Goal: Task Accomplishment & Management: Manage account settings

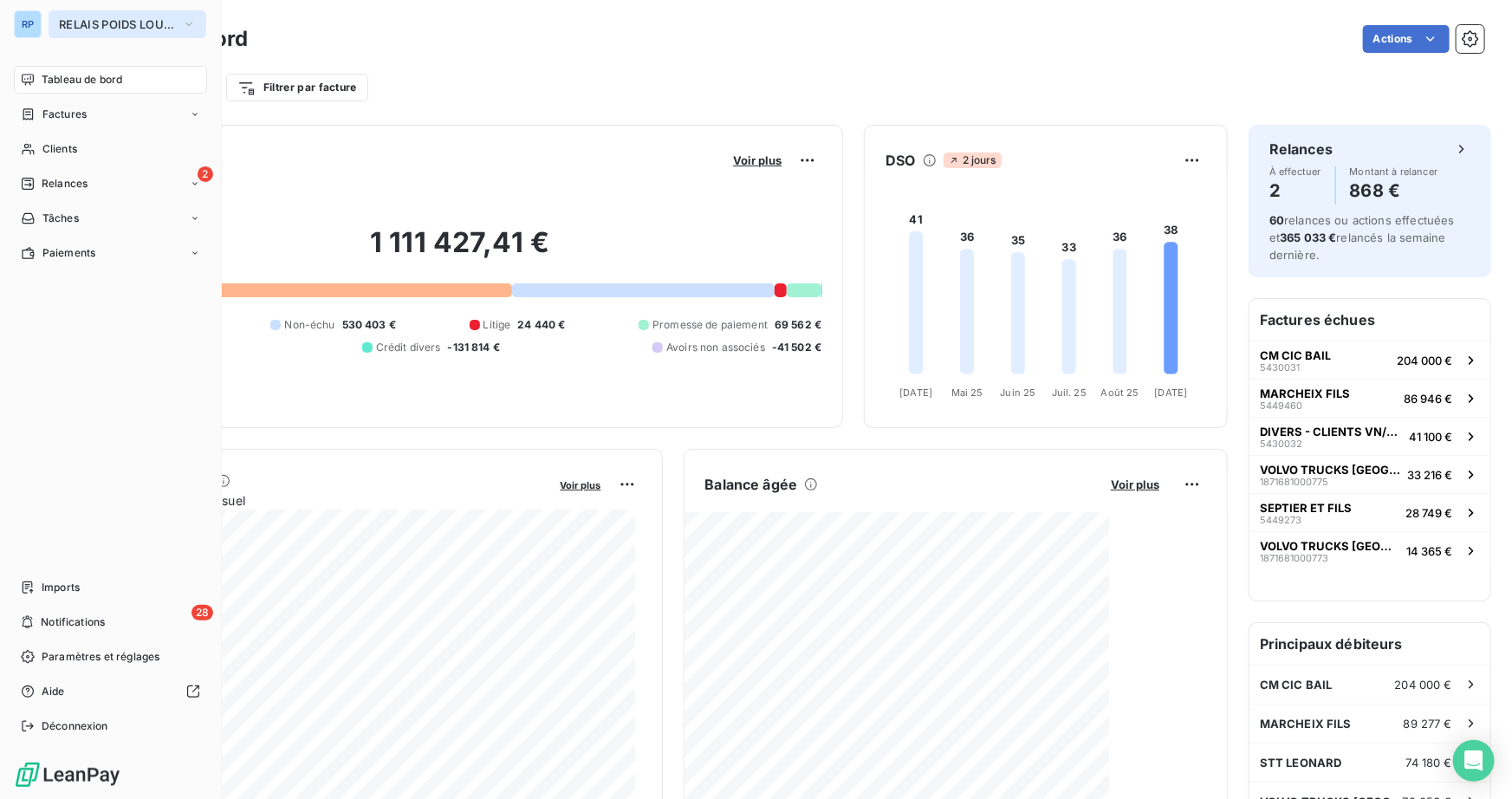
click at [59, 23] on span "RELAIS POIDS LOURDS AUVERGNE" at bounding box center [117, 24] width 116 height 13
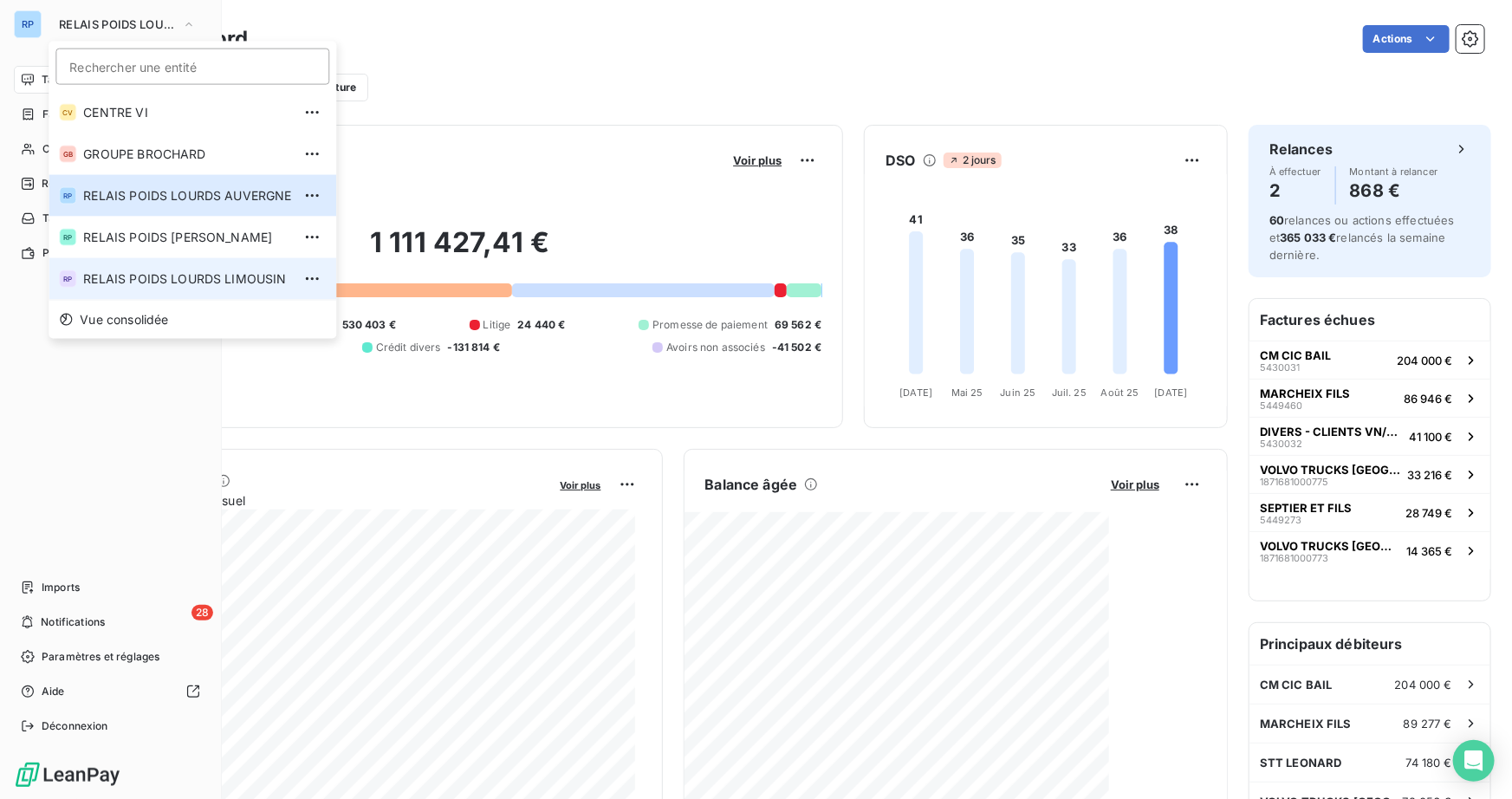
click at [190, 278] on span "RELAIS POIDS LOURDS LIMOUSIN" at bounding box center [187, 279] width 208 height 17
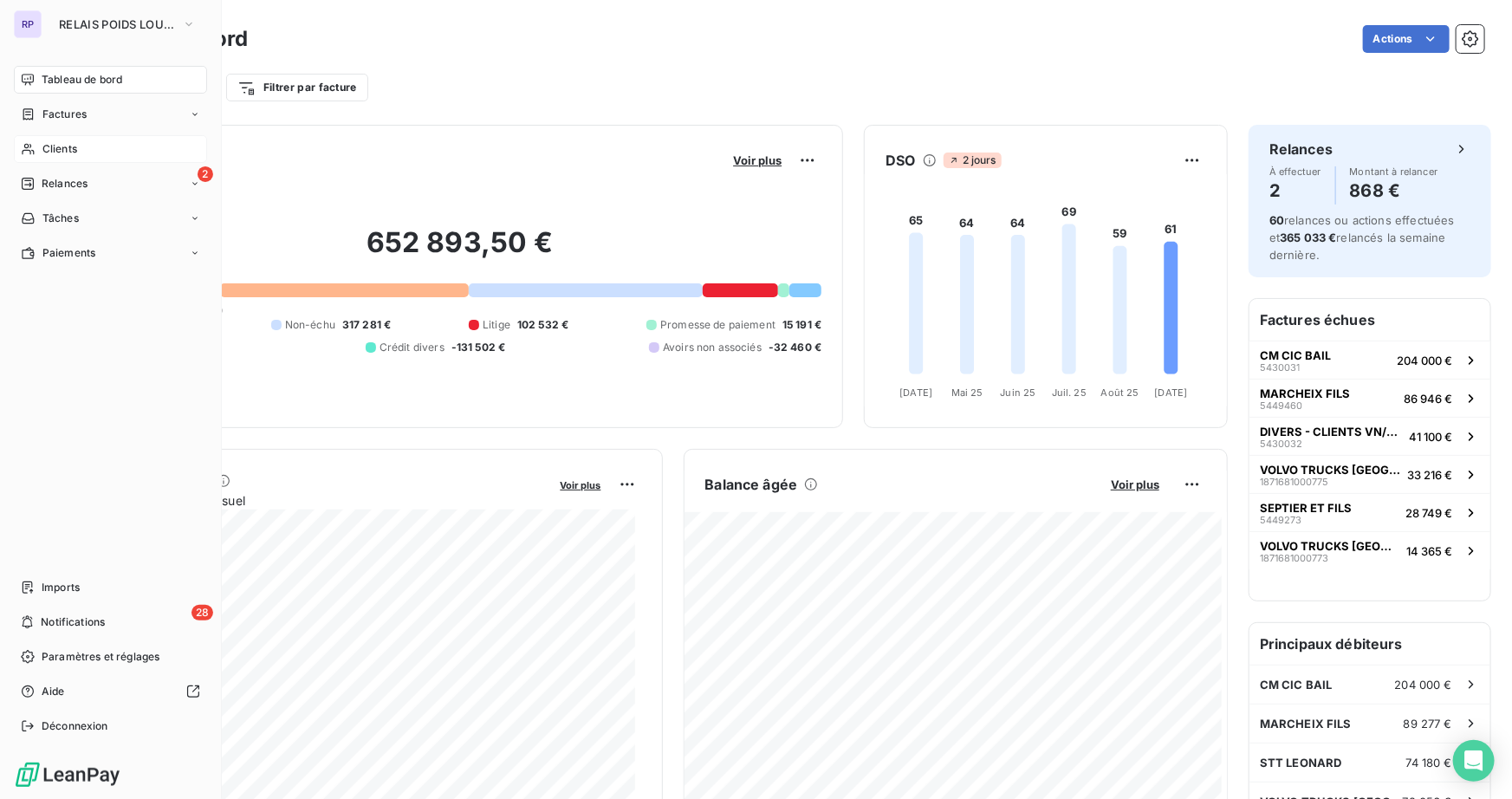
click at [73, 152] on span "Clients" at bounding box center [59, 149] width 34 height 15
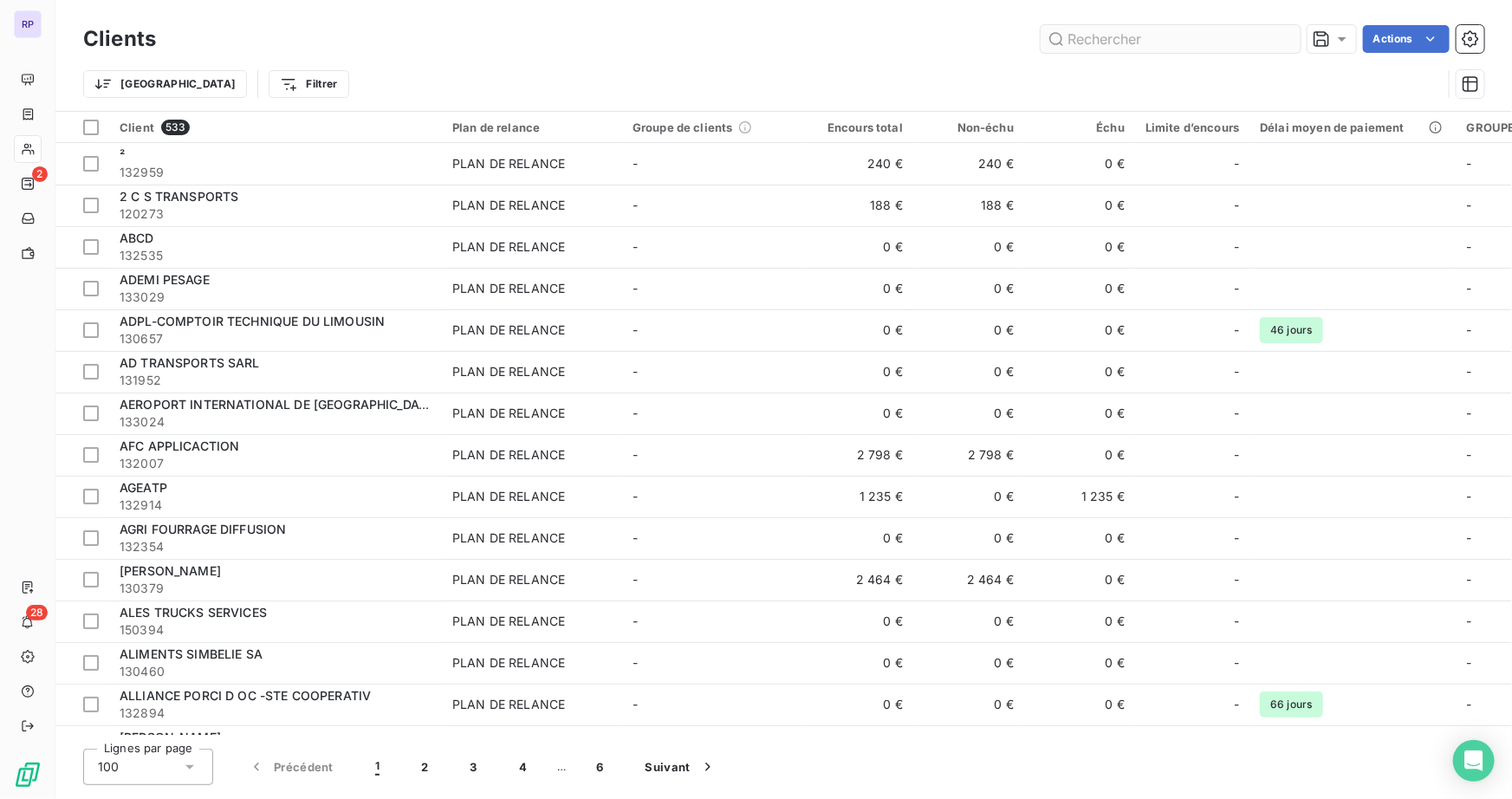
click at [1150, 41] on input "text" at bounding box center [1170, 38] width 260 height 28
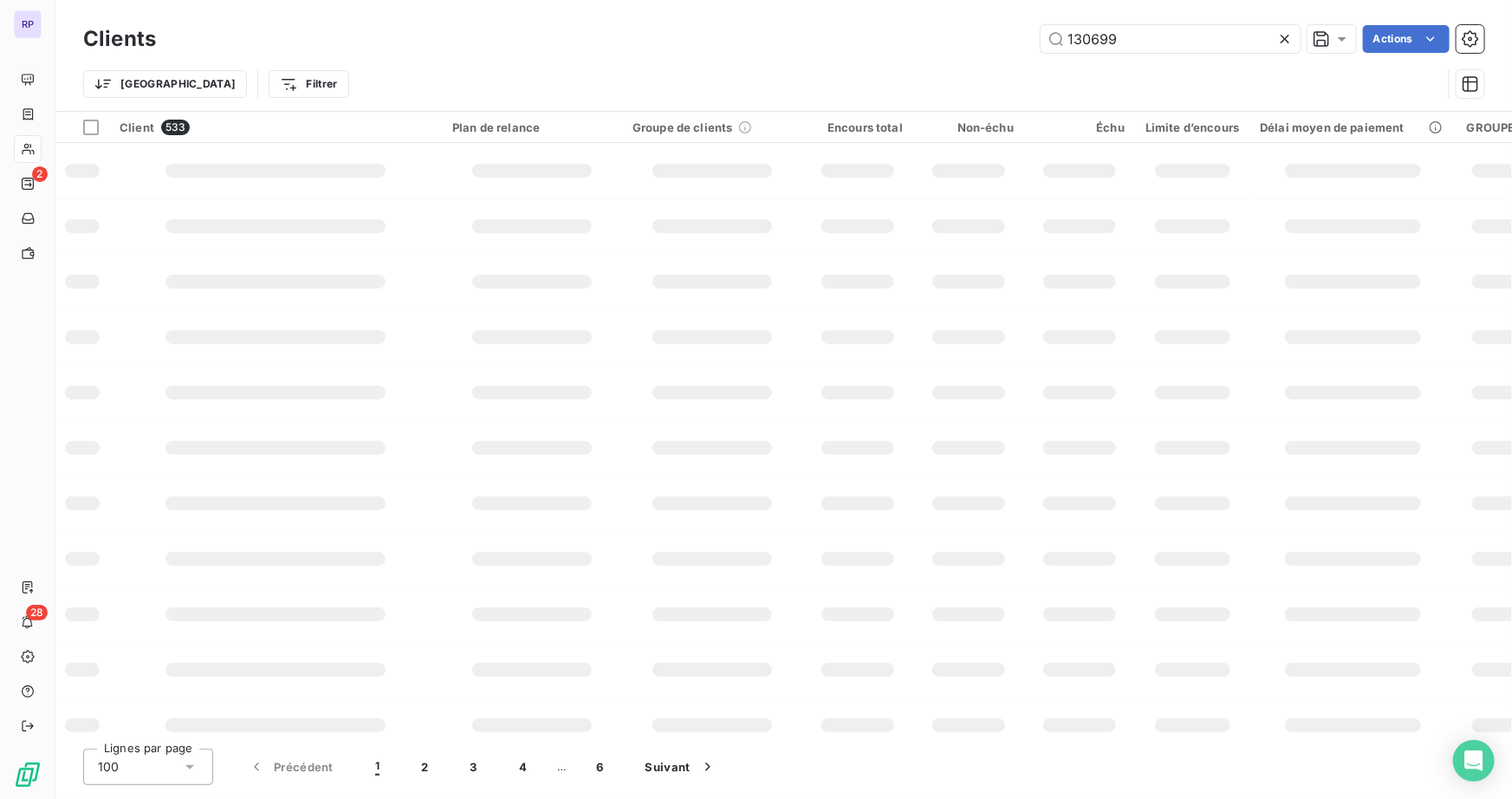
type input "130699"
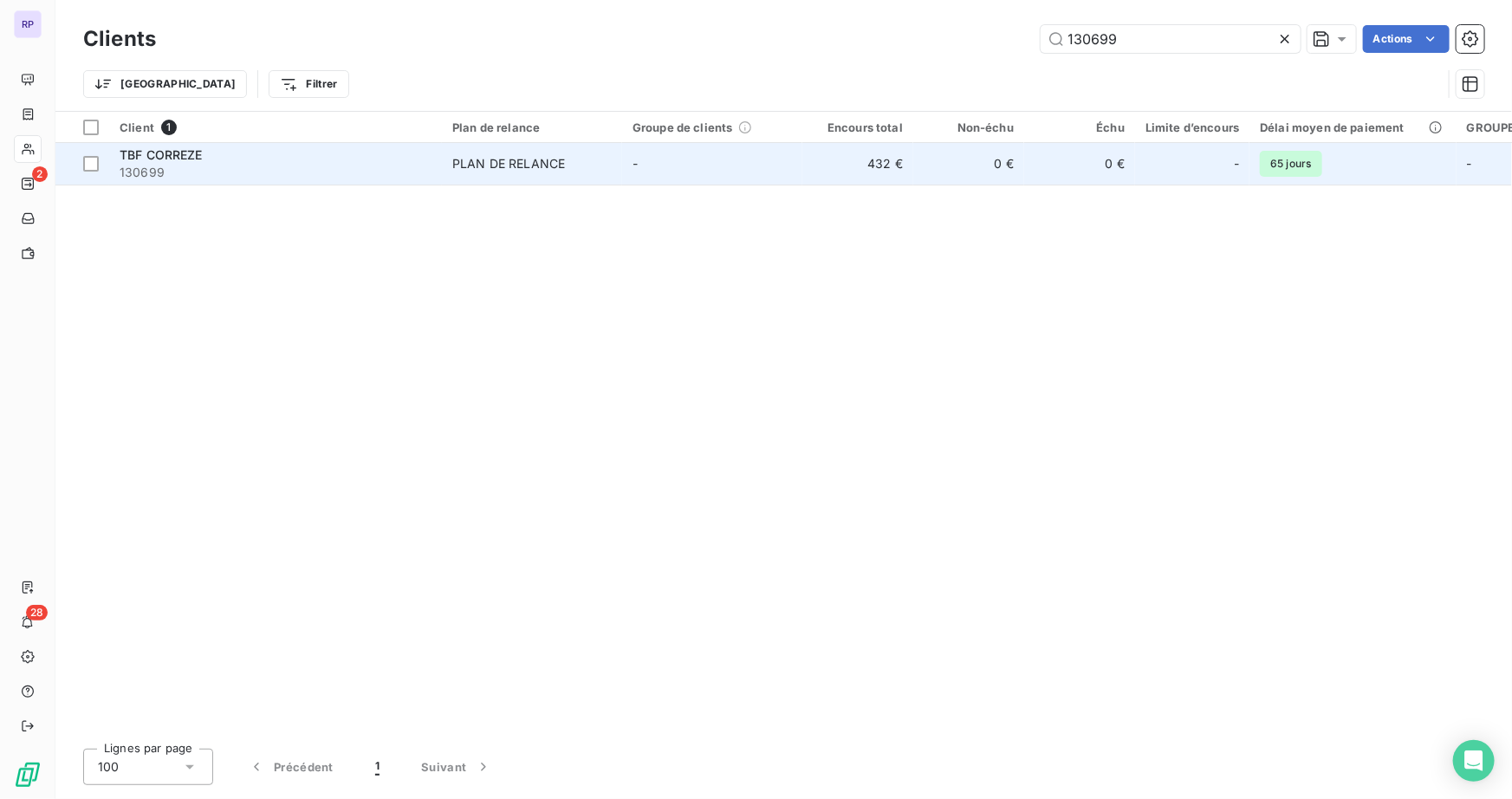
click at [165, 169] on span "130699" at bounding box center [276, 172] width 312 height 17
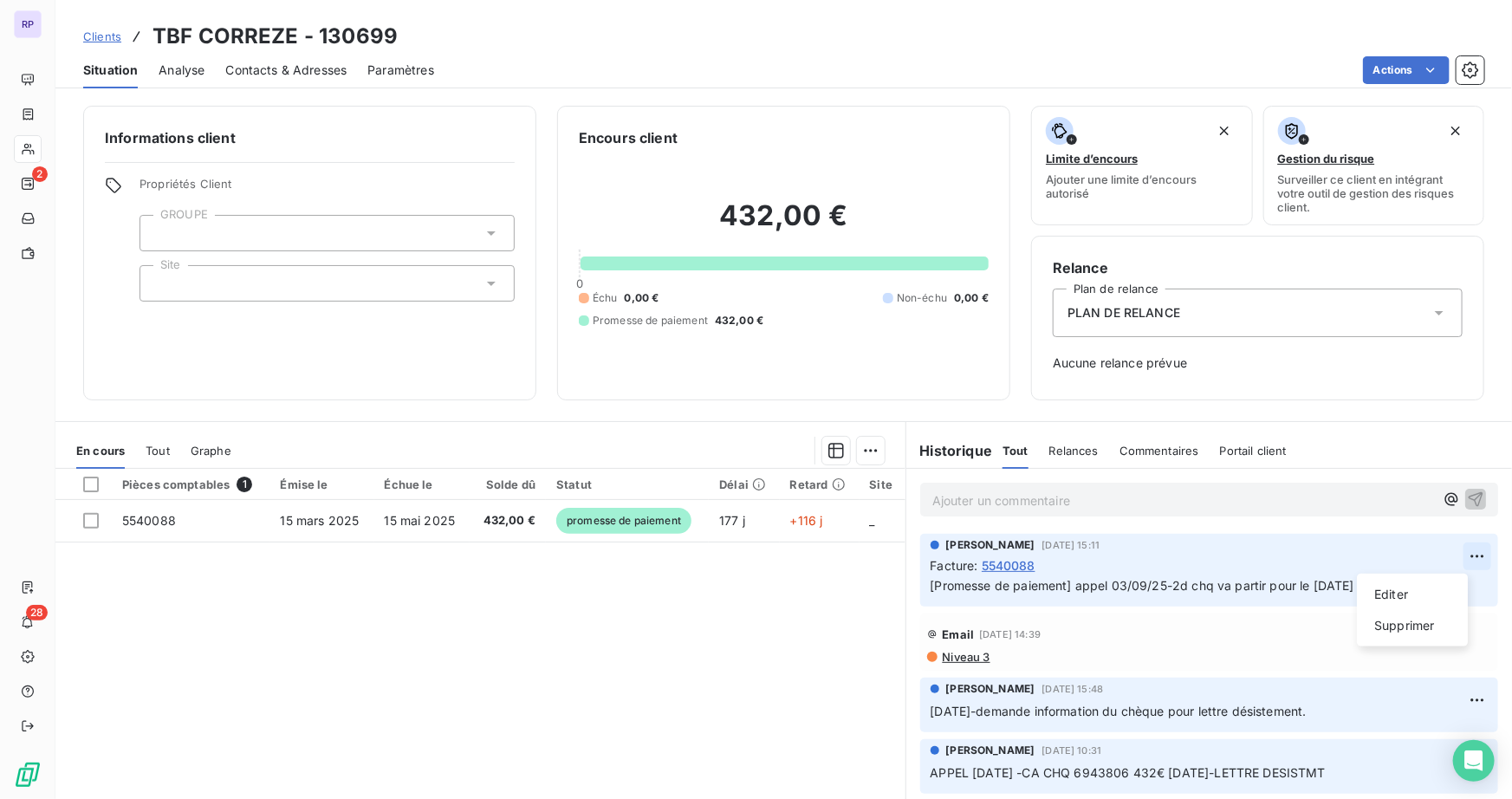
click at [1286, 560] on html "RP 2 28 Clients TBF CORREZE - 130699 Situation Analyse Contacts & Adresses Para…" at bounding box center [756, 400] width 1512 height 799
click at [1286, 587] on div "Editer" at bounding box center [1411, 594] width 97 height 28
drag, startPoint x: 1367, startPoint y: 585, endPoint x: 1072, endPoint y: 590, distance: 295.0
click at [1072, 590] on p "[Promesse de paiement] appel 03/09/25-2d chq va partir pour le [DATE]" at bounding box center [1197, 586] width 533 height 20
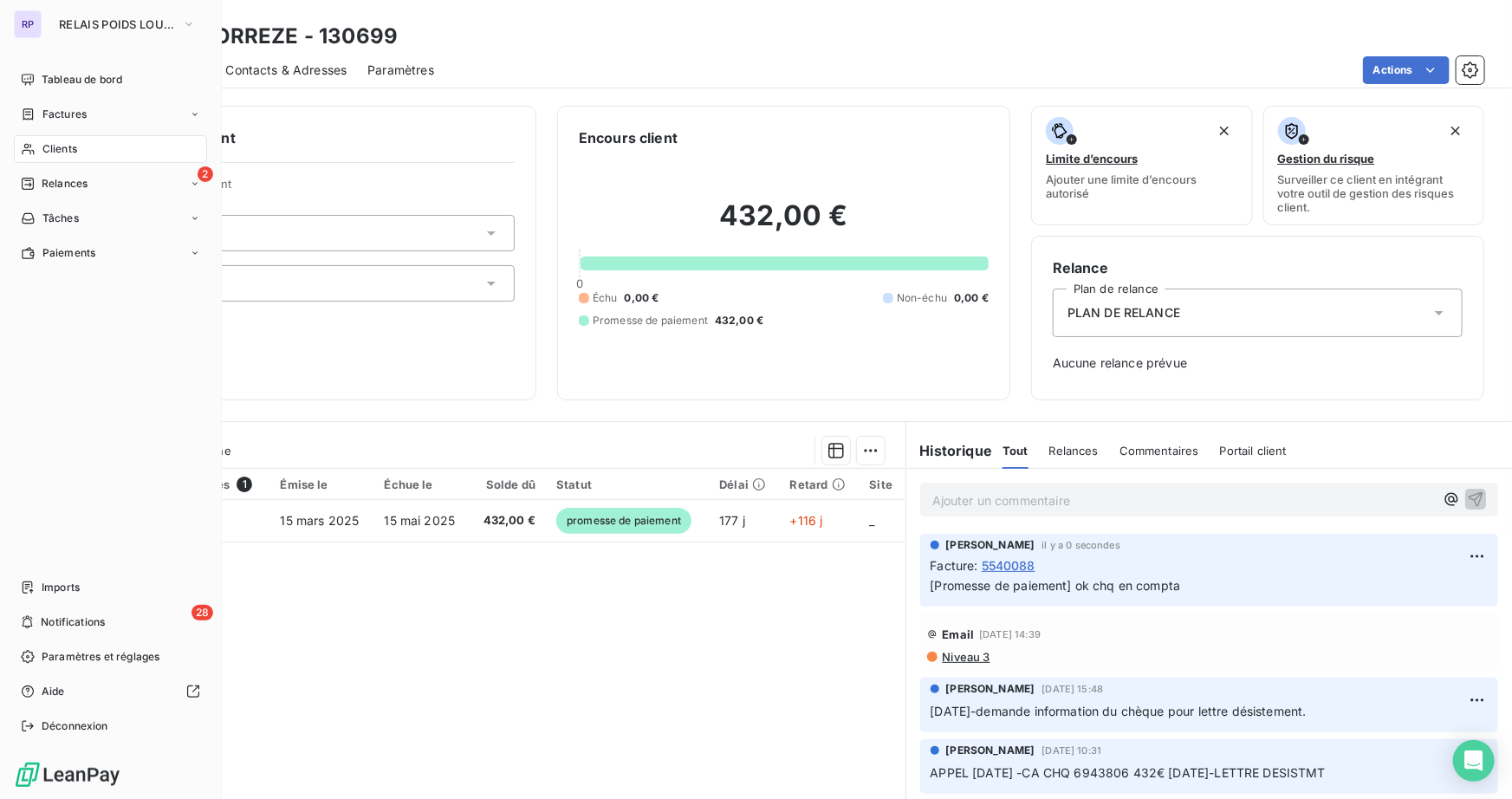
click at [67, 148] on span "Clients" at bounding box center [59, 149] width 34 height 15
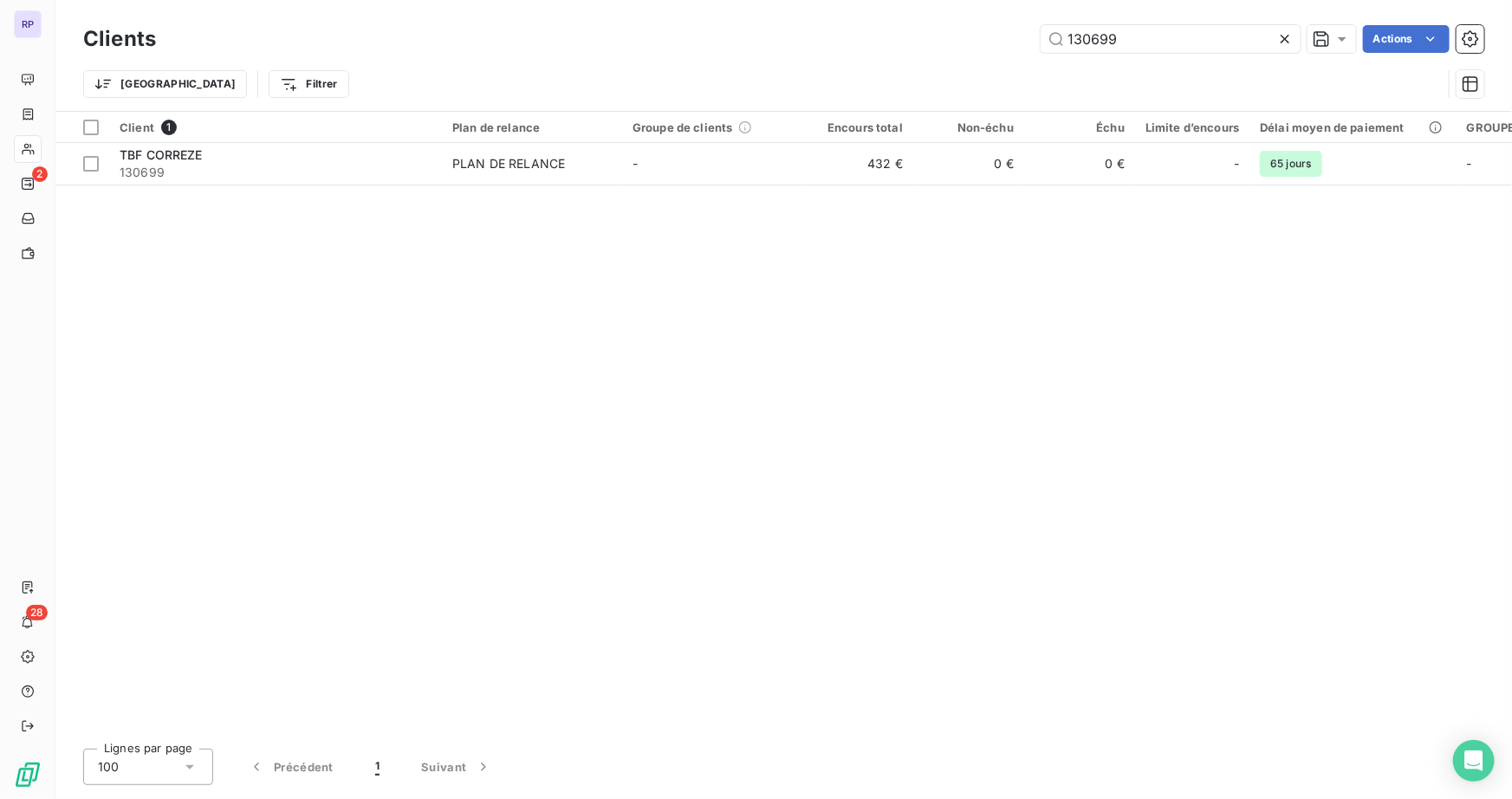
drag, startPoint x: 1140, startPoint y: 32, endPoint x: 666, endPoint y: 22, distance: 474.1
click at [673, 23] on div "Clients 130699 Actions" at bounding box center [783, 39] width 1401 height 36
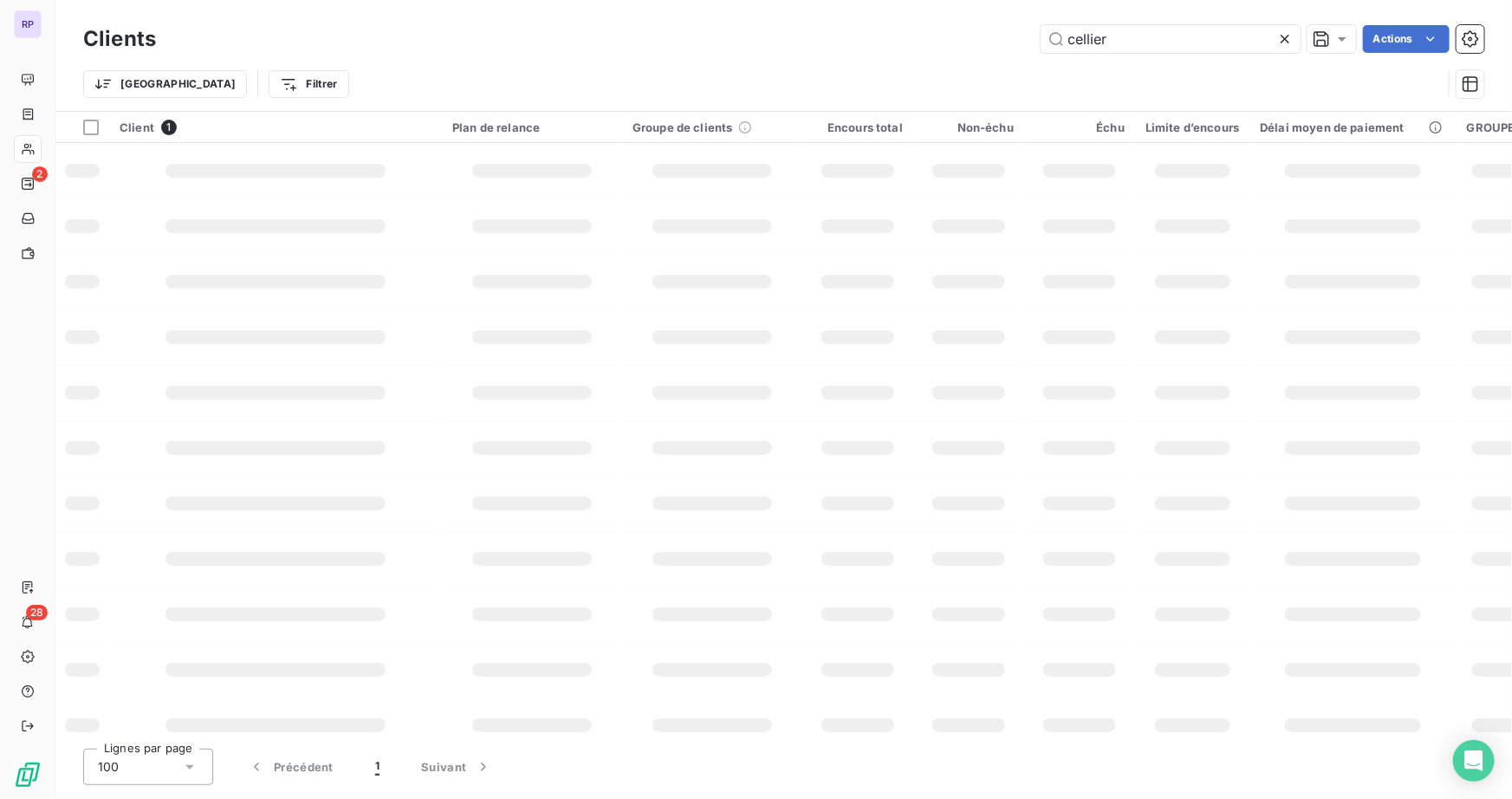
type input "cellier"
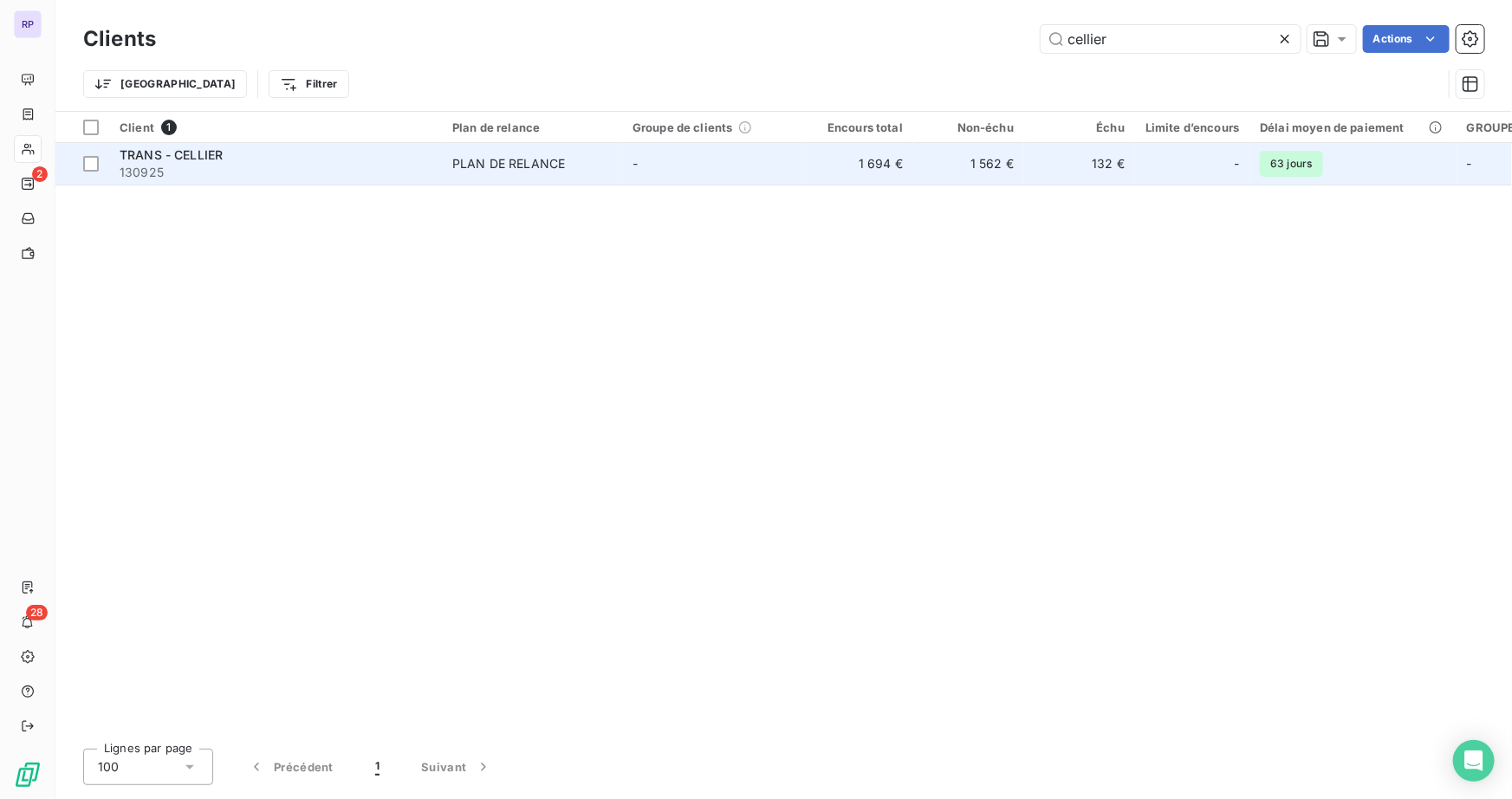
click at [240, 164] on span "130925" at bounding box center [276, 172] width 312 height 17
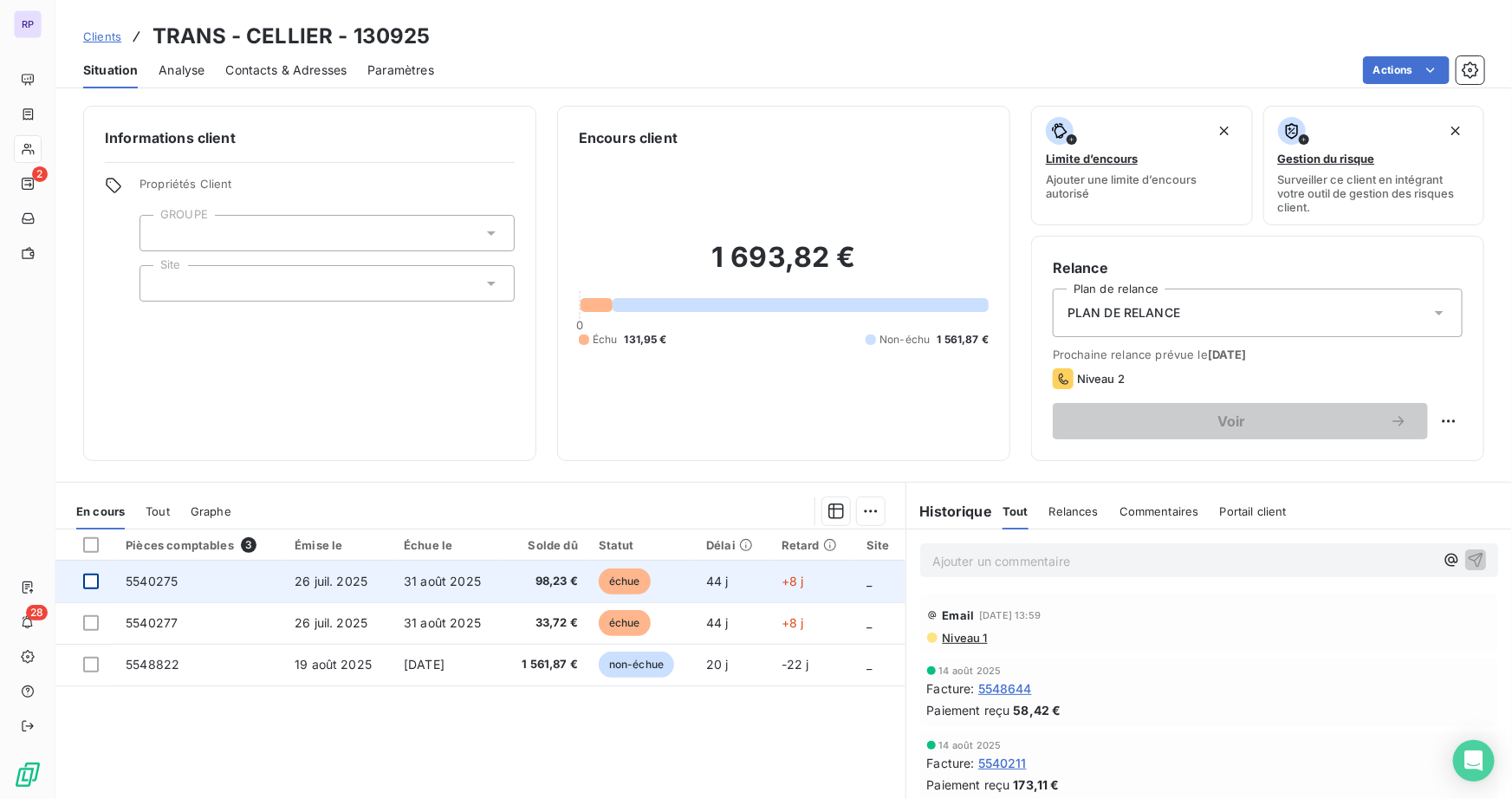
click at [89, 580] on div at bounding box center [91, 582] width 15 height 15
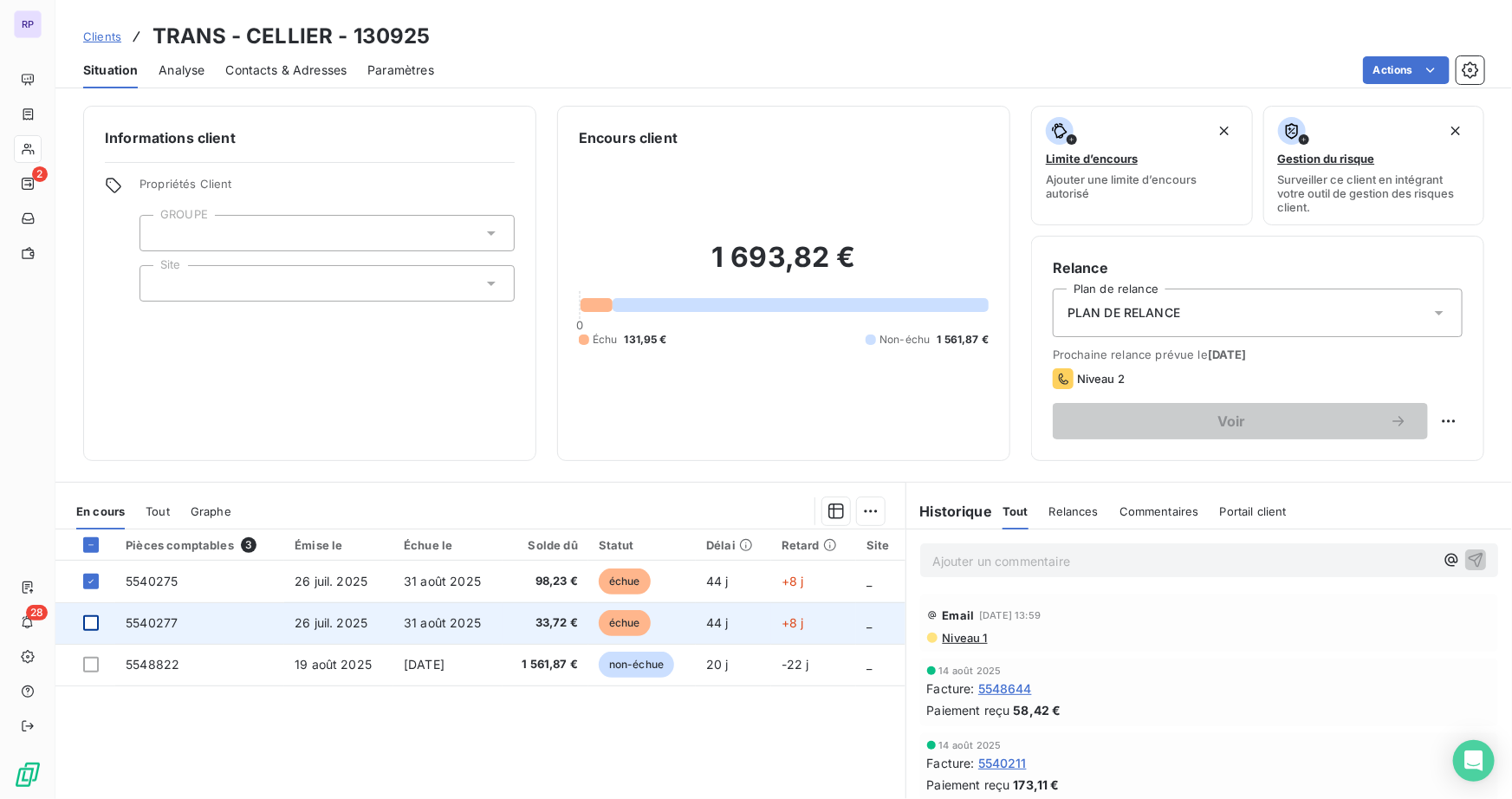
click at [91, 622] on div at bounding box center [91, 624] width 15 height 15
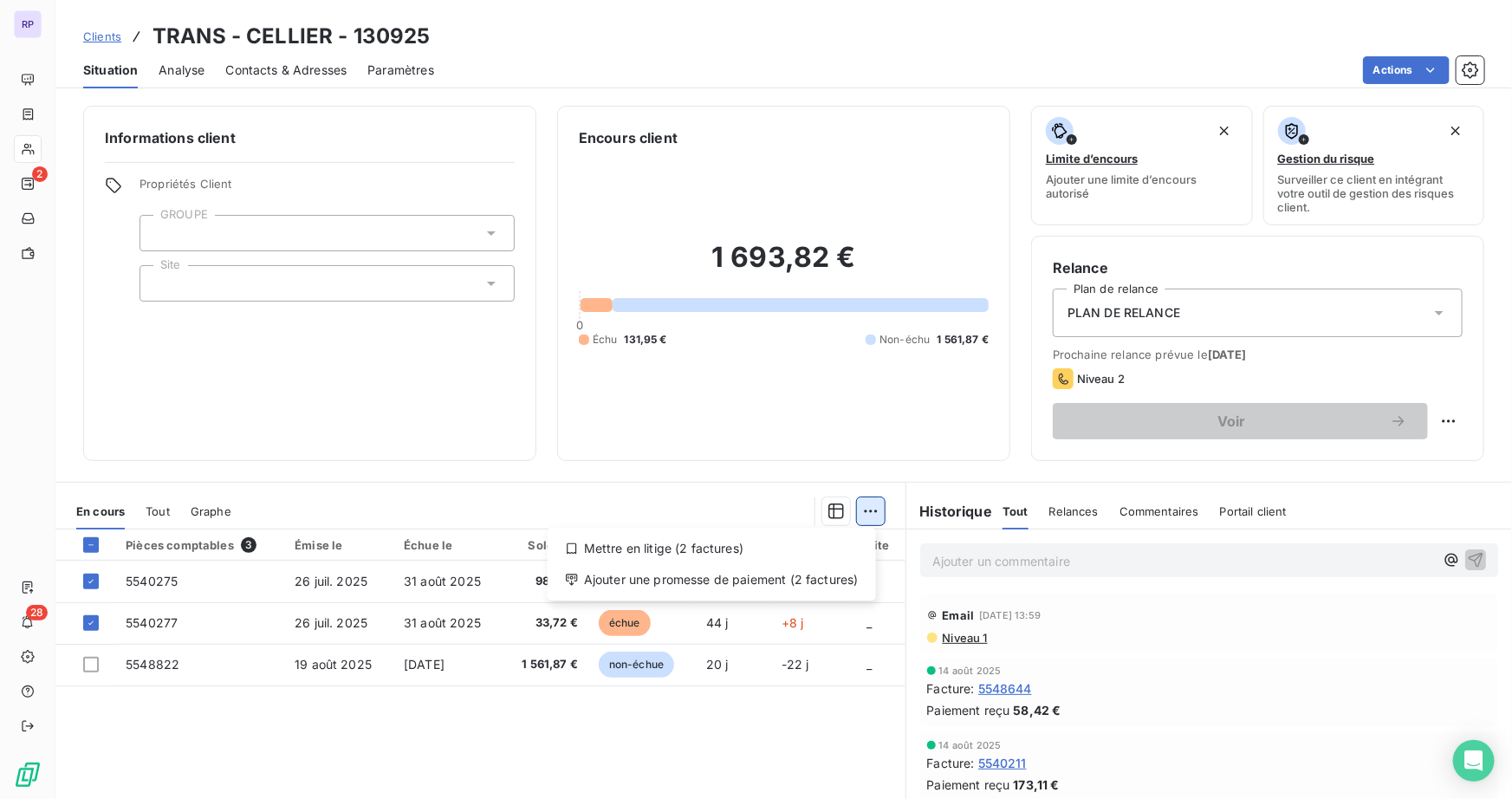
click at [867, 511] on html "RP 2 28 Clients TRANS - CELLIER - 130925 Situation Analyse Contacts & Adresses …" at bounding box center [756, 400] width 1512 height 799
click at [722, 589] on div "Ajouter une promesse de paiement (2 factures)" at bounding box center [711, 580] width 315 height 28
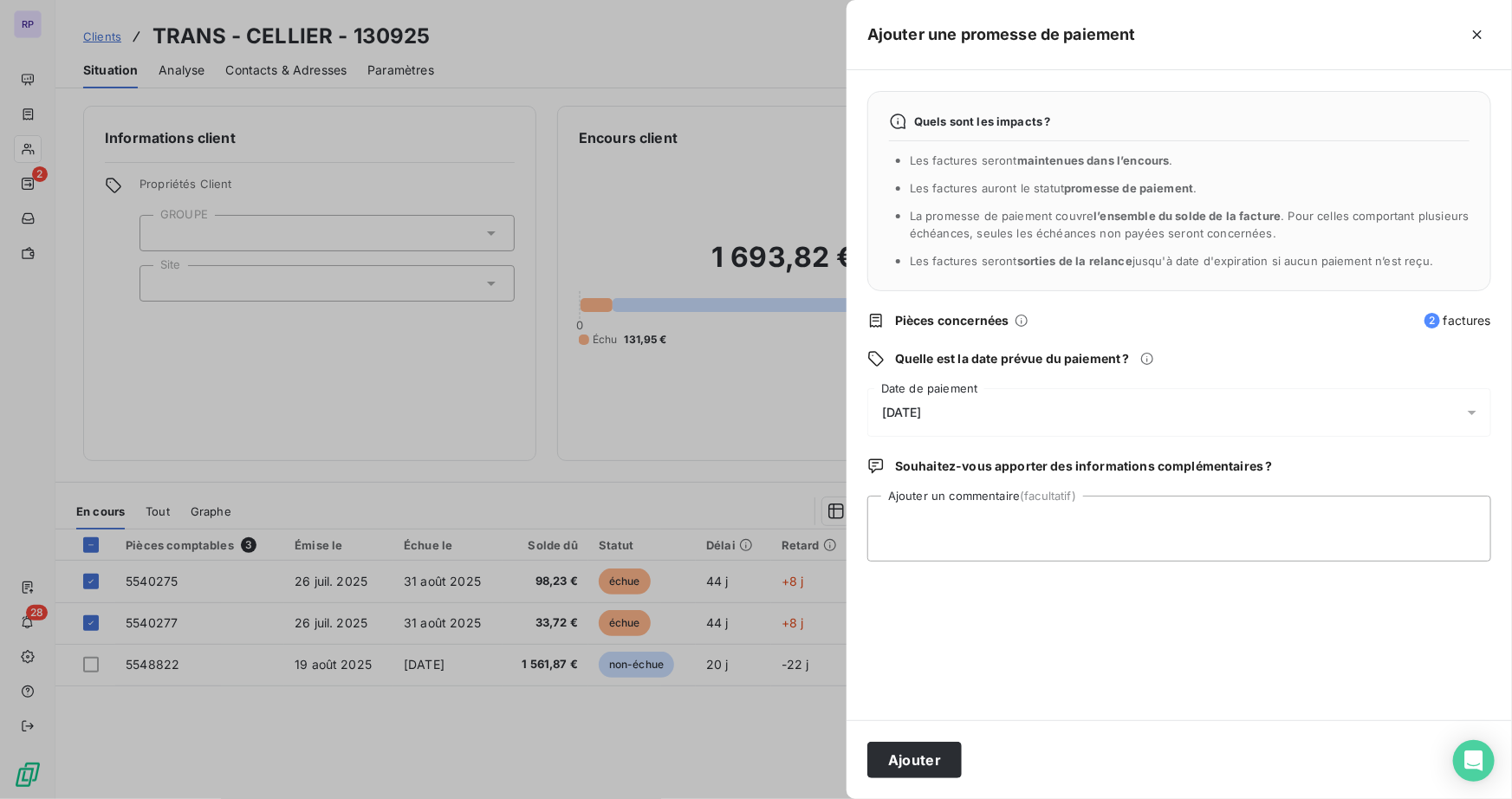
click at [944, 403] on div "[DATE]" at bounding box center [1180, 412] width 624 height 49
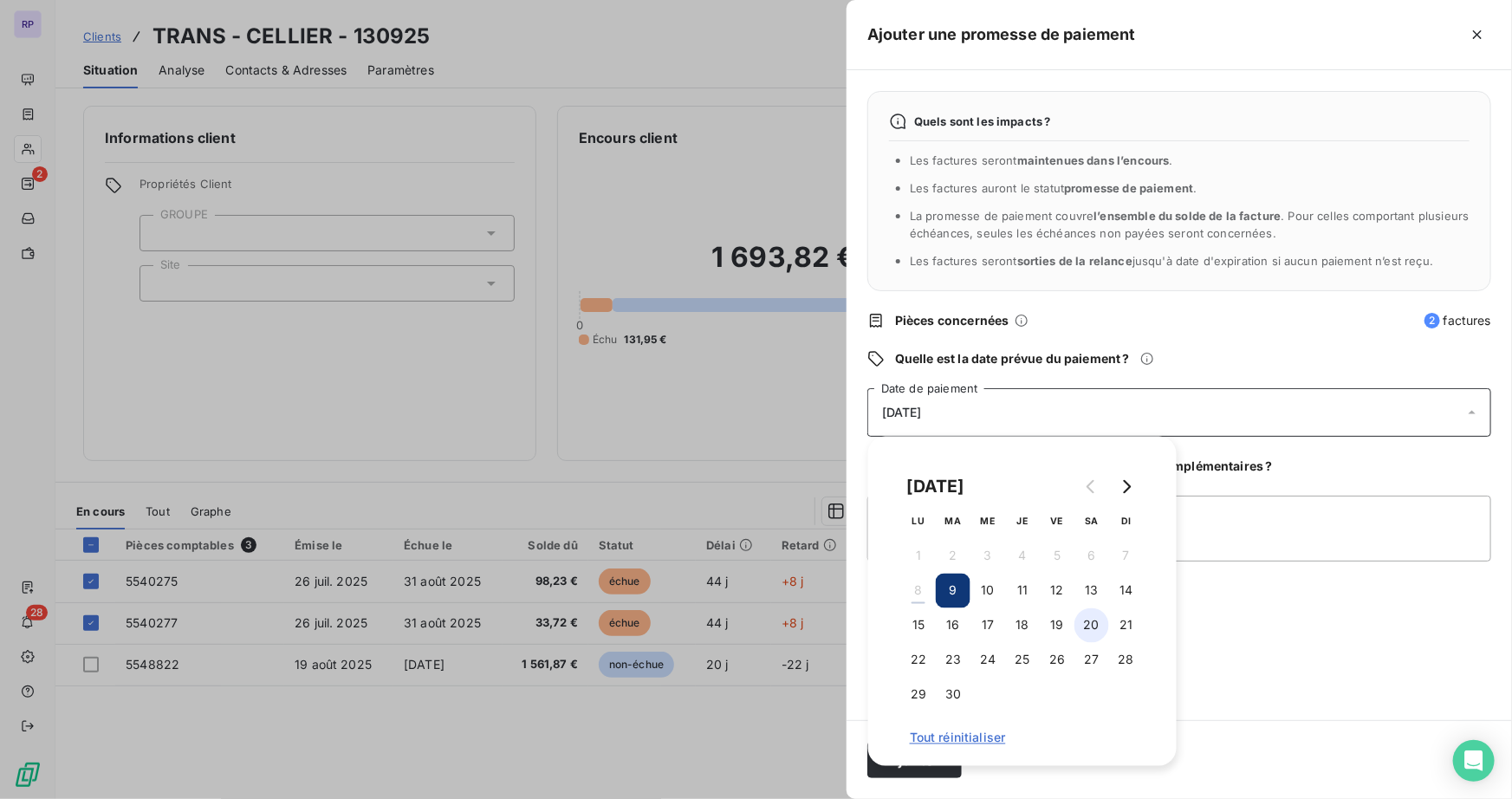
click at [1088, 630] on button "20" at bounding box center [1092, 626] width 34 height 34
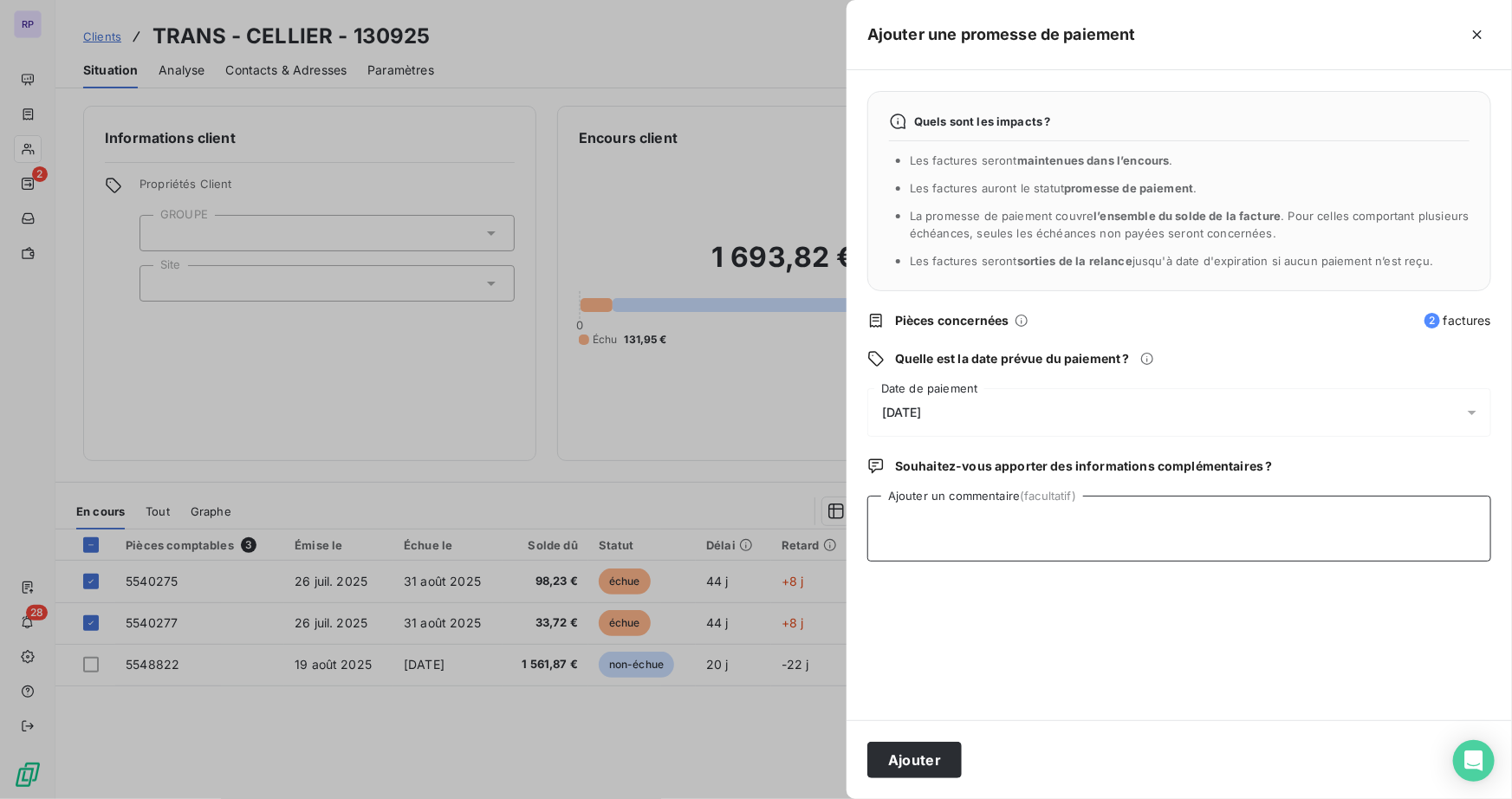
click at [1229, 522] on textarea "Ajouter un commentaire (facultatif)" at bounding box center [1180, 529] width 624 height 66
type textarea "chq en compta"
click at [937, 754] on button "Ajouter" at bounding box center [914, 761] width 95 height 36
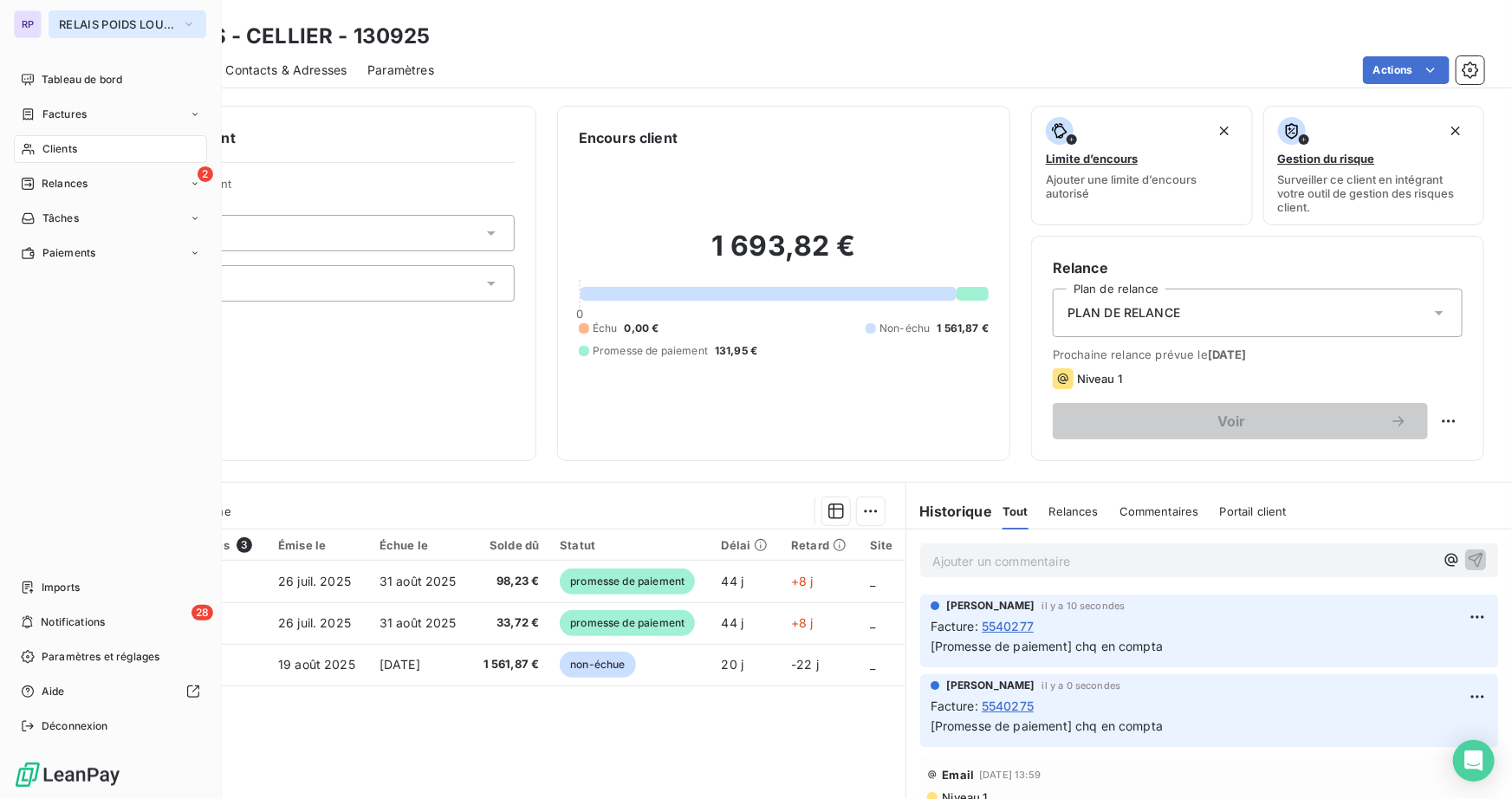
click at [101, 29] on span "RELAIS POIDS LOURDS LIMOUSIN" at bounding box center [117, 24] width 116 height 13
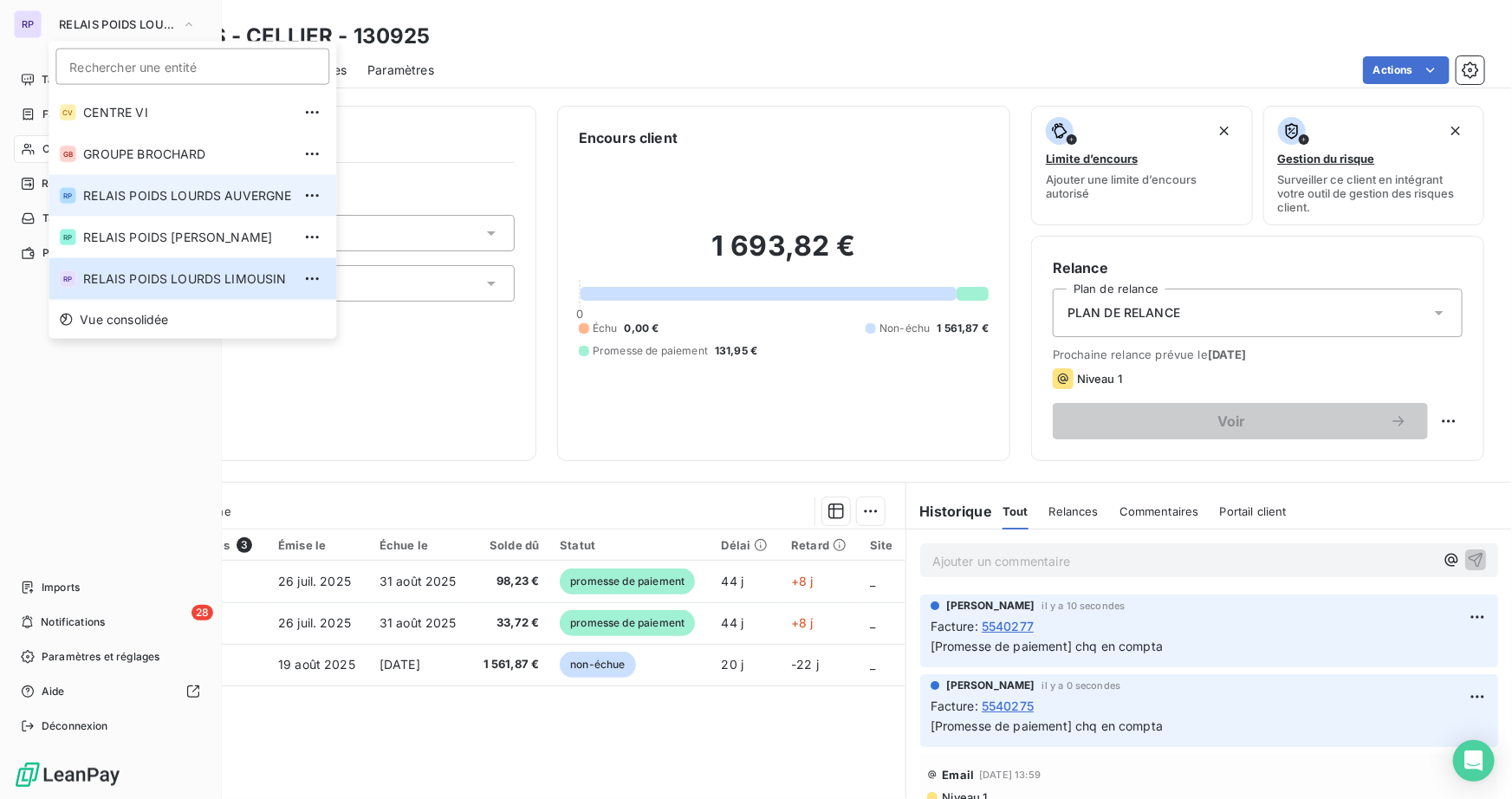
click at [212, 206] on li "RP RELAIS POIDS LOURDS AUVERGNE" at bounding box center [192, 195] width 287 height 41
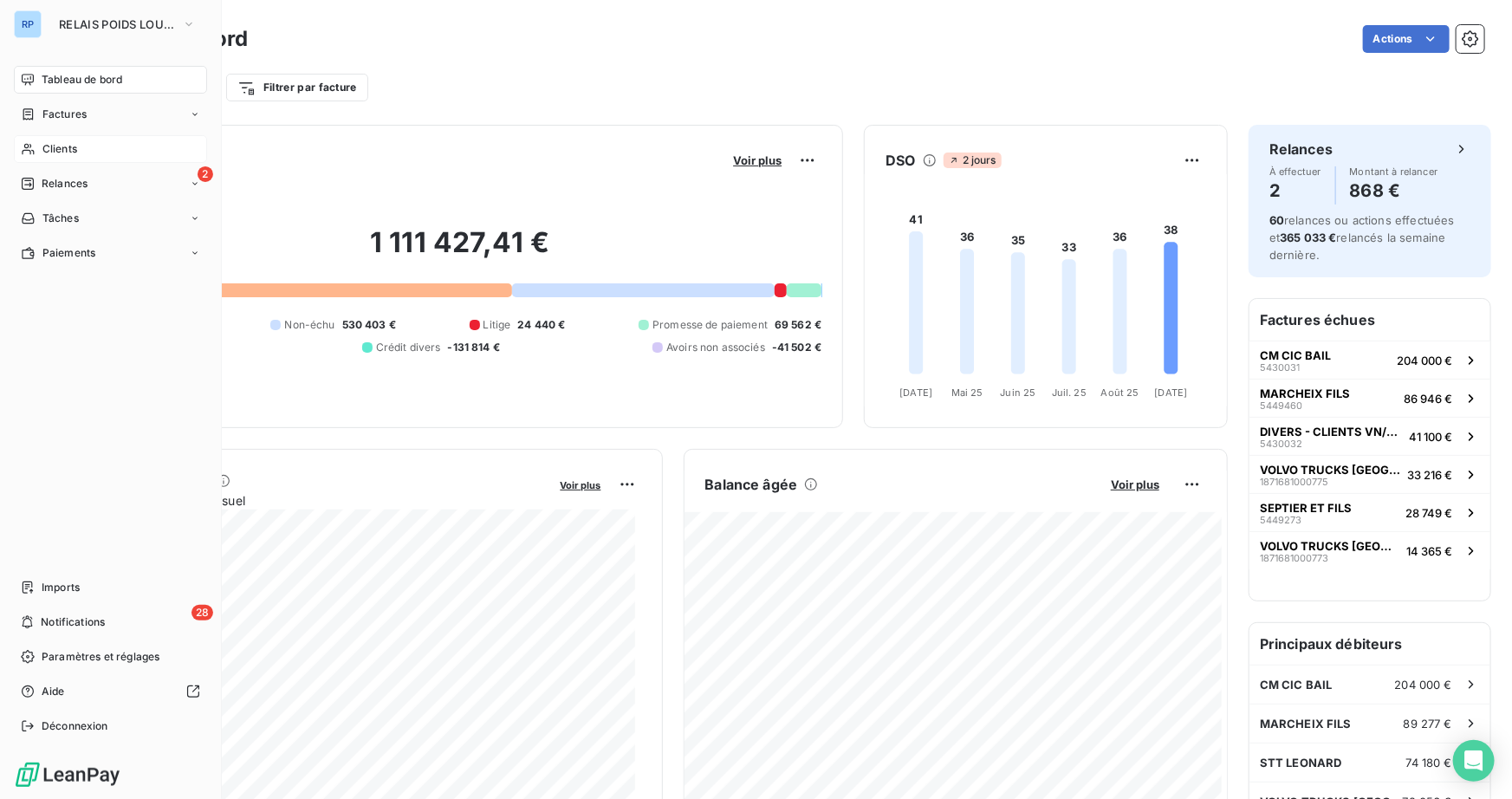
click at [78, 150] on span "Clients" at bounding box center [59, 149] width 34 height 15
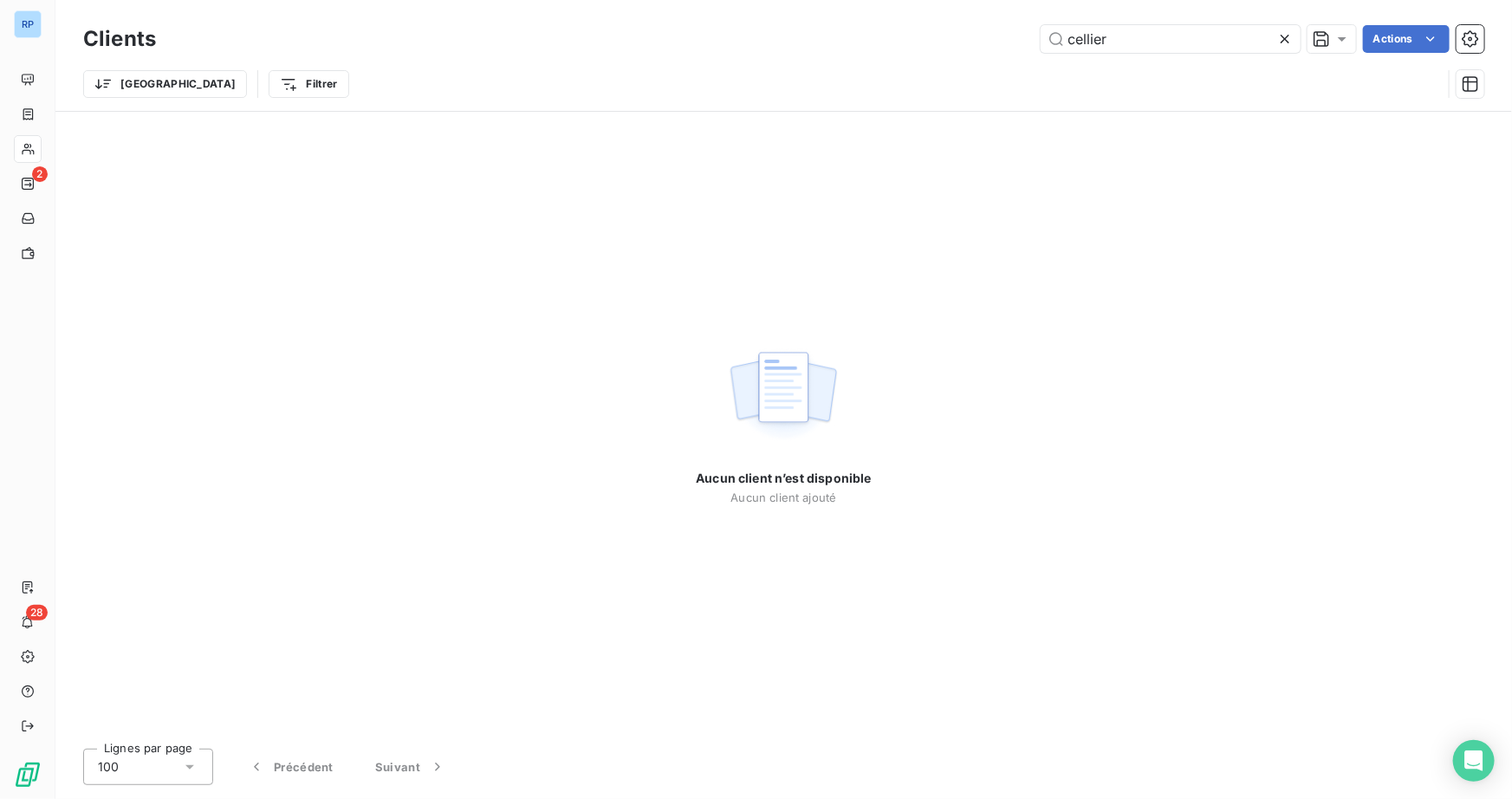
drag, startPoint x: 1117, startPoint y: 46, endPoint x: 759, endPoint y: 73, distance: 359.0
click at [771, 57] on div "Clients cellier Actions Trier Filtrer" at bounding box center [783, 66] width 1401 height 90
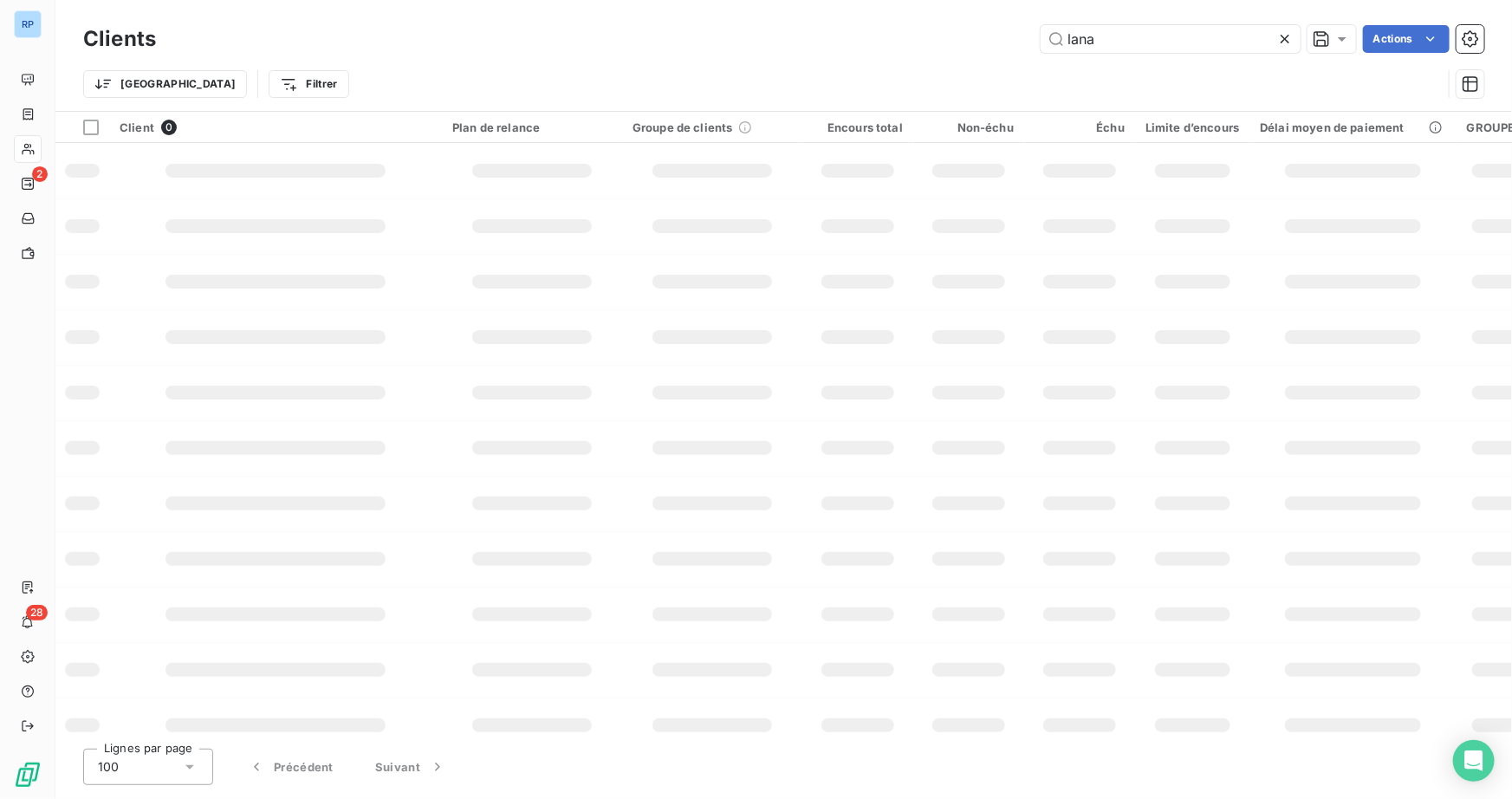
type input "lana"
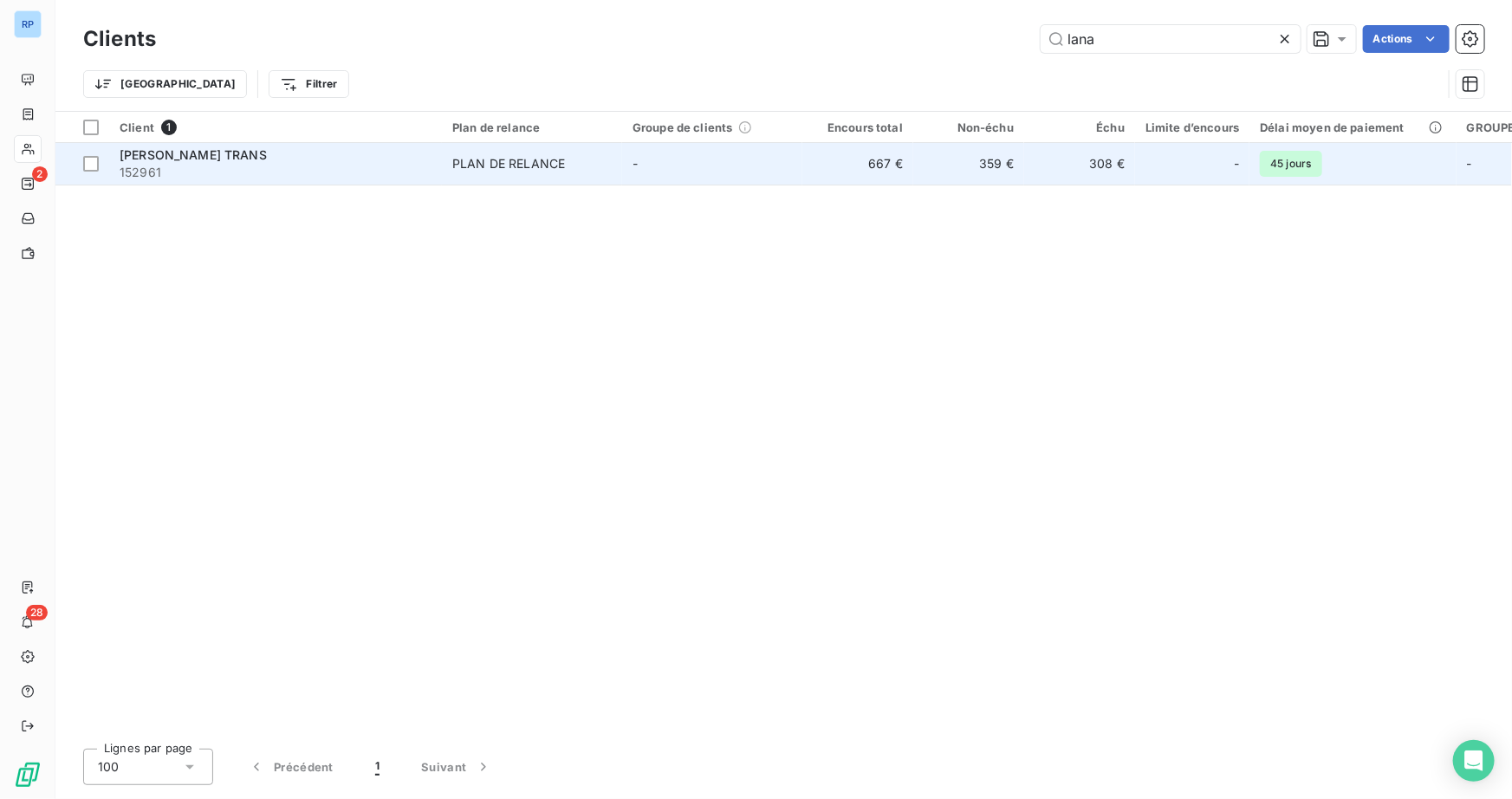
click at [205, 168] on span "152961" at bounding box center [276, 172] width 312 height 17
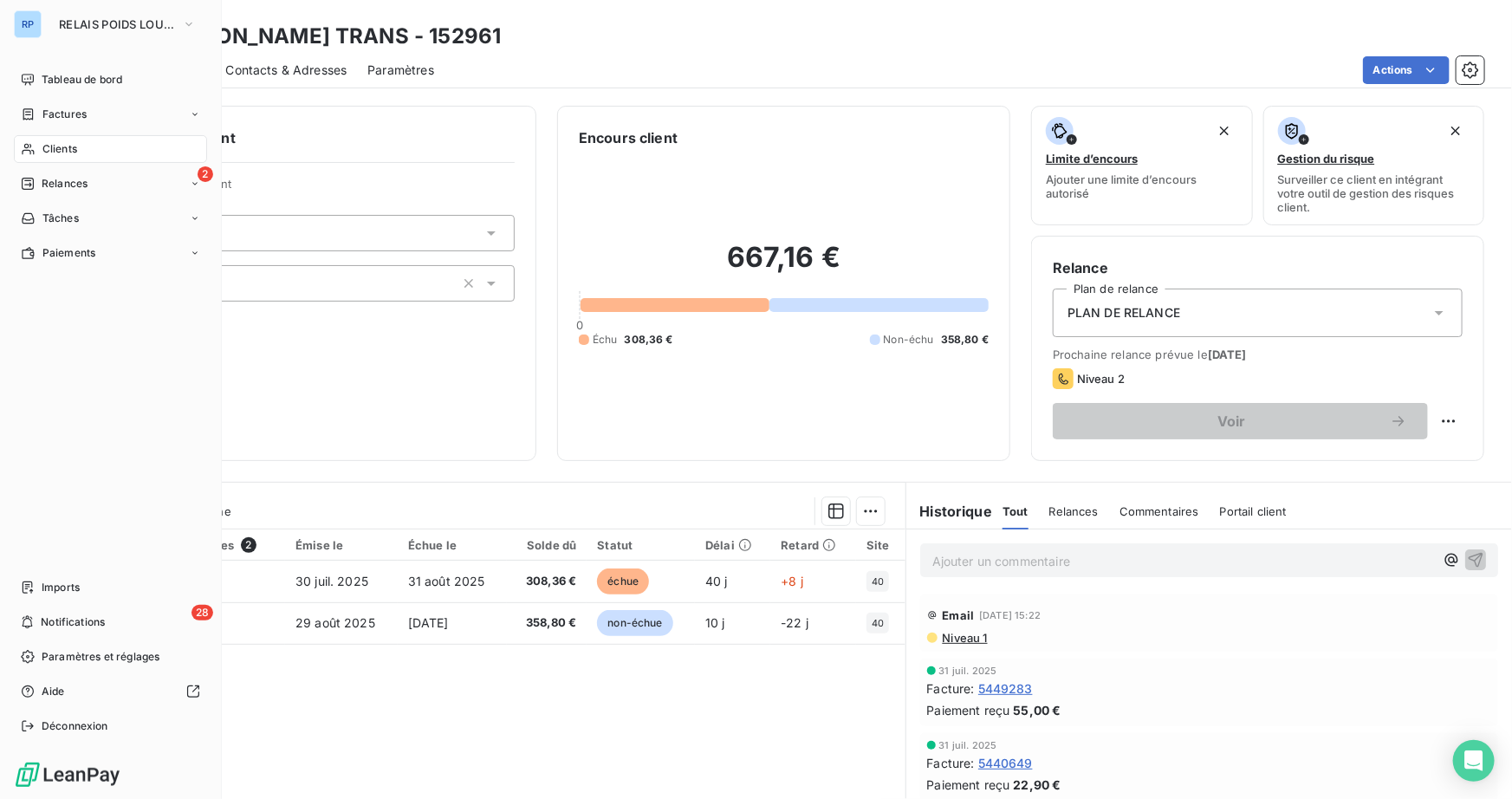
click at [60, 142] on span "Clients" at bounding box center [59, 149] width 34 height 15
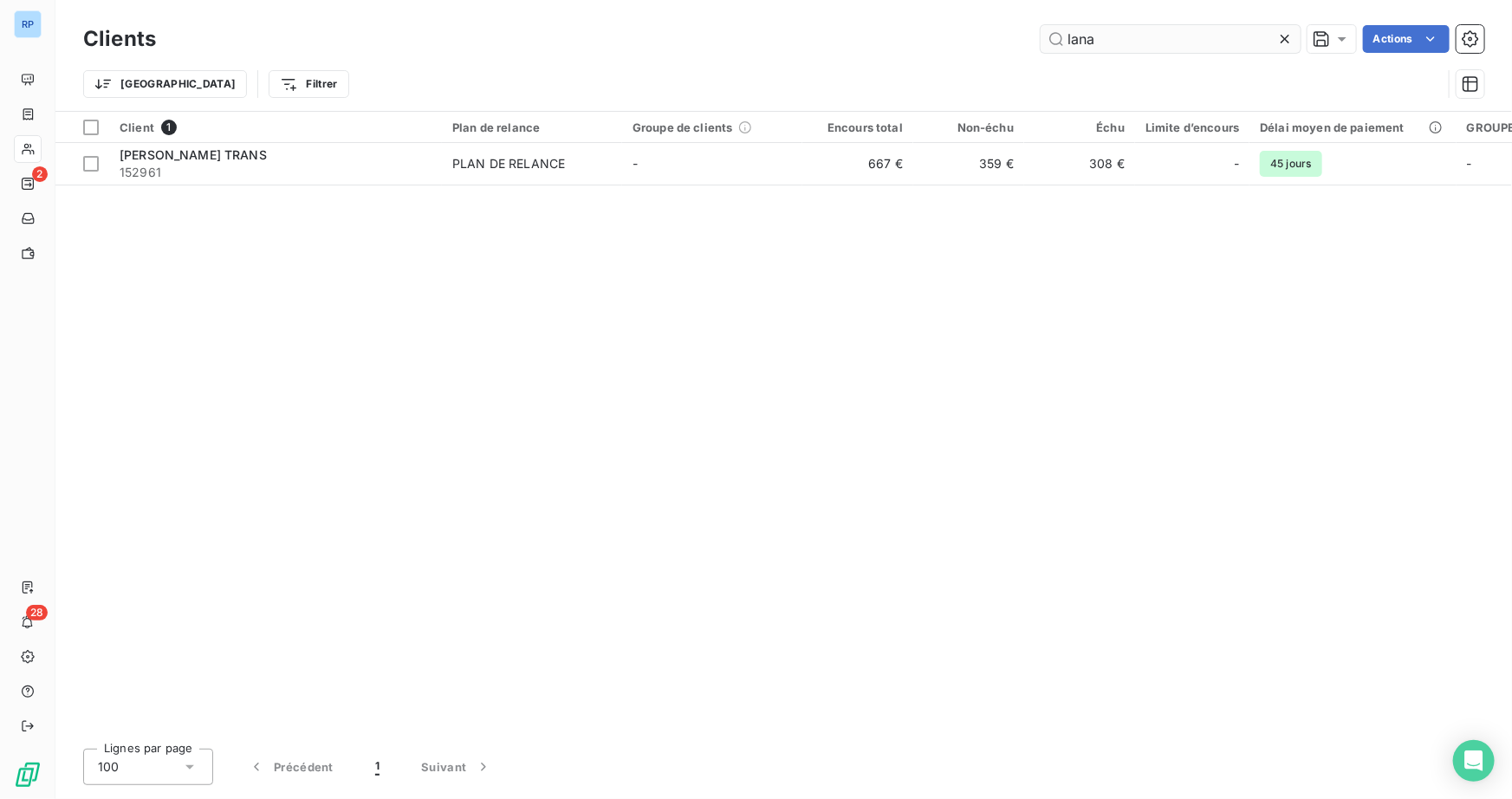
click at [1092, 36] on input "lana" at bounding box center [1170, 38] width 260 height 28
drag, startPoint x: 1096, startPoint y: 39, endPoint x: 971, endPoint y: 49, distance: 125.4
click at [974, 47] on div "lana Actions" at bounding box center [831, 38] width 1308 height 28
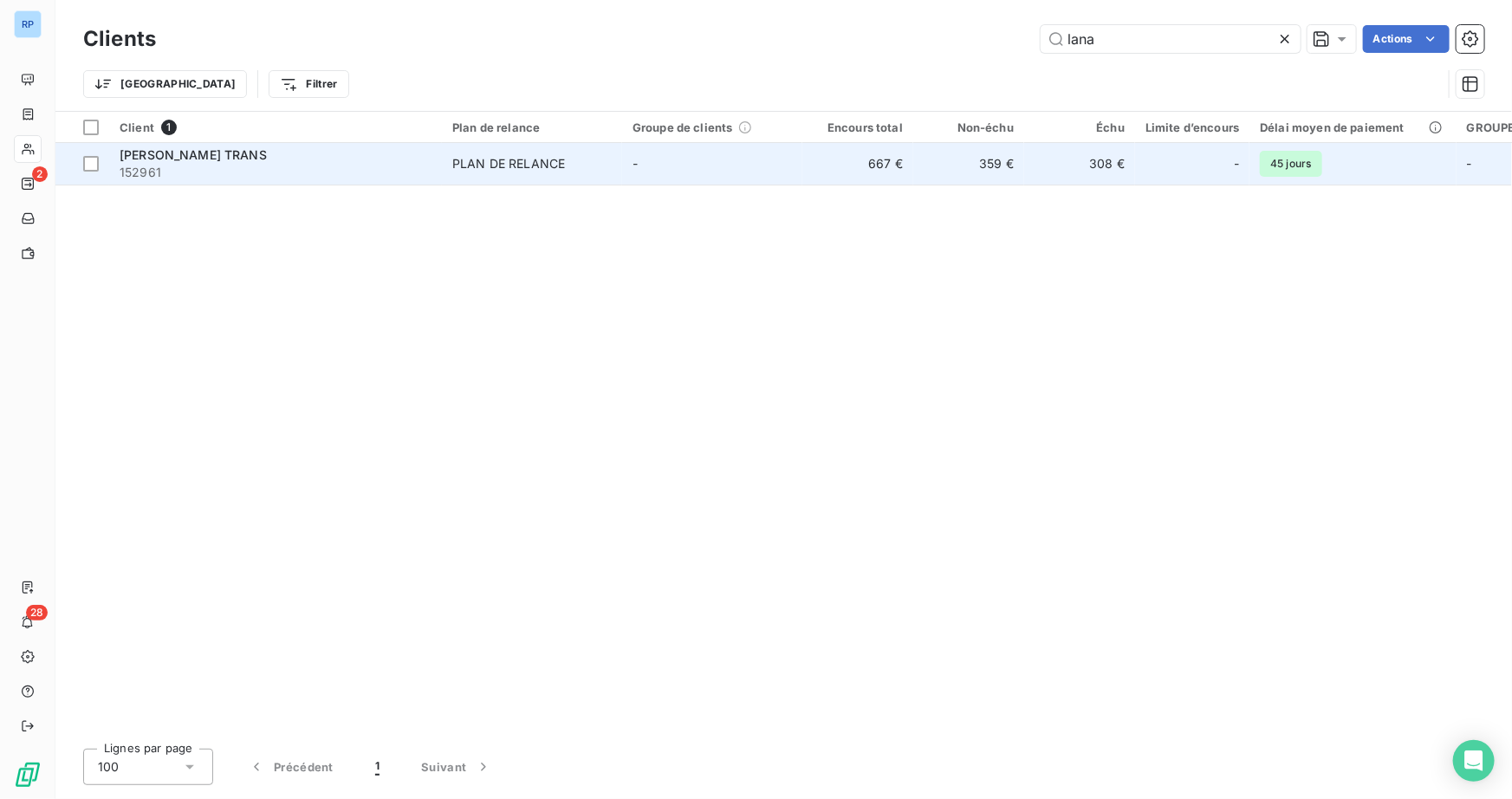
click at [147, 179] on span "152961" at bounding box center [276, 172] width 312 height 17
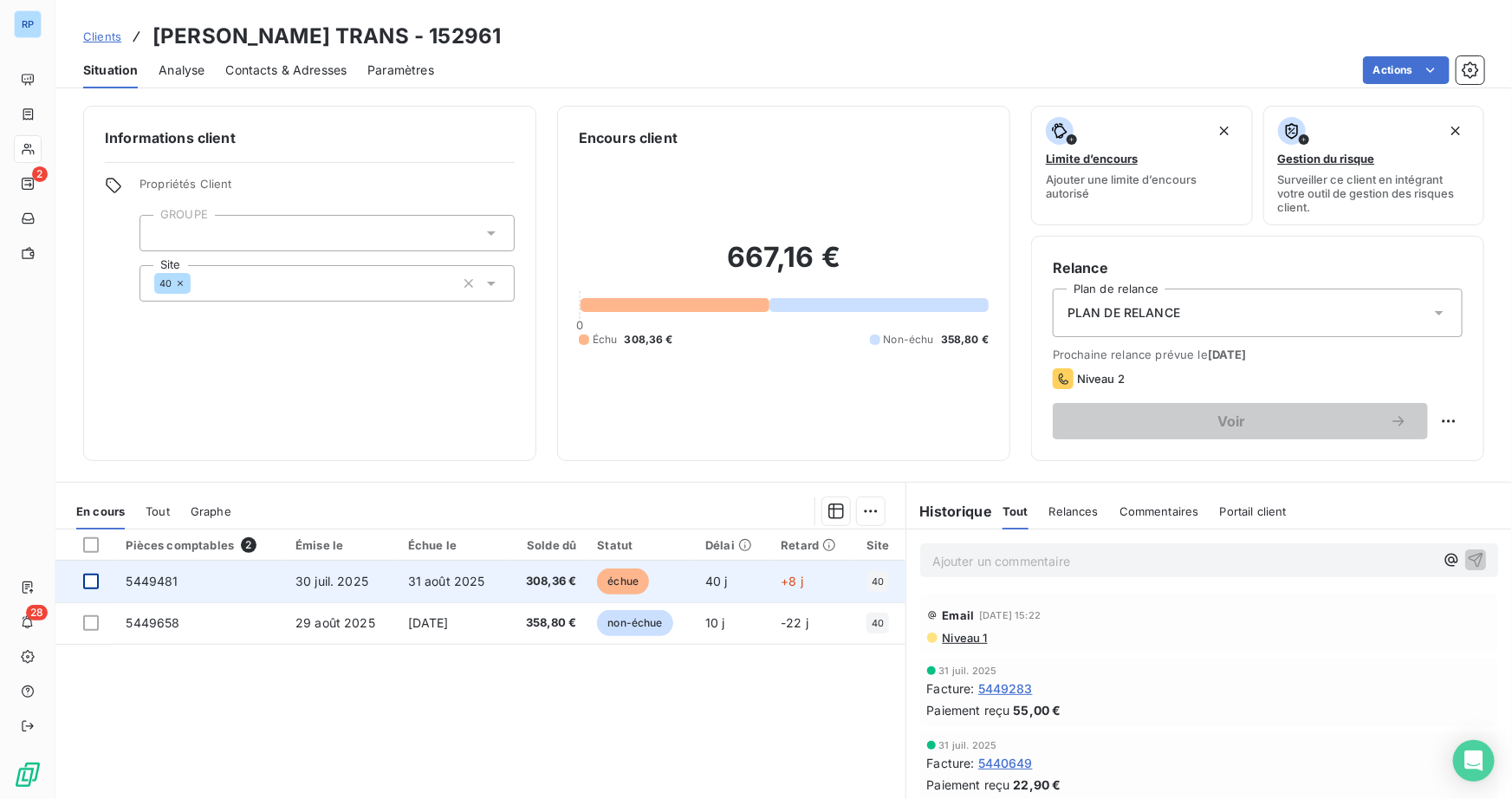
click at [95, 576] on div at bounding box center [91, 582] width 15 height 15
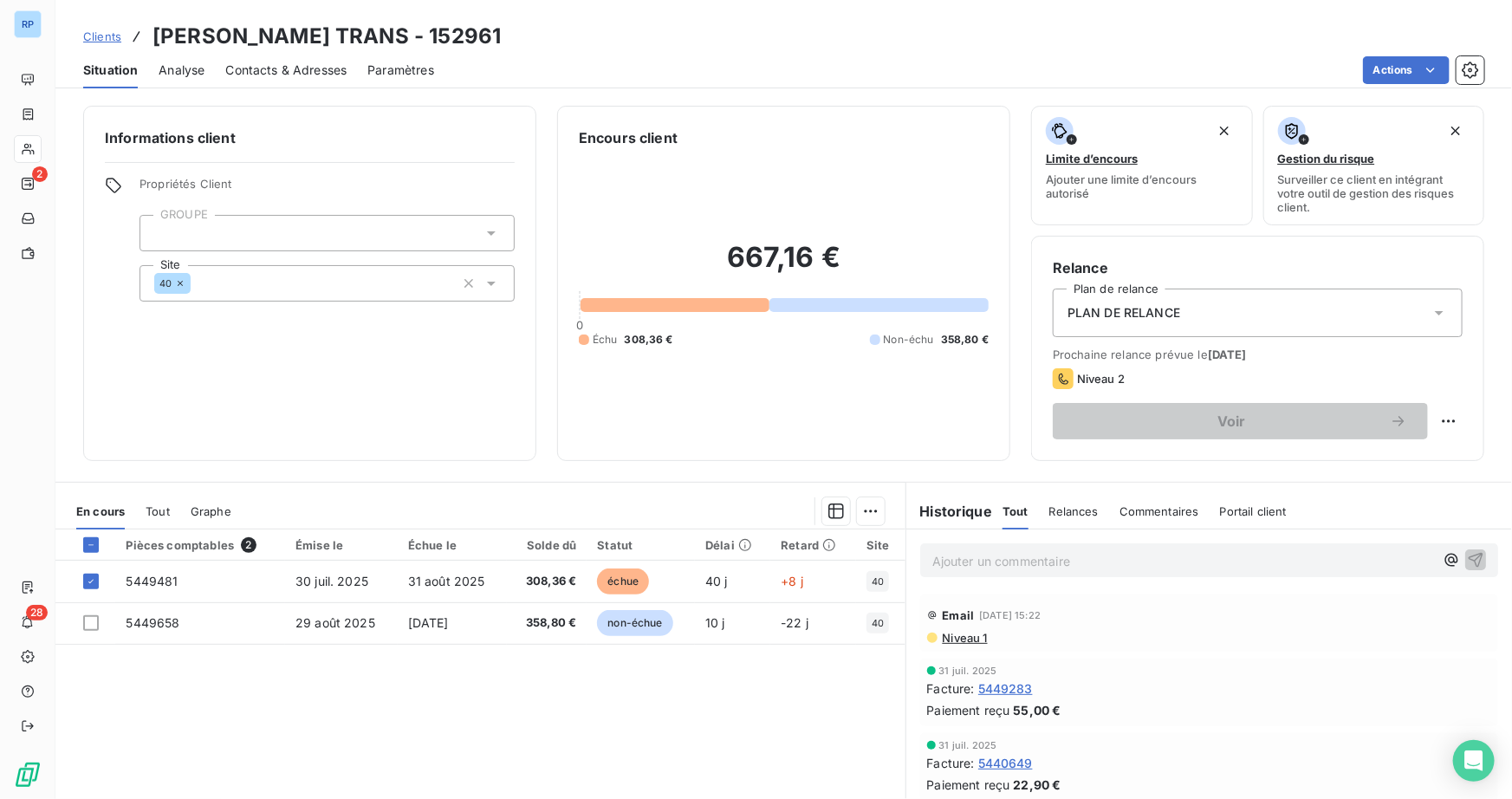
click at [846, 512] on div at bounding box center [568, 511] width 633 height 28
click at [876, 509] on html "RP 2 28 Clients [PERSON_NAME] TRANS - 152961 Situation Analyse Contacts & Adres…" at bounding box center [756, 400] width 1512 height 799
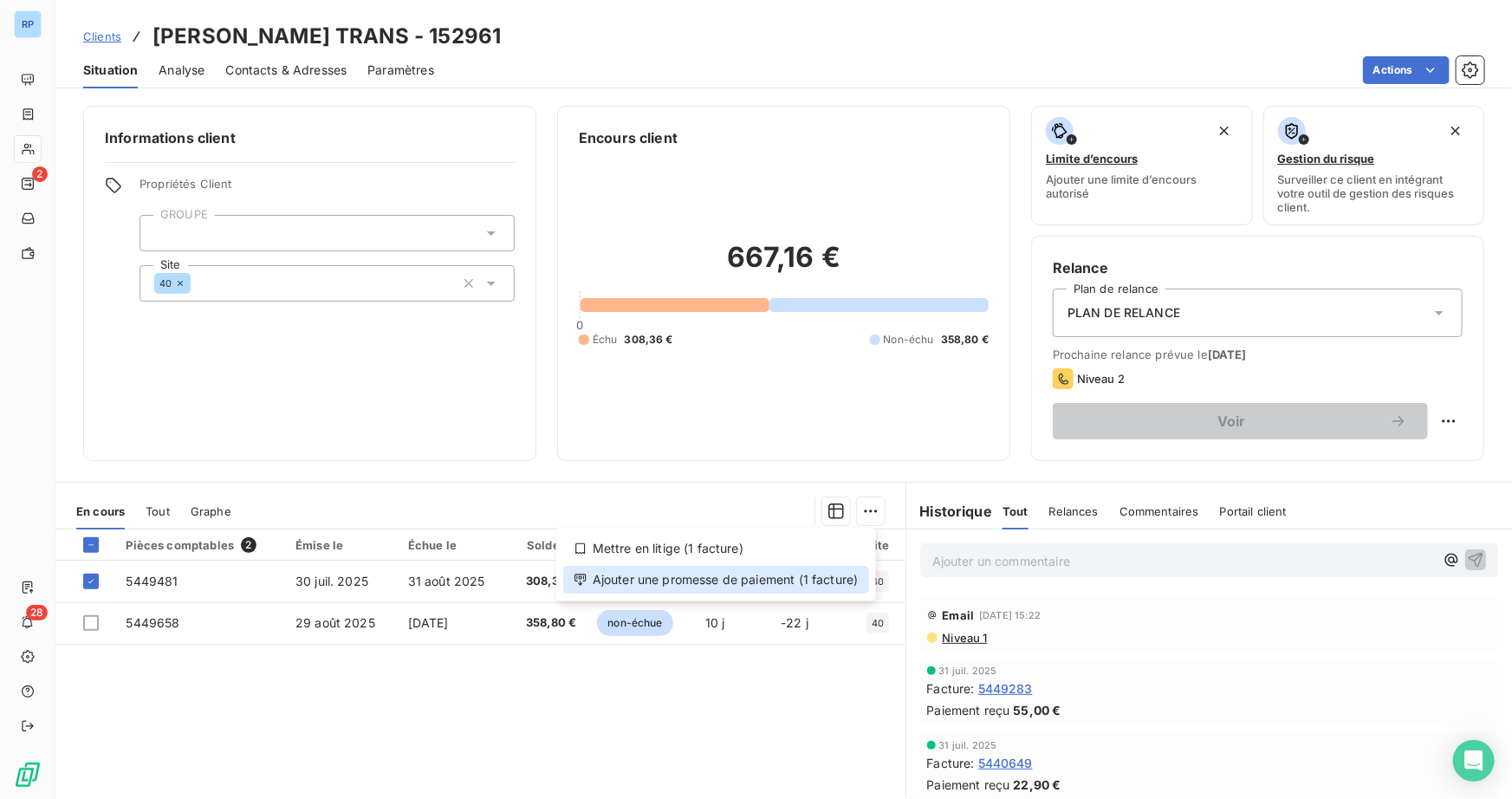
click at [738, 577] on div "Ajouter une promesse de paiement (1 facture)" at bounding box center [715, 580] width 305 height 28
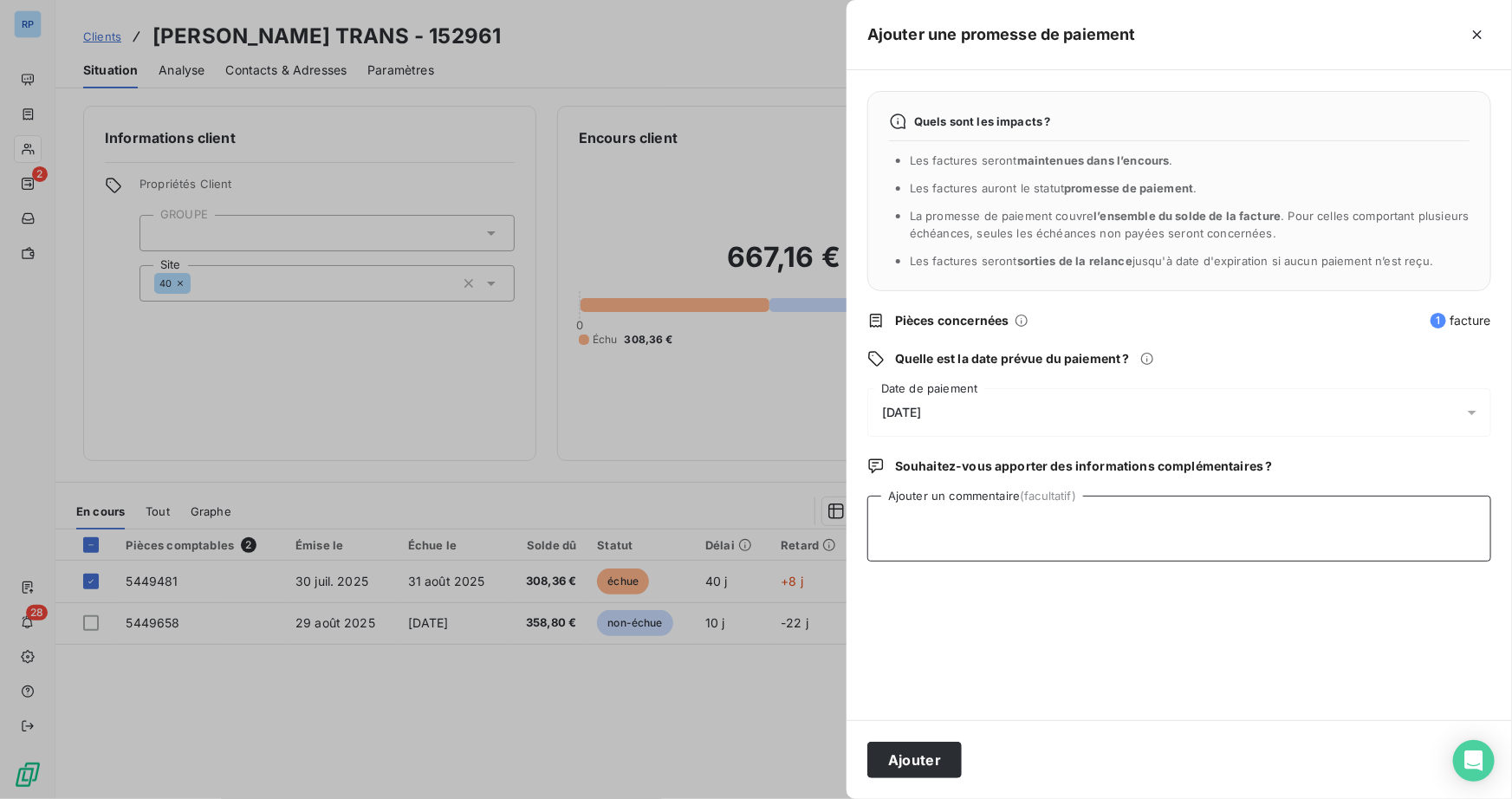
click at [978, 536] on textarea "Ajouter un commentaire (facultatif)" at bounding box center [1180, 529] width 624 height 66
type textarea "CHQ EN COMPTA"
click at [924, 766] on button "Ajouter" at bounding box center [914, 761] width 95 height 36
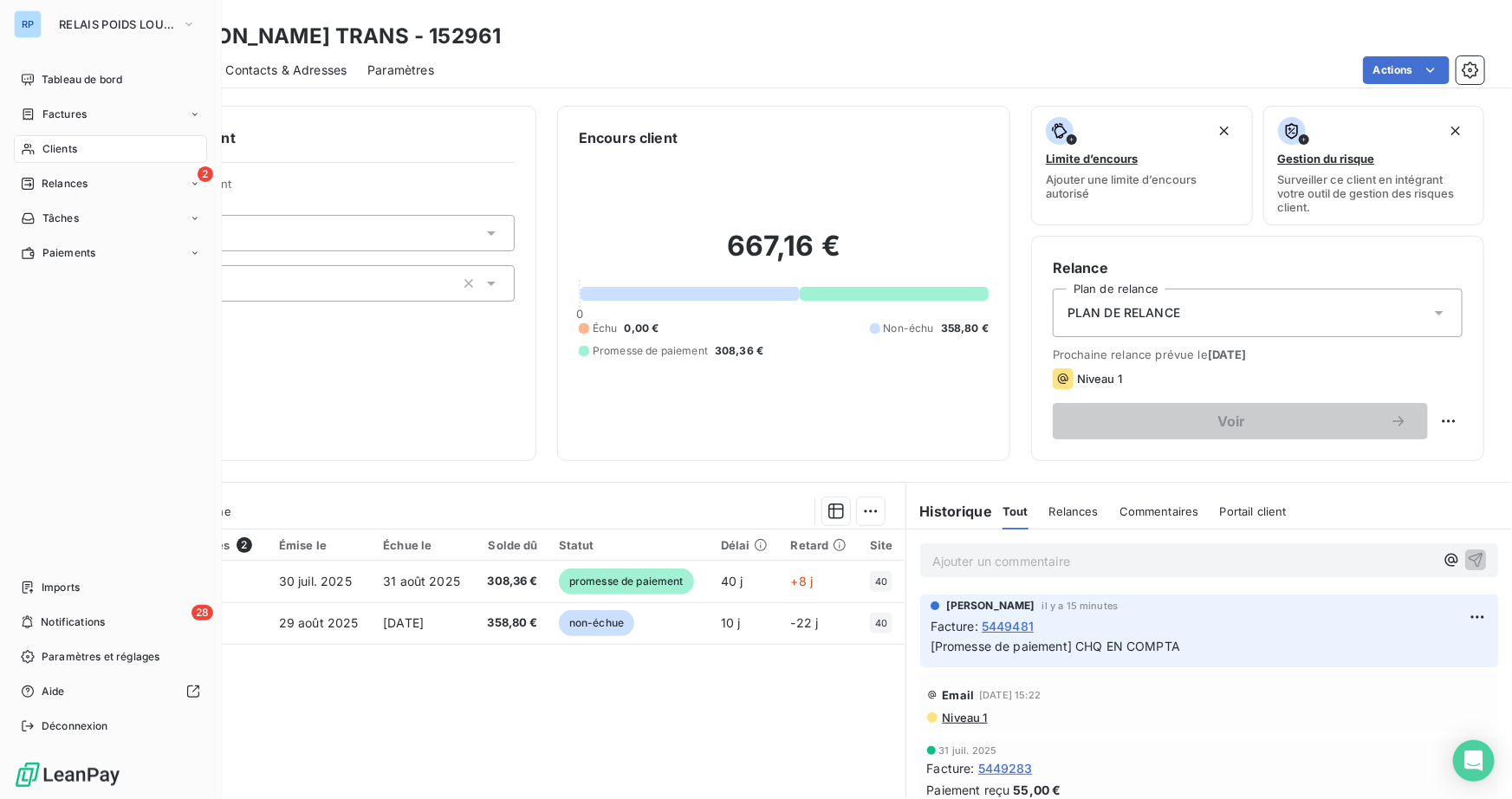
click at [55, 146] on span "Clients" at bounding box center [59, 149] width 34 height 15
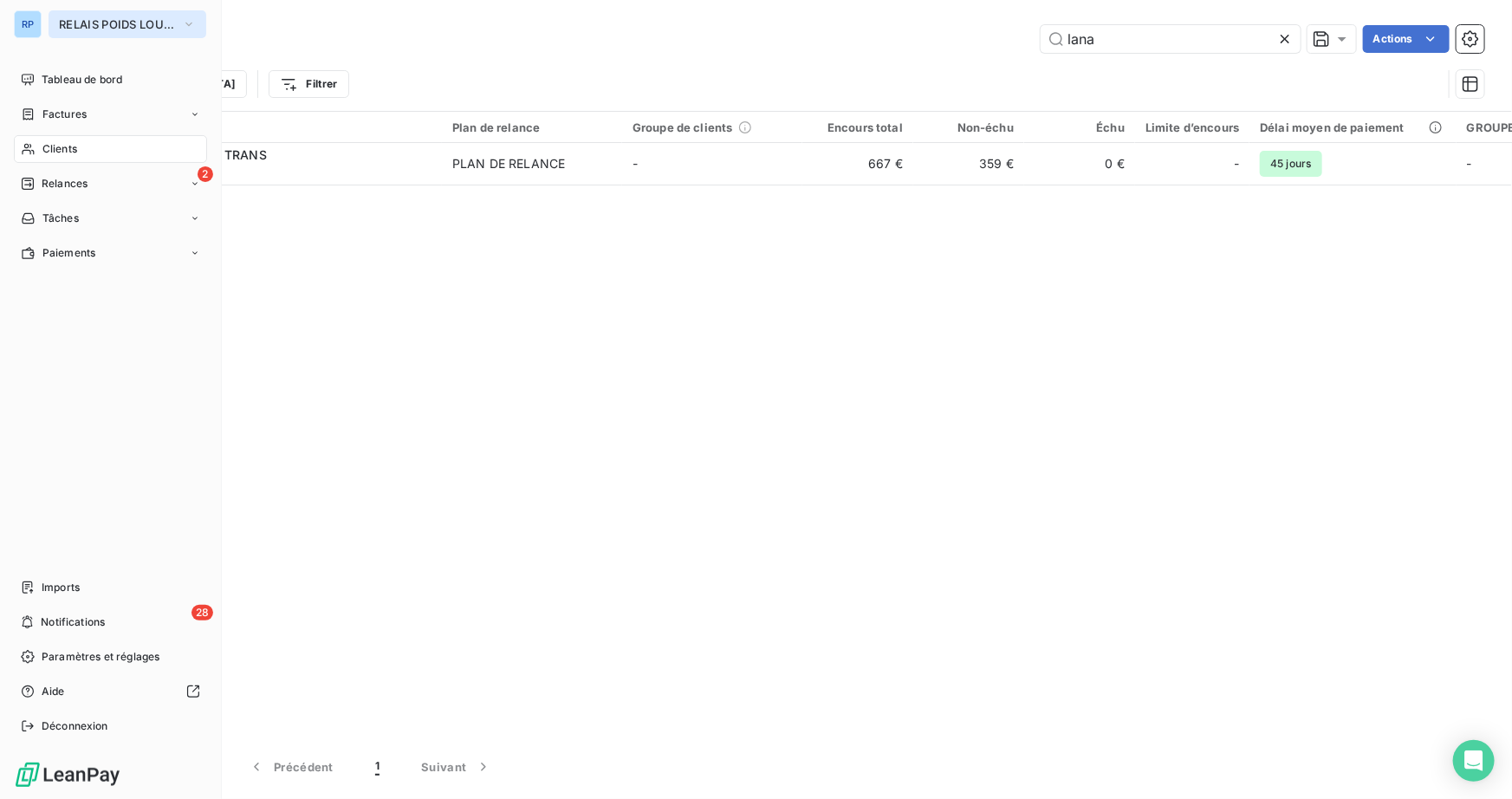
click at [139, 30] on span "RELAIS POIDS LOURDS AUVERGNE" at bounding box center [117, 24] width 116 height 13
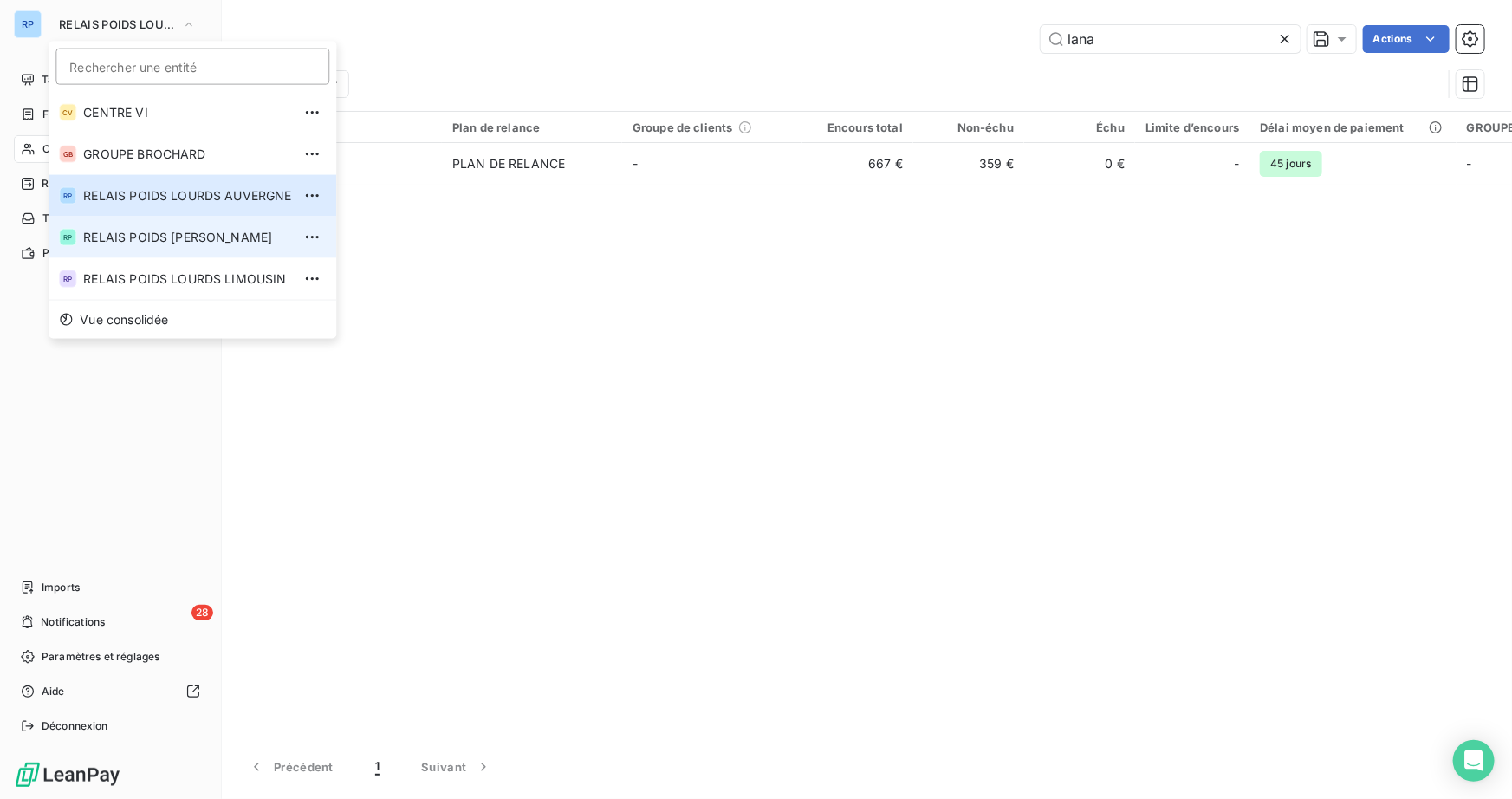
click at [219, 242] on span "RELAIS POIDS [PERSON_NAME]" at bounding box center [187, 238] width 208 height 17
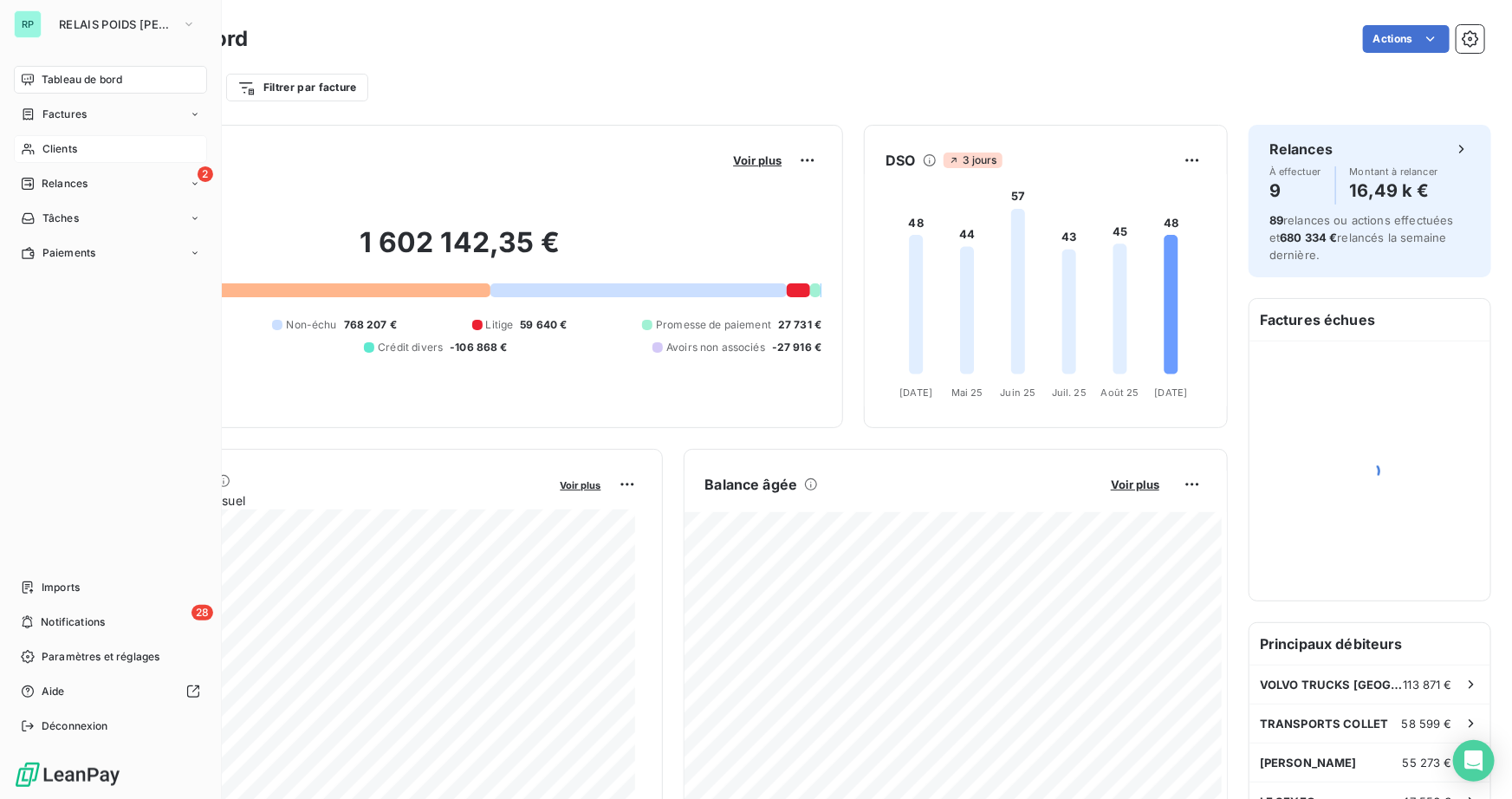
click at [65, 148] on span "Clients" at bounding box center [59, 149] width 34 height 15
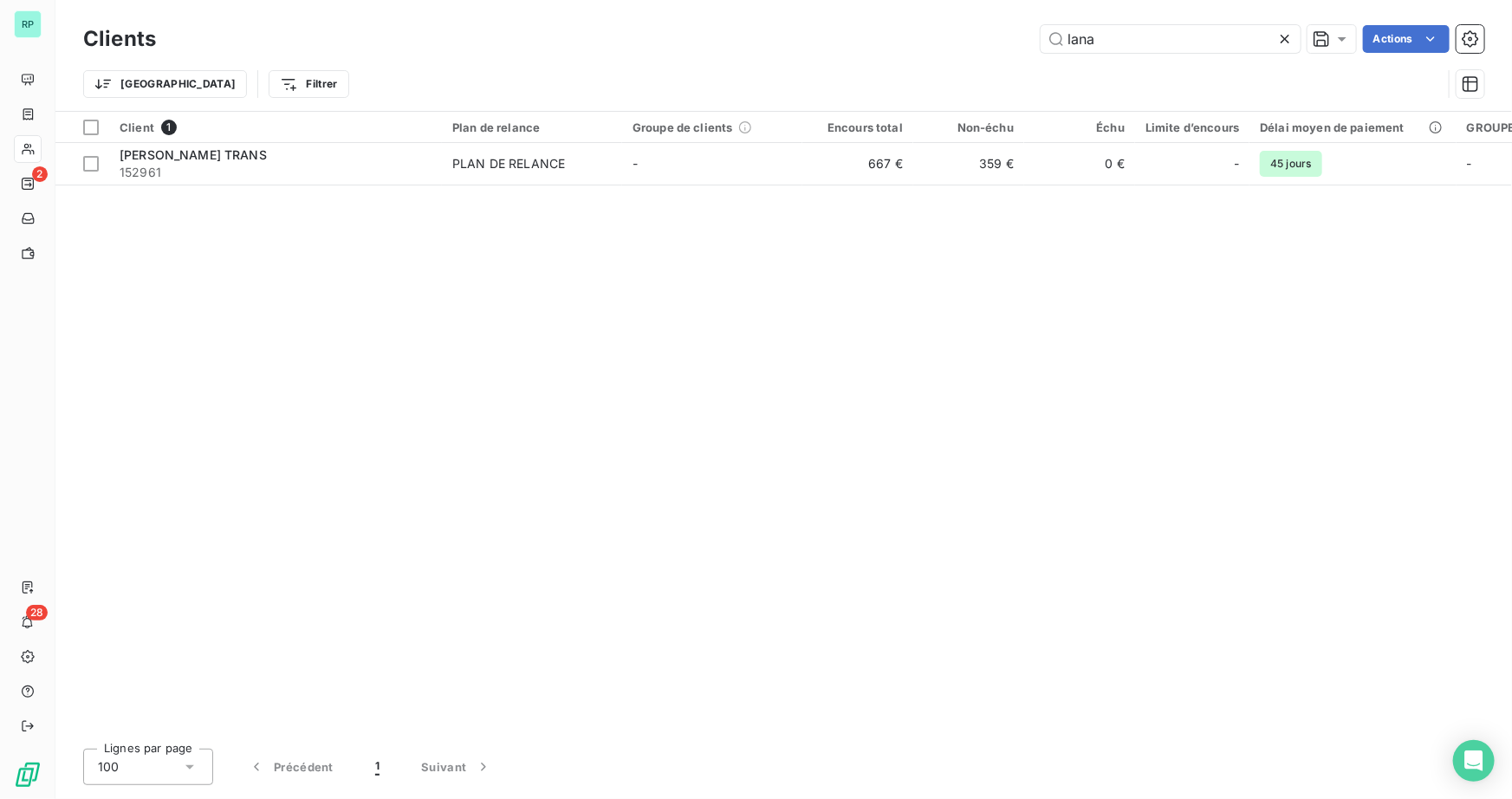
drag, startPoint x: 1117, startPoint y: 46, endPoint x: 999, endPoint y: 41, distance: 118.1
click at [1000, 41] on div "lana Actions" at bounding box center [831, 38] width 1308 height 28
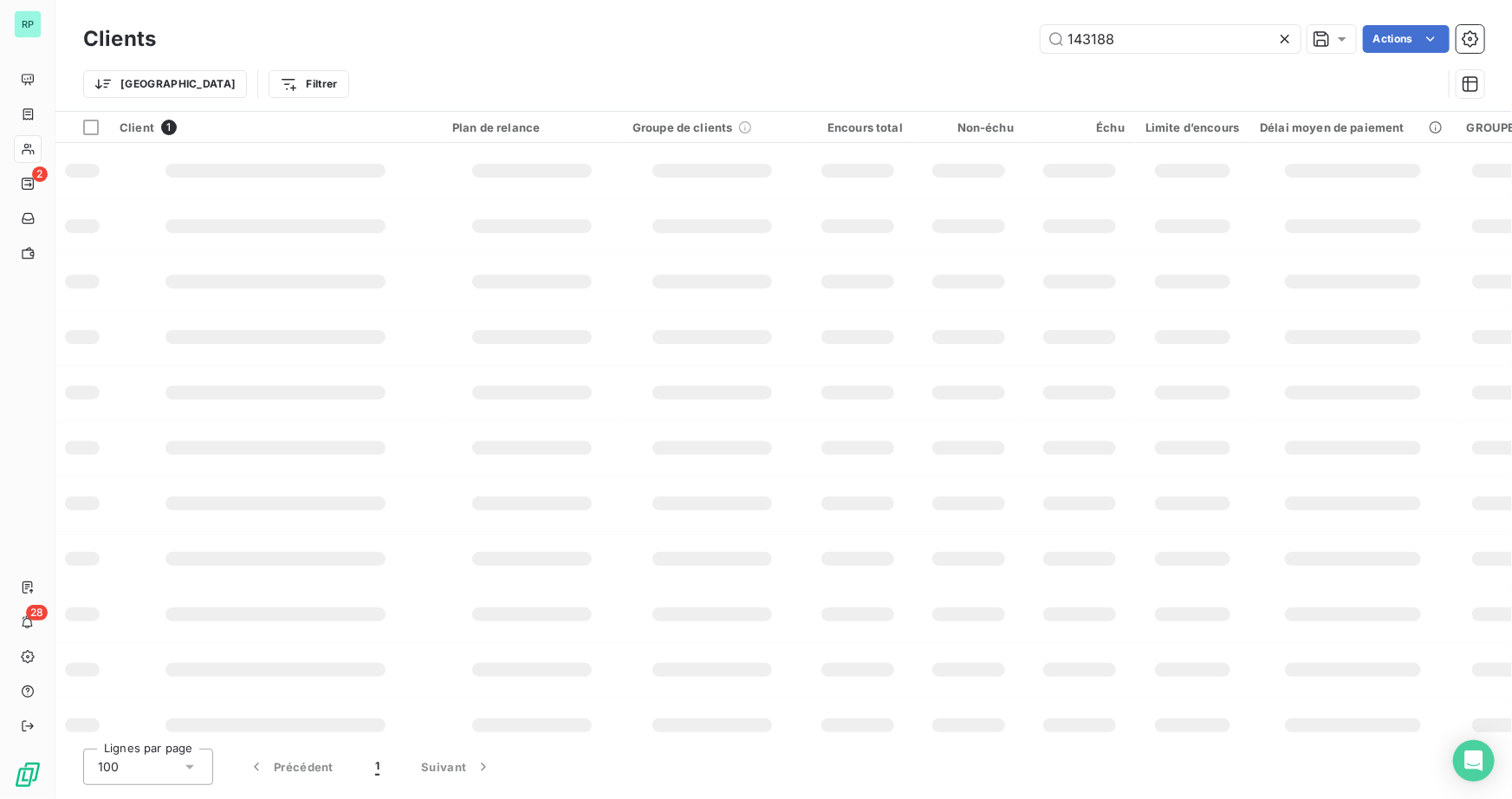
type input "143188"
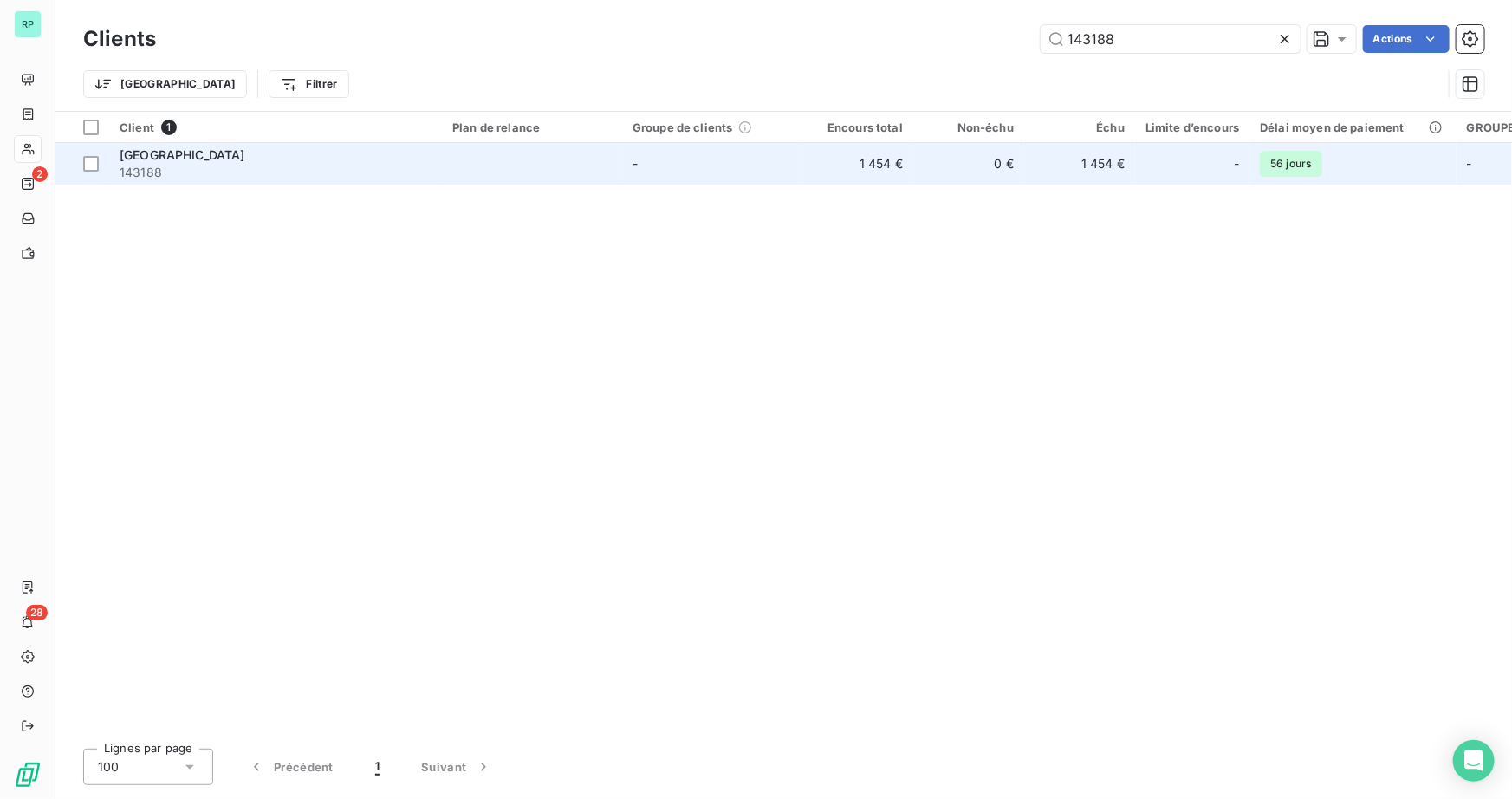
click at [203, 156] on span "[GEOGRAPHIC_DATA]" at bounding box center [182, 154] width 125 height 14
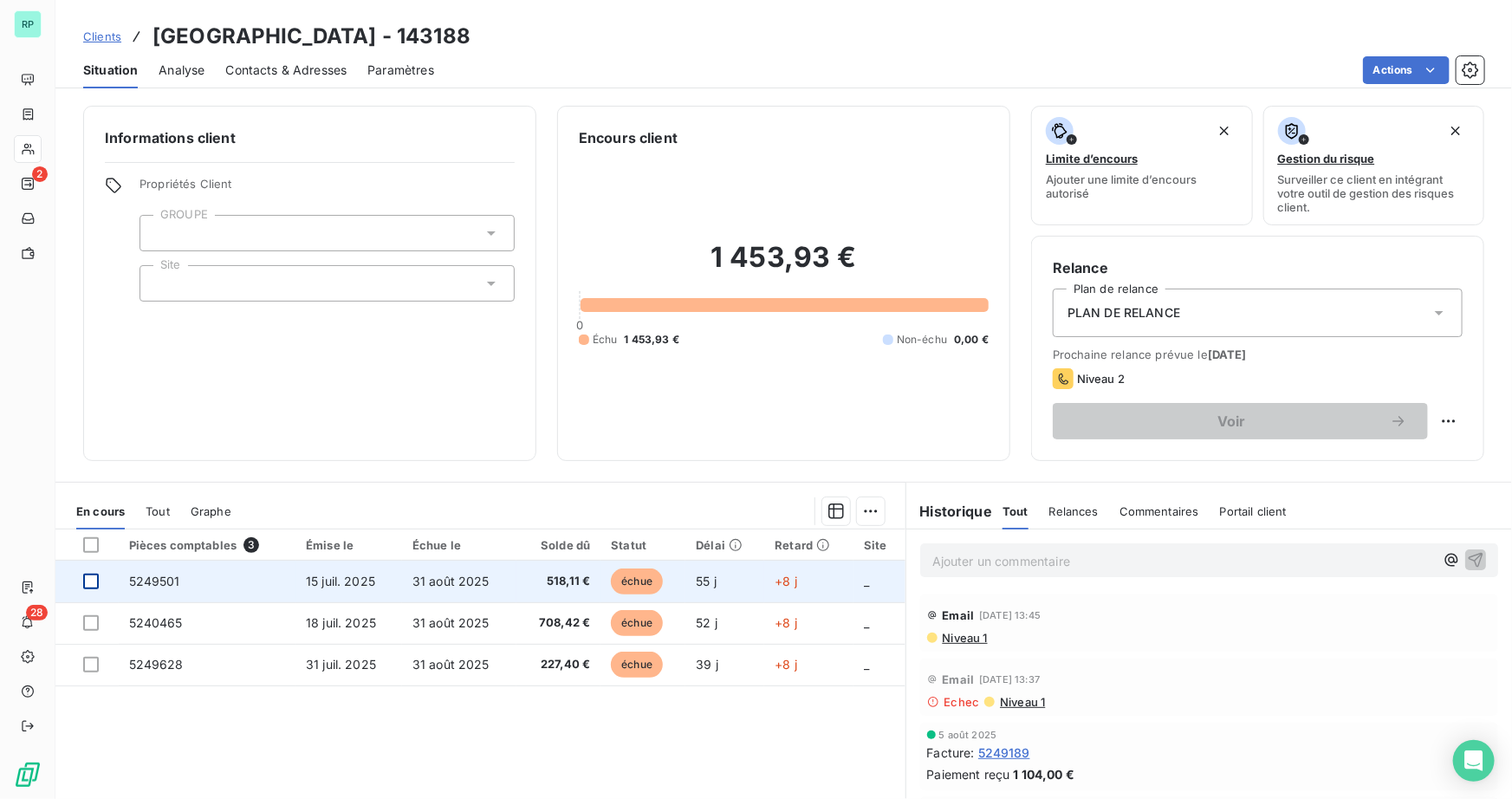
click at [94, 581] on div at bounding box center [91, 582] width 15 height 15
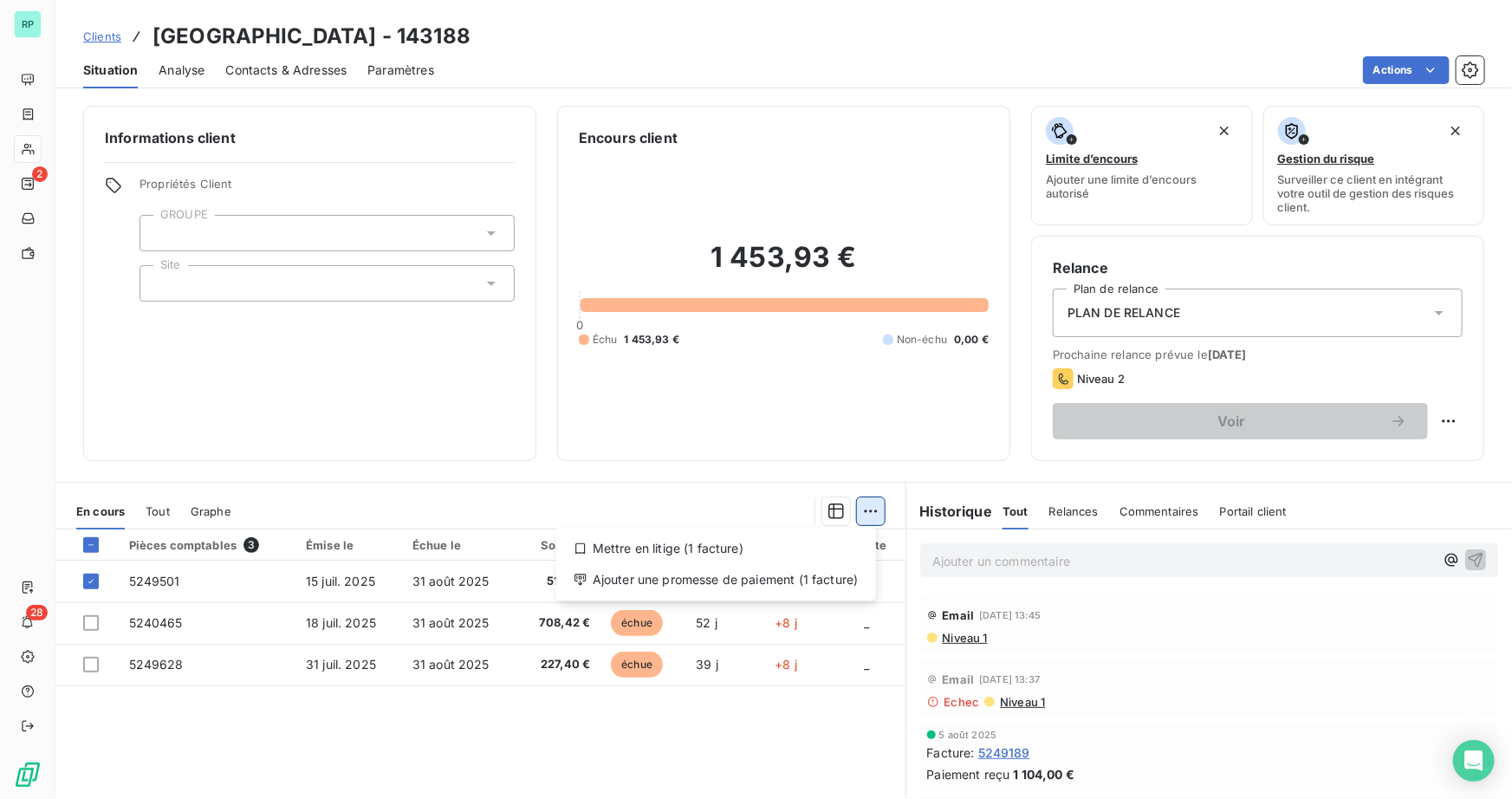
click at [853, 516] on html "RP 2 28 Clients PRISMEO CENTRE - 143188 Situation Analyse Contacts & Adresses P…" at bounding box center [756, 400] width 1512 height 799
click at [711, 580] on div "Ajouter une promesse de paiement (1 facture)" at bounding box center [715, 580] width 305 height 28
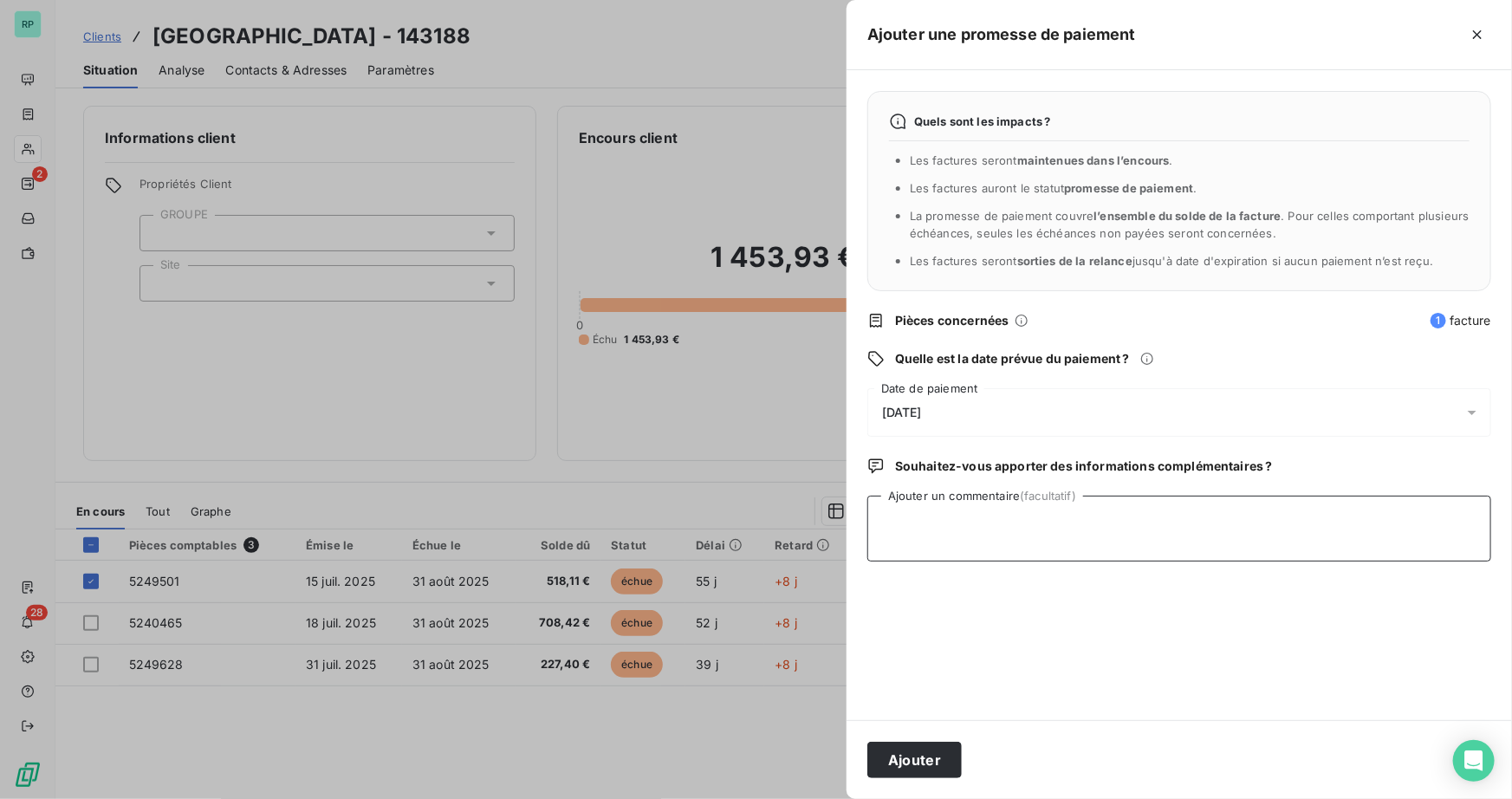
click at [913, 524] on textarea "Ajouter un commentaire (facultatif)" at bounding box center [1180, 529] width 624 height 66
drag, startPoint x: 723, startPoint y: 431, endPoint x: 729, endPoint y: 448, distance: 18.0
click at [723, 432] on div at bounding box center [756, 400] width 1512 height 799
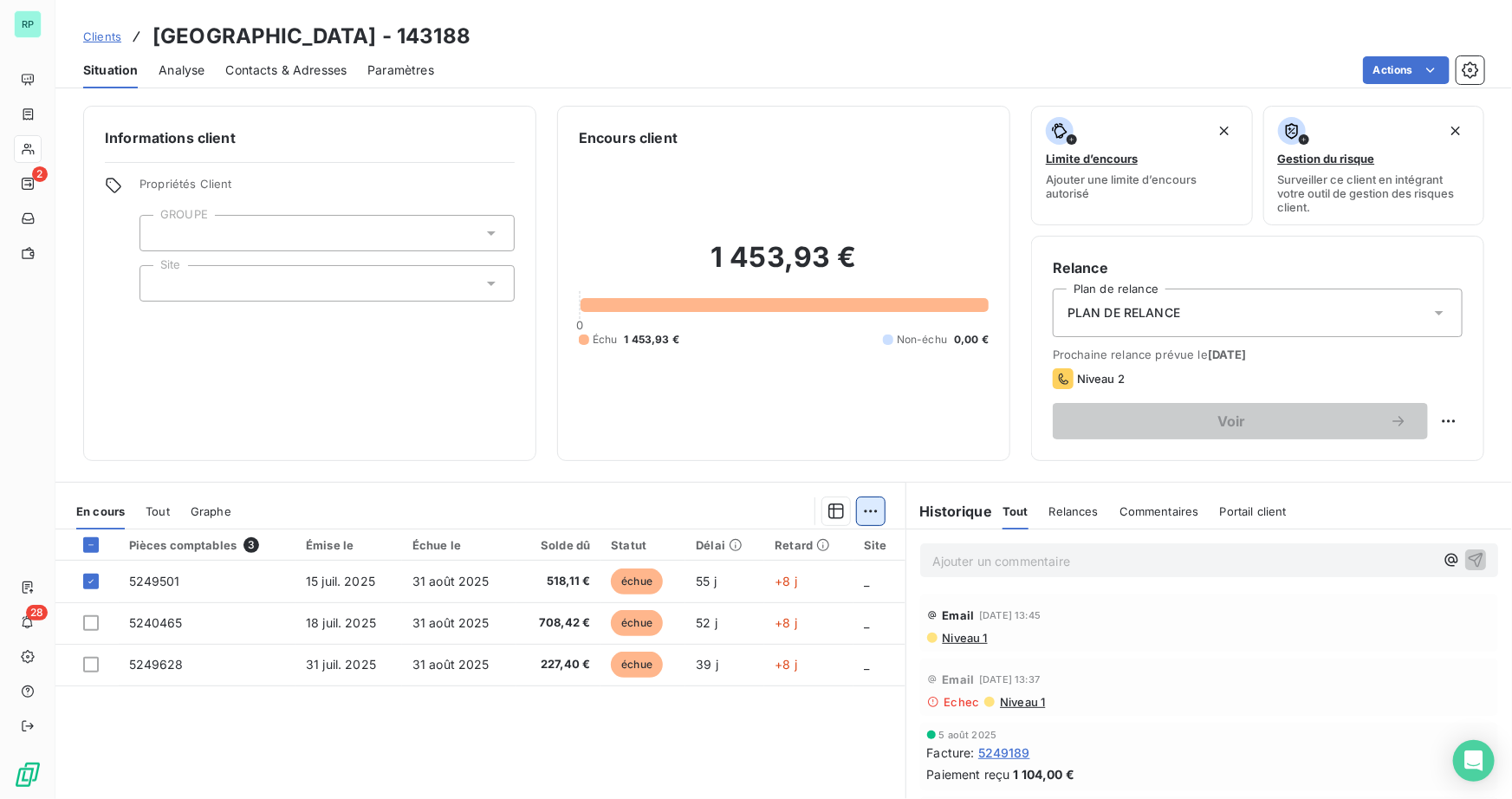
click at [862, 513] on html "RP 2 28 Clients PRISMEO CENTRE - 143188 Situation Analyse Contacts & Adresses P…" at bounding box center [756, 400] width 1512 height 799
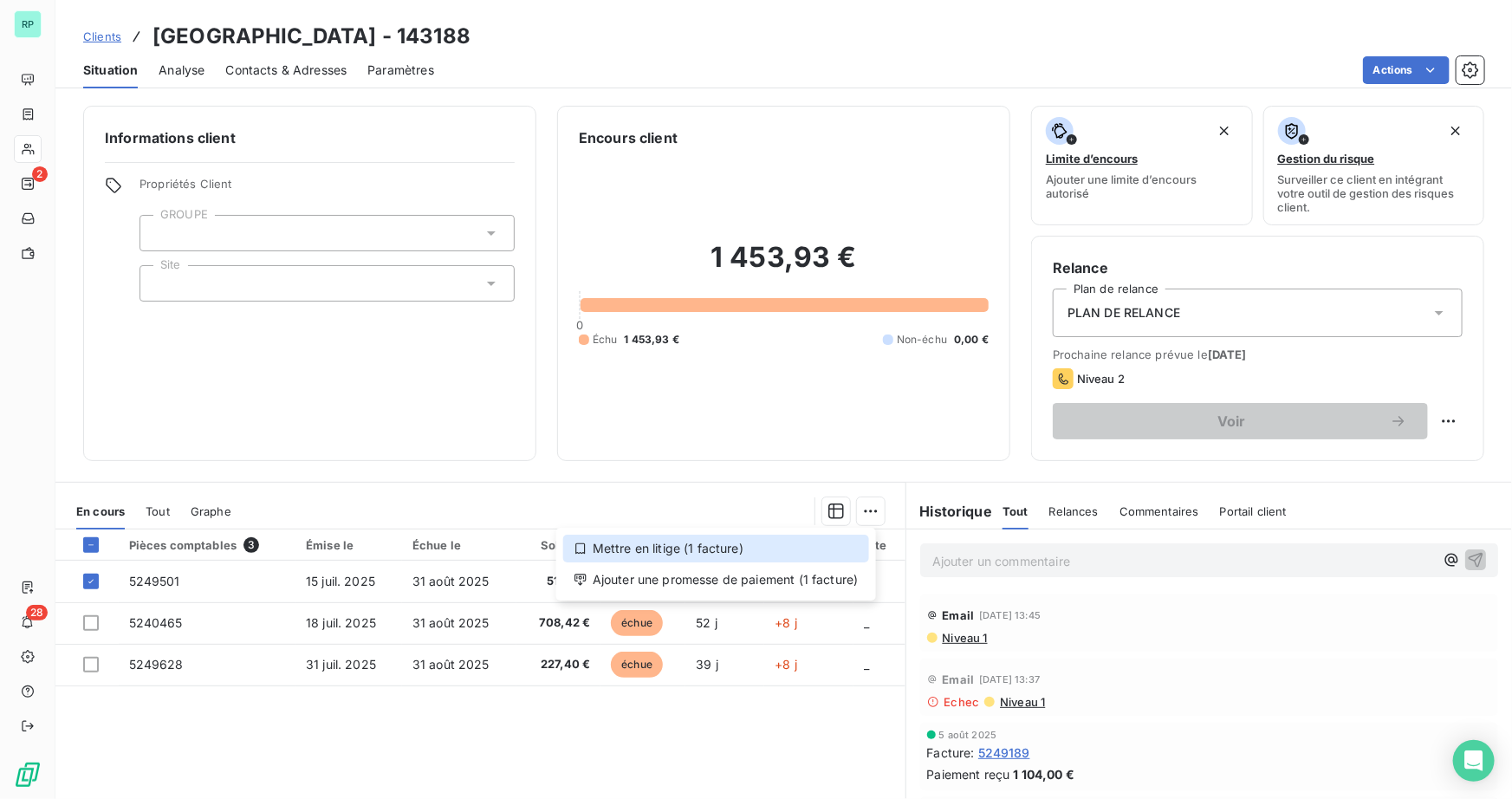
click at [735, 558] on div "Mettre en litige (1 facture)" at bounding box center [715, 548] width 305 height 28
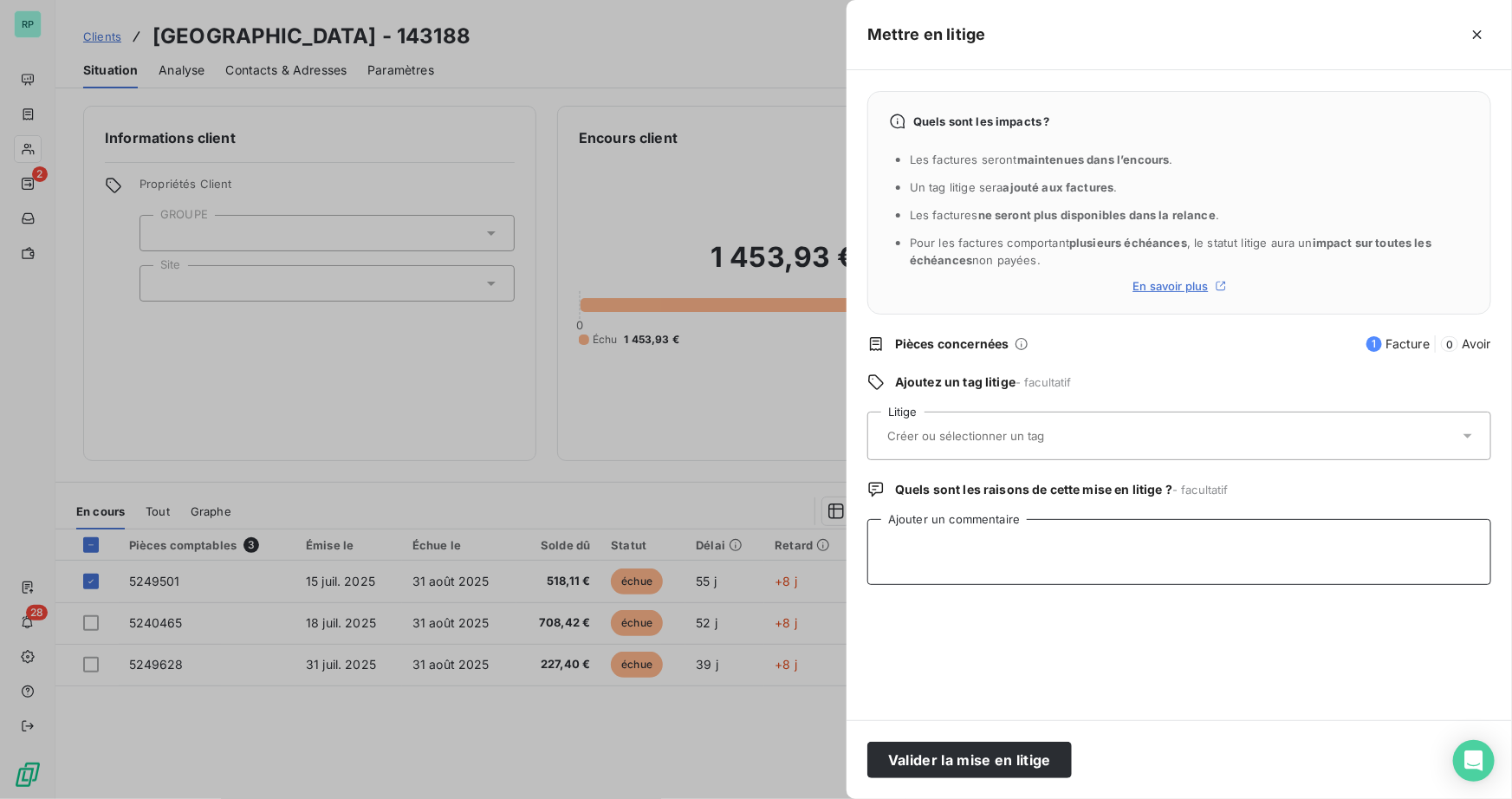
click at [961, 539] on textarea "Ajouter un commentaire" at bounding box center [1180, 552] width 624 height 66
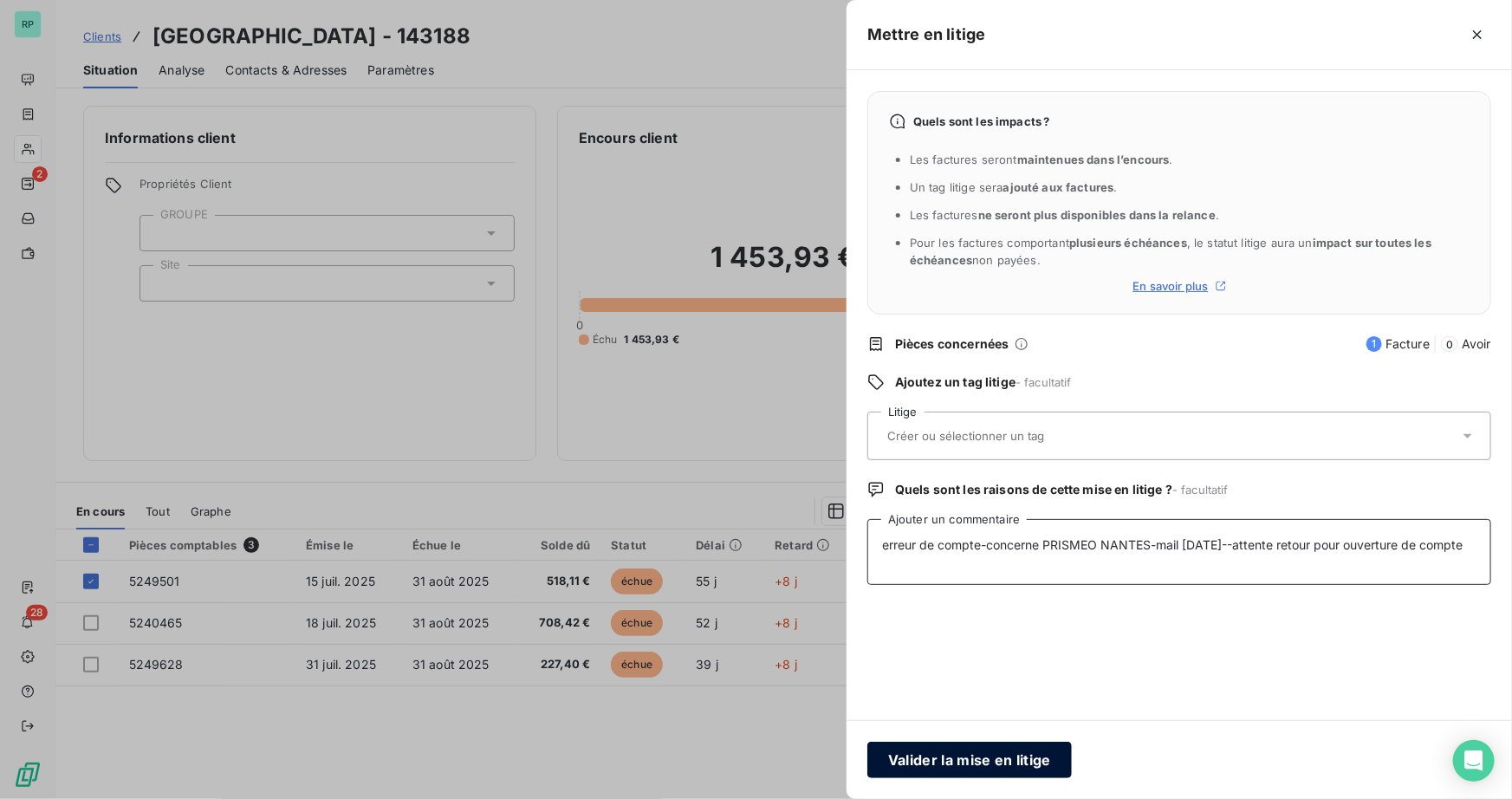
type textarea "erreur de compte-concerne PRISMEO NANTES-mail [DATE]--attente retour pour ouver…"
click at [989, 757] on button "Valider la mise en litige" at bounding box center [970, 761] width 205 height 36
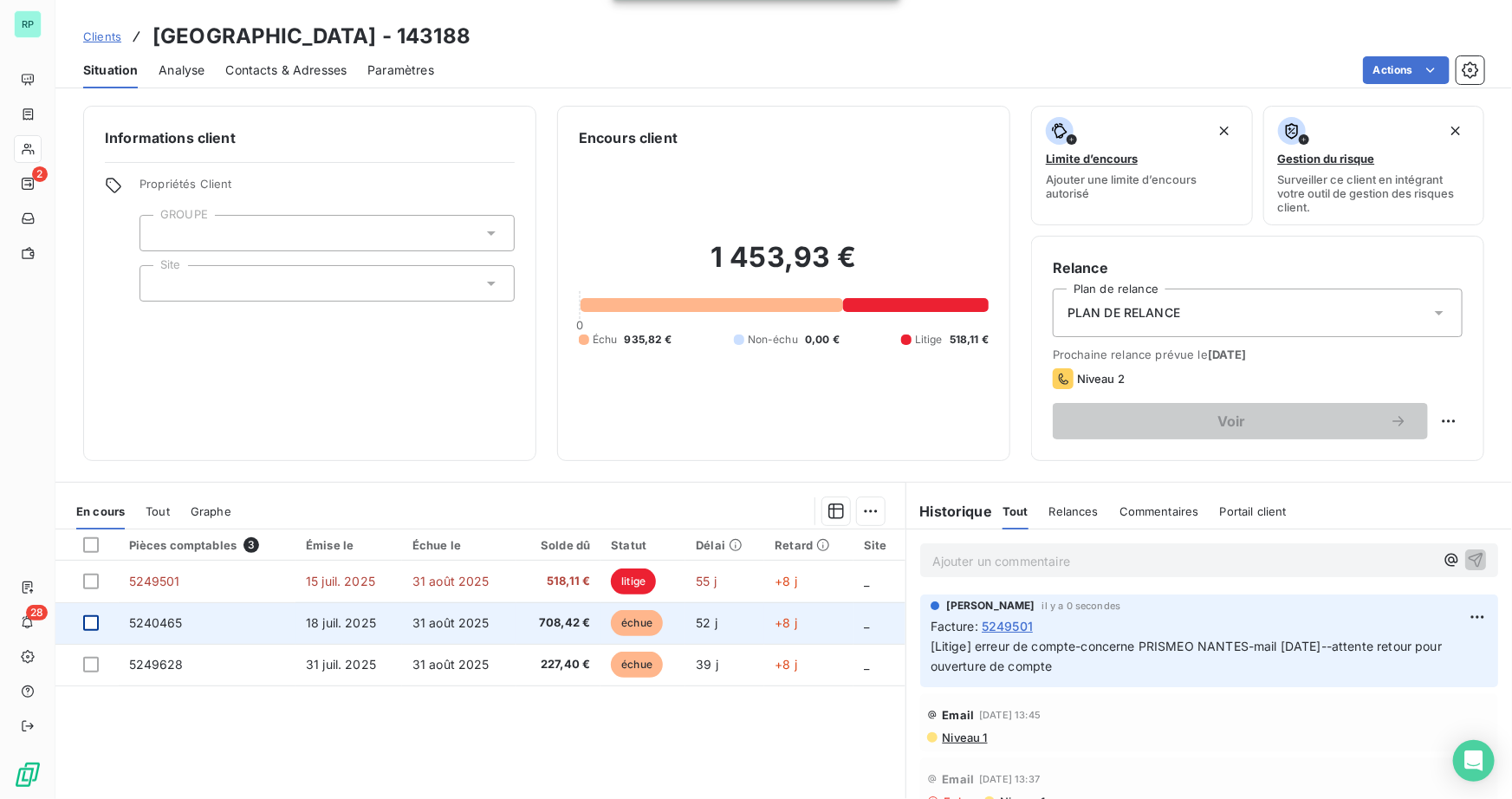
click at [92, 620] on div at bounding box center [91, 624] width 15 height 15
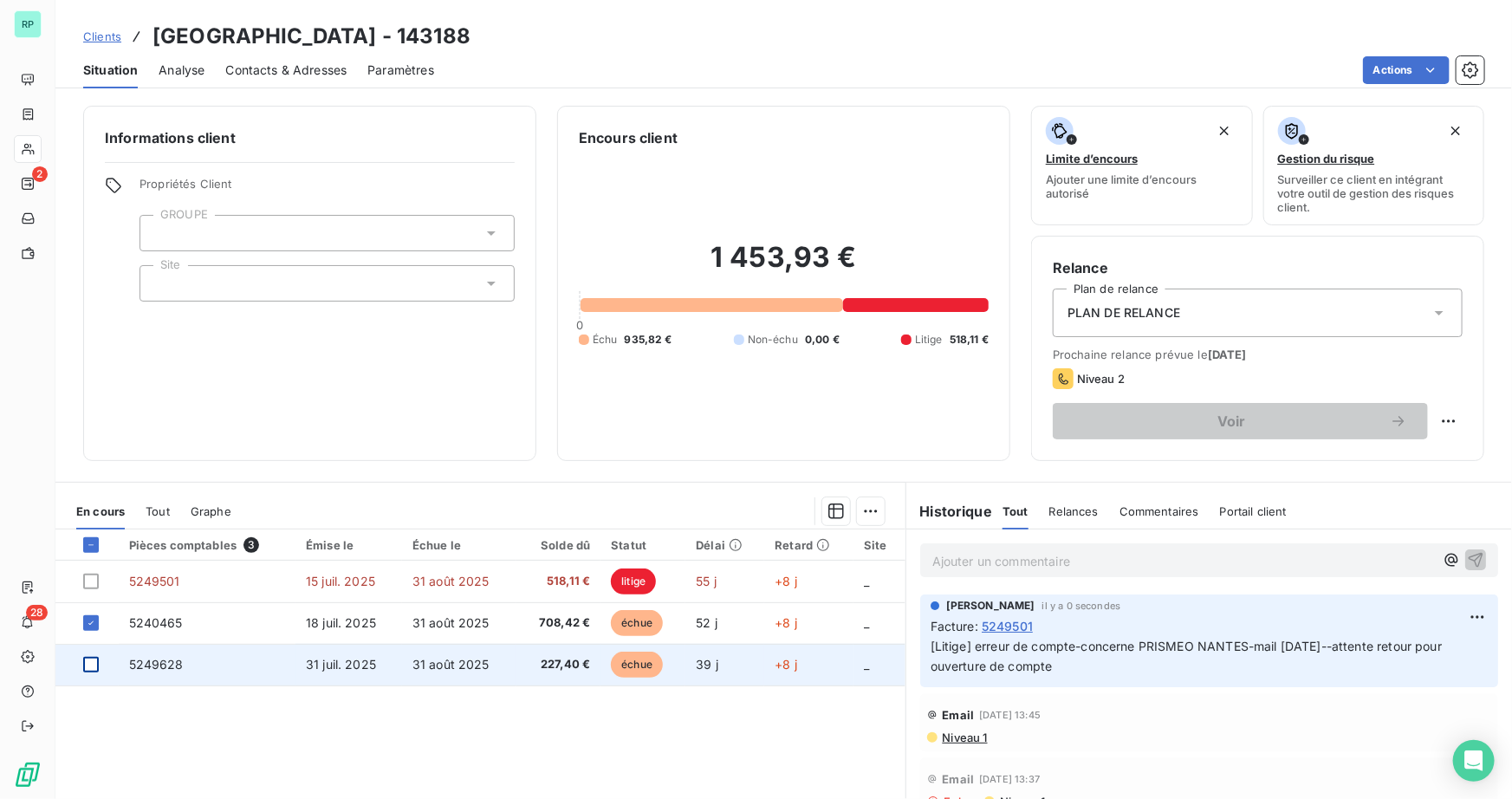
click at [89, 657] on div at bounding box center [91, 665] width 15 height 15
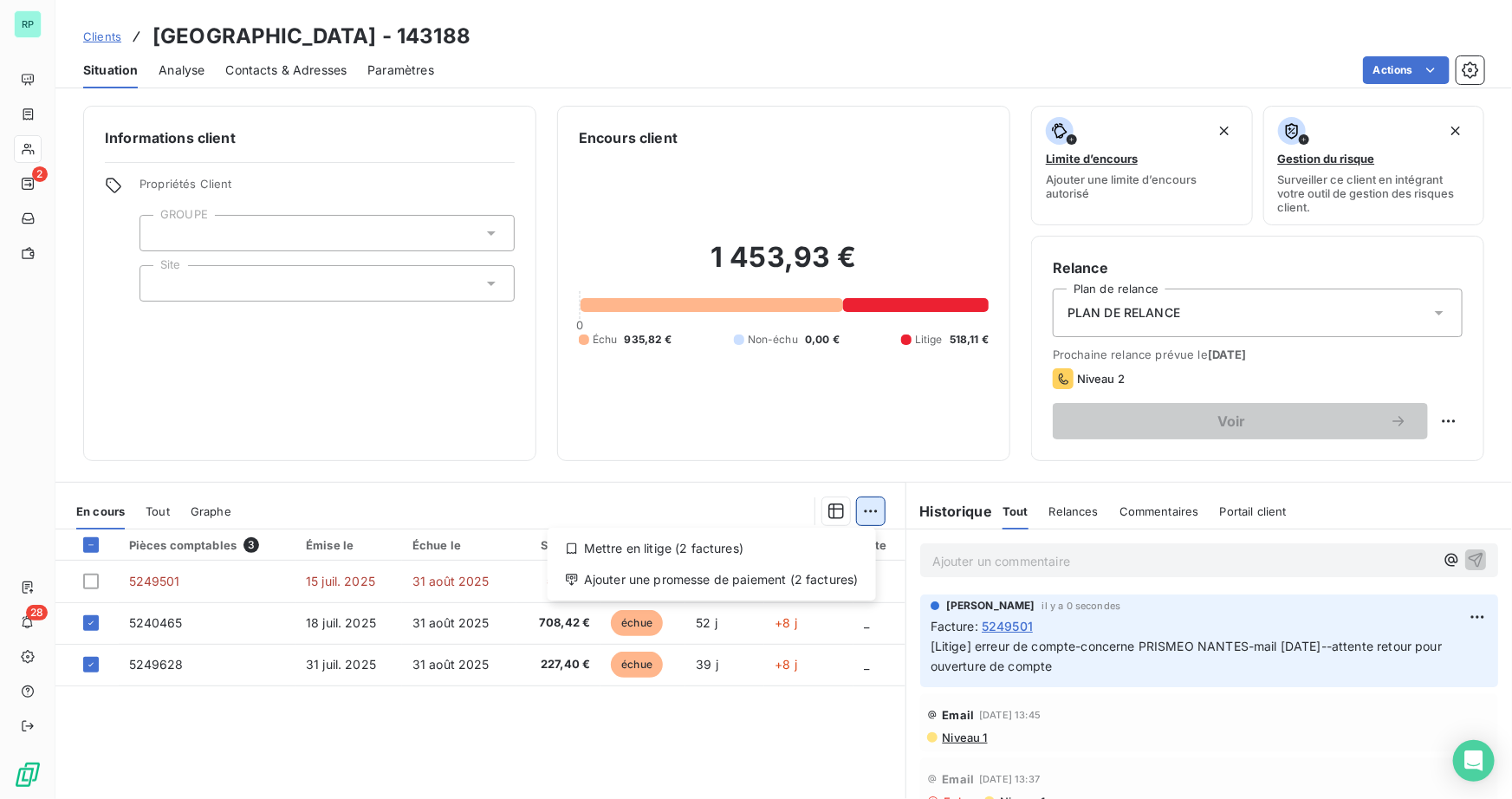
click at [866, 503] on html "RP 2 28 Clients PRISMEO CENTRE - 143188 Situation Analyse Contacts & Adresses P…" at bounding box center [756, 400] width 1512 height 799
click at [770, 584] on div "Ajouter une promesse de paiement (2 factures)" at bounding box center [711, 580] width 315 height 28
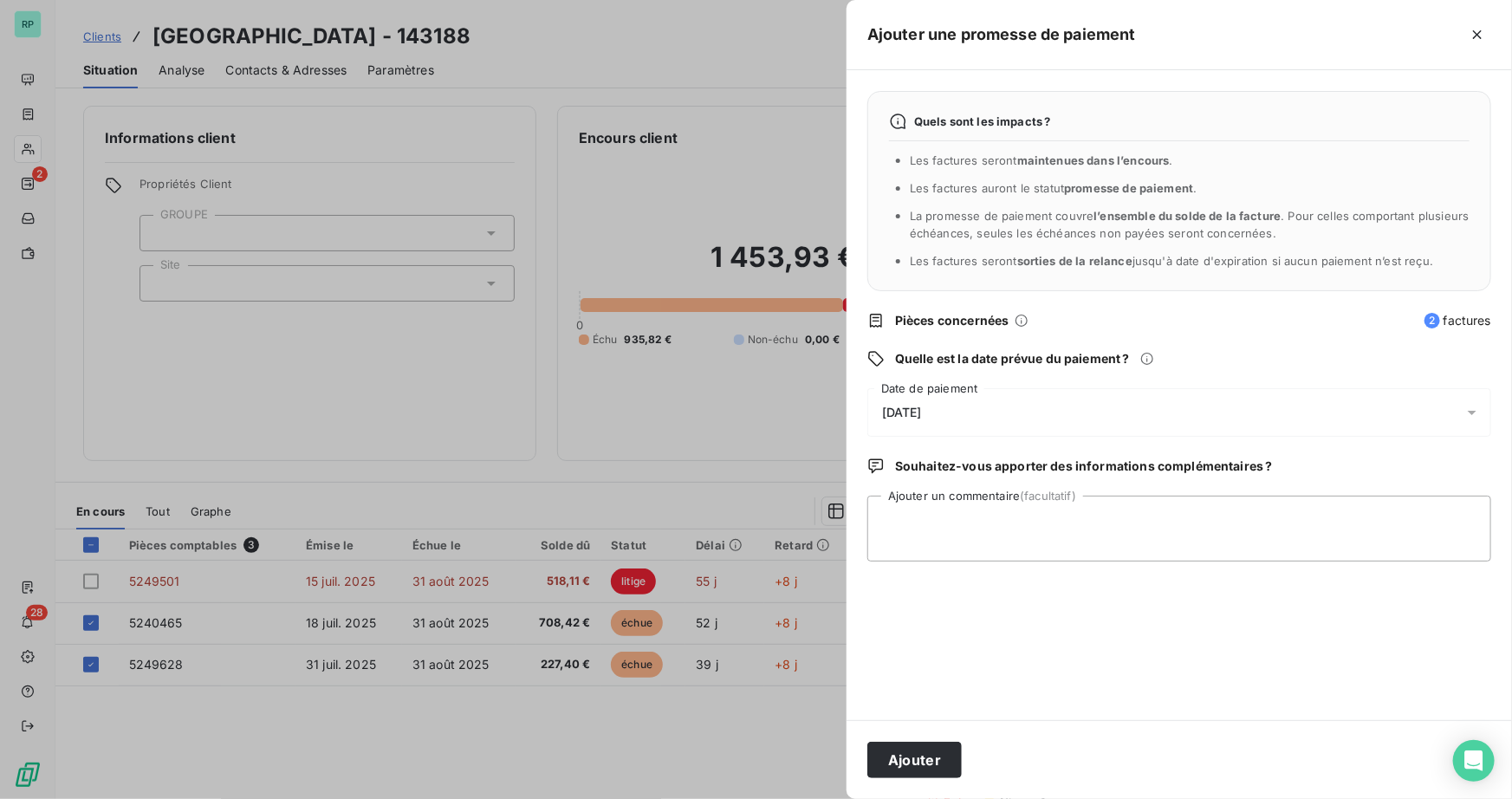
click at [922, 407] on span "[DATE]" at bounding box center [902, 413] width 40 height 13
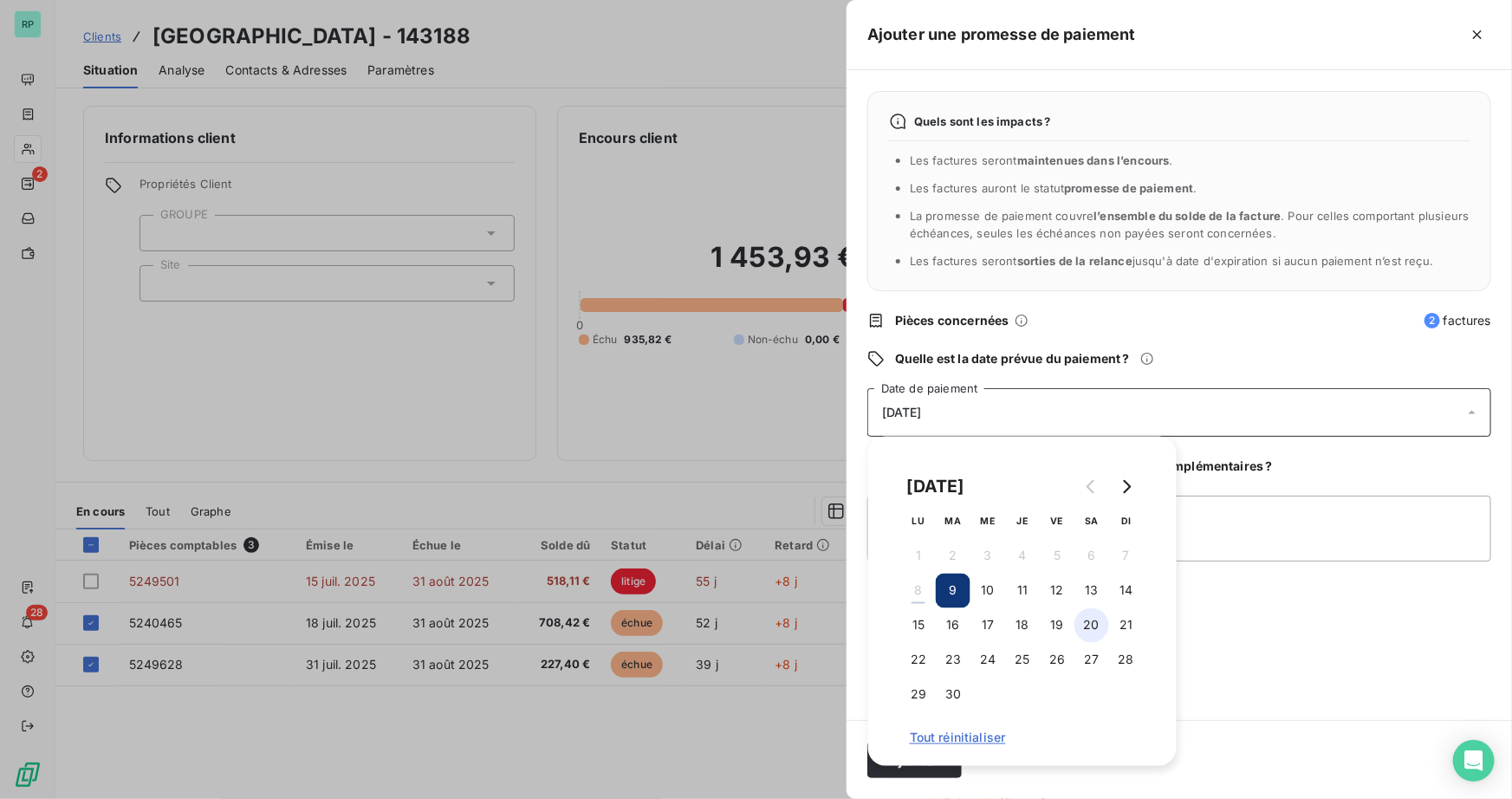
click at [1091, 625] on button "20" at bounding box center [1092, 626] width 34 height 34
click at [1253, 519] on textarea "Ajouter un commentaire (facultatif)" at bounding box center [1180, 529] width 624 height 66
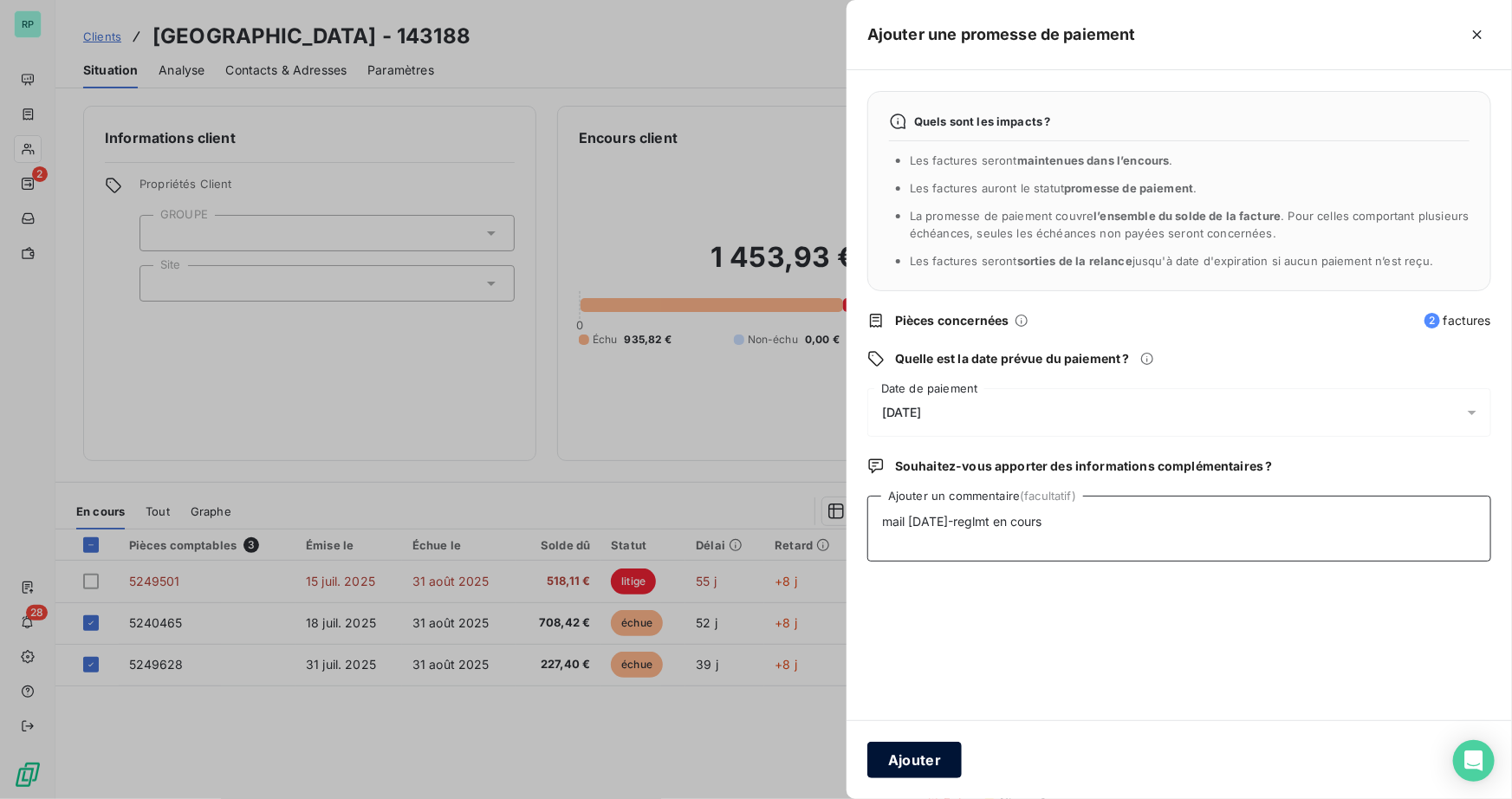
type textarea "mail [DATE]-reglmt en cours"
drag, startPoint x: 878, startPoint y: 753, endPoint x: 851, endPoint y: 741, distance: 29.5
click at [878, 753] on button "Ajouter" at bounding box center [914, 761] width 95 height 36
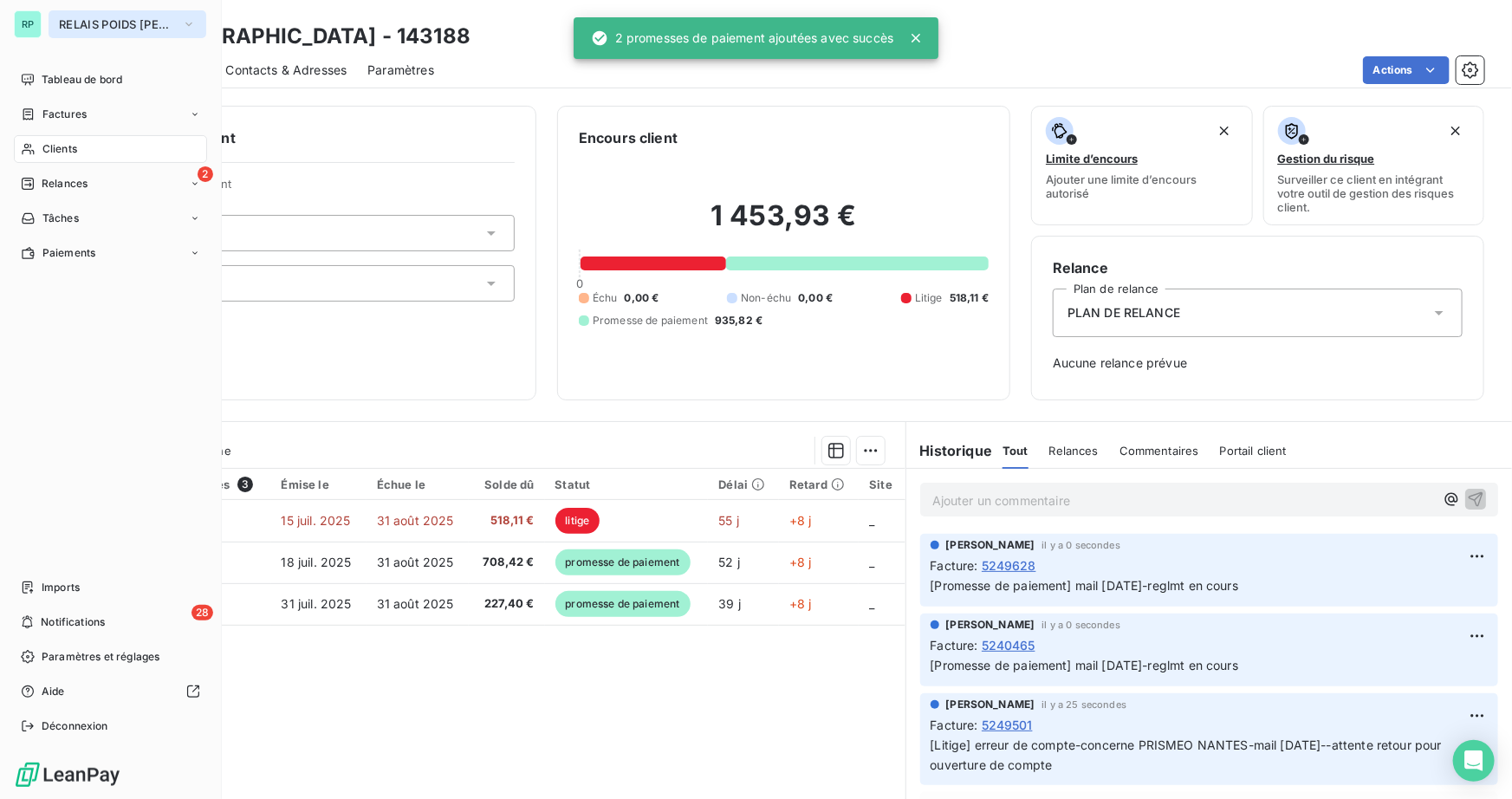
click at [68, 20] on span "RELAIS POIDS [PERSON_NAME]" at bounding box center [117, 24] width 116 height 13
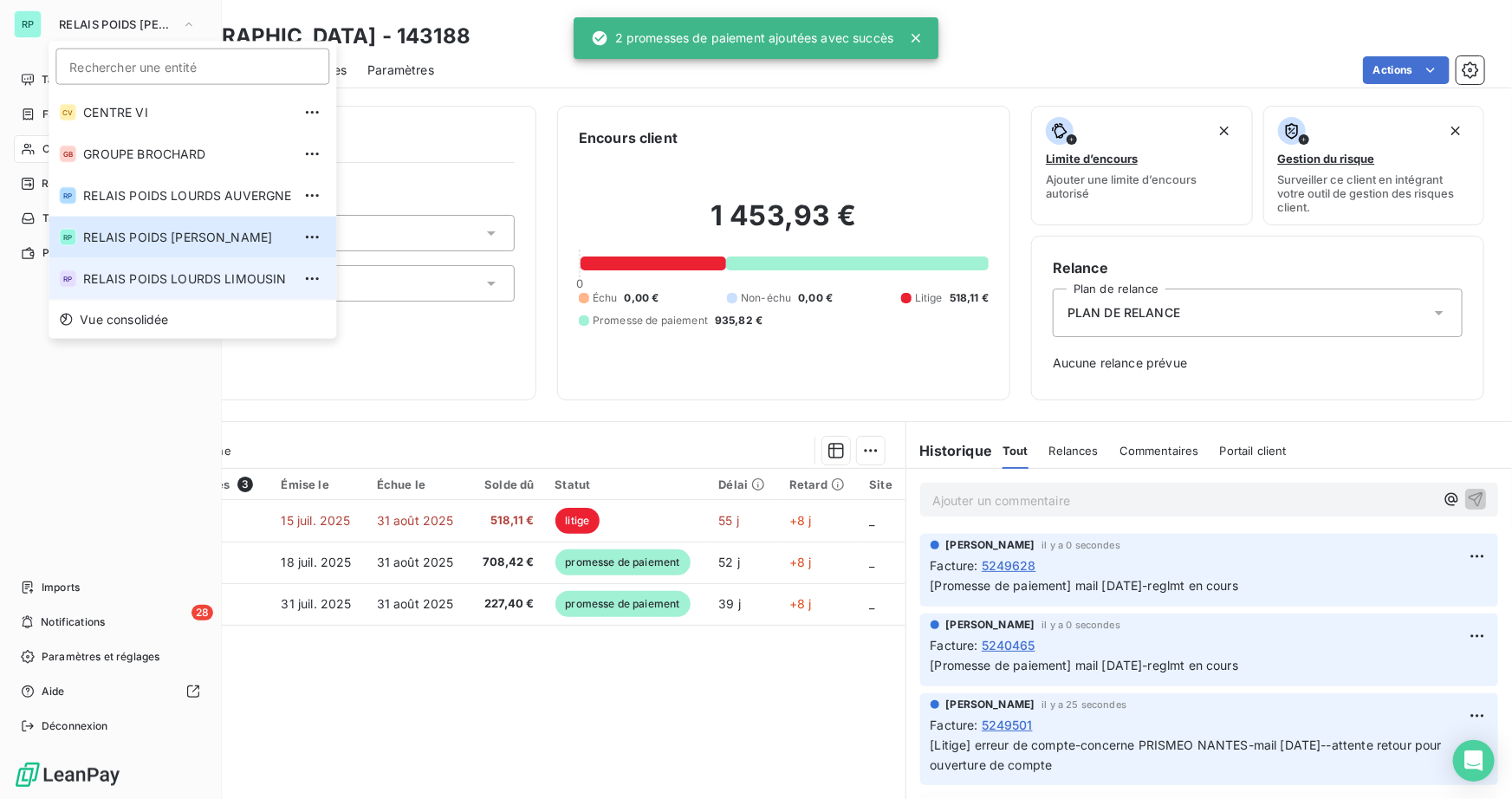
click at [182, 284] on span "RELAIS POIDS LOURDS LIMOUSIN" at bounding box center [187, 279] width 208 height 17
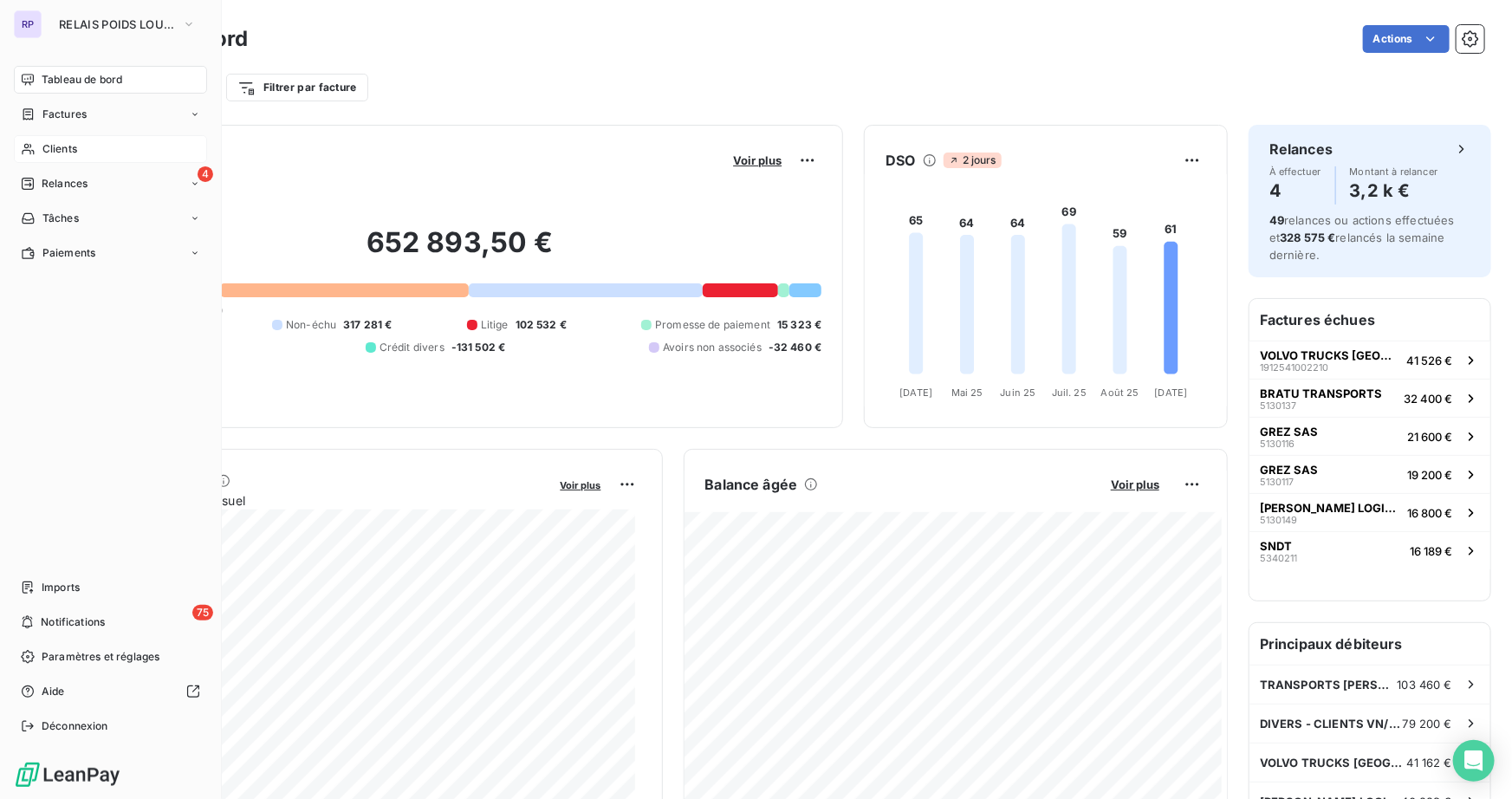
click at [66, 148] on span "Clients" at bounding box center [59, 149] width 34 height 15
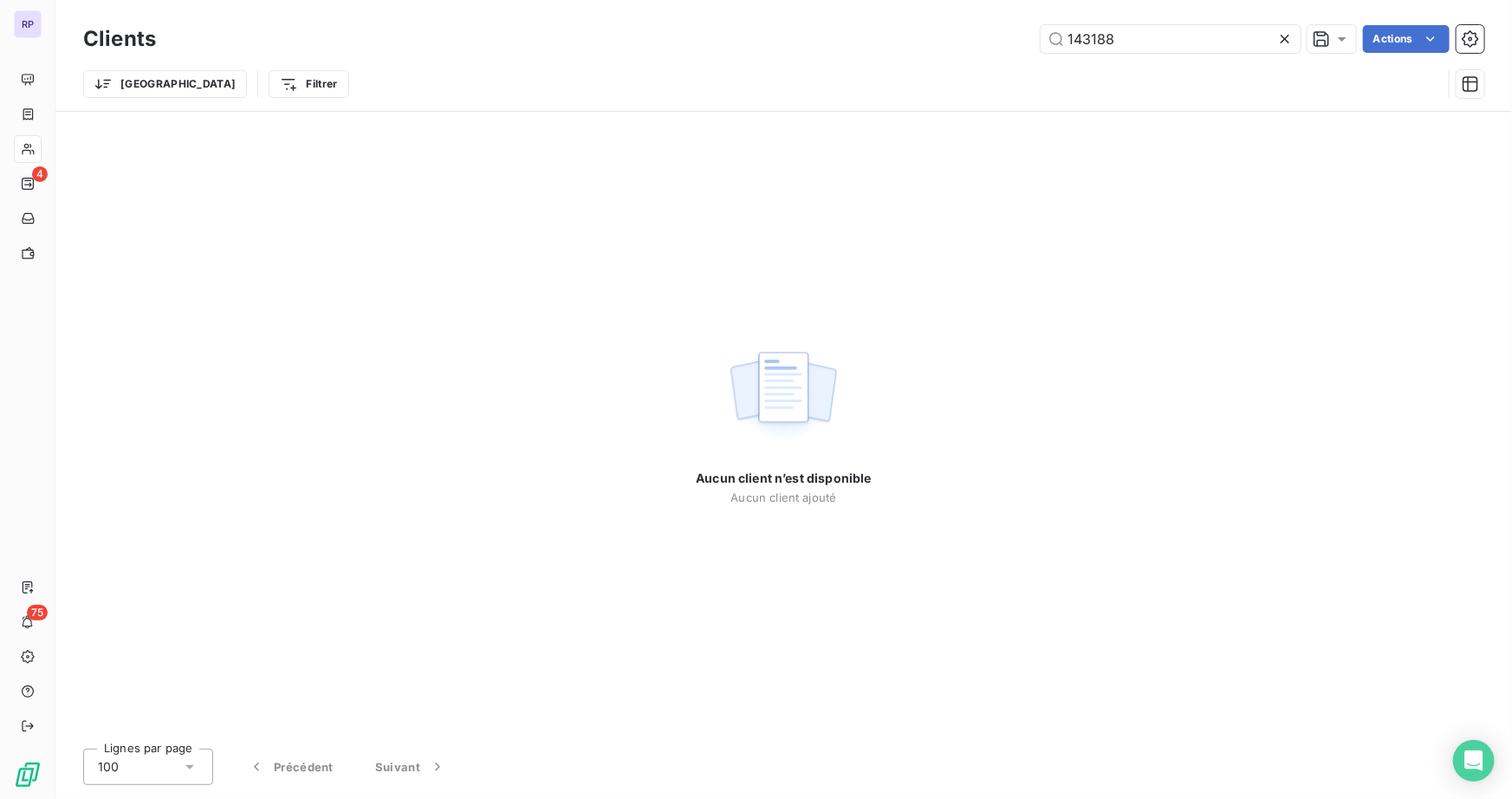
drag, startPoint x: 1201, startPoint y: 42, endPoint x: 940, endPoint y: 42, distance: 261.0
click at [940, 42] on div "143188 Actions" at bounding box center [831, 38] width 1308 height 28
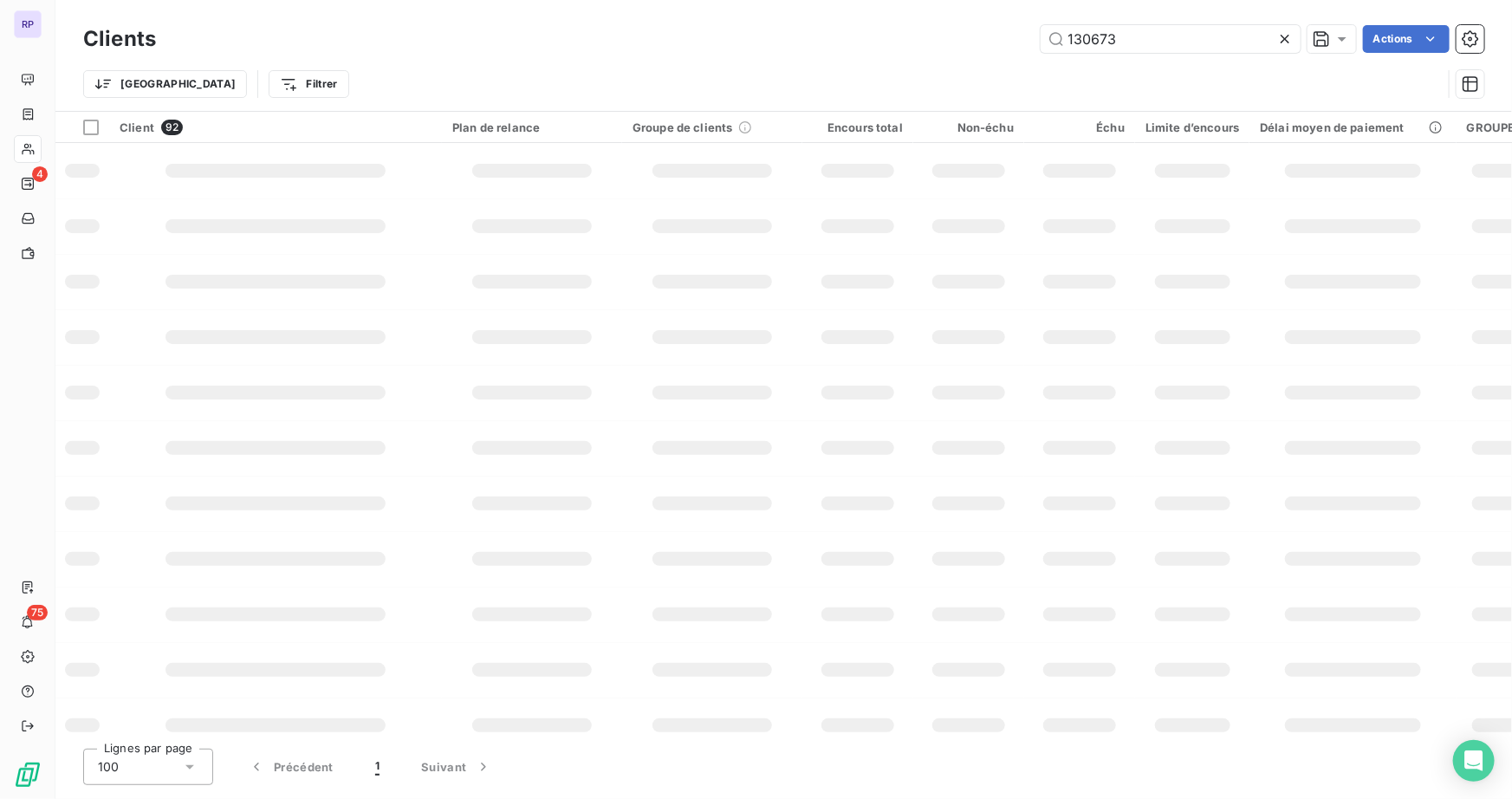
type input "130673"
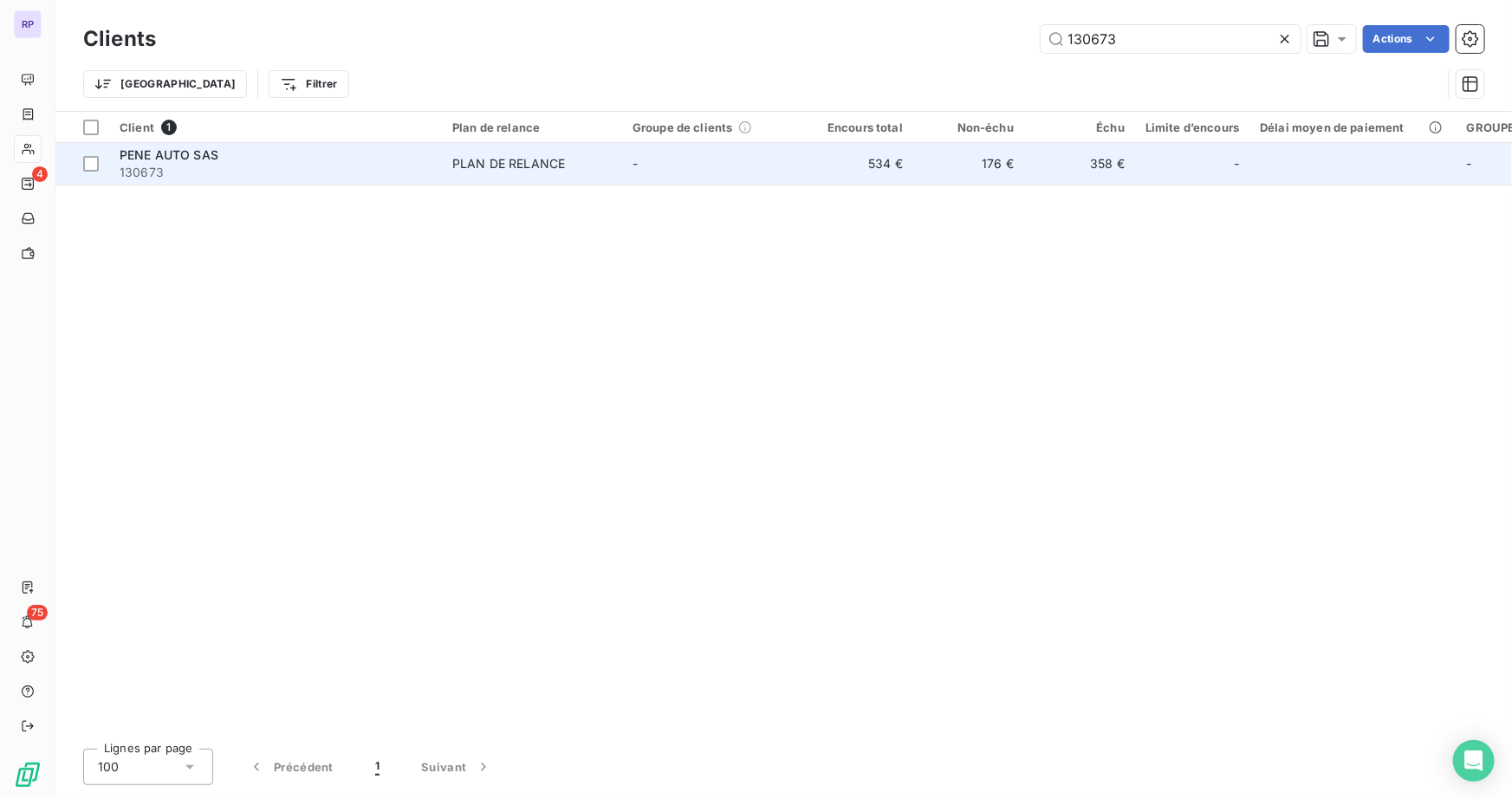
click at [194, 149] on span "PENE AUTO SAS" at bounding box center [169, 154] width 99 height 14
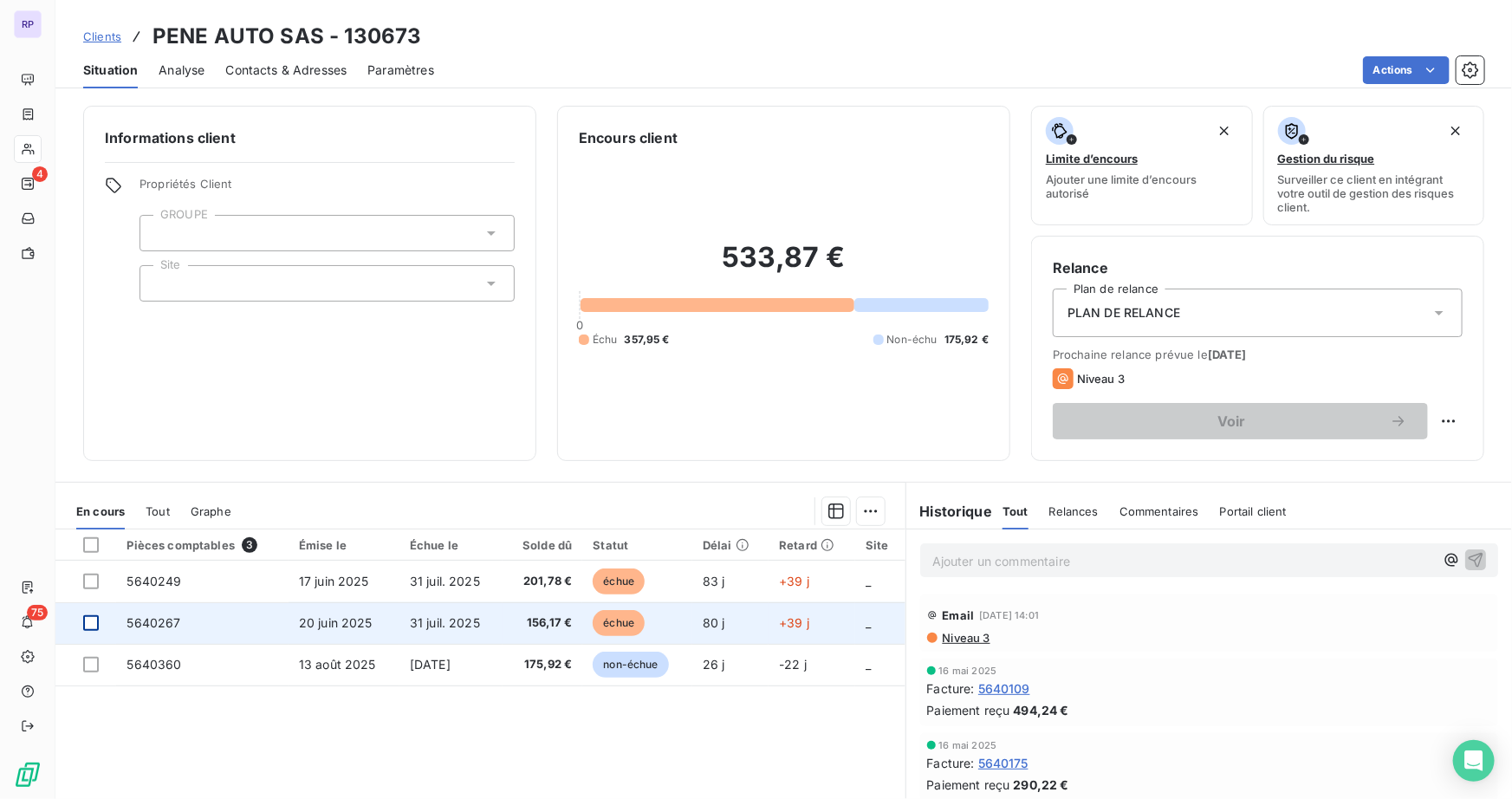
click at [88, 616] on div at bounding box center [91, 624] width 15 height 15
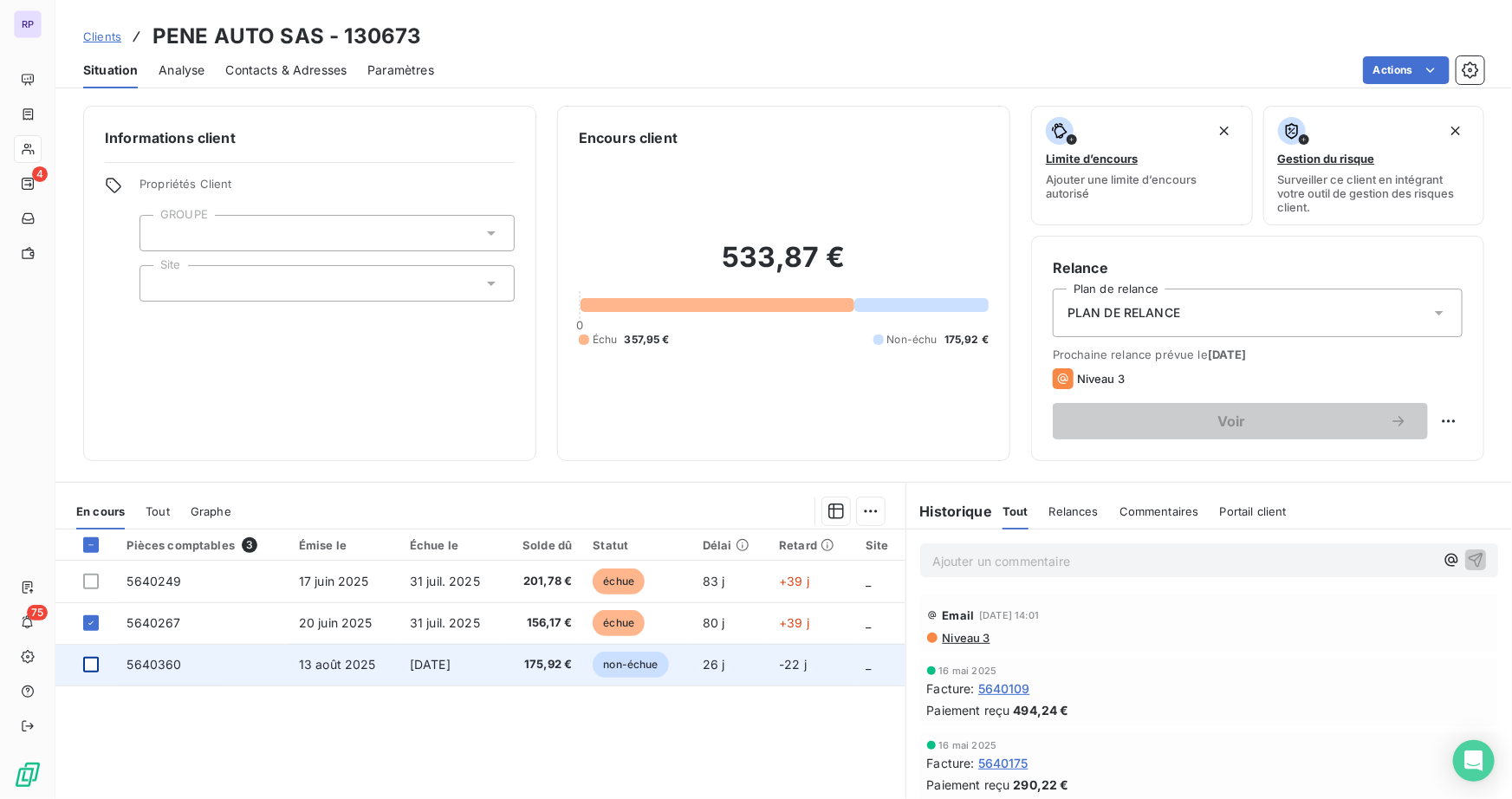
click at [96, 666] on div at bounding box center [91, 665] width 15 height 15
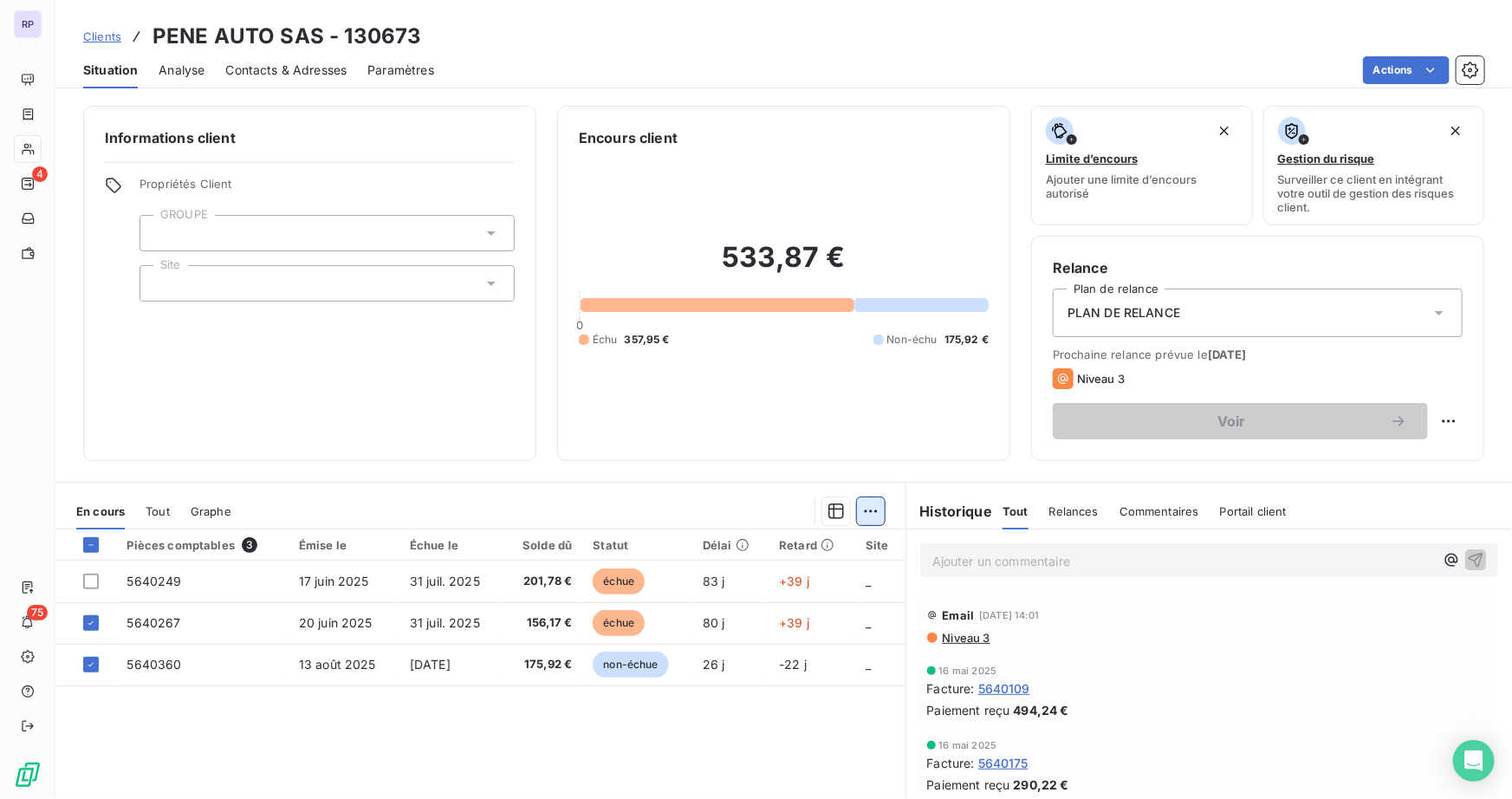
click at [867, 505] on html "RP 4 75 Clients PENE AUTO SAS - 130673 Situation Analyse Contacts & Adresses Pa…" at bounding box center [756, 400] width 1512 height 799
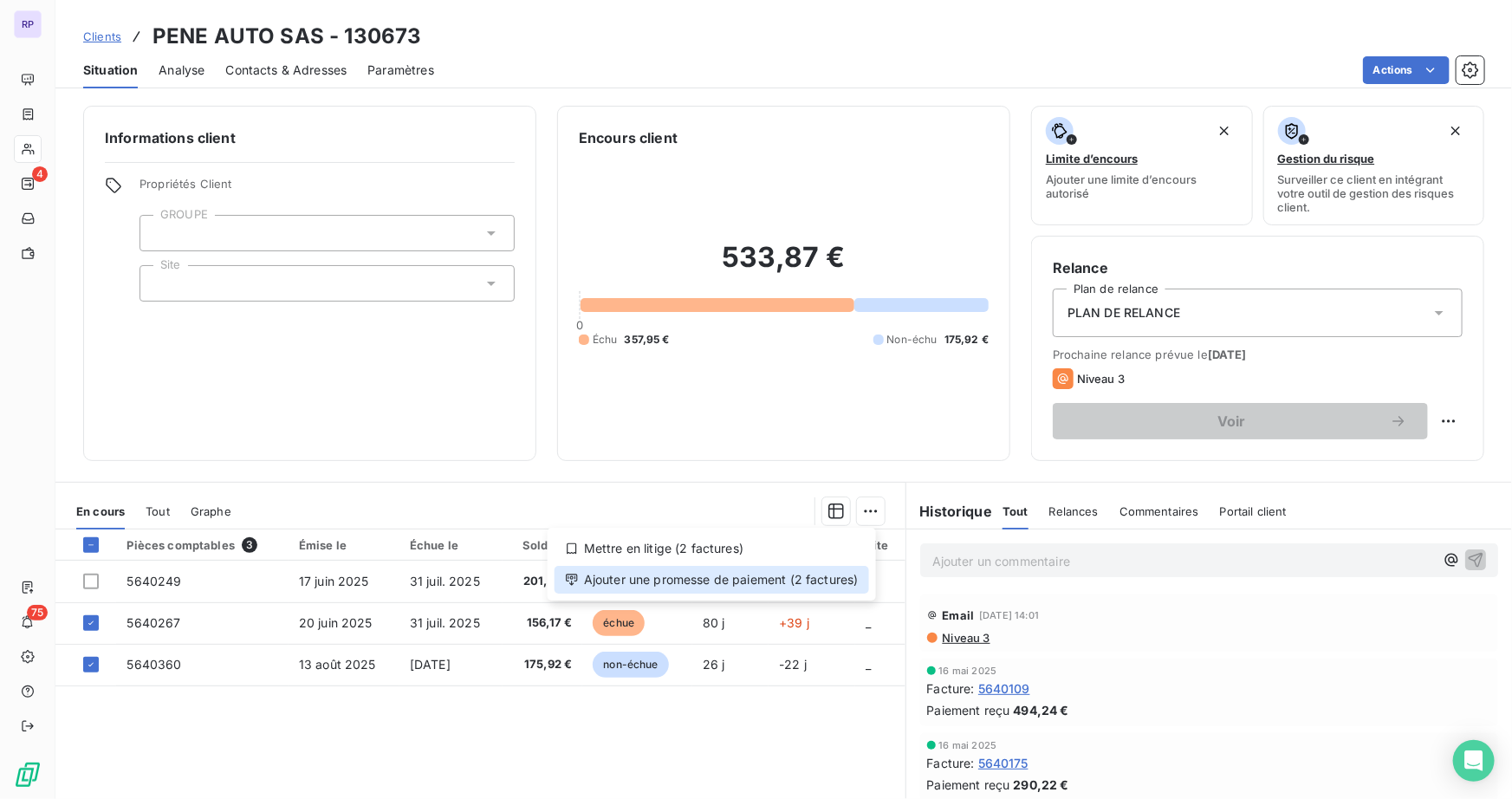
click at [763, 581] on div "Ajouter une promesse de paiement (2 factures)" at bounding box center [711, 580] width 315 height 28
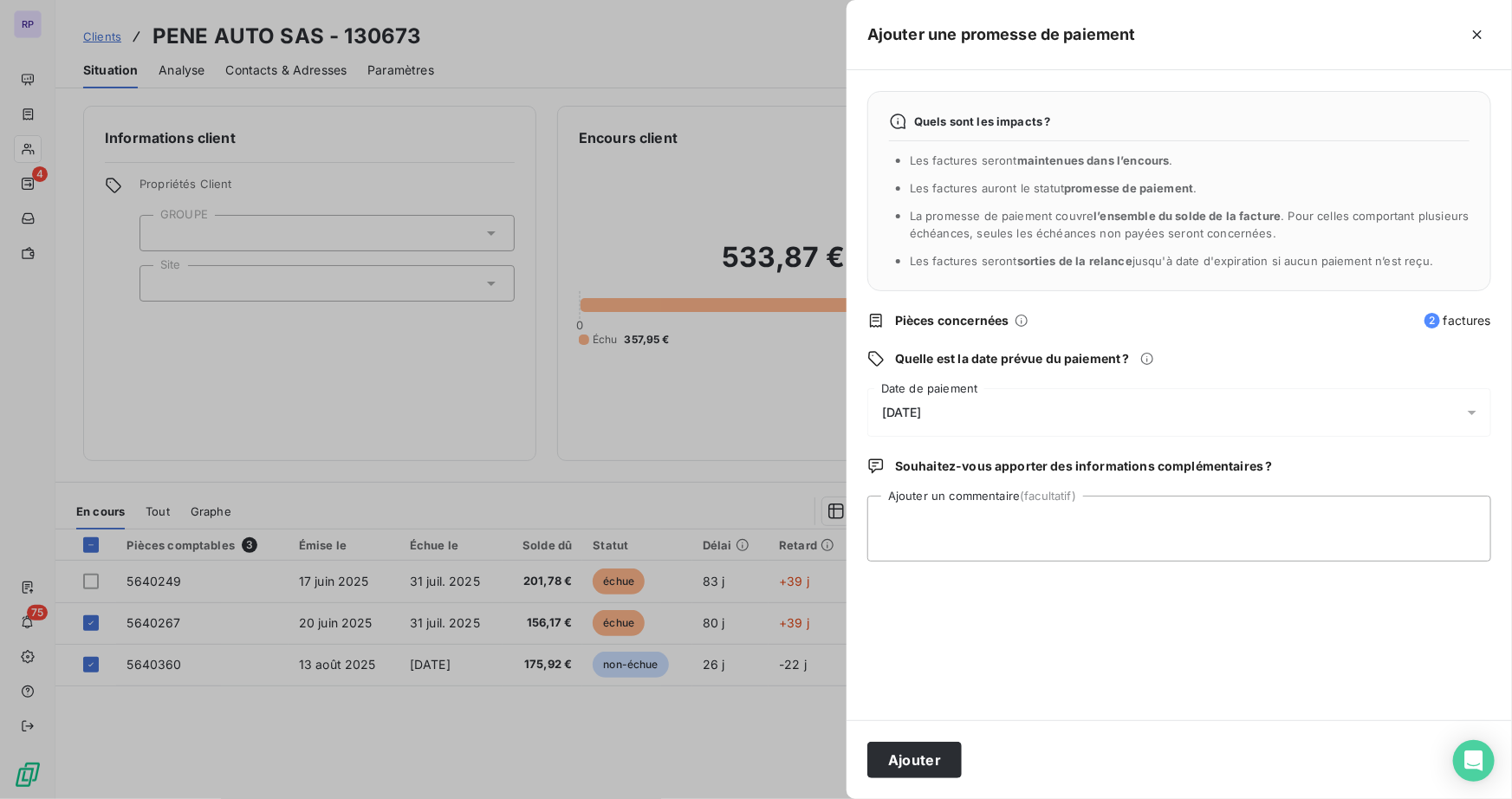
click at [922, 406] on span "[DATE]" at bounding box center [902, 413] width 40 height 13
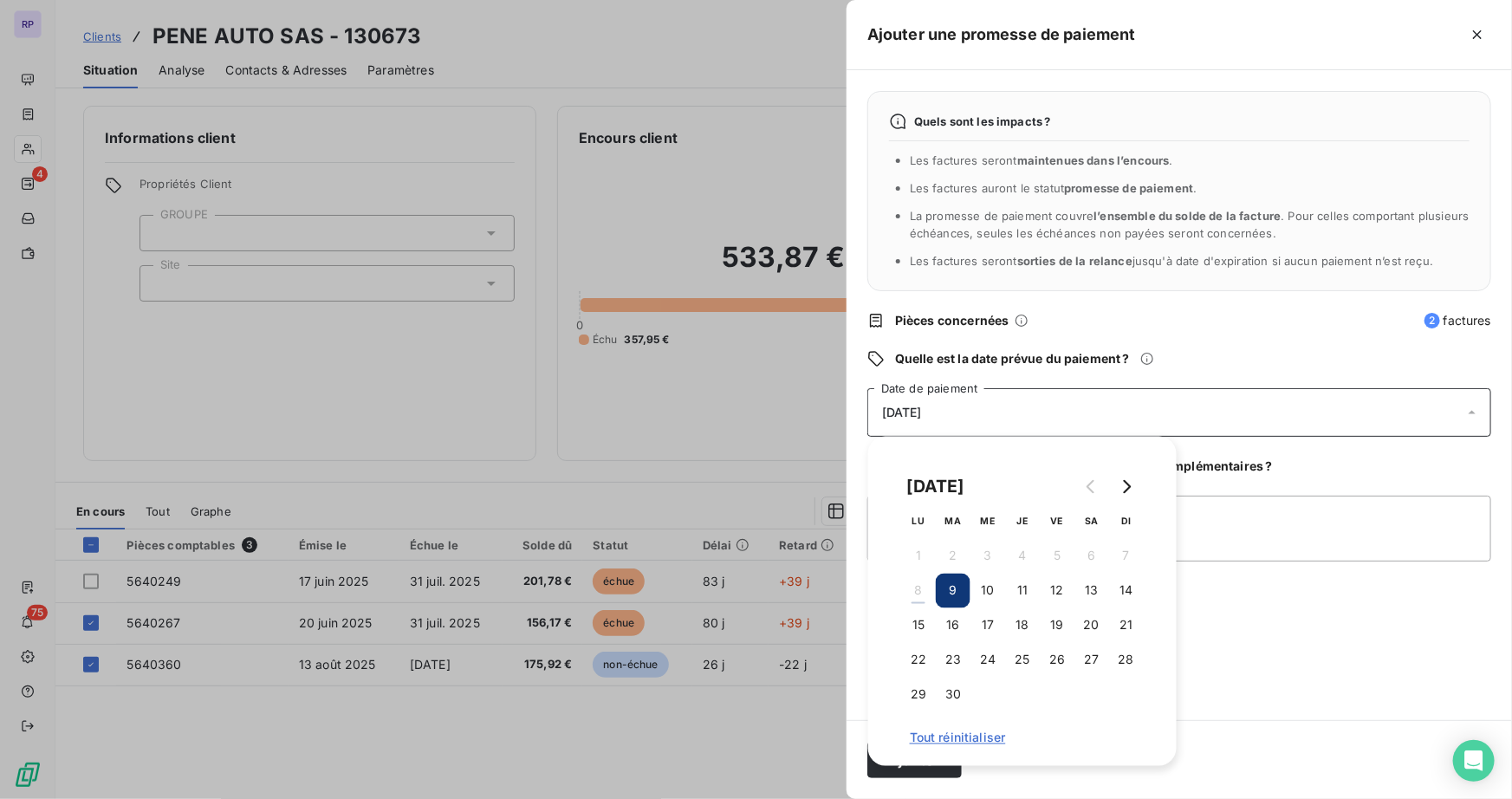
click at [962, 594] on button "9" at bounding box center [953, 591] width 34 height 34
click at [1002, 582] on button "10" at bounding box center [988, 591] width 34 height 34
click at [960, 595] on button "9" at bounding box center [953, 591] width 34 height 34
click at [1248, 503] on textarea "Ajouter un commentaire (facultatif)" at bounding box center [1180, 529] width 624 height 66
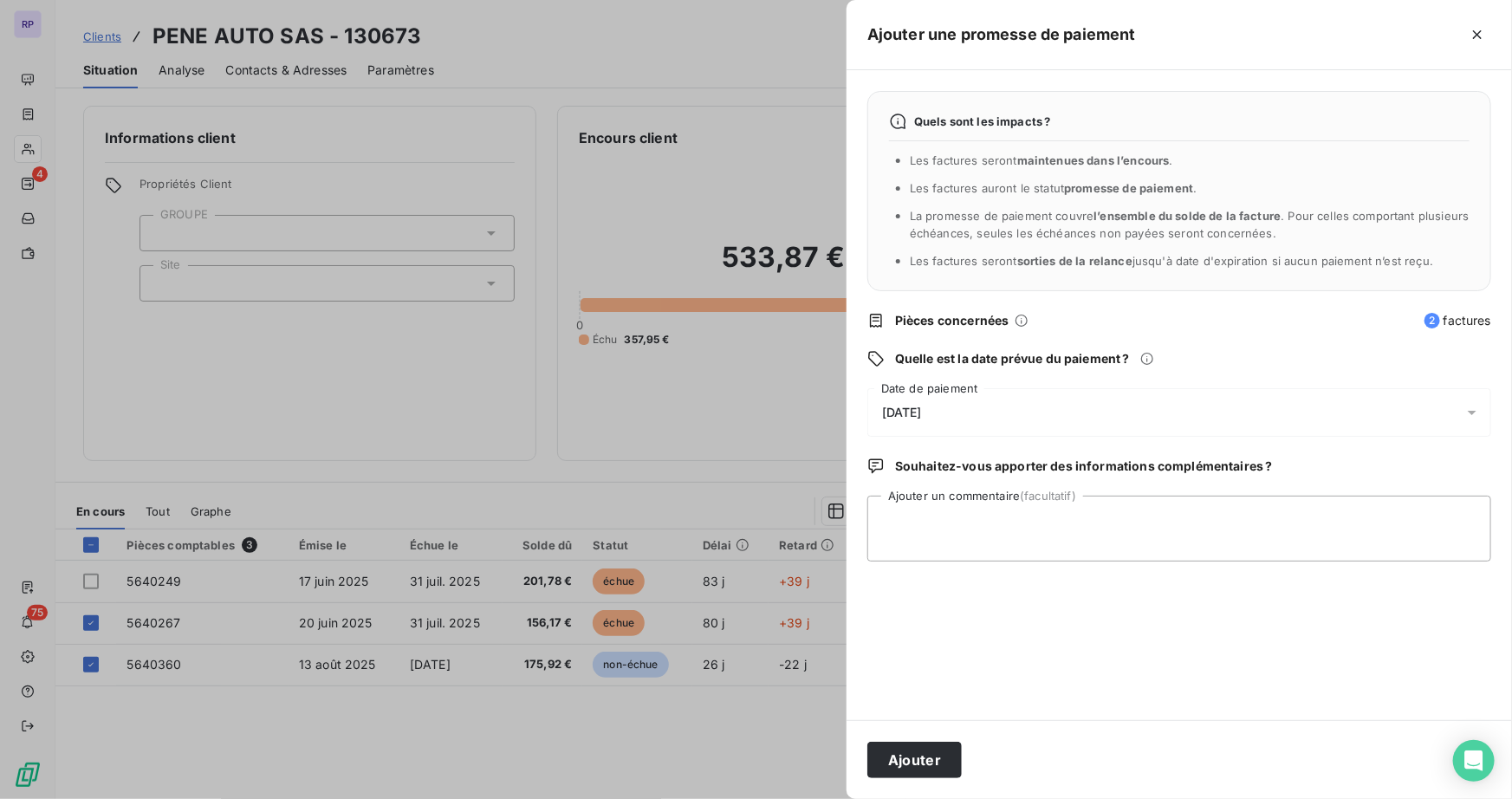
click at [922, 414] on span "[DATE]" at bounding box center [902, 413] width 40 height 13
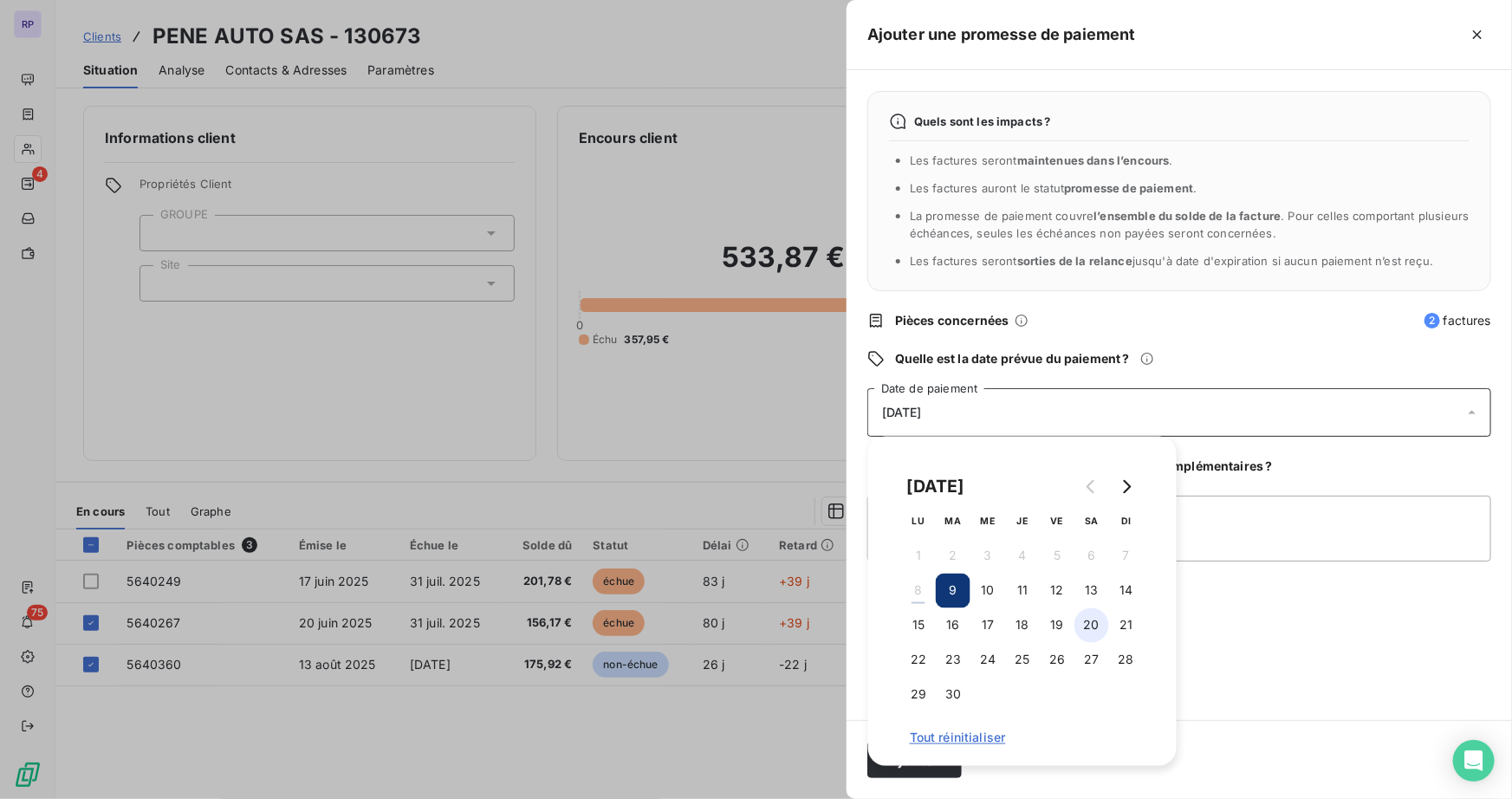
click at [1092, 626] on button "20" at bounding box center [1092, 626] width 34 height 34
click at [1270, 522] on textarea "Ajouter un commentaire (facultatif)" at bounding box center [1180, 529] width 624 height 66
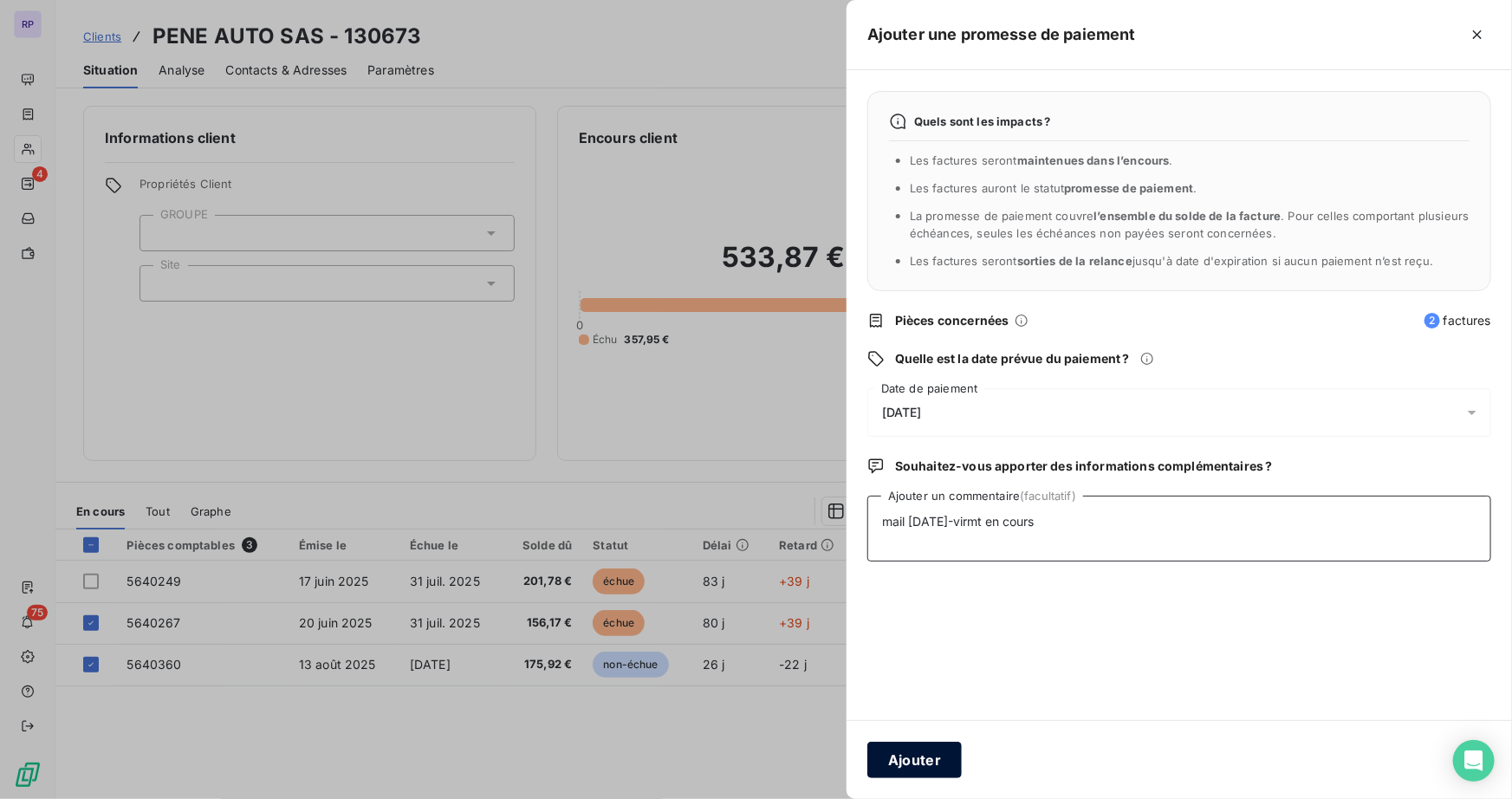
type textarea "mail [DATE]-virmt en cours"
click at [941, 759] on button "Ajouter" at bounding box center [914, 761] width 95 height 36
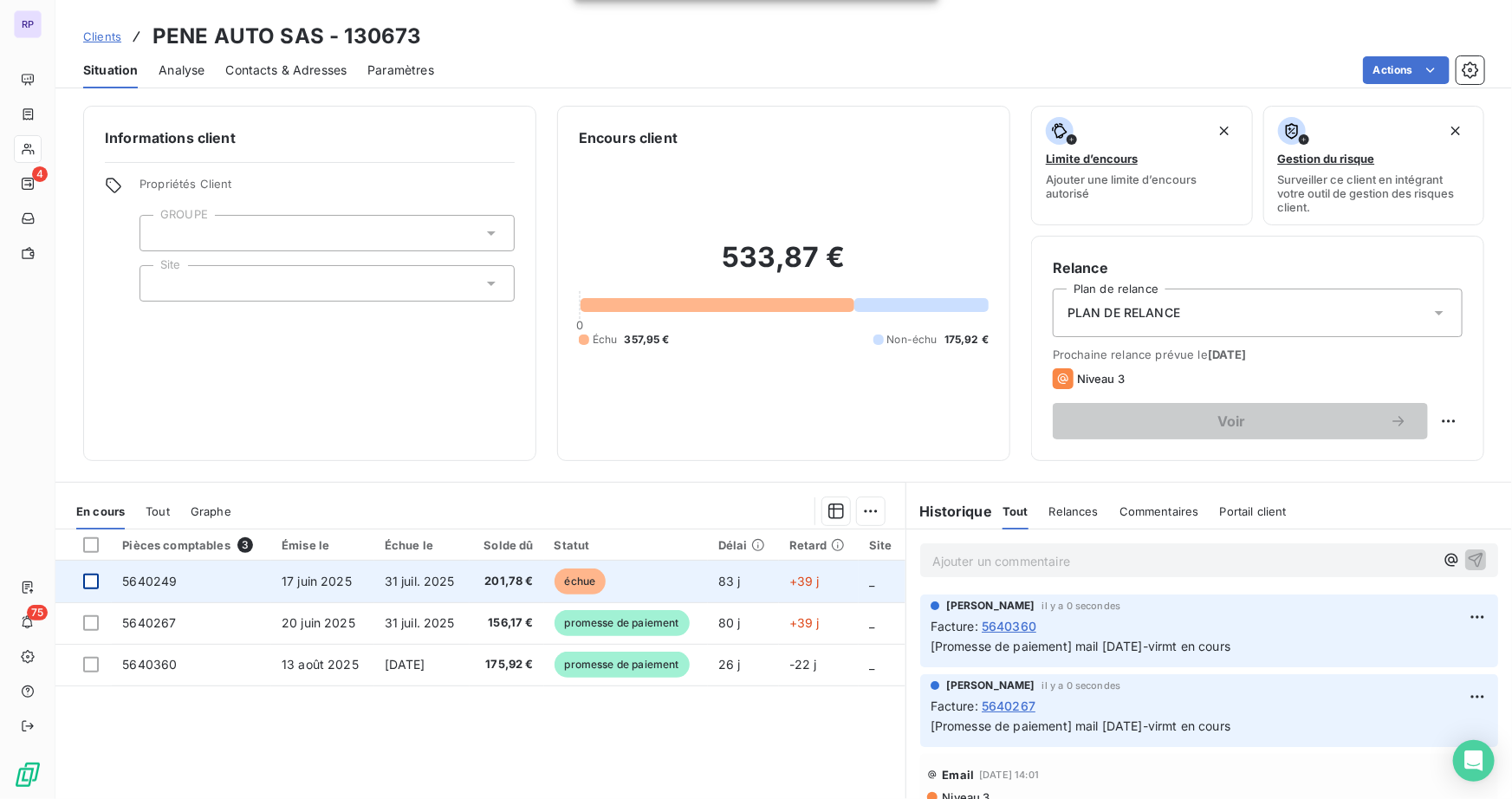
click at [95, 582] on div at bounding box center [91, 582] width 15 height 15
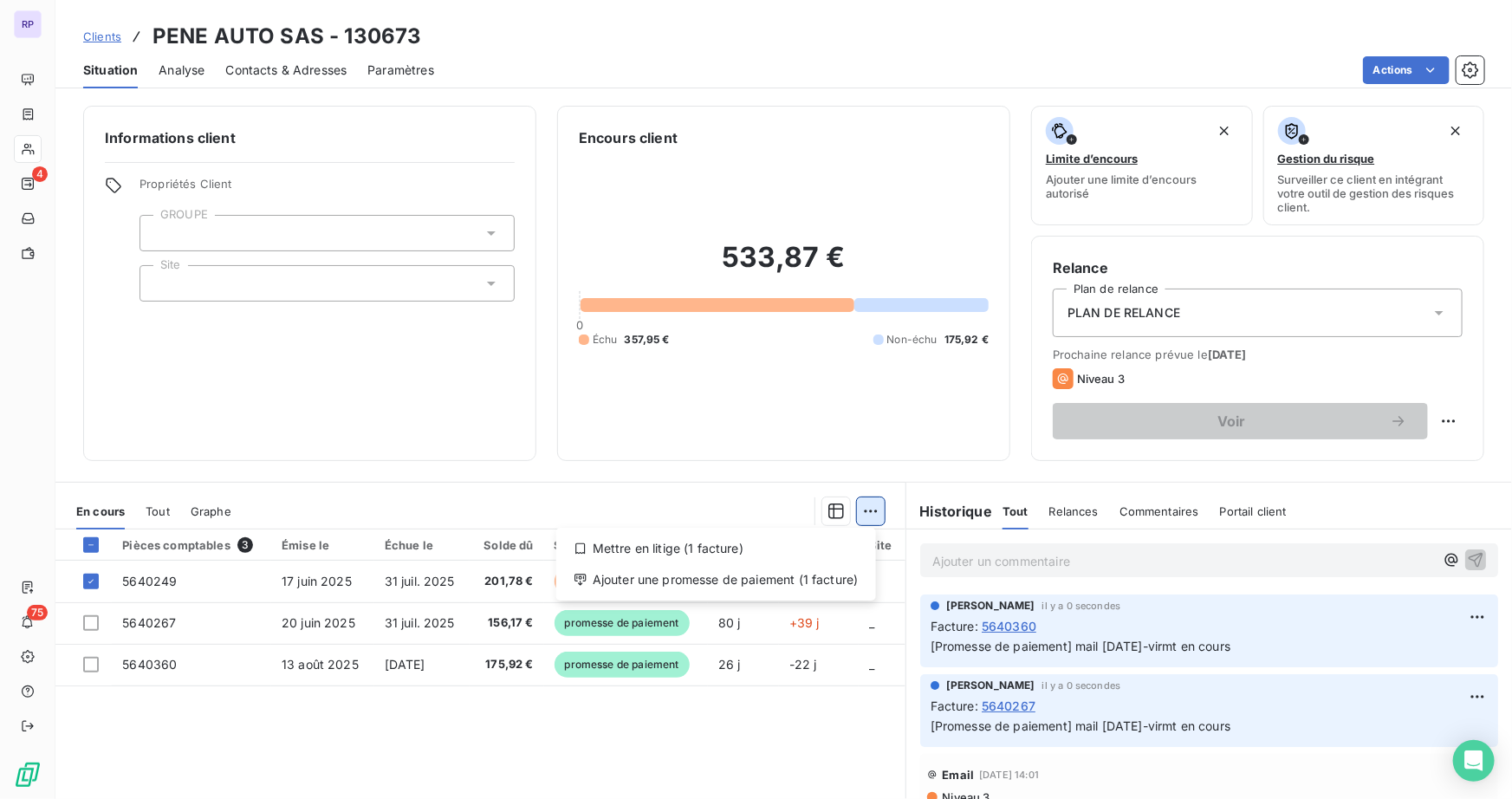
click at [857, 518] on html "RP 4 75 Clients PENE AUTO SAS - 130673 Situation Analyse Contacts & Adresses Pa…" at bounding box center [756, 400] width 1512 height 799
click at [799, 577] on div "Ajouter une promesse de paiement (1 facture)" at bounding box center [715, 580] width 305 height 28
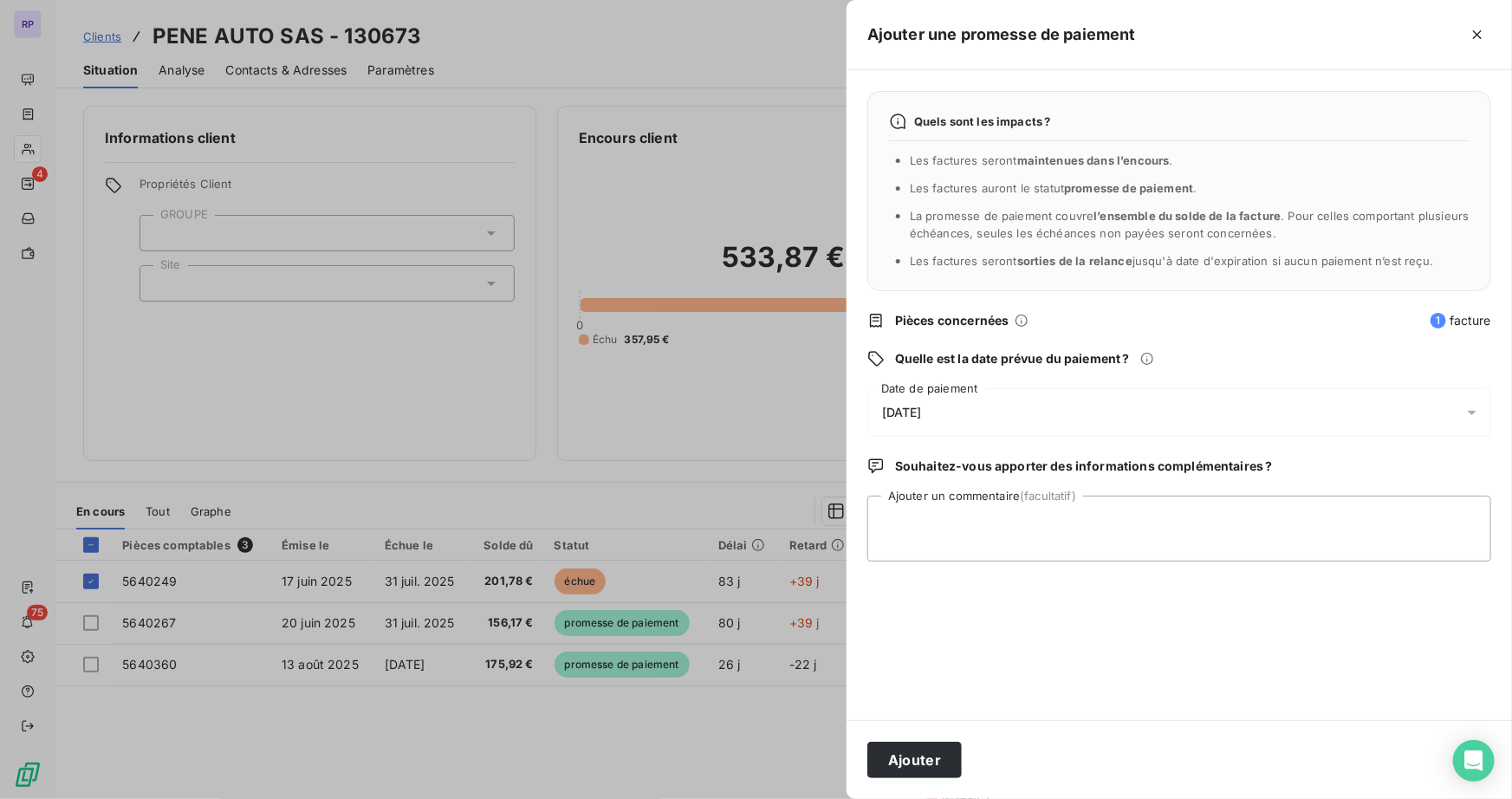
click at [922, 408] on span "[DATE]" at bounding box center [902, 413] width 40 height 13
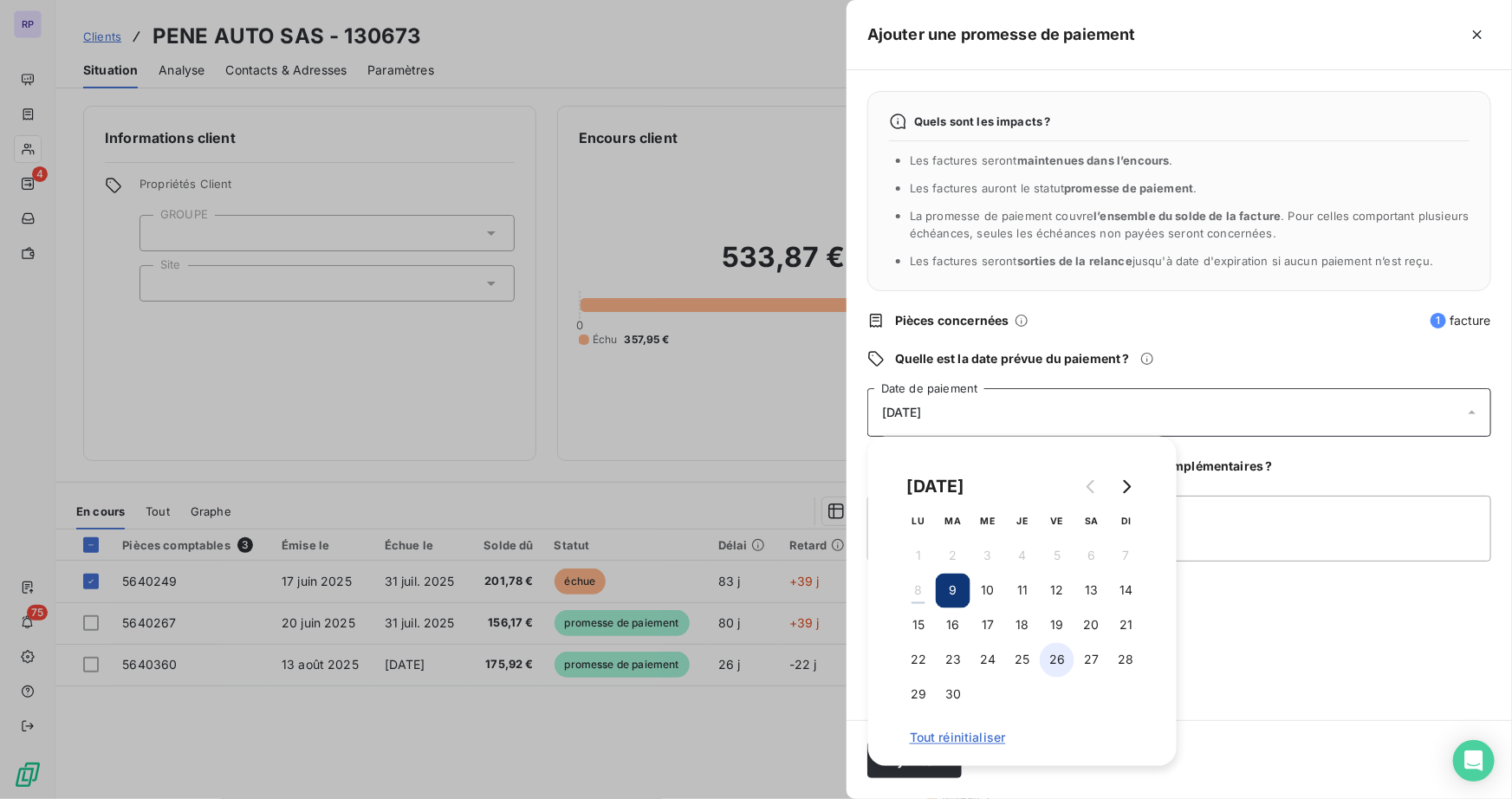
click at [1056, 659] on button "26" at bounding box center [1057, 660] width 34 height 34
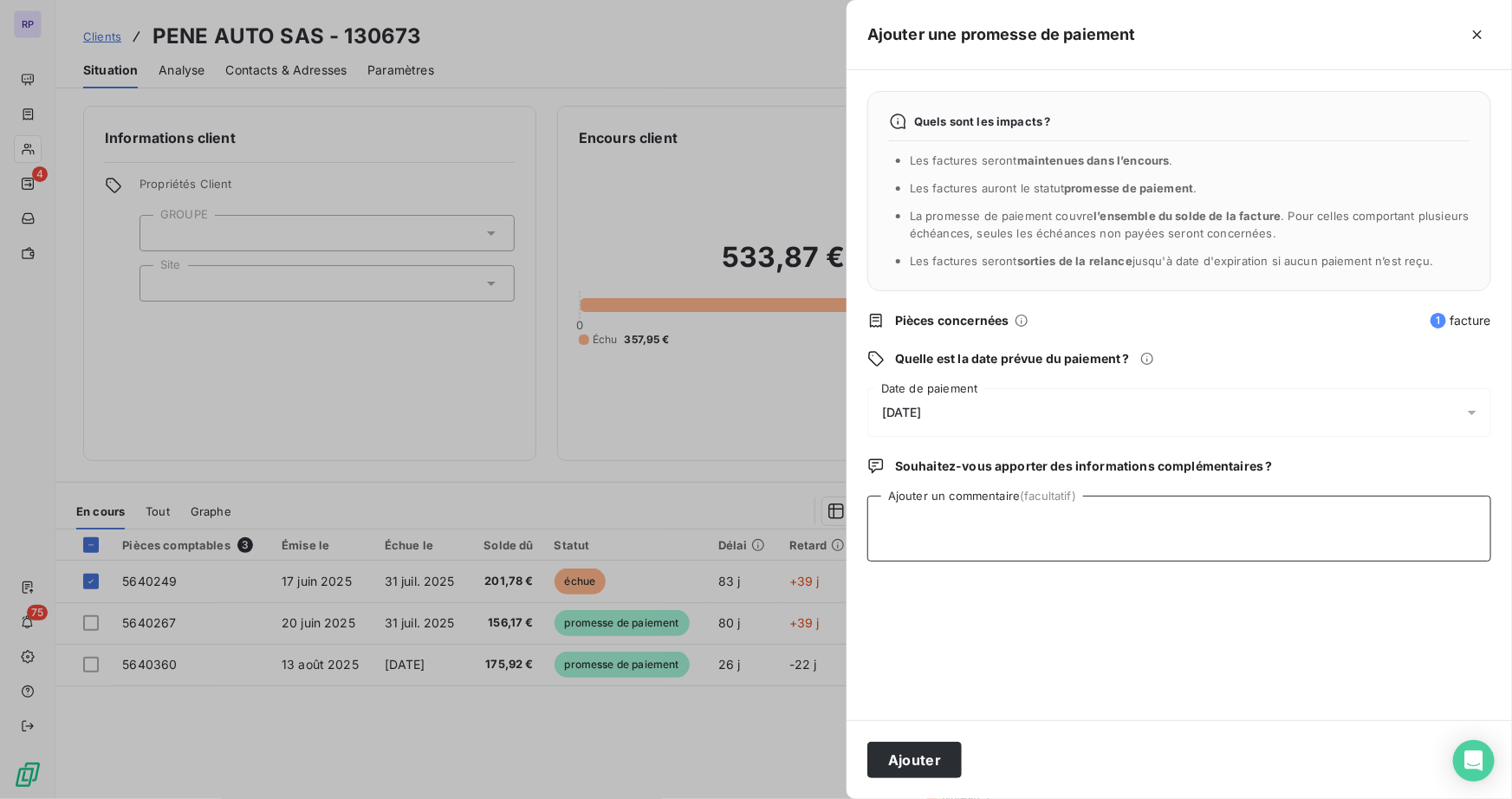
click at [1249, 530] on textarea "Ajouter un commentaire (facultatif)" at bounding box center [1180, 529] width 624 height 66
type textarea "v"
type textarea "mail [DATE]-virmt en cours"
click at [929, 762] on button "Ajouter" at bounding box center [914, 761] width 95 height 36
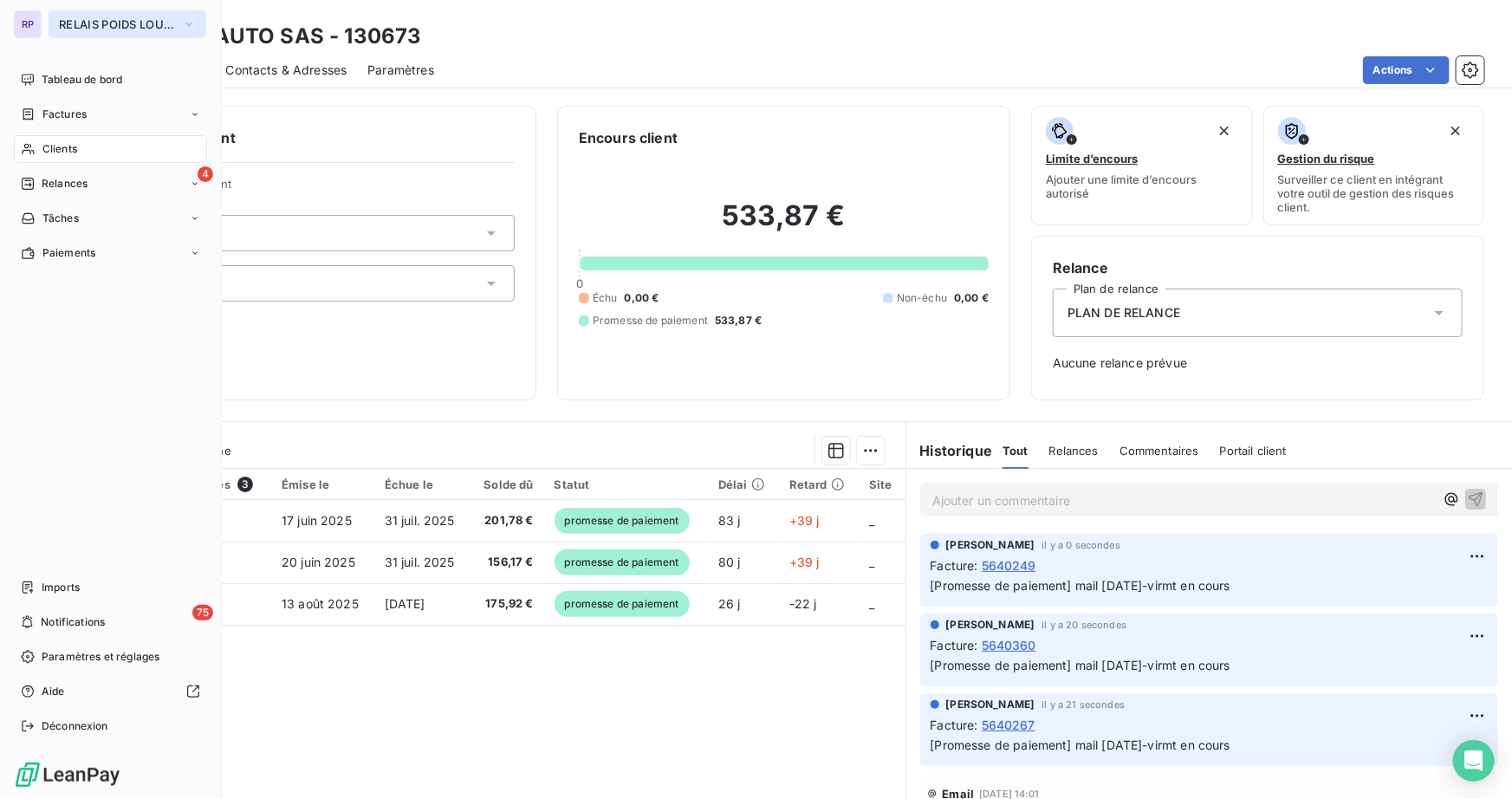
click at [113, 34] on button "RELAIS POIDS LOURDS LIMOUSIN" at bounding box center [127, 24] width 158 height 28
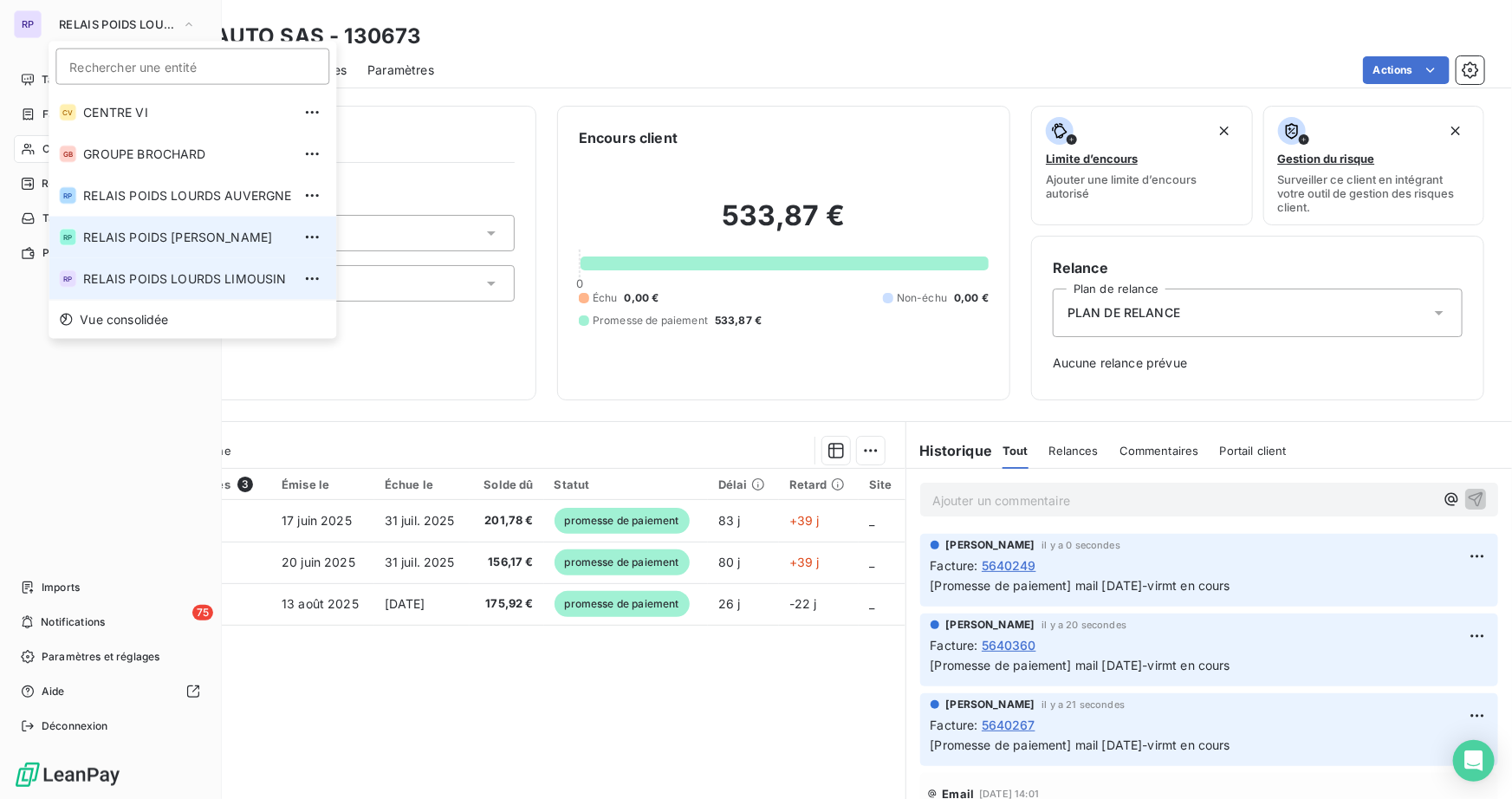
click at [178, 256] on li "RP RELAIS POIDS LOURDS BERRY" at bounding box center [192, 237] width 287 height 41
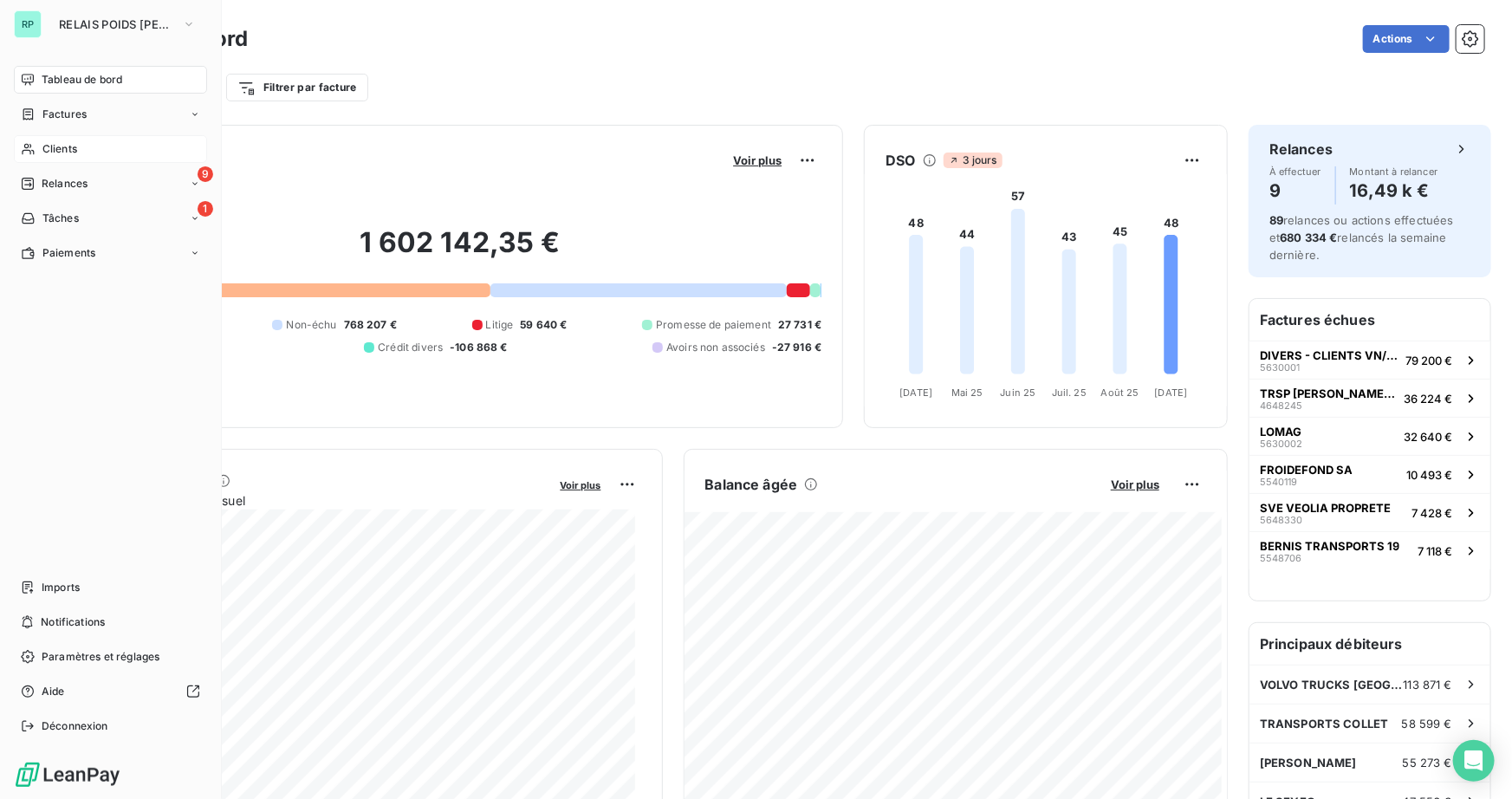
click at [74, 149] on span "Clients" at bounding box center [59, 149] width 34 height 15
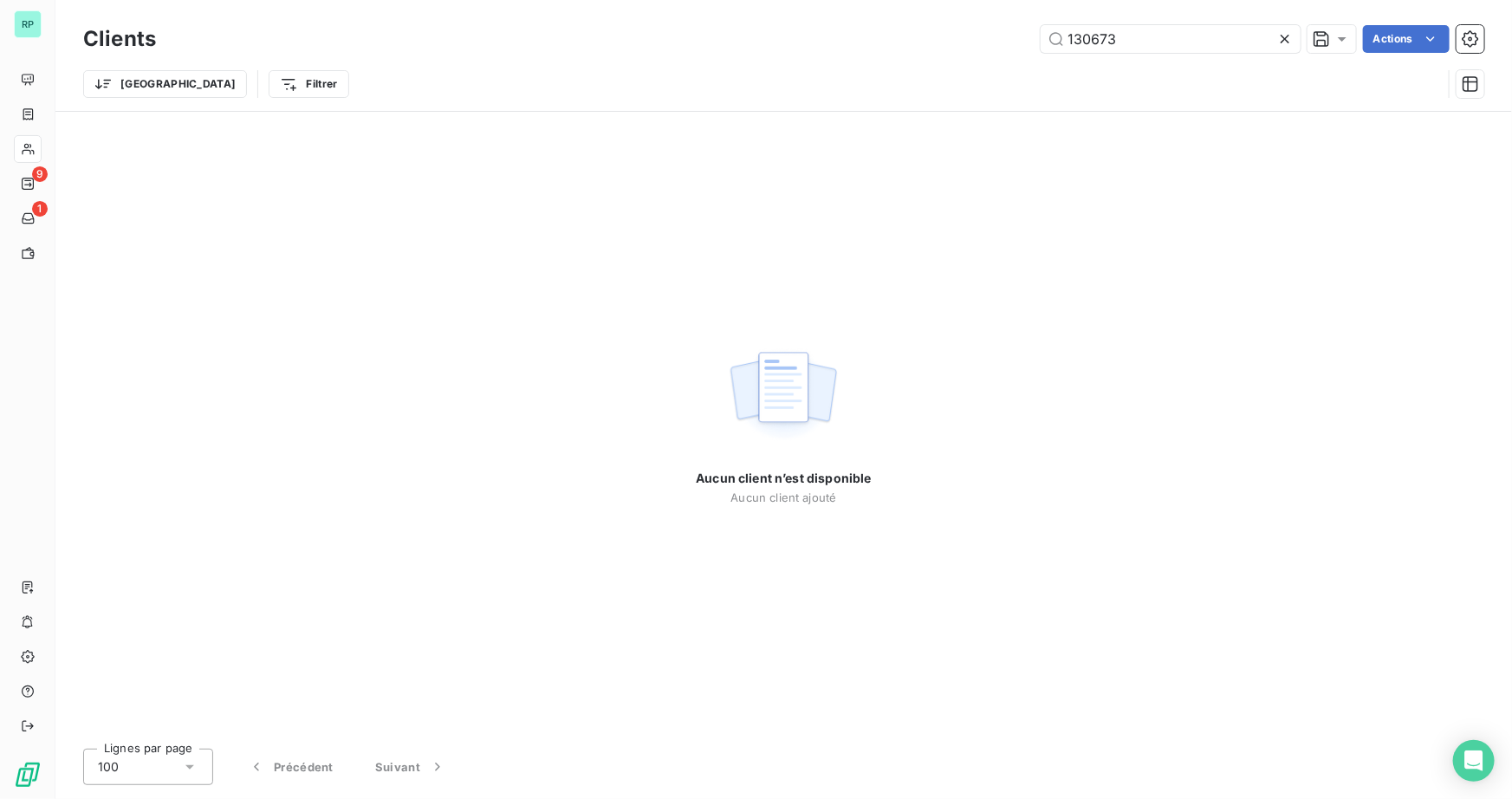
drag, startPoint x: 1129, startPoint y: 40, endPoint x: 761, endPoint y: 66, distance: 368.9
click at [764, 65] on div "Clients 130673 Actions Trier Filtrer" at bounding box center [783, 66] width 1401 height 90
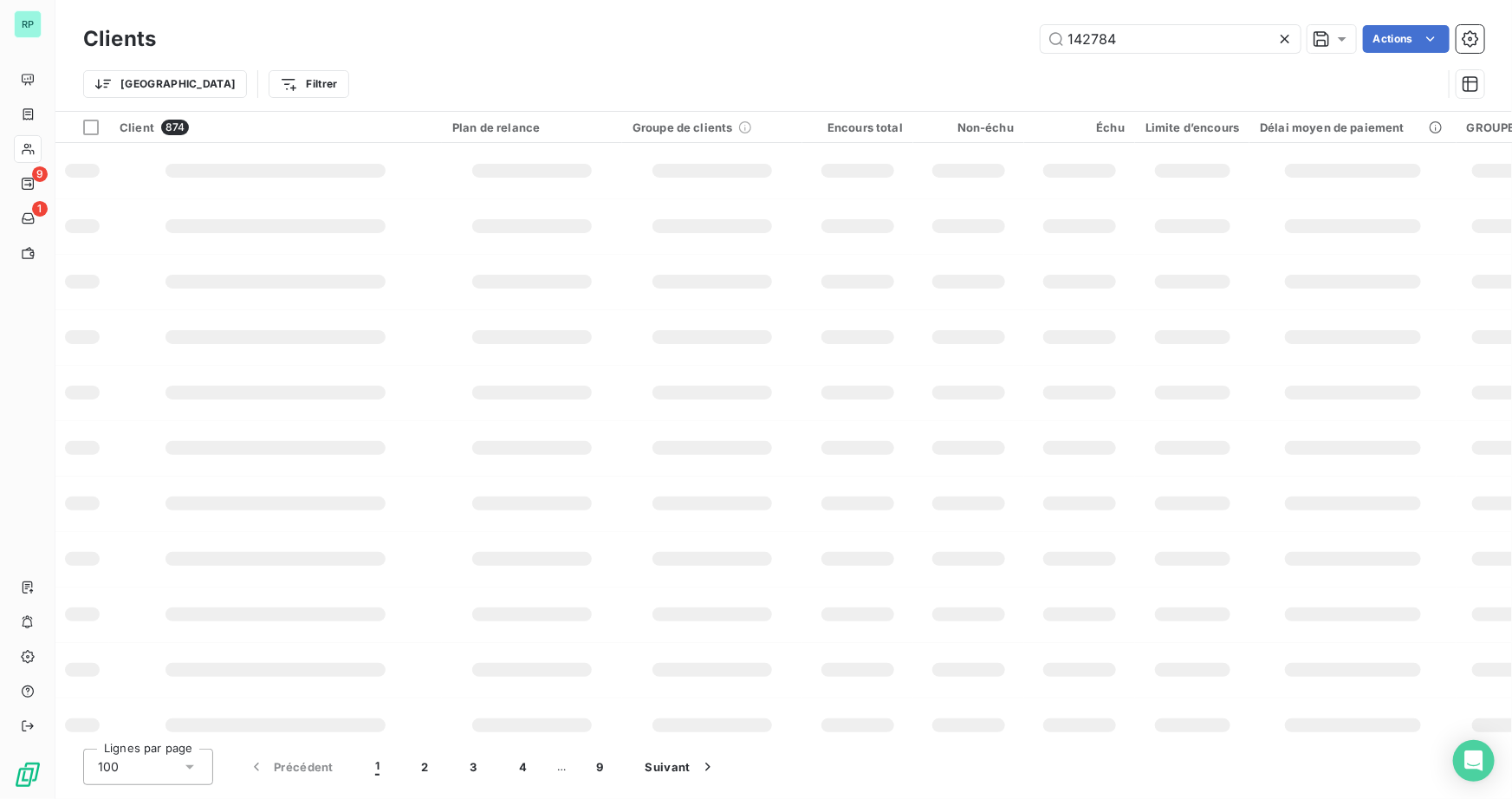
type input "142784"
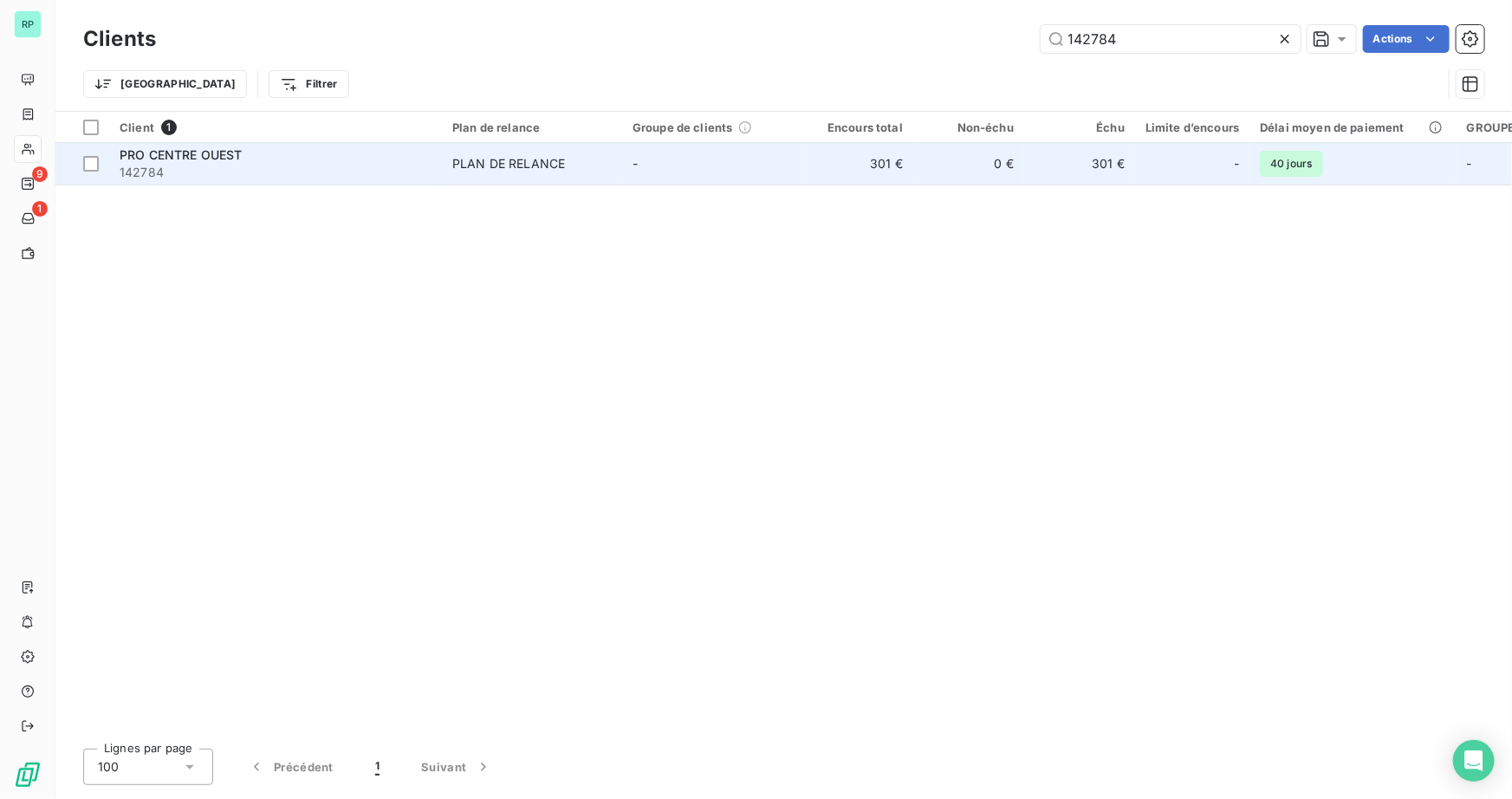
click at [220, 161] on span "PRO CENTRE OUEST" at bounding box center [181, 154] width 123 height 14
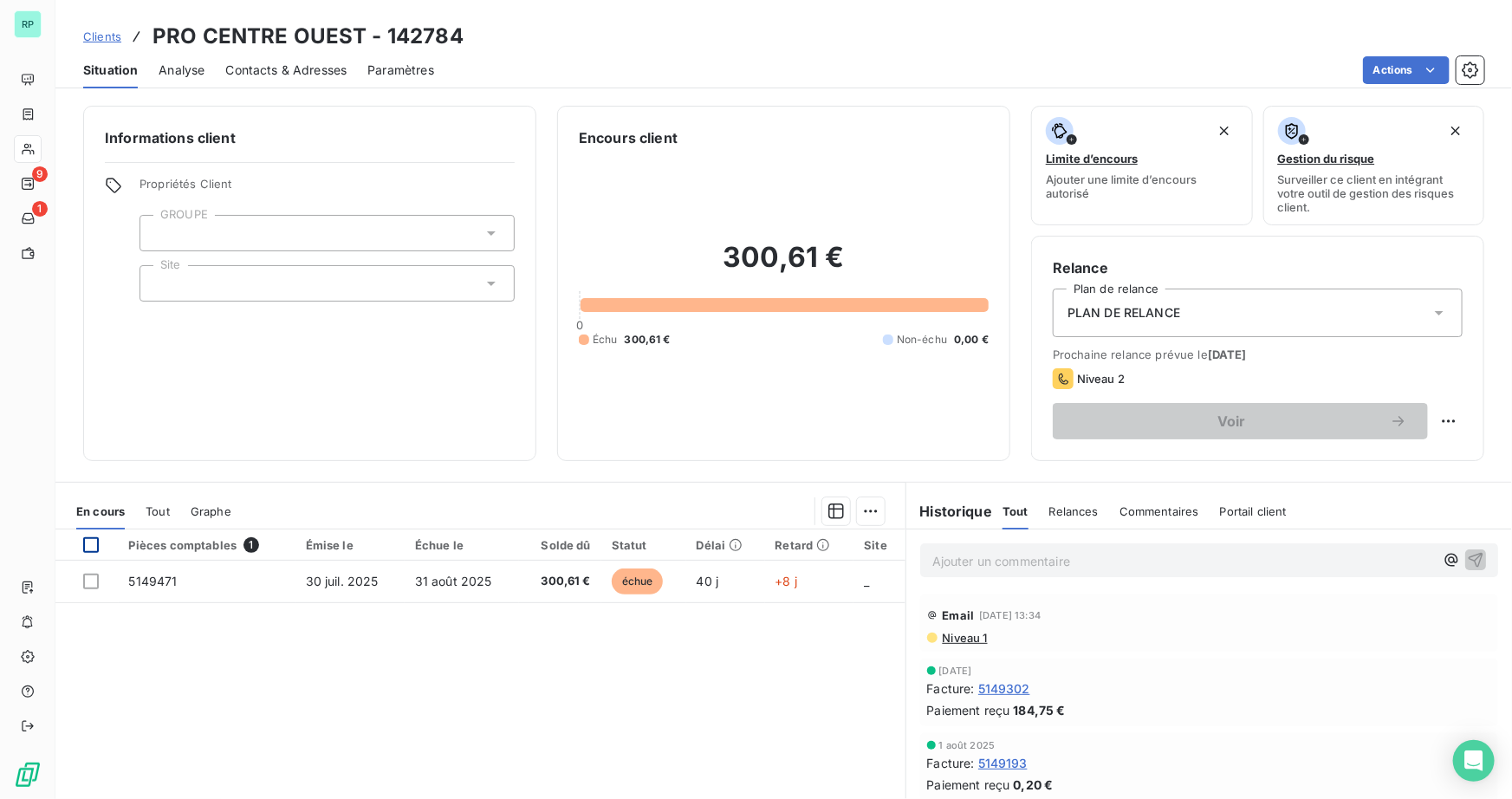
click at [88, 547] on div at bounding box center [91, 545] width 15 height 15
click at [865, 508] on html "RP 9 1 Clients PRO CENTRE OUEST - 142784 Situation Analyse Contacts & Adresses …" at bounding box center [756, 400] width 1512 height 799
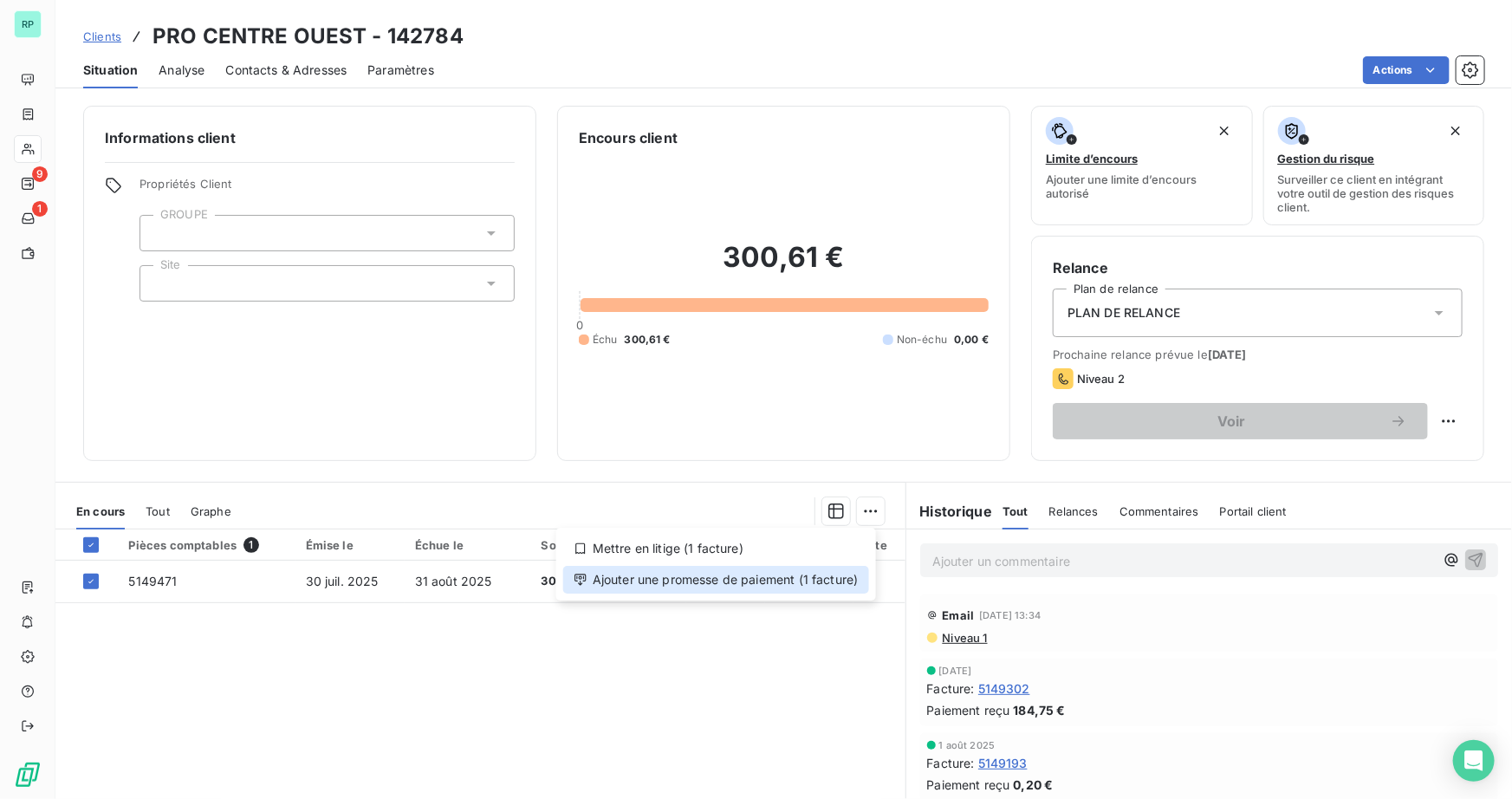
click at [814, 574] on div "Ajouter une promesse de paiement (1 facture)" at bounding box center [715, 580] width 305 height 28
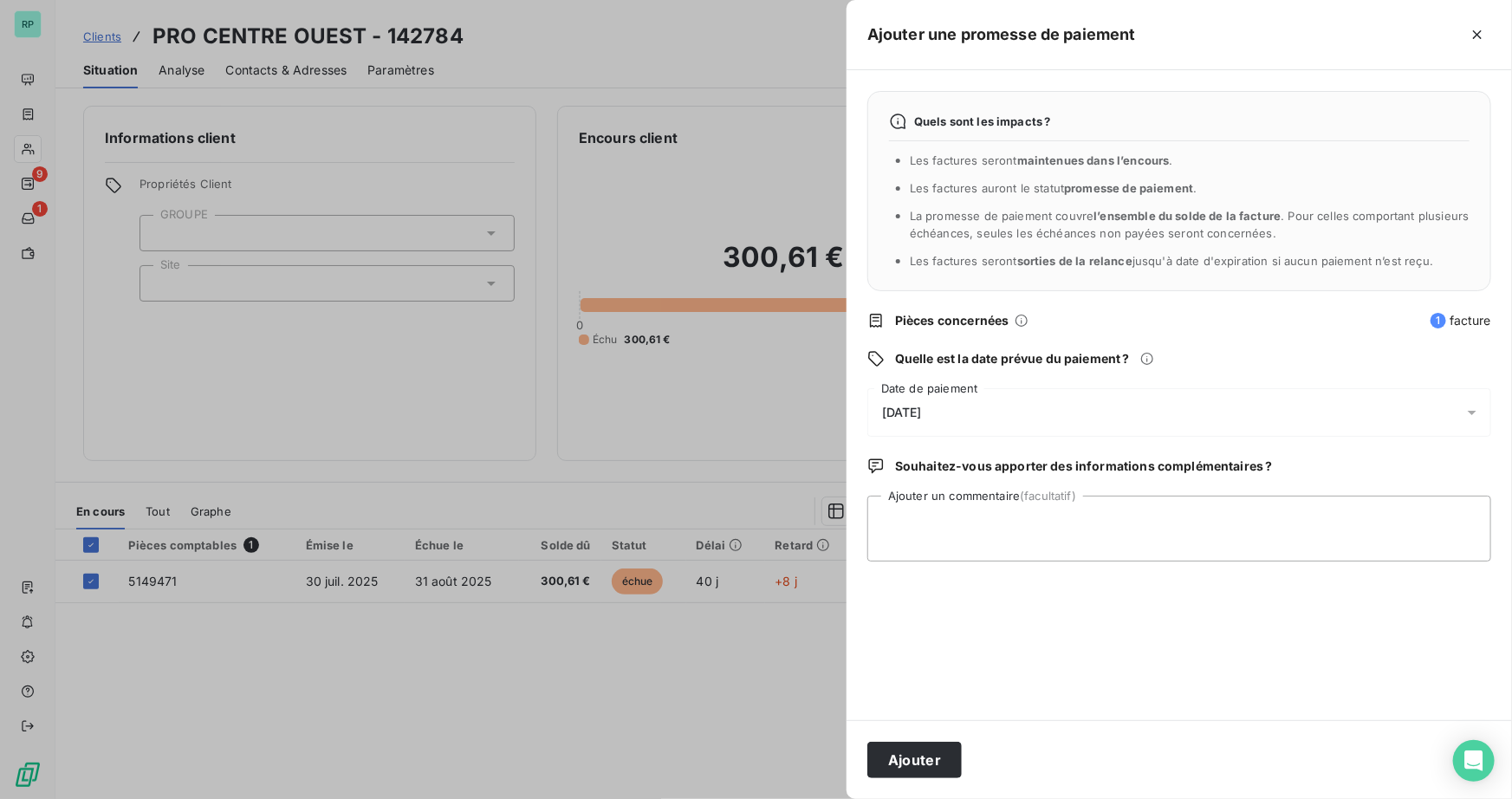
drag, startPoint x: 960, startPoint y: 408, endPoint x: 962, endPoint y: 424, distance: 16.1
click at [959, 408] on div "[DATE]" at bounding box center [1180, 412] width 624 height 49
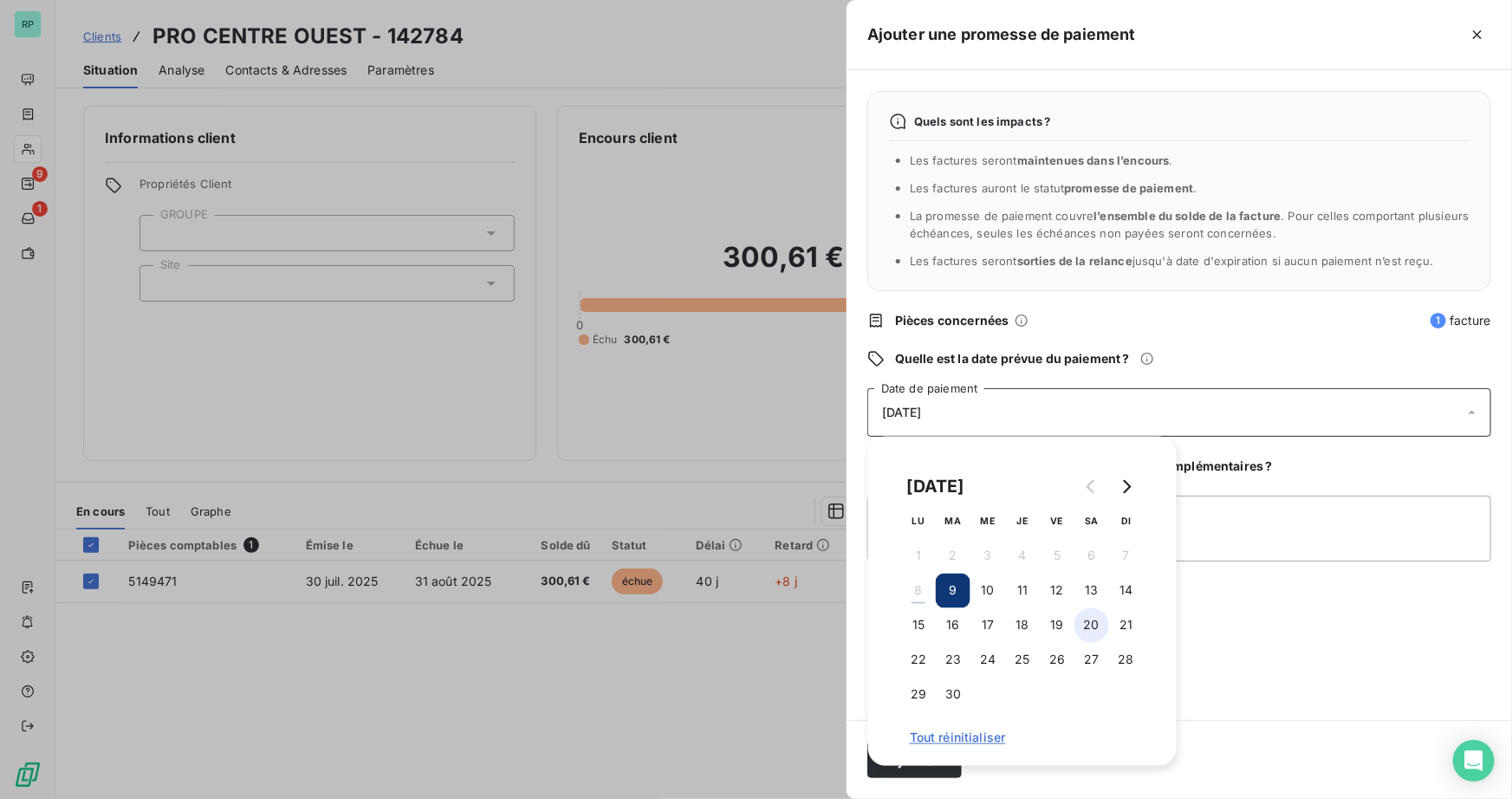
click at [1084, 623] on button "20" at bounding box center [1092, 626] width 34 height 34
click at [960, 694] on button "30" at bounding box center [953, 696] width 34 height 34
click at [1266, 534] on textarea "Ajouter un commentaire (facultatif)" at bounding box center [1180, 529] width 624 height 66
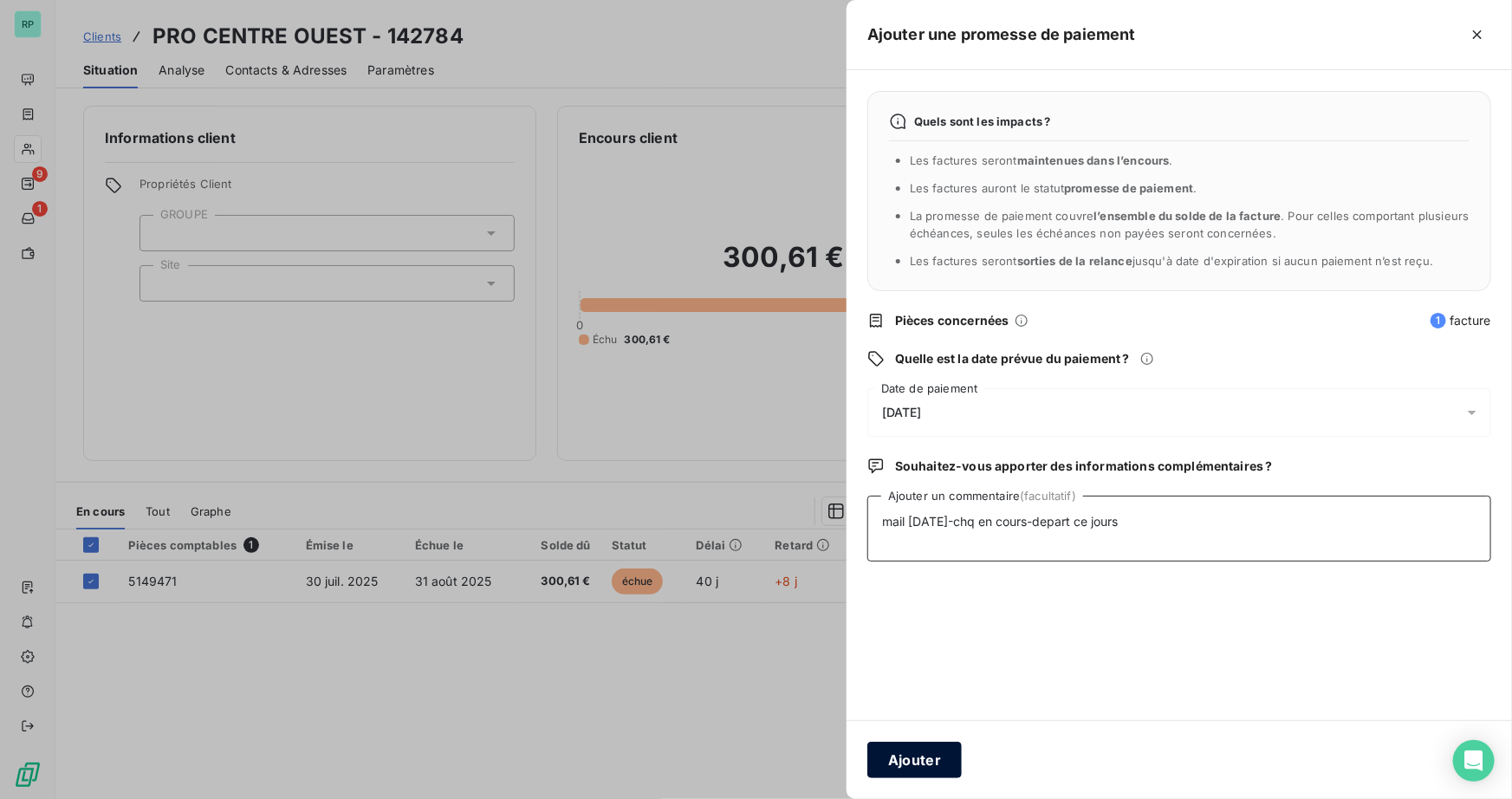
type textarea "mail [DATE]-chq en cours-depart ce jours"
click at [914, 764] on button "Ajouter" at bounding box center [914, 761] width 95 height 36
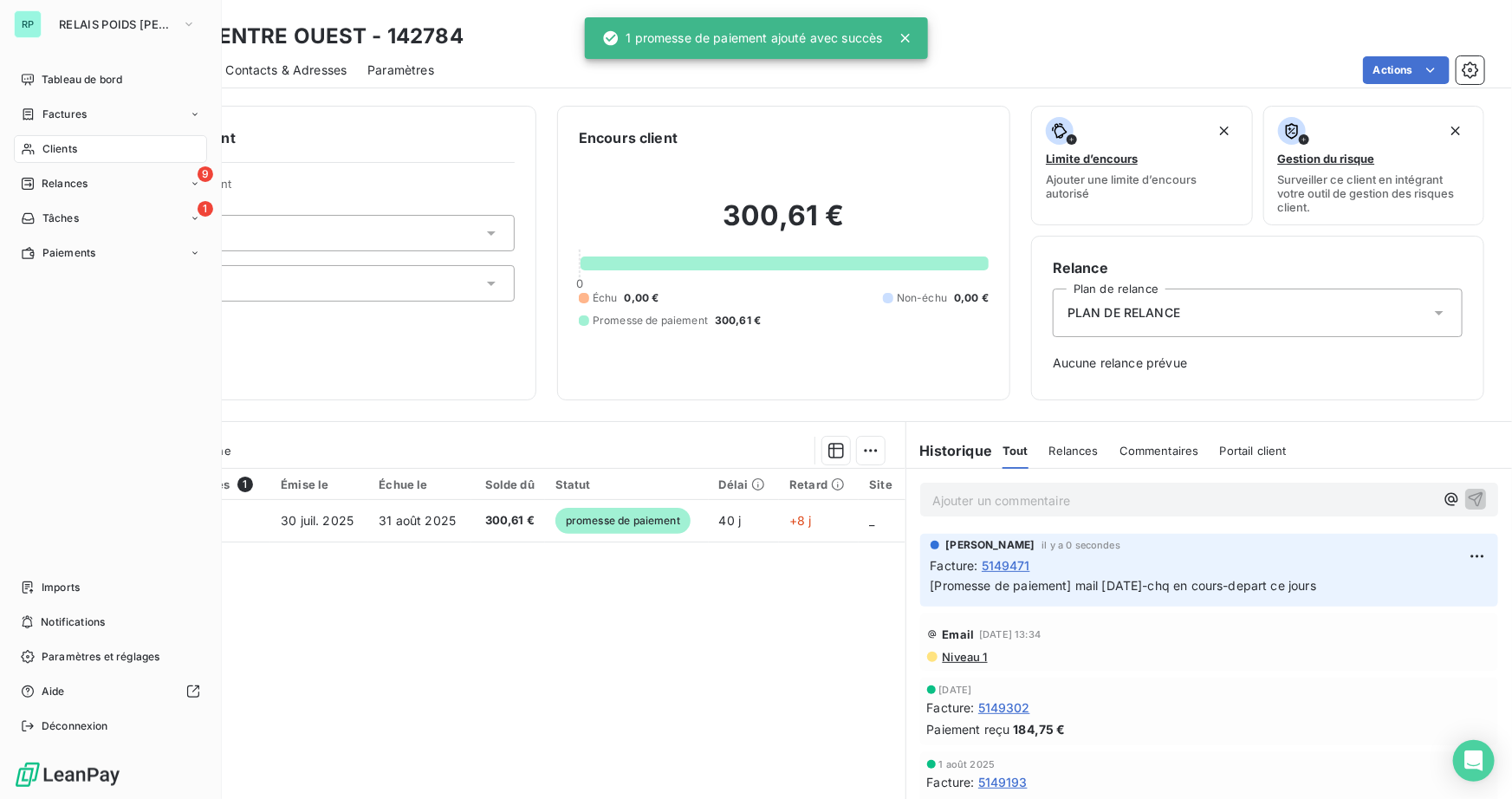
click at [48, 150] on span "Clients" at bounding box center [59, 149] width 34 height 15
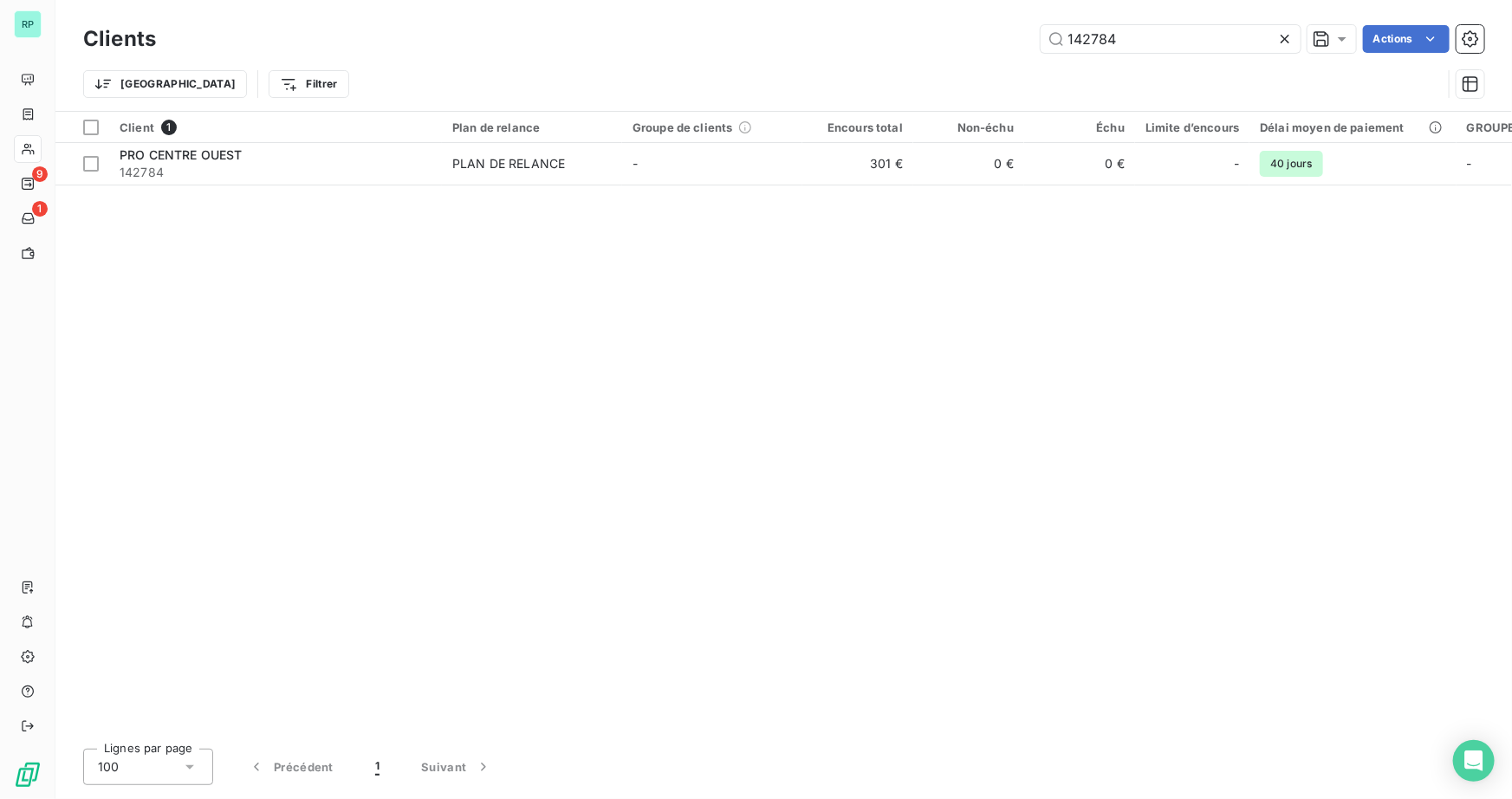
drag, startPoint x: 1126, startPoint y: 43, endPoint x: 646, endPoint y: 39, distance: 480.0
click at [648, 39] on div "142784 Actions" at bounding box center [831, 38] width 1308 height 28
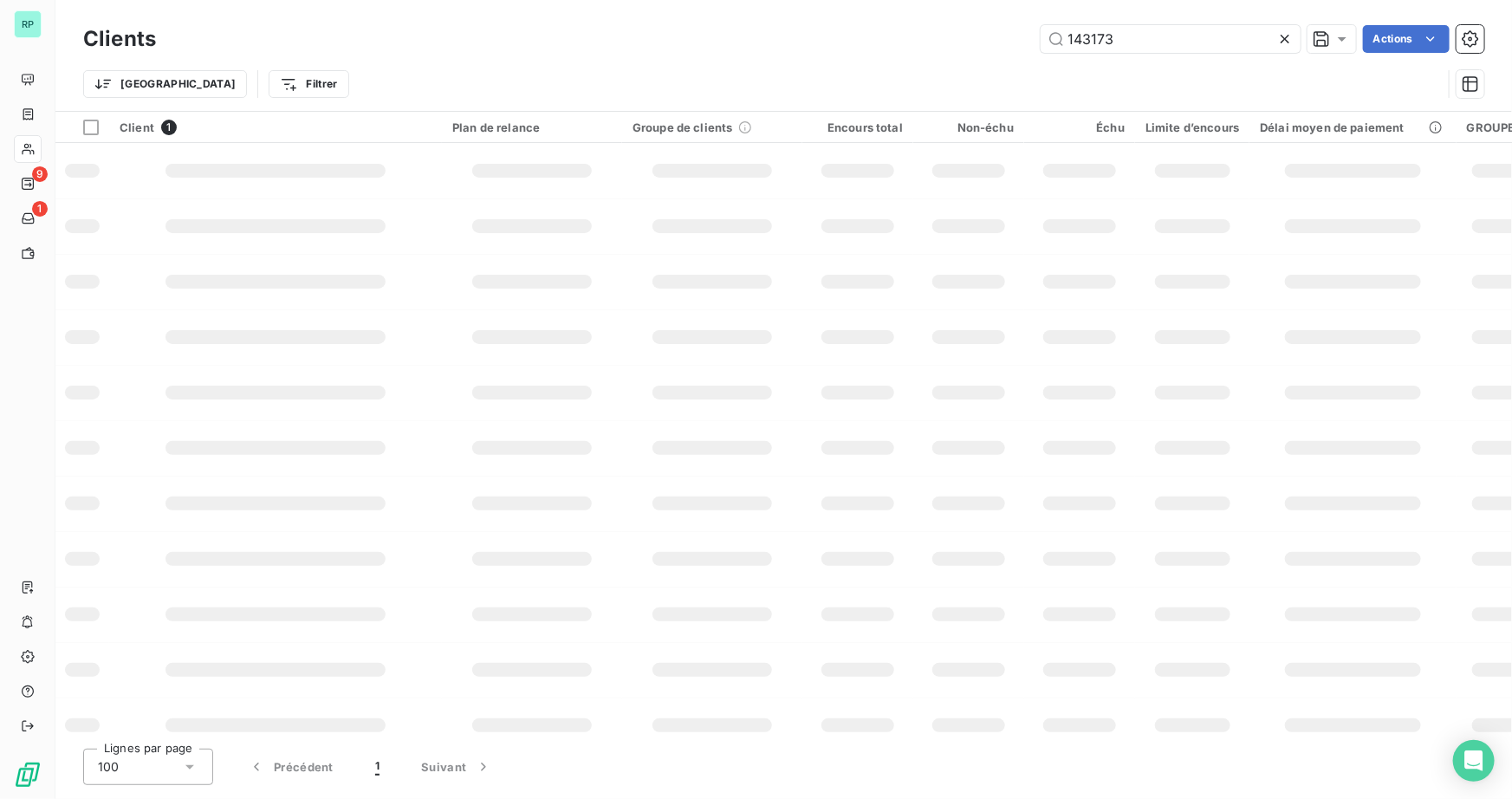
type input "143173"
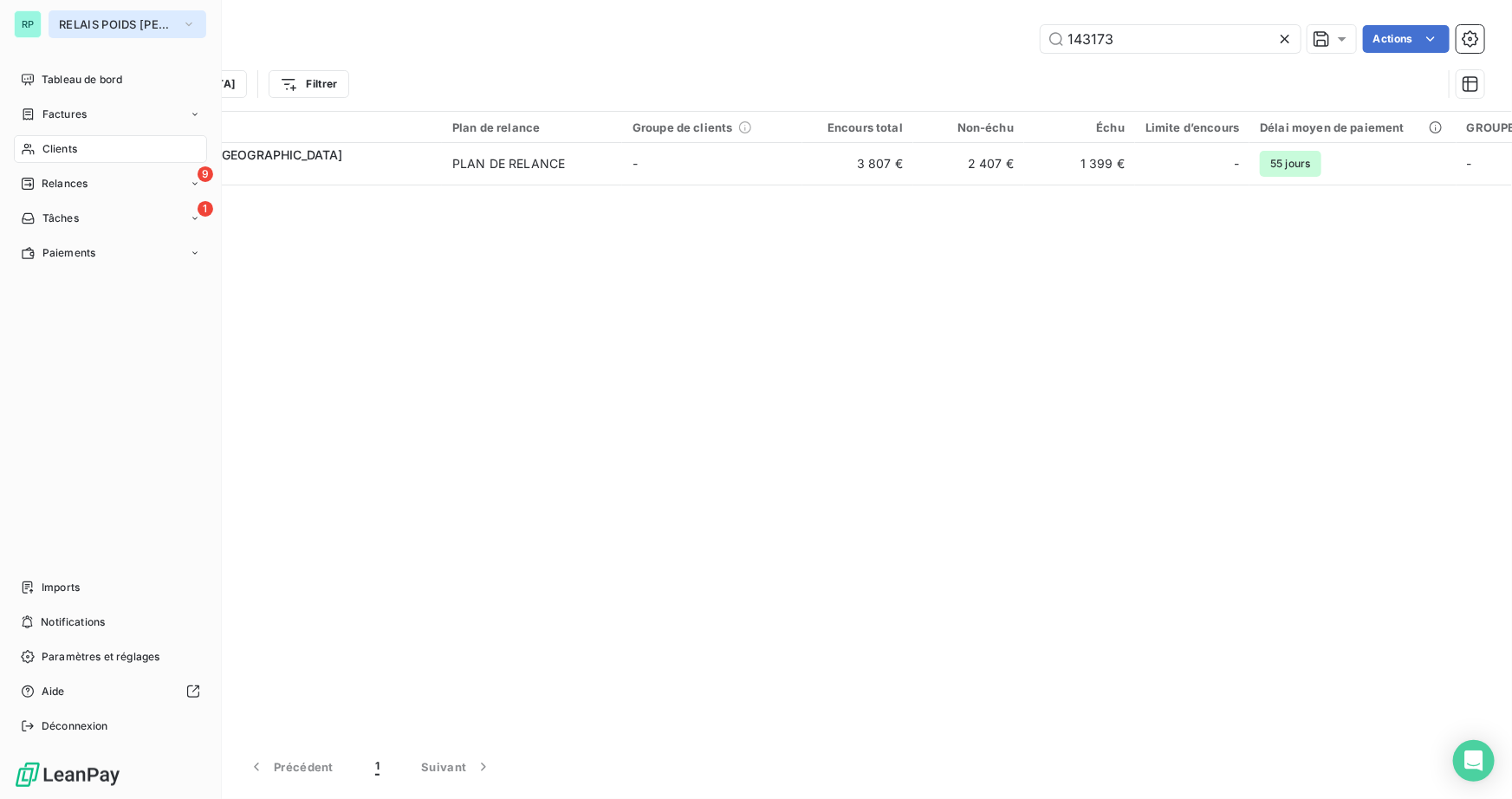
click at [138, 23] on span "RELAIS POIDS [PERSON_NAME]" at bounding box center [117, 24] width 116 height 13
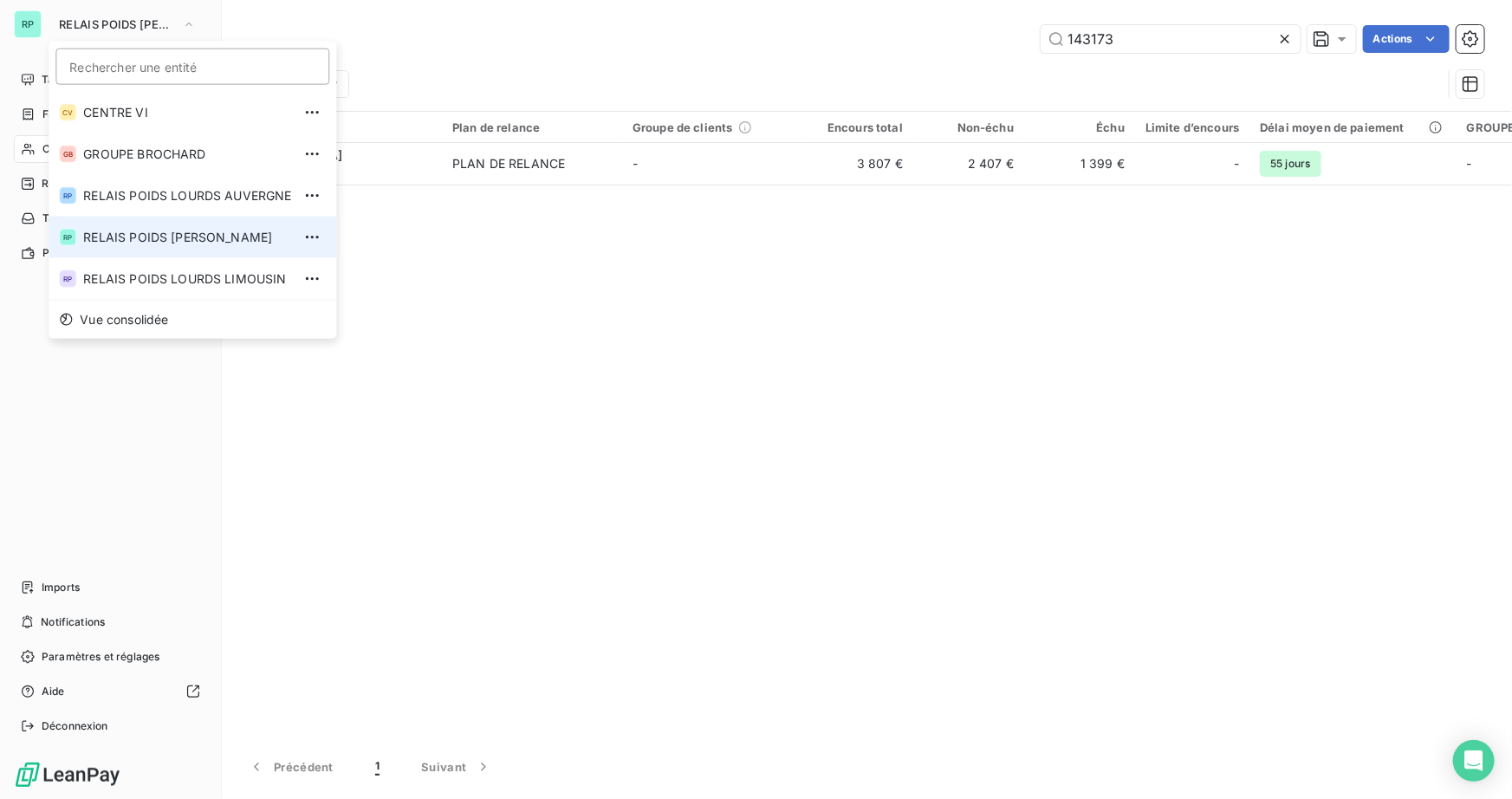
click at [244, 240] on span "RELAIS POIDS [PERSON_NAME]" at bounding box center [187, 238] width 208 height 17
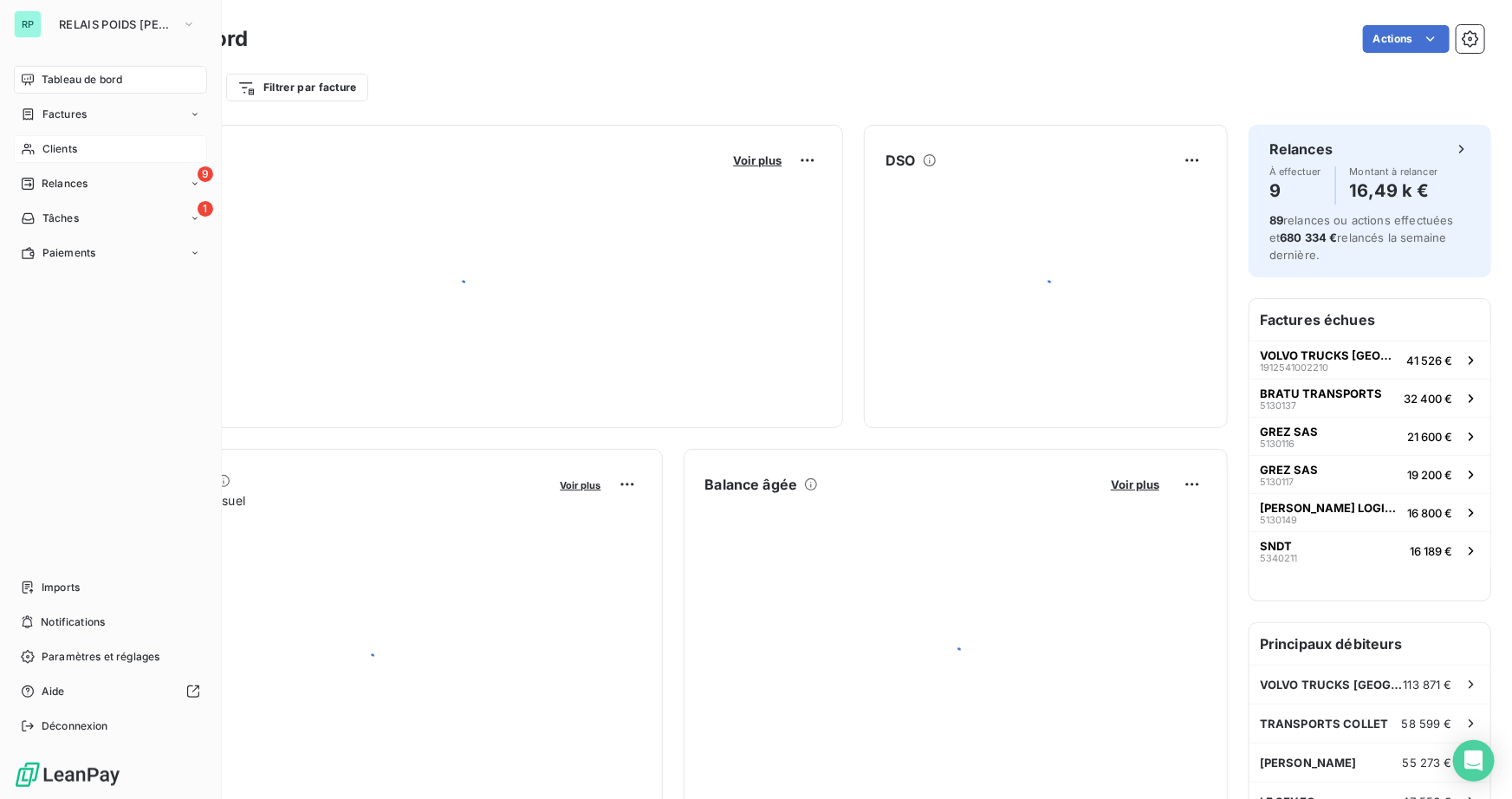
click at [80, 154] on div "Clients" at bounding box center [110, 148] width 193 height 28
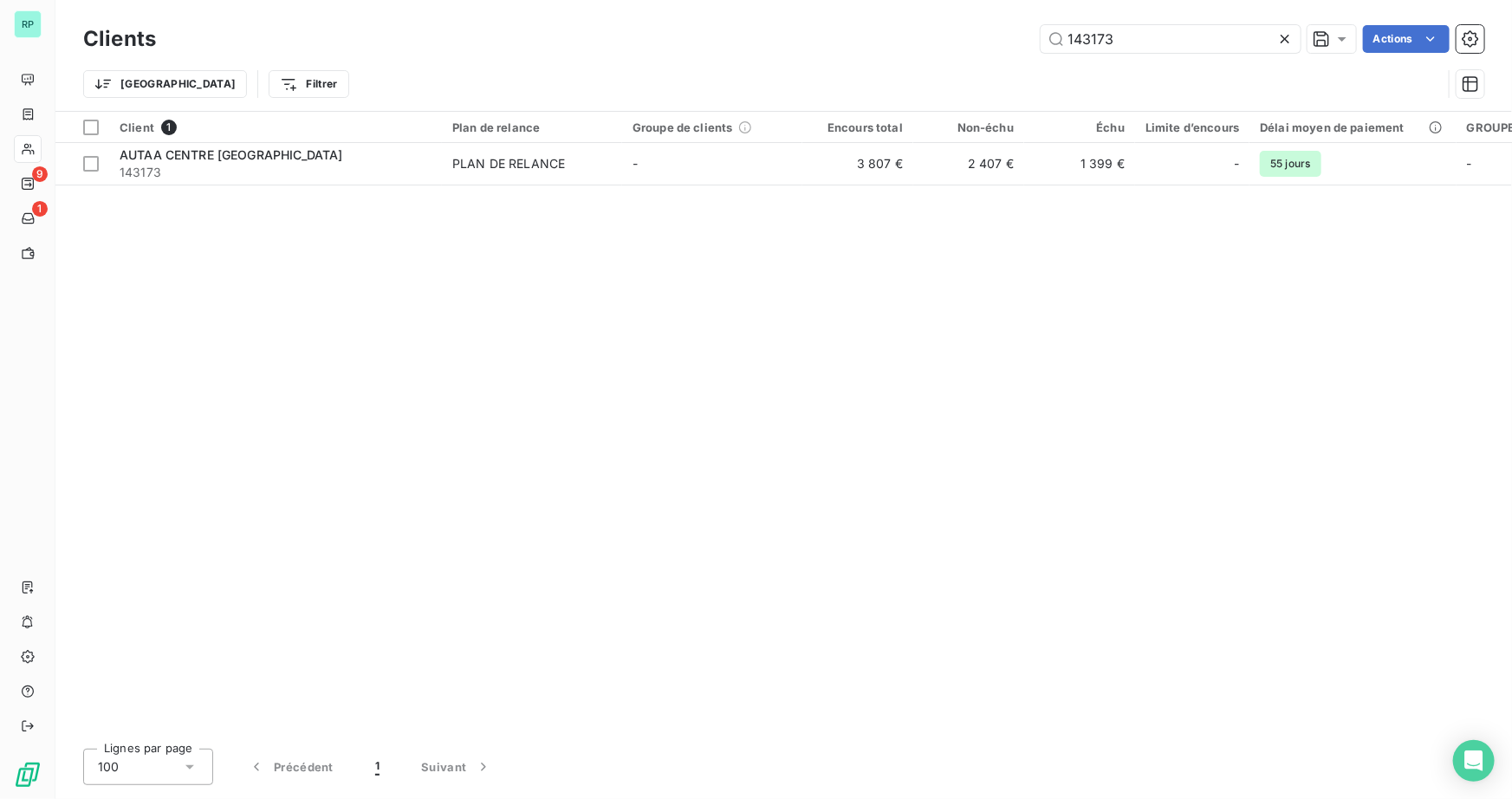
drag, startPoint x: 1133, startPoint y: 41, endPoint x: 844, endPoint y: 46, distance: 289.0
click at [844, 46] on div "143173 Actions" at bounding box center [831, 38] width 1308 height 28
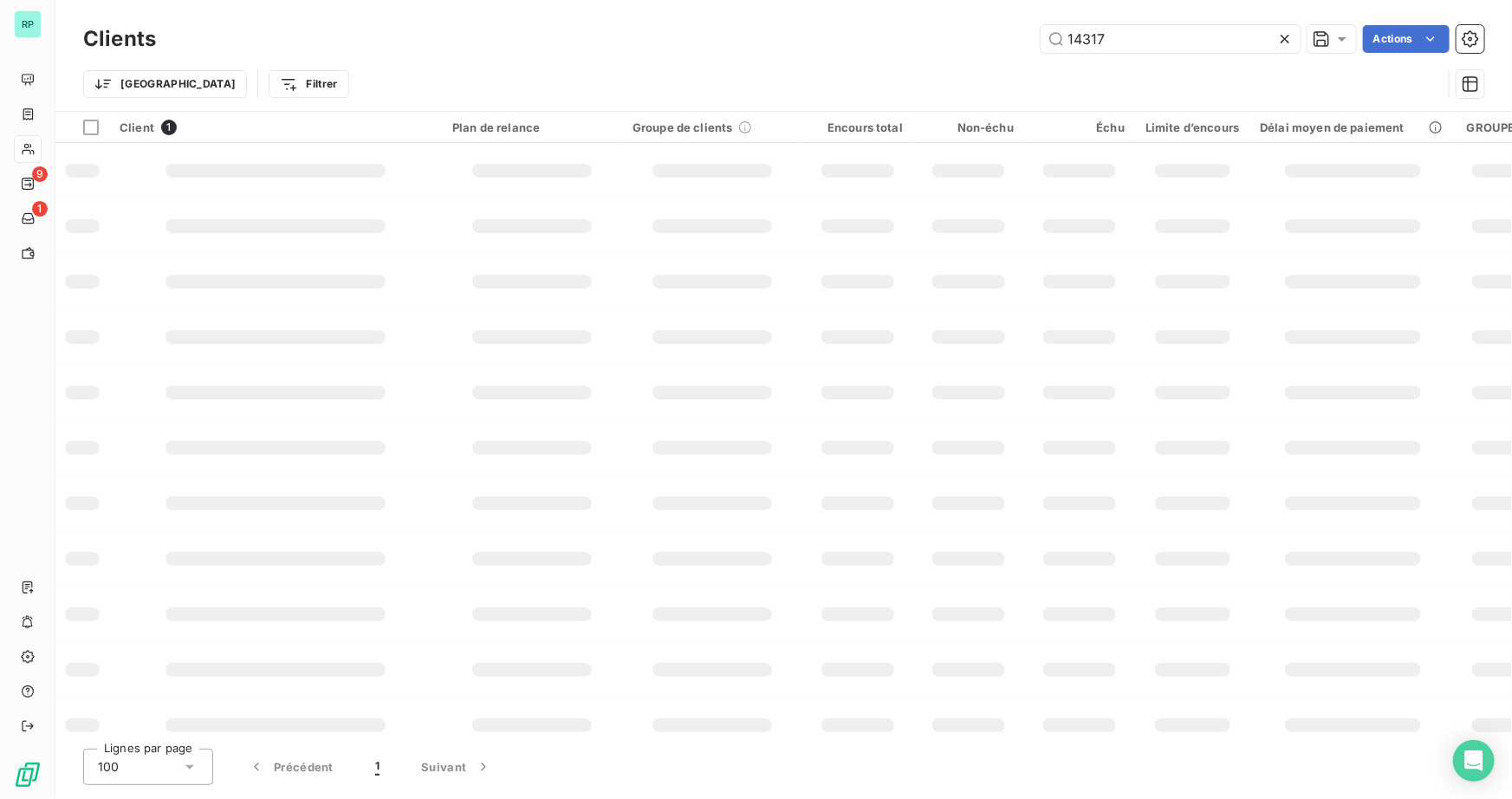
type input "143173"
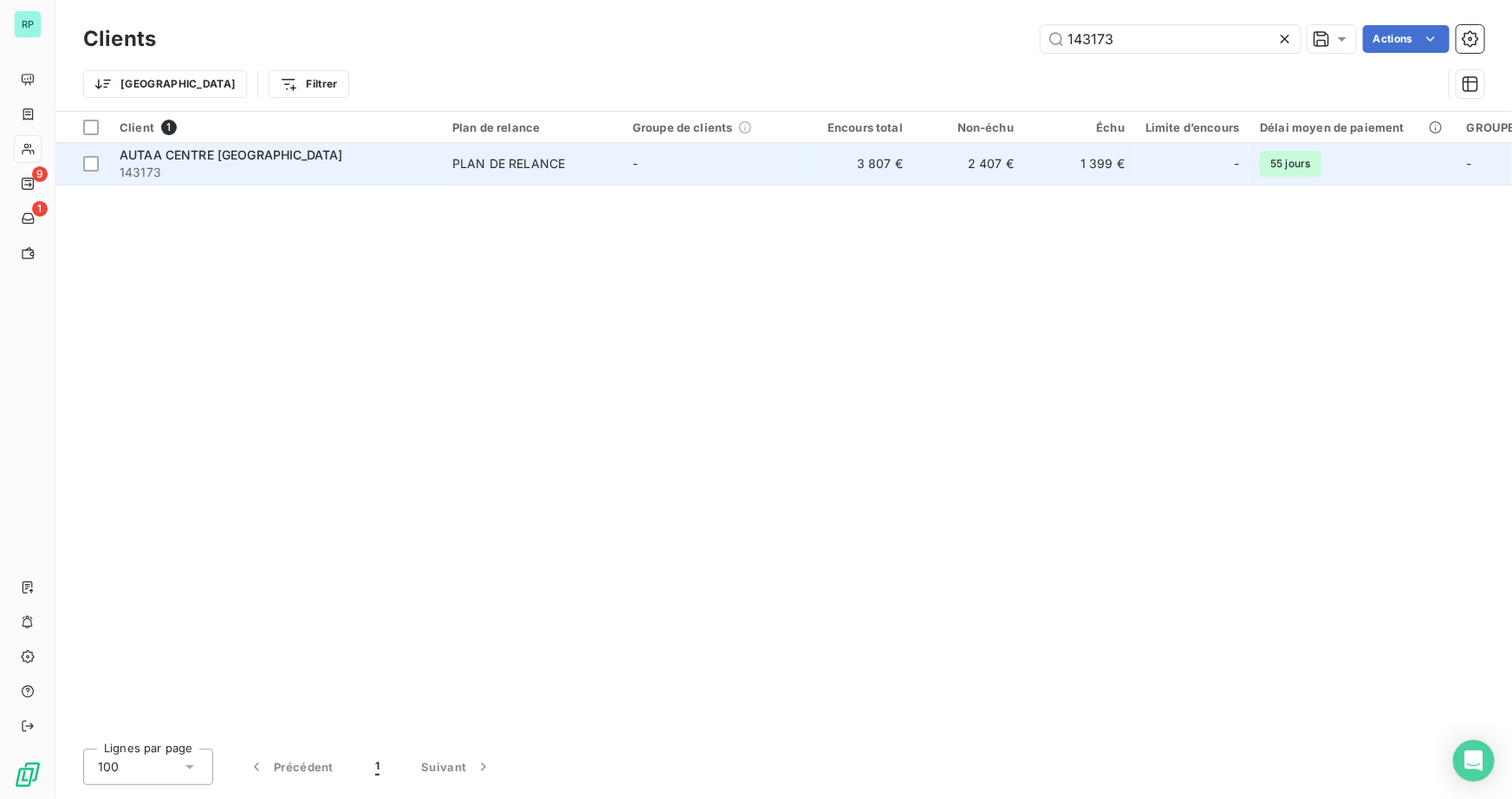
click at [245, 171] on span "143173" at bounding box center [276, 172] width 312 height 17
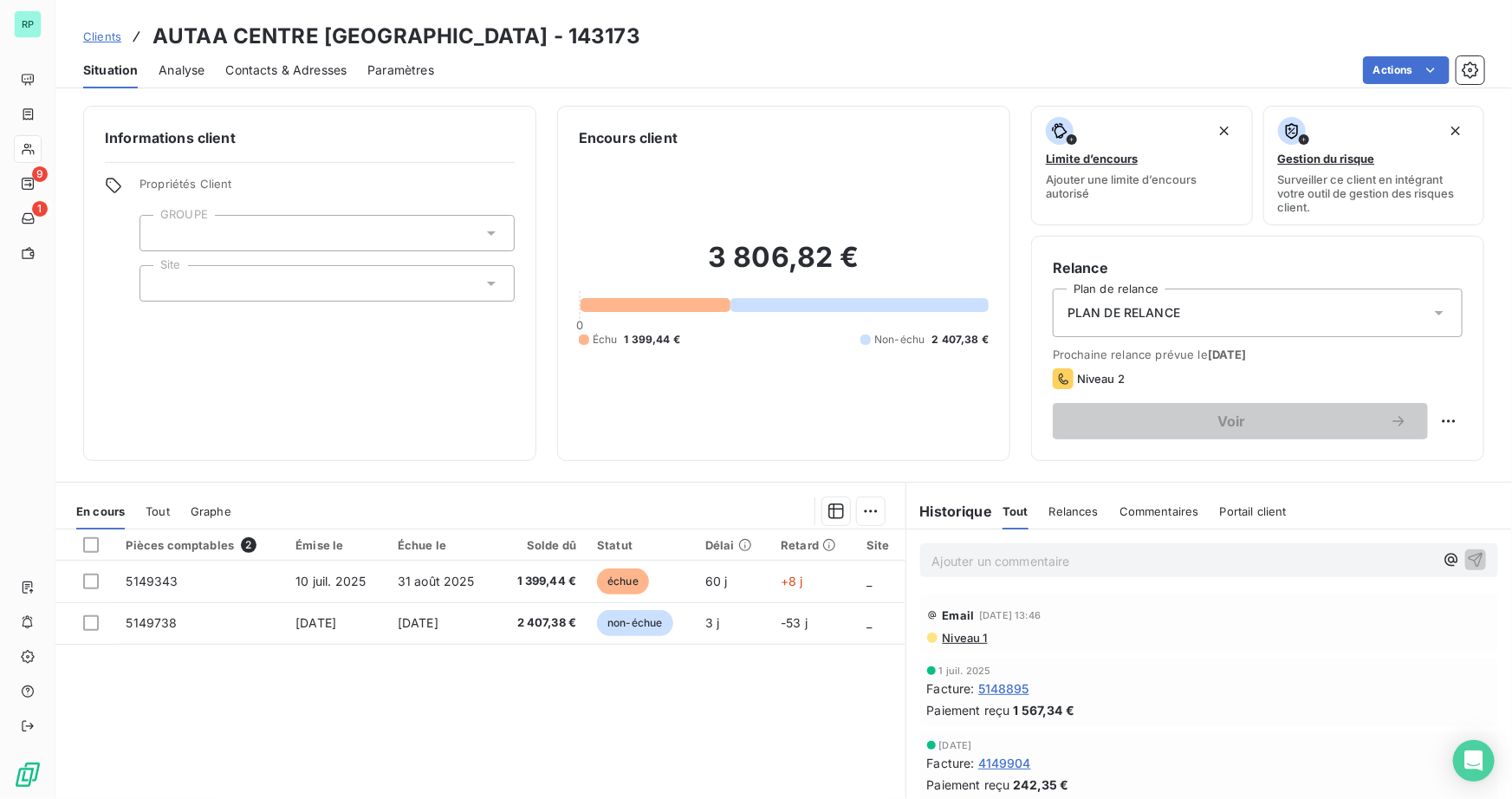
click at [297, 70] on span "Contacts & Adresses" at bounding box center [285, 70] width 122 height 17
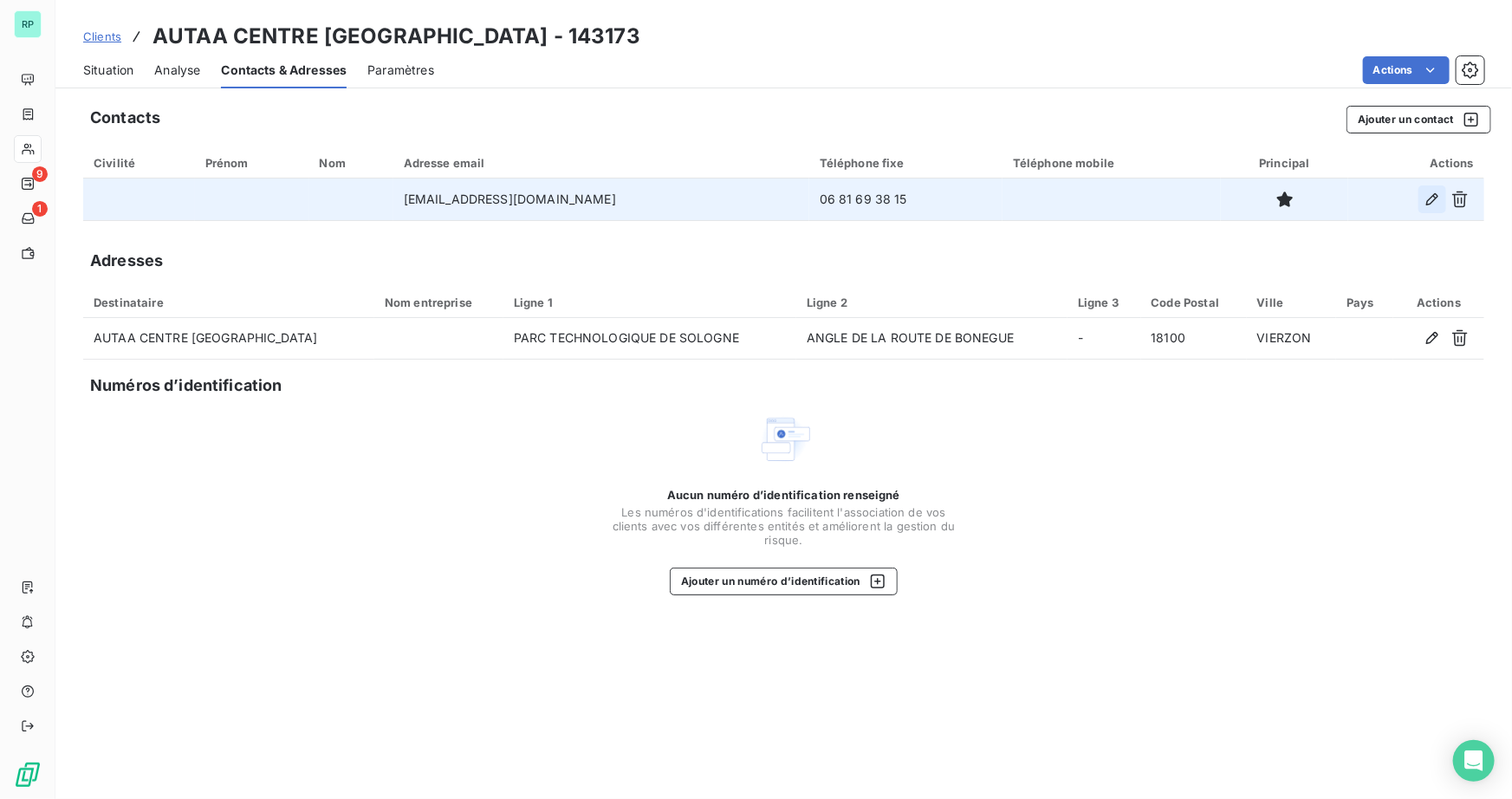
click at [1286, 197] on icon "button" at bounding box center [1433, 199] width 12 height 12
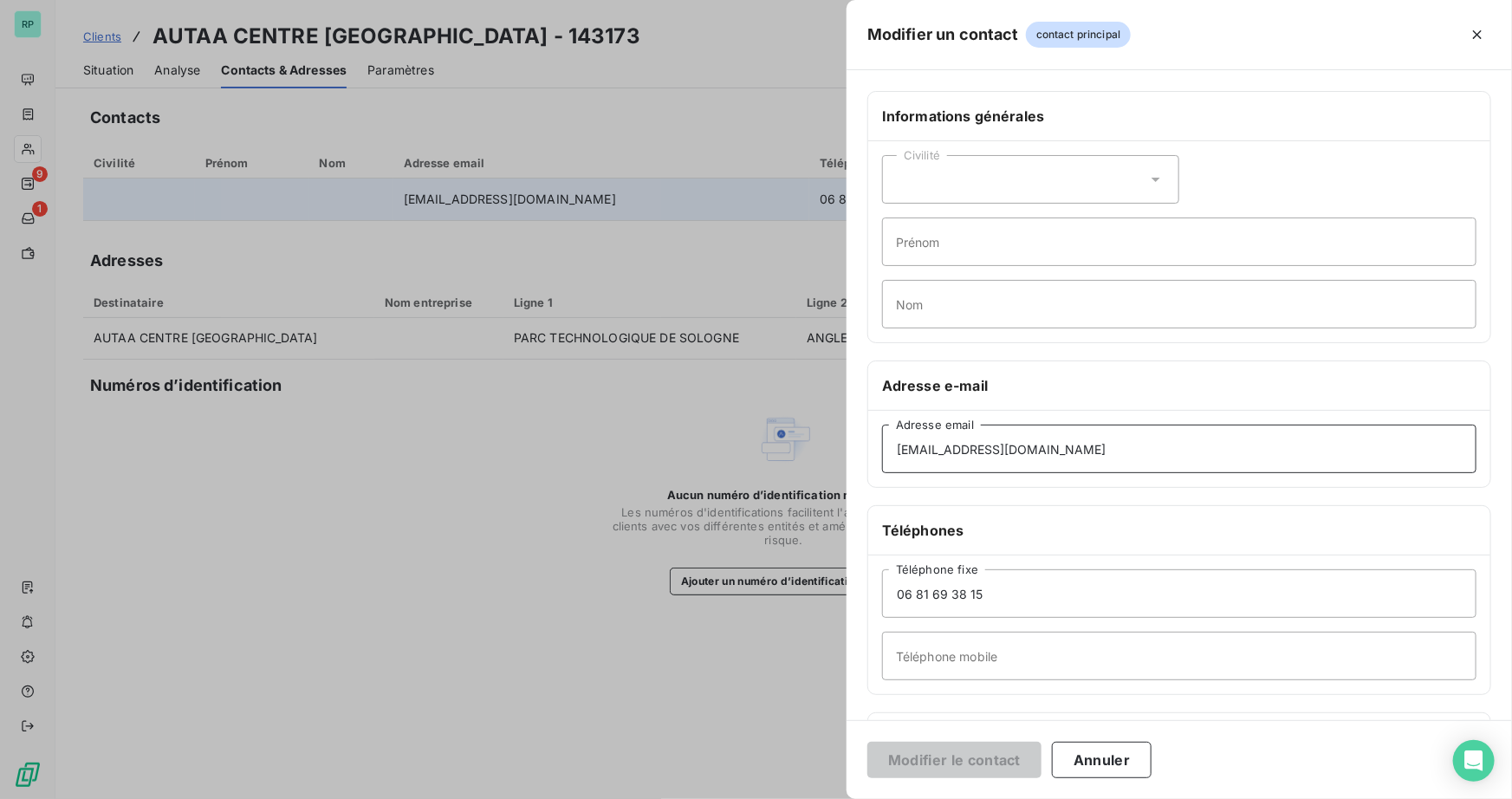
drag, startPoint x: 1126, startPoint y: 459, endPoint x: 809, endPoint y: 470, distance: 317.2
click at [809, 791] on div "Modifier un contact contact principal Informations générales Civilité Prénom No…" at bounding box center [756, 799] width 1512 height 0
paste input "comptafour"
type input "[EMAIL_ADDRESS][DOMAIN_NAME]"
click at [1002, 760] on button "Modifier le contact" at bounding box center [955, 761] width 174 height 36
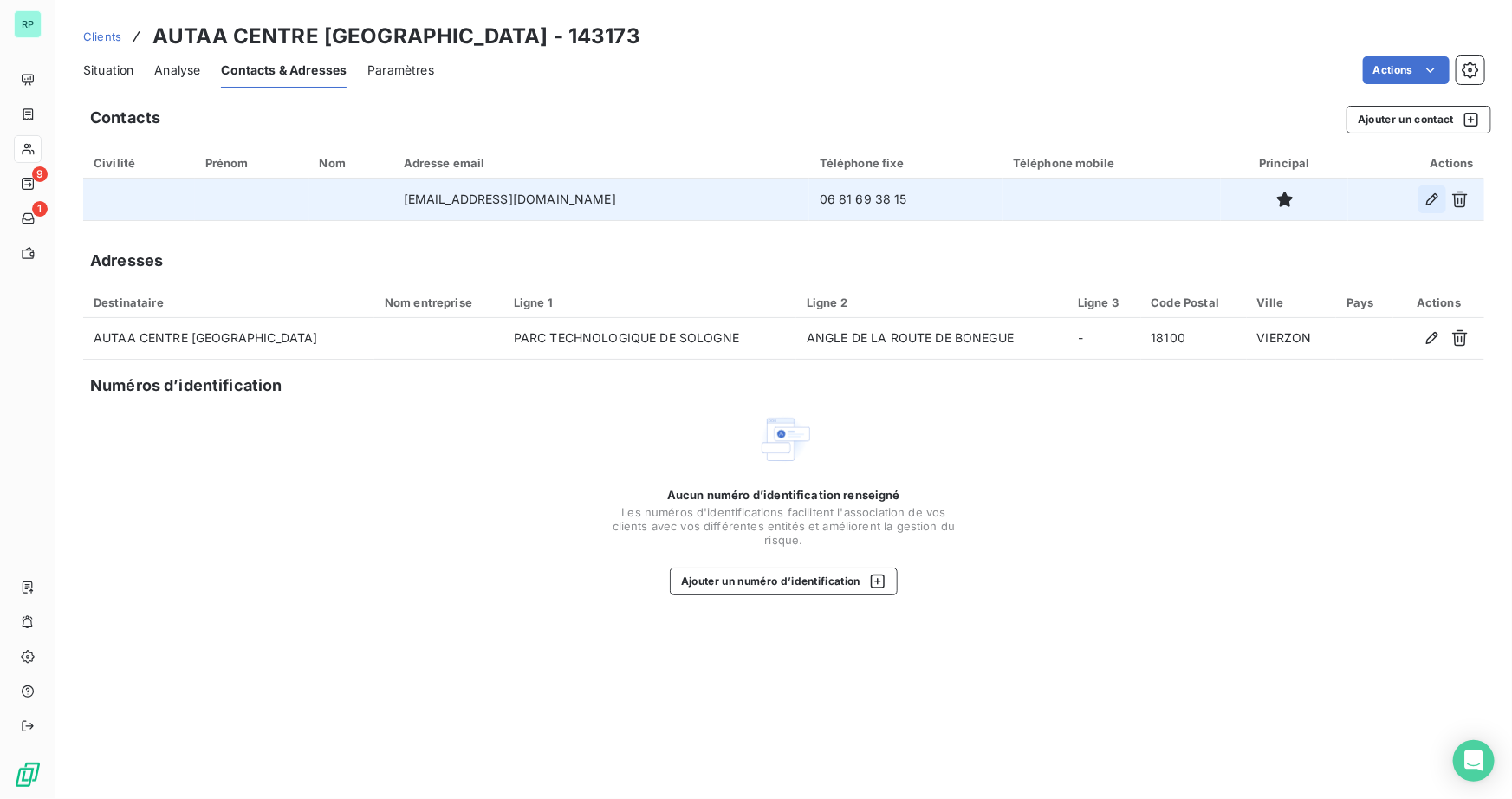
click at [1286, 200] on icon "button" at bounding box center [1433, 199] width 17 height 17
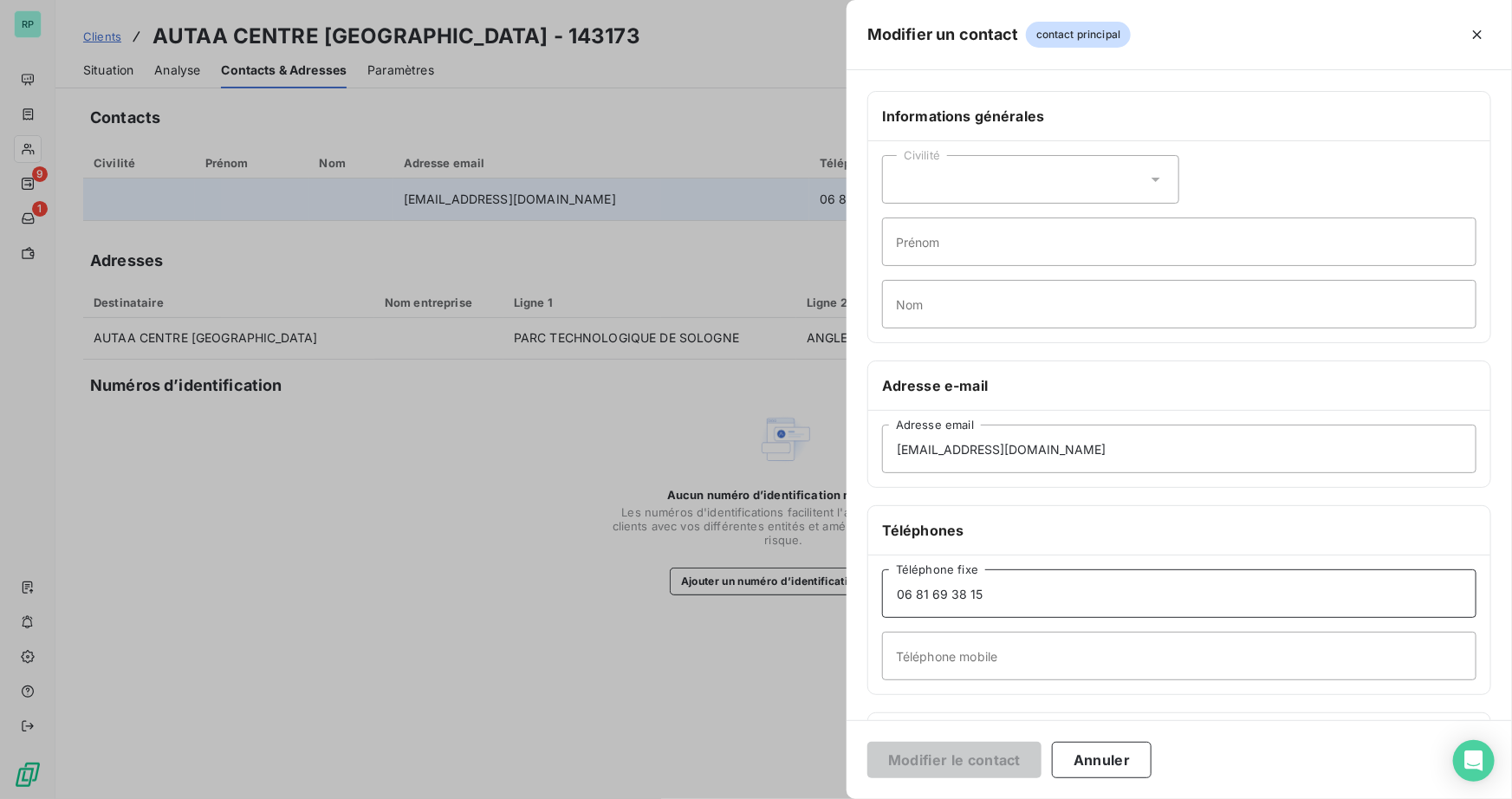
drag, startPoint x: 982, startPoint y: 605, endPoint x: 761, endPoint y: 602, distance: 221.0
click at [761, 791] on div "Modifier un contact contact principal Informations générales Civilité Prénom No…" at bounding box center [756, 799] width 1512 height 0
paste input "[PHONE_NUMBER]"
type input "[PHONE_NUMBER]"
click at [971, 768] on button "Modifier le contact" at bounding box center [955, 761] width 174 height 36
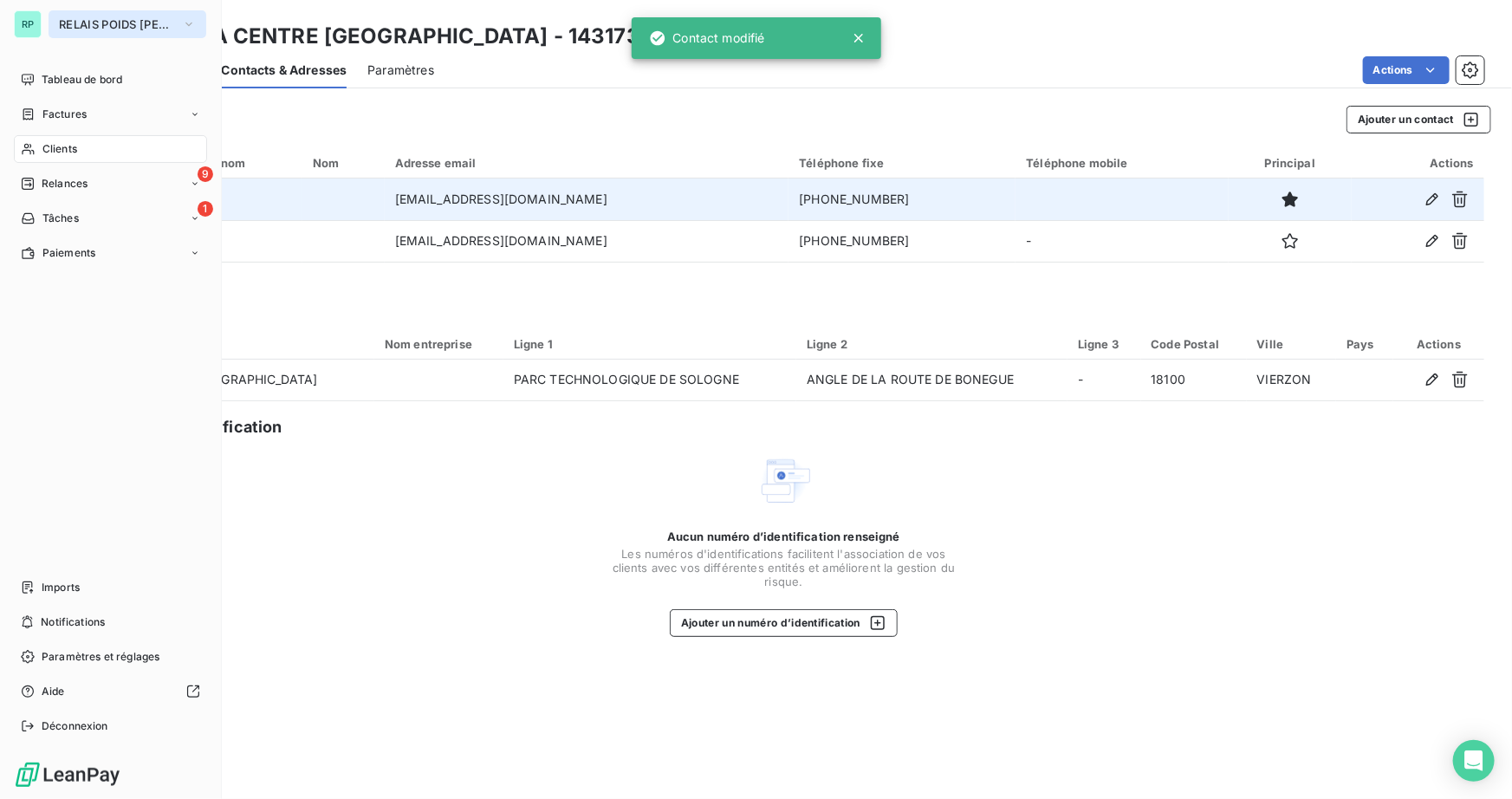
click at [72, 24] on span "RELAIS POIDS [PERSON_NAME]" at bounding box center [117, 24] width 116 height 13
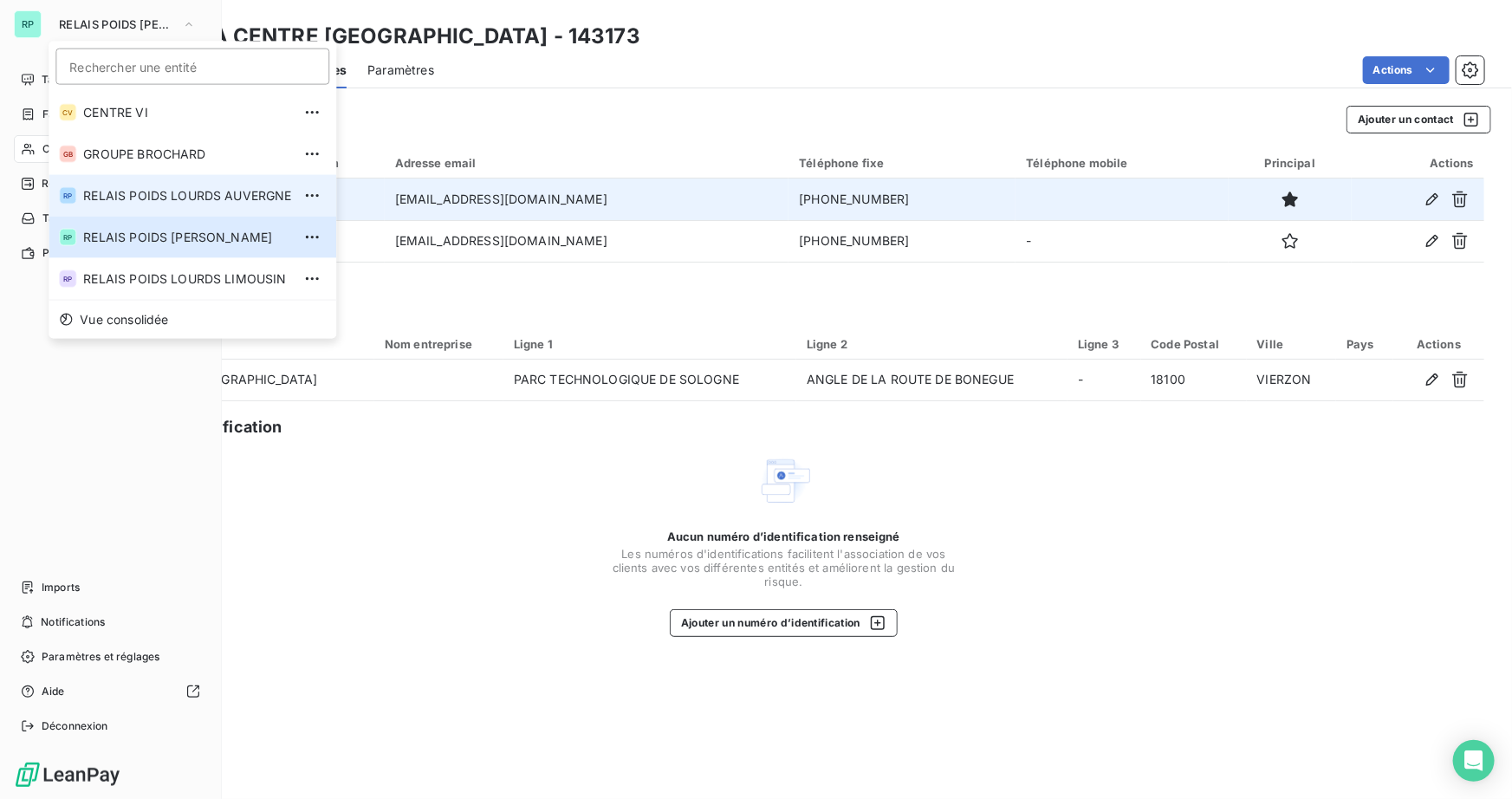
click at [173, 198] on span "RELAIS POIDS LOURDS AUVERGNE" at bounding box center [187, 195] width 208 height 17
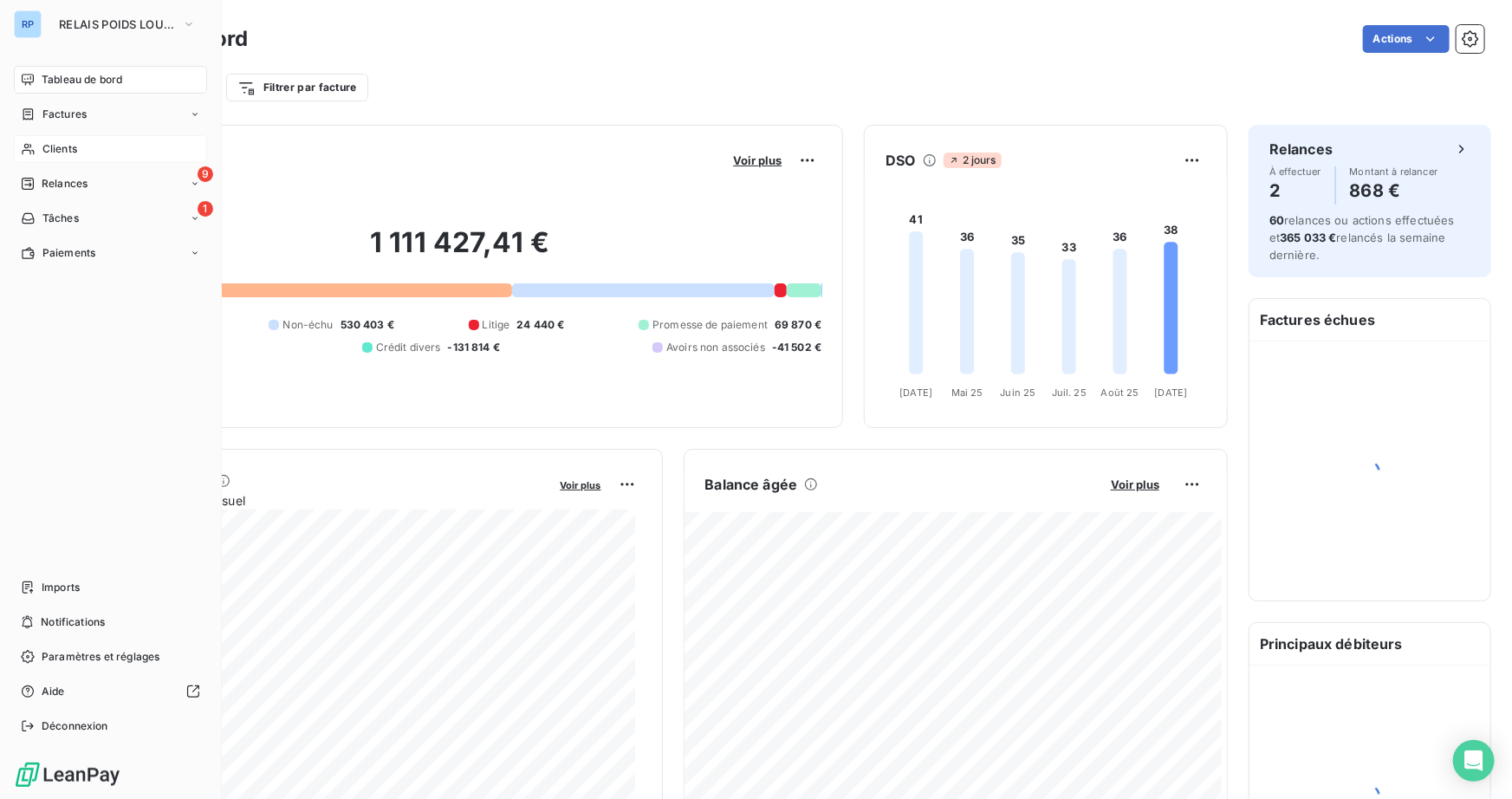
click at [69, 150] on span "Clients" at bounding box center [59, 149] width 34 height 15
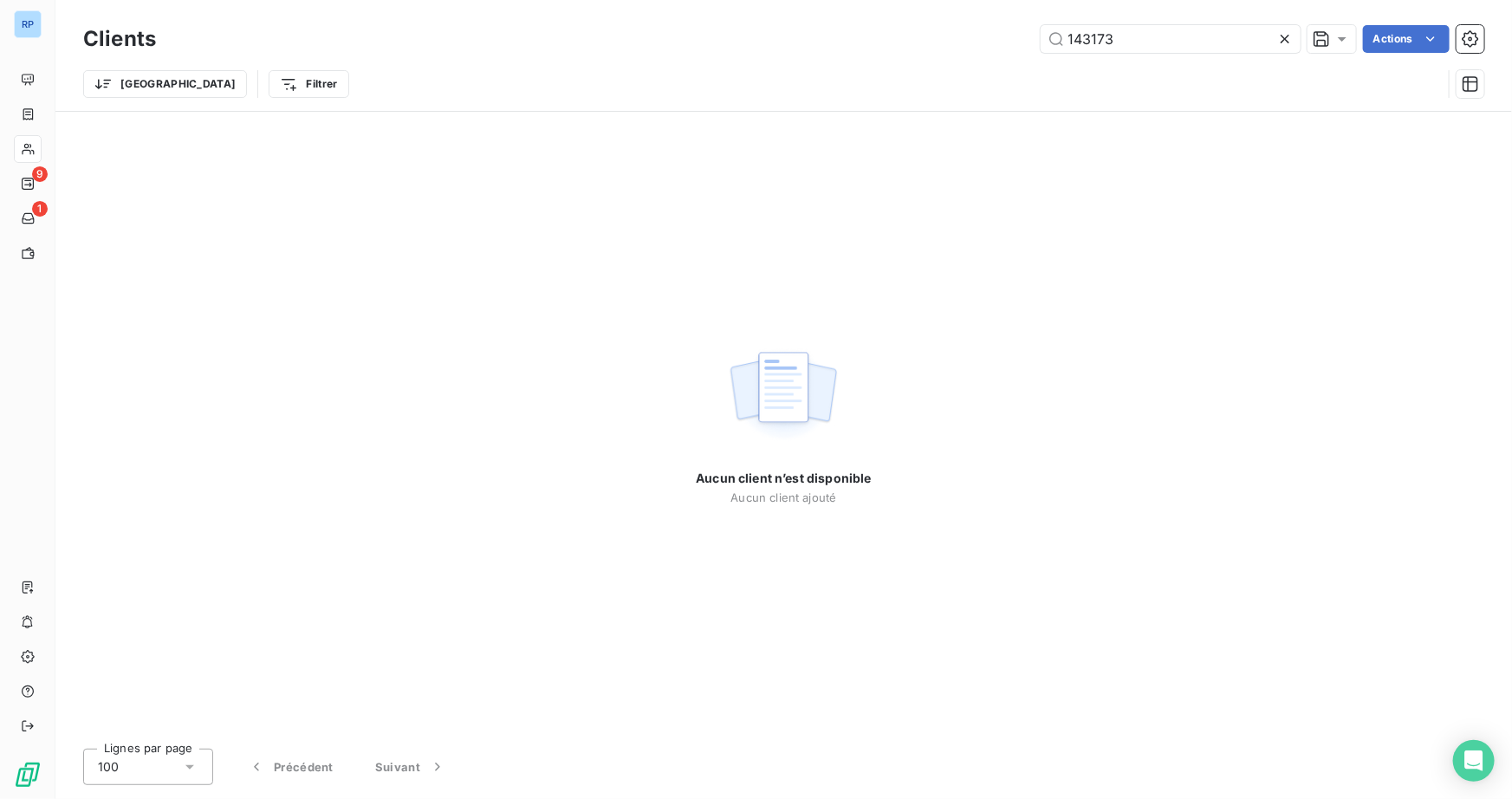
drag, startPoint x: 1125, startPoint y: 34, endPoint x: 872, endPoint y: 26, distance: 253.1
click at [872, 26] on div "143173 Actions" at bounding box center [831, 38] width 1308 height 28
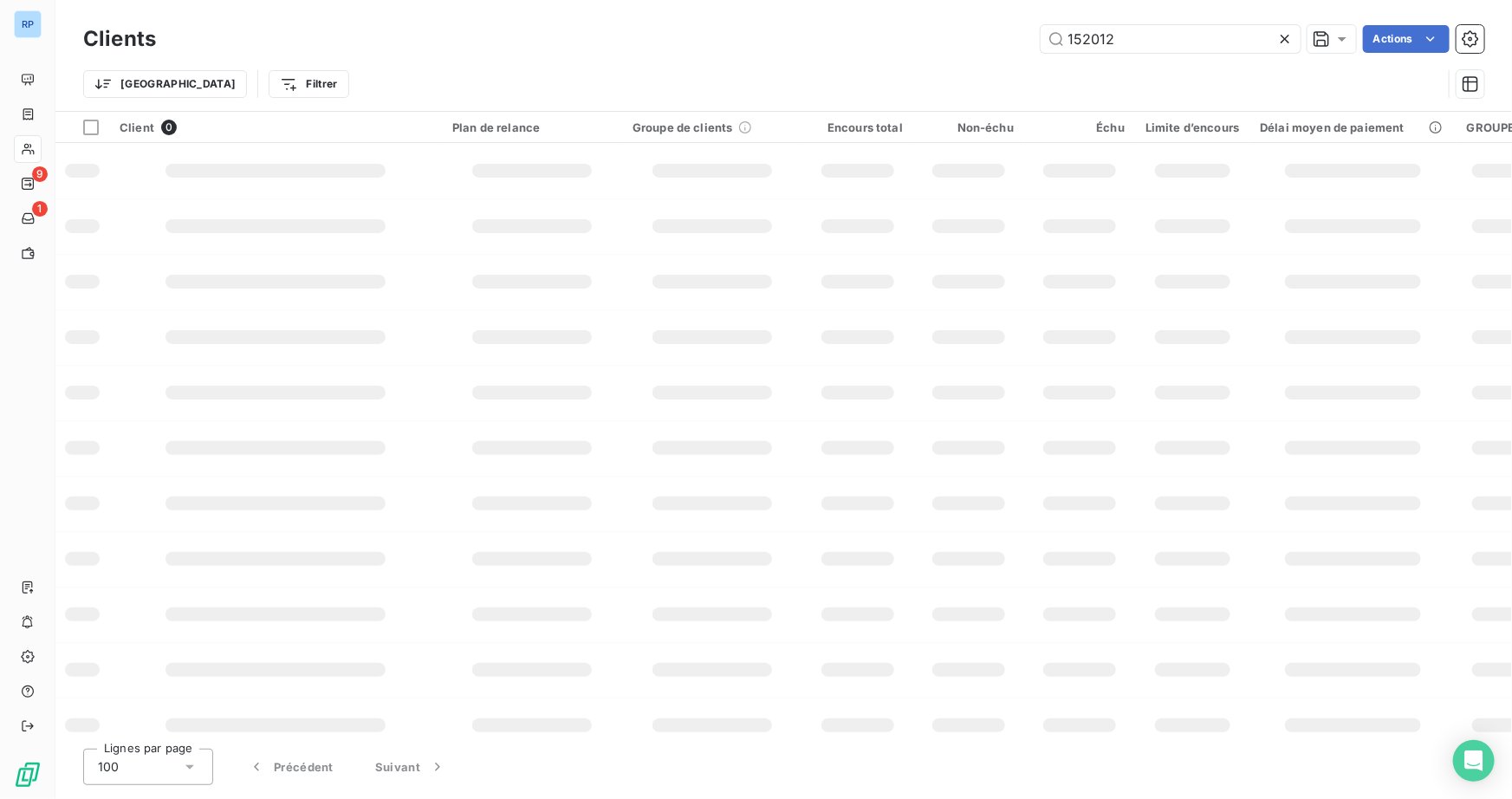
type input "152012"
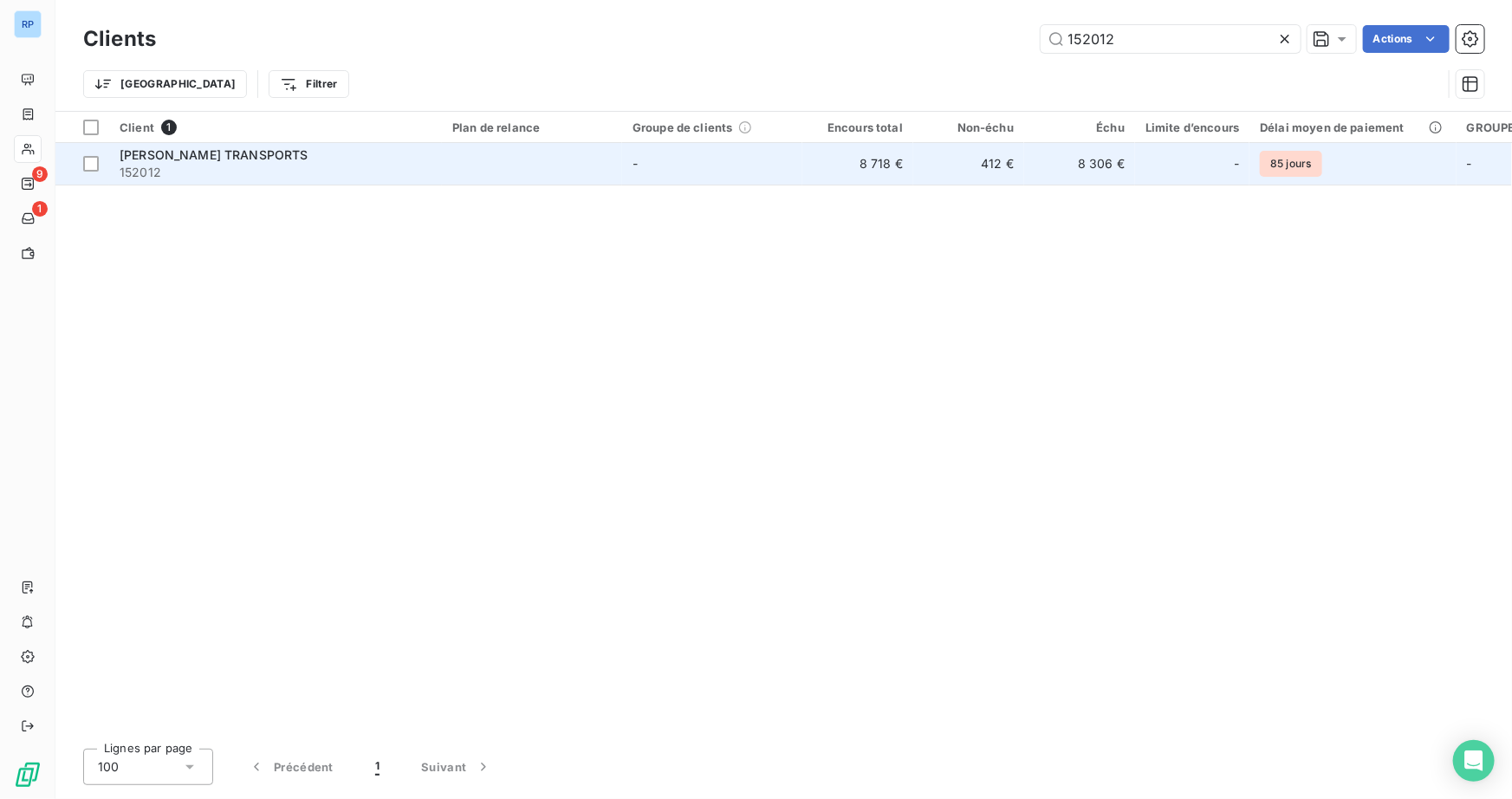
click at [199, 164] on span "152012" at bounding box center [276, 172] width 312 height 17
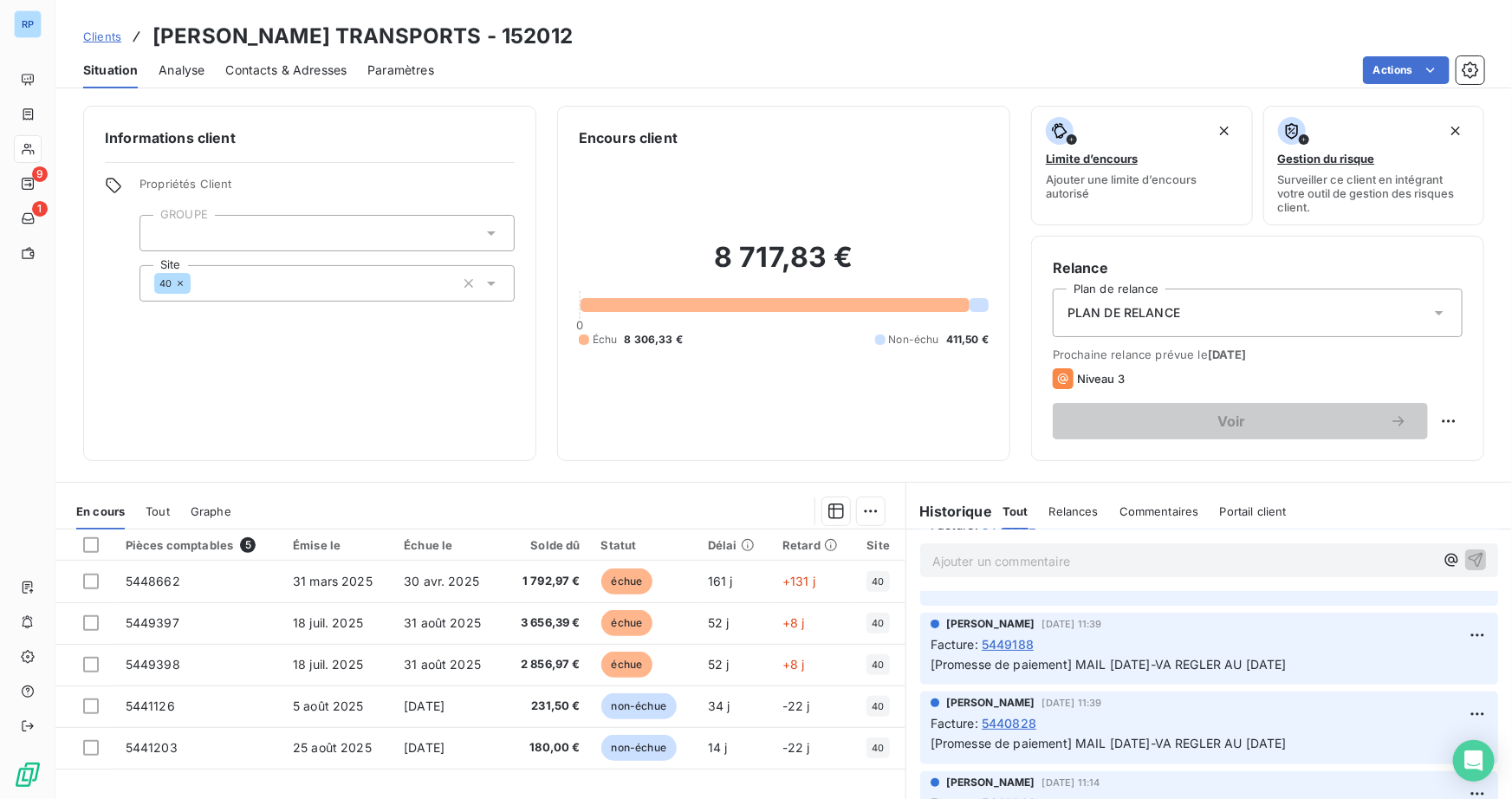
scroll to position [157, 0]
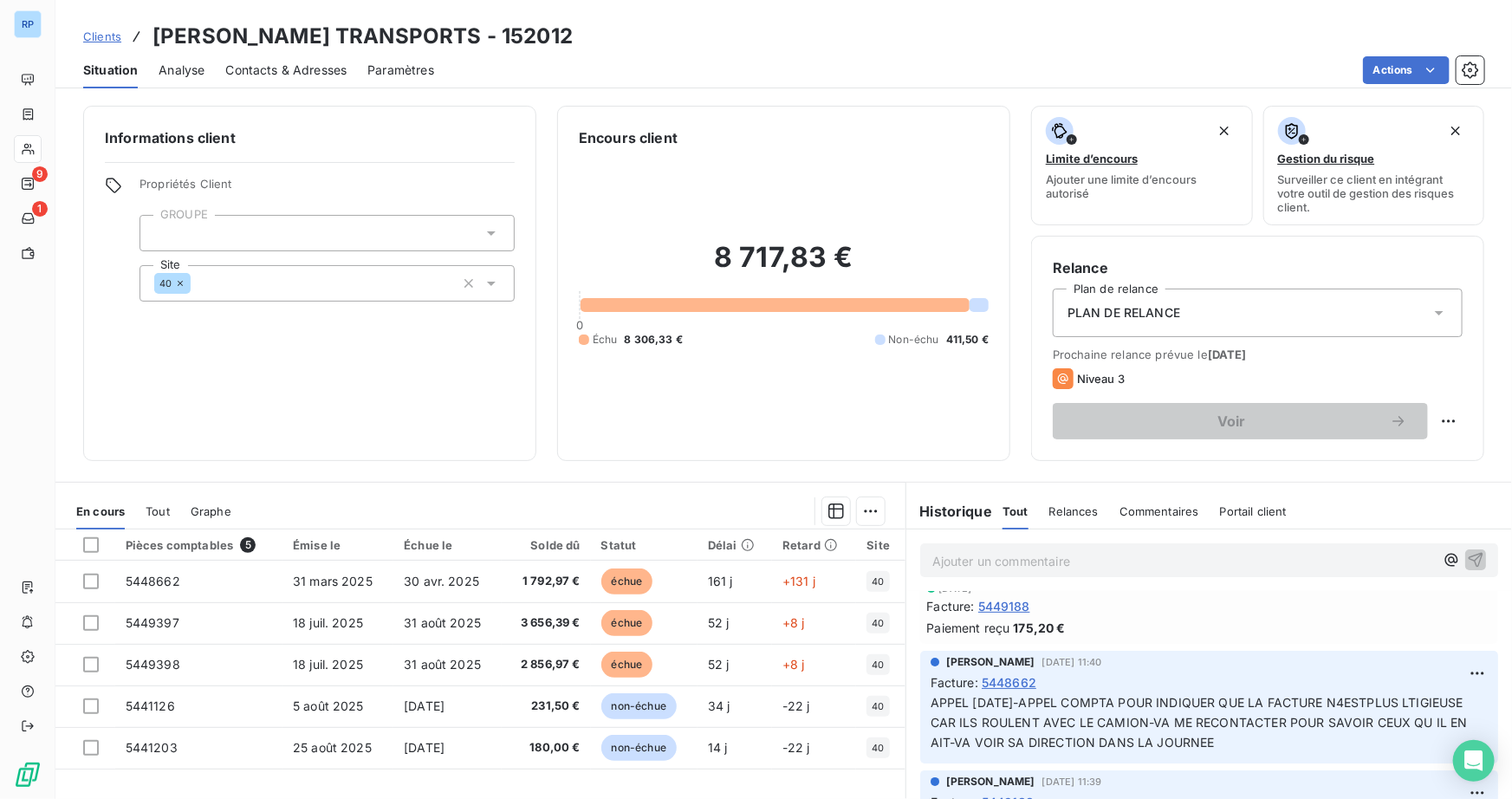
click at [299, 68] on span "Contacts & Adresses" at bounding box center [285, 70] width 122 height 17
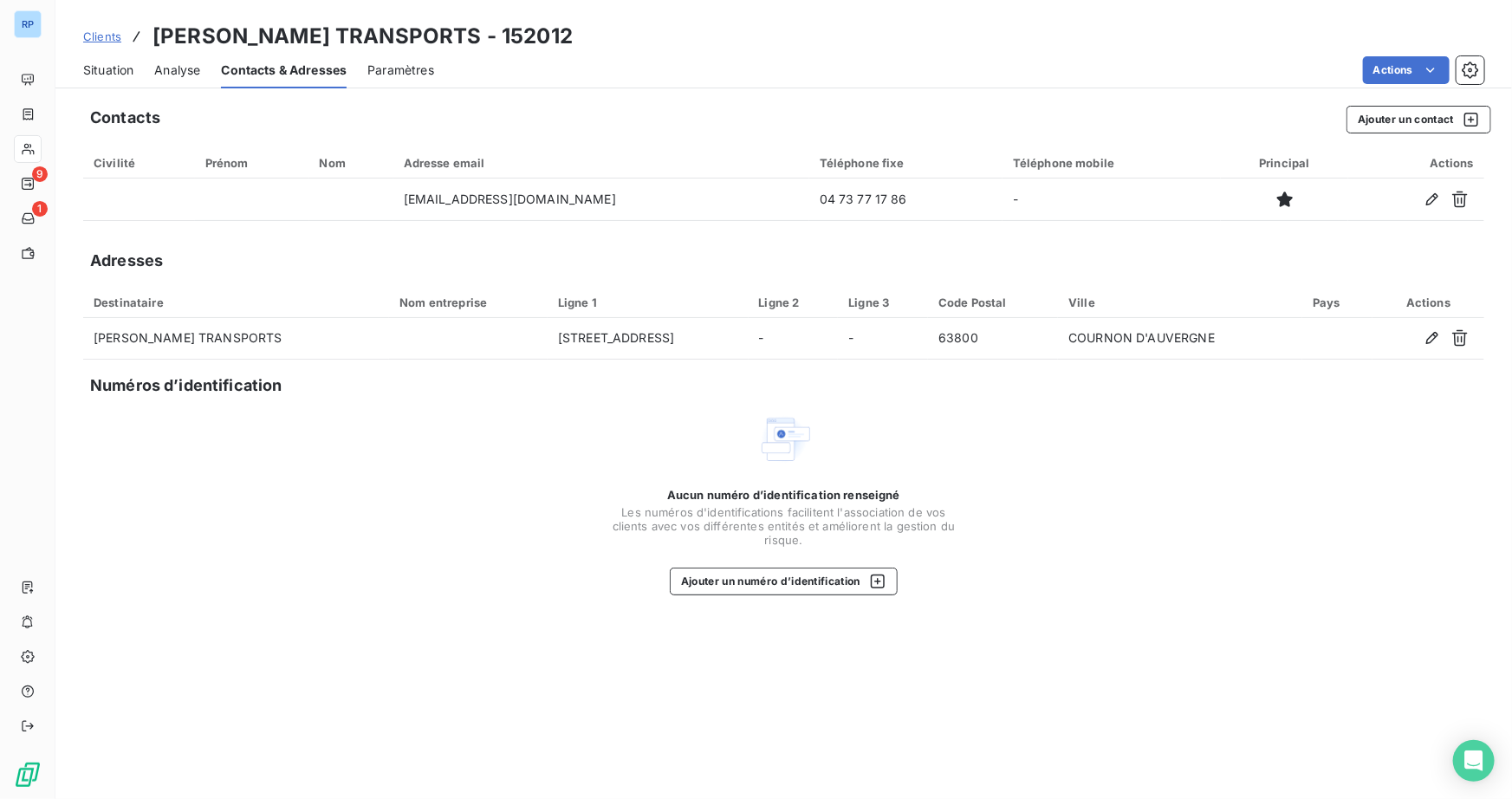
click at [111, 72] on span "Situation" at bounding box center [108, 70] width 50 height 17
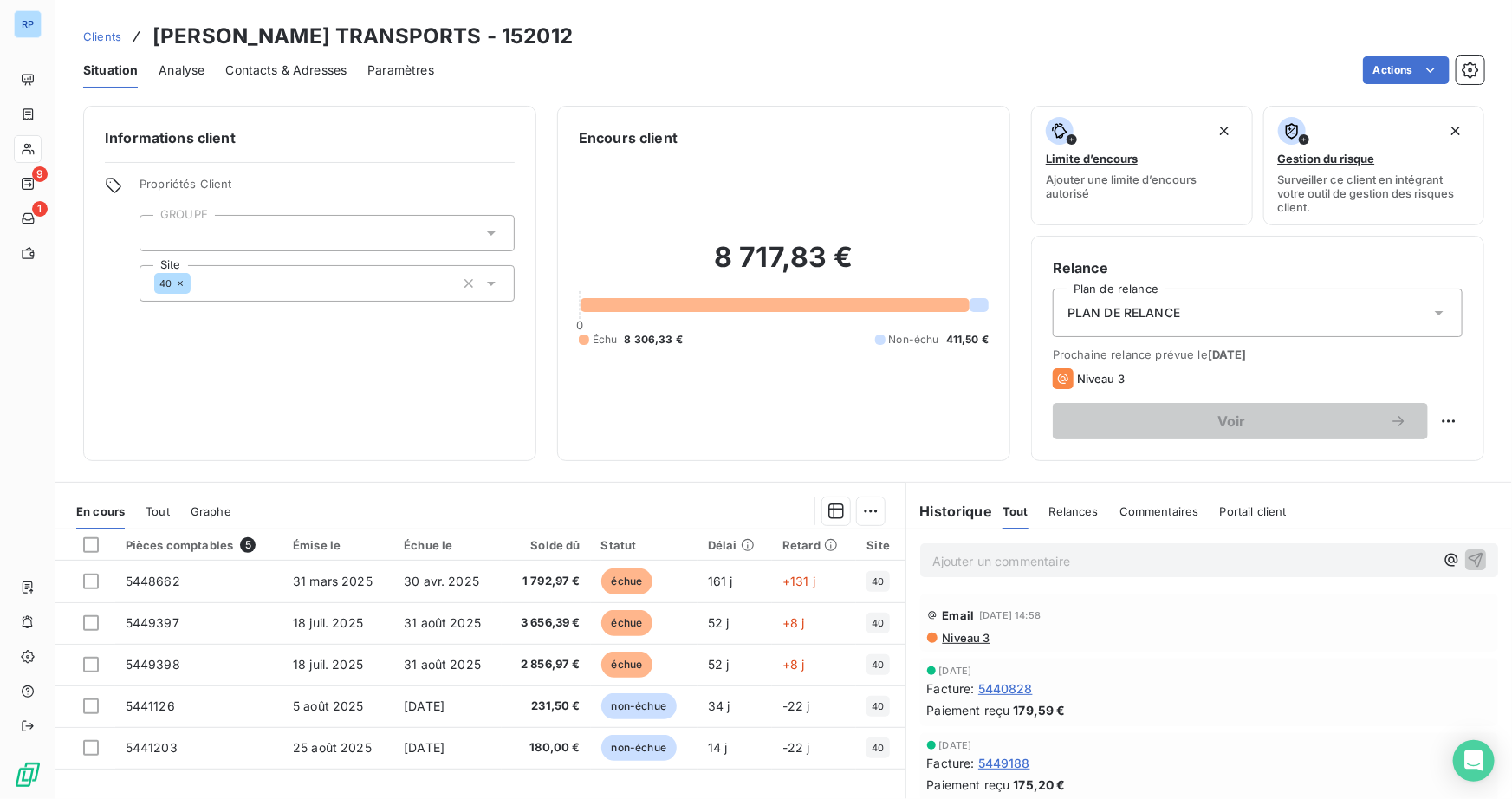
click at [944, 570] on p "Ajouter un commentaire ﻿" at bounding box center [1184, 561] width 502 height 22
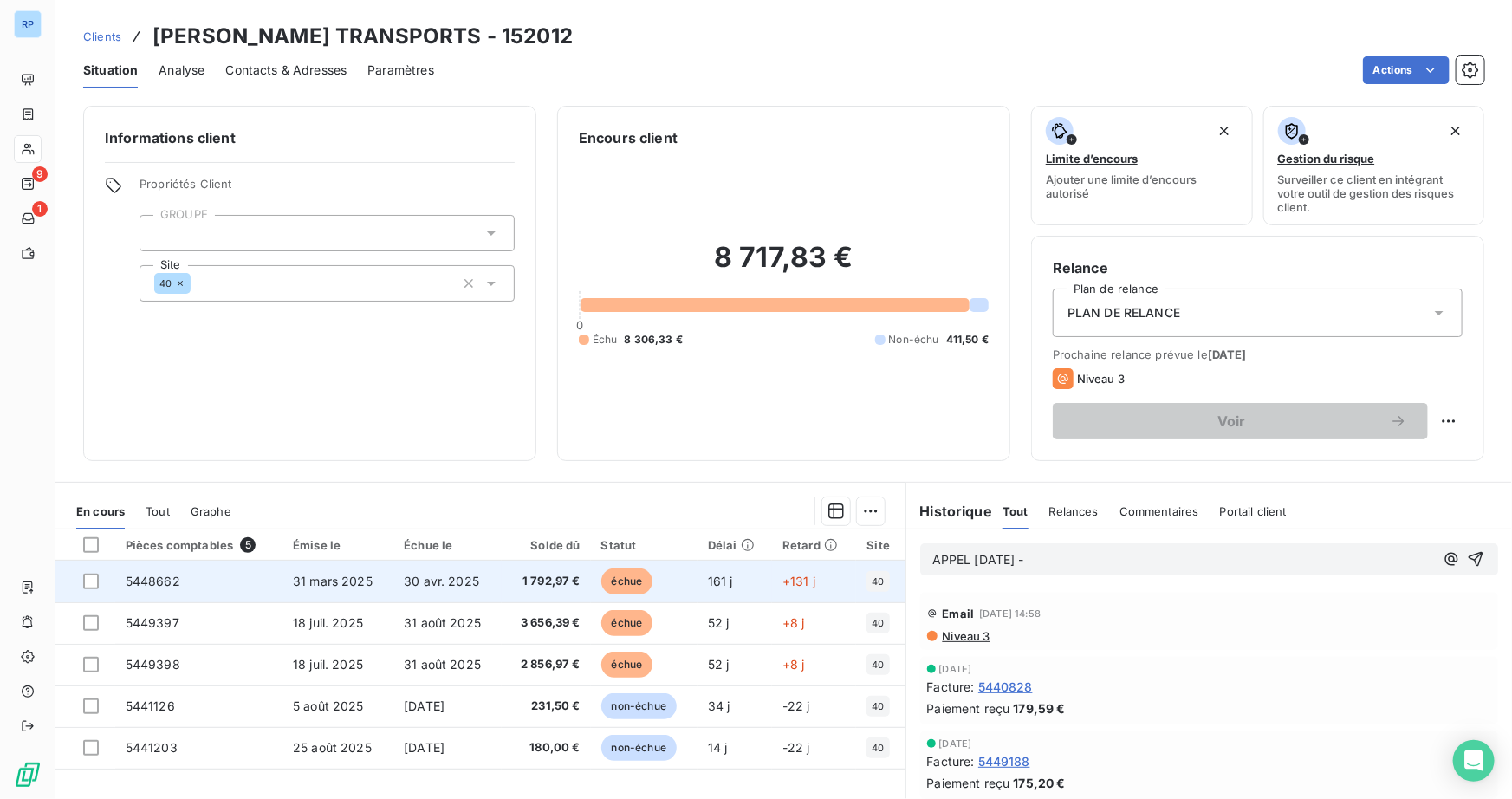
drag, startPoint x: 1055, startPoint y: 560, endPoint x: 875, endPoint y: 567, distance: 180.1
click at [876, 567] on div "En cours Tout Graphe Pièces comptables 5 Émise le Échue le Solde dû Statut Déla…" at bounding box center [783, 698] width 1456 height 433
click at [147, 581] on span "5448662" at bounding box center [152, 581] width 55 height 14
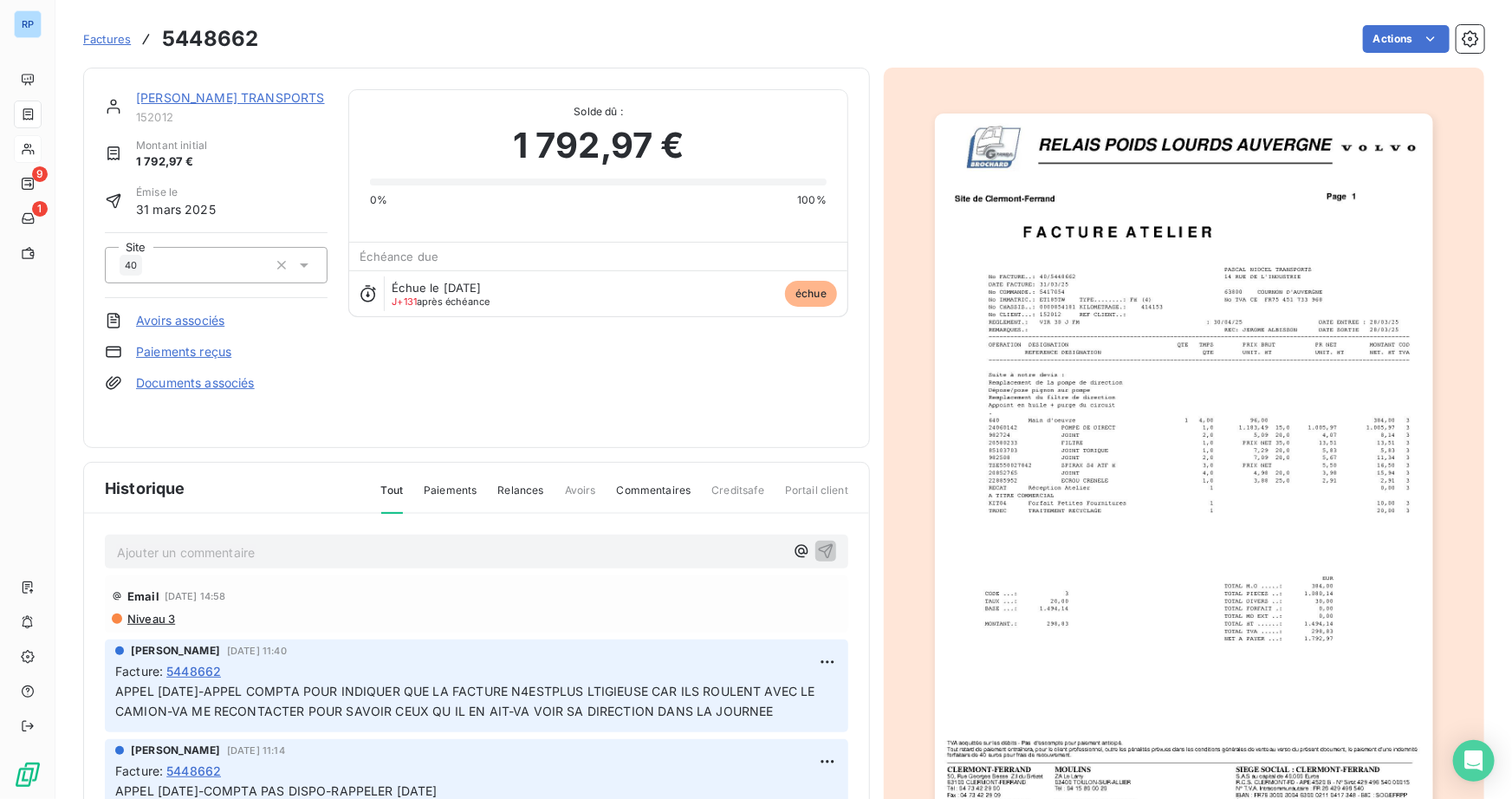
click at [204, 545] on p "Ajouter un commentaire ﻿" at bounding box center [450, 553] width 667 height 22
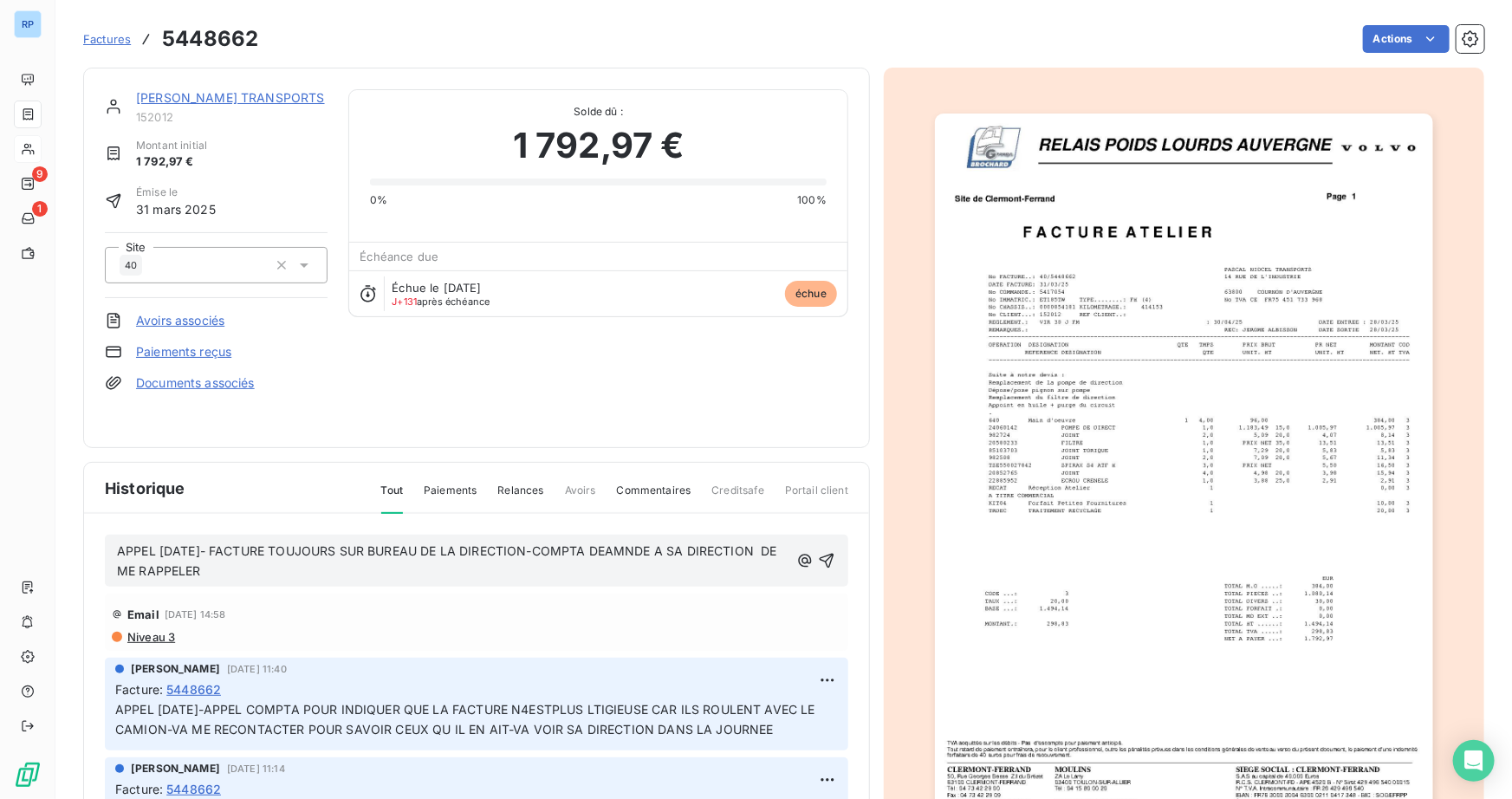
drag, startPoint x: 233, startPoint y: 570, endPoint x: 69, endPoint y: 550, distance: 165.2
click at [69, 550] on section "Factures 5448662 Actions [PERSON_NAME] TRANSPORTS 152012 Montant initial 1 792,…" at bounding box center [783, 400] width 1456 height 799
copy span "APPEL [DATE]- FACTURE TOUJOURS SUR BUREAU DE LA DIRECTION-COMPTA DEAMNDE A SA D…"
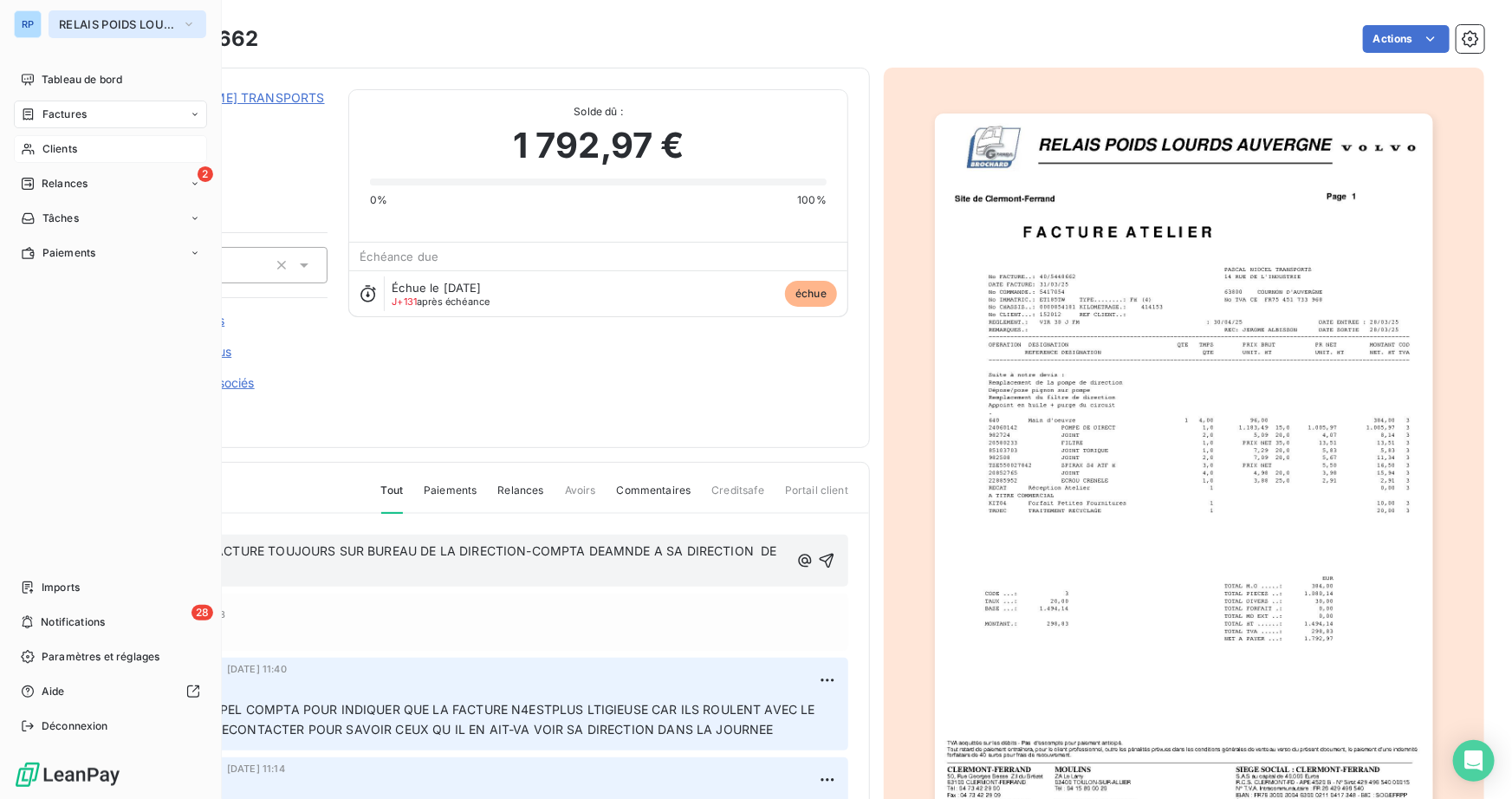
click at [168, 27] on span "RELAIS POIDS LOURDS AUVERGNE" at bounding box center [117, 24] width 116 height 13
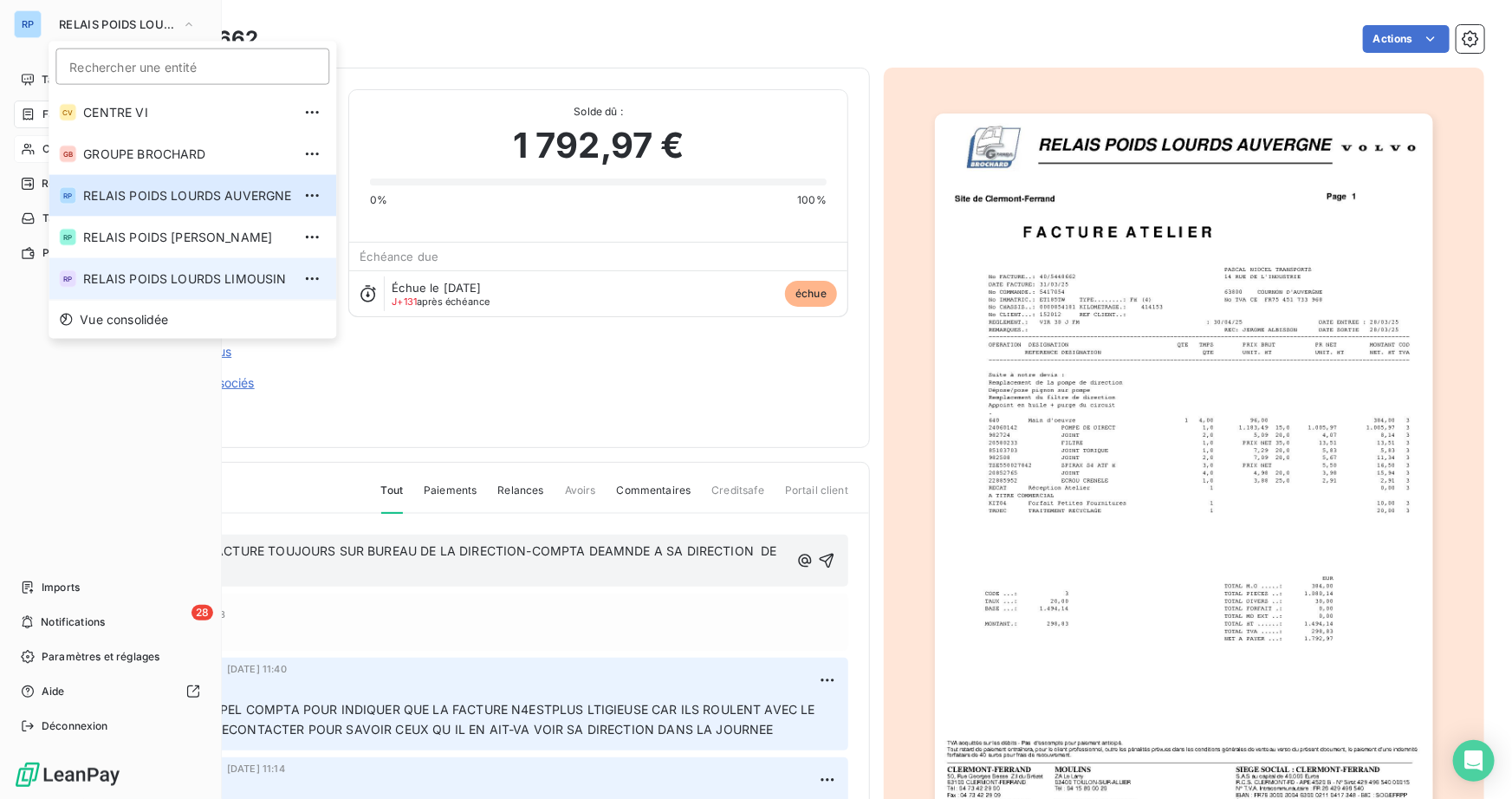
click at [211, 270] on span "RELAIS POIDS LOURDS LIMOUSIN" at bounding box center [187, 279] width 208 height 17
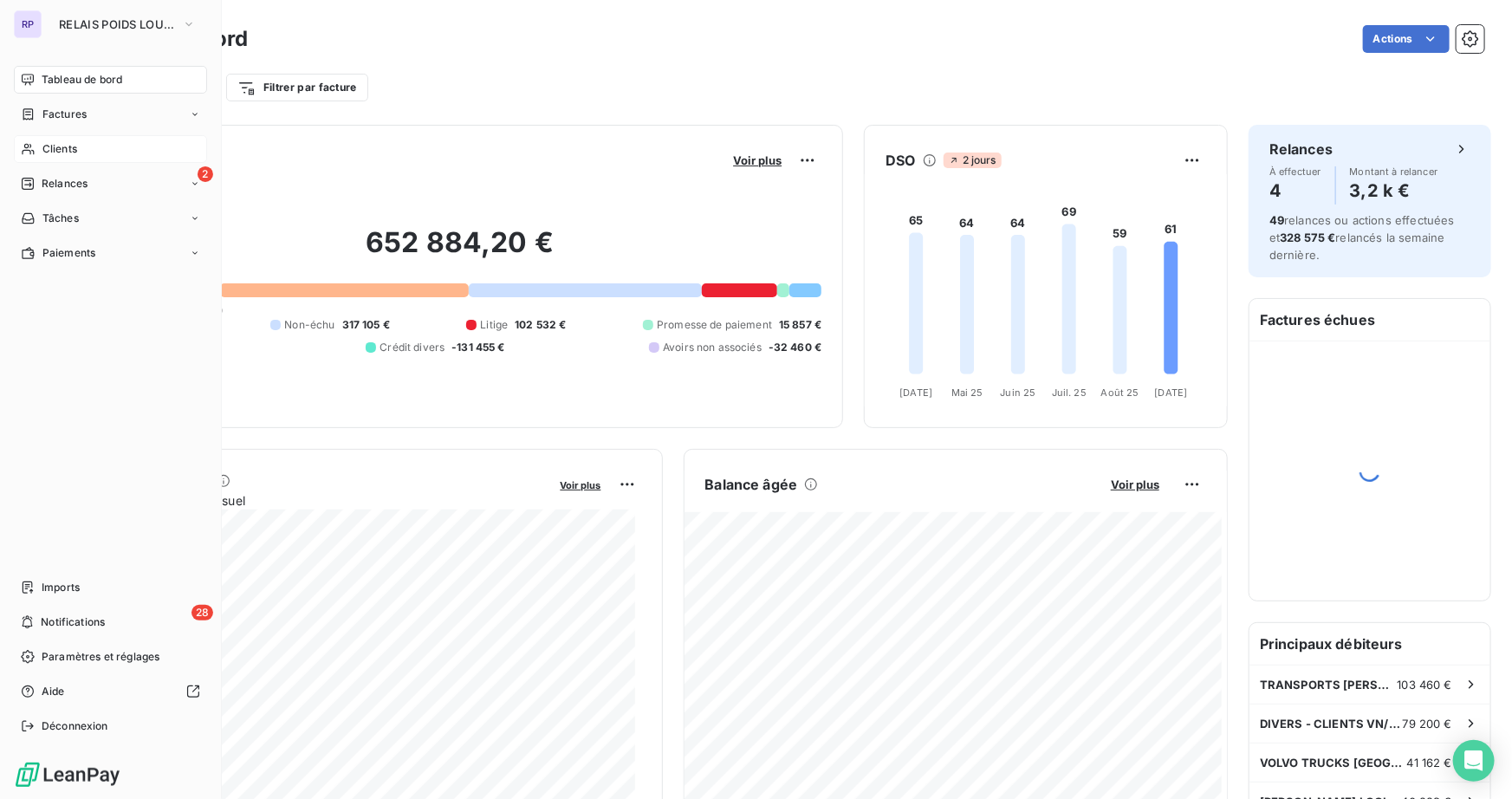
click at [88, 150] on div "Clients" at bounding box center [110, 148] width 193 height 28
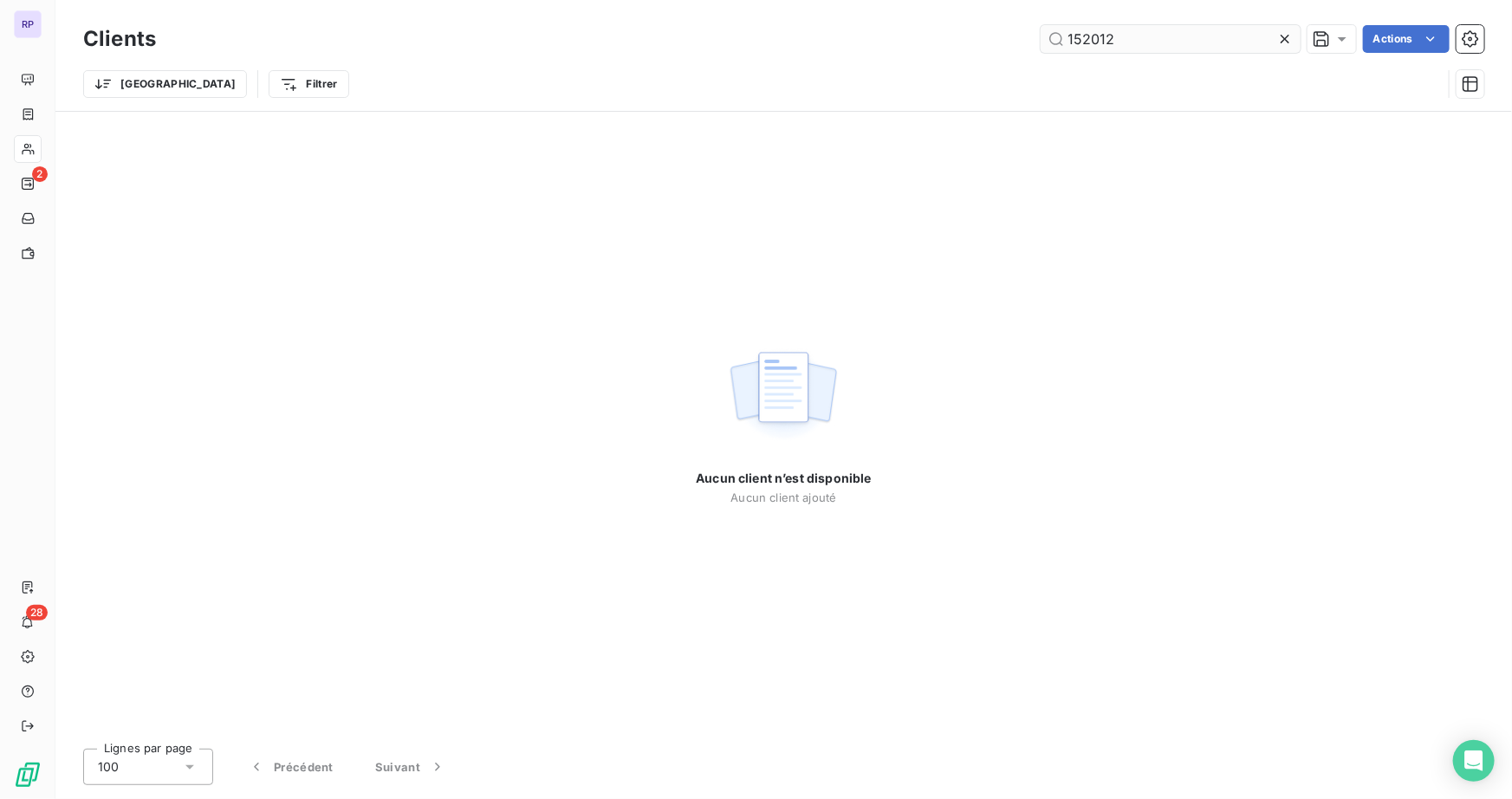
click at [1154, 44] on input "152012" at bounding box center [1170, 38] width 260 height 28
drag, startPoint x: 1109, startPoint y: 41, endPoint x: 929, endPoint y: 56, distance: 180.6
click at [931, 56] on div "Clients 152012 Actions" at bounding box center [783, 39] width 1401 height 36
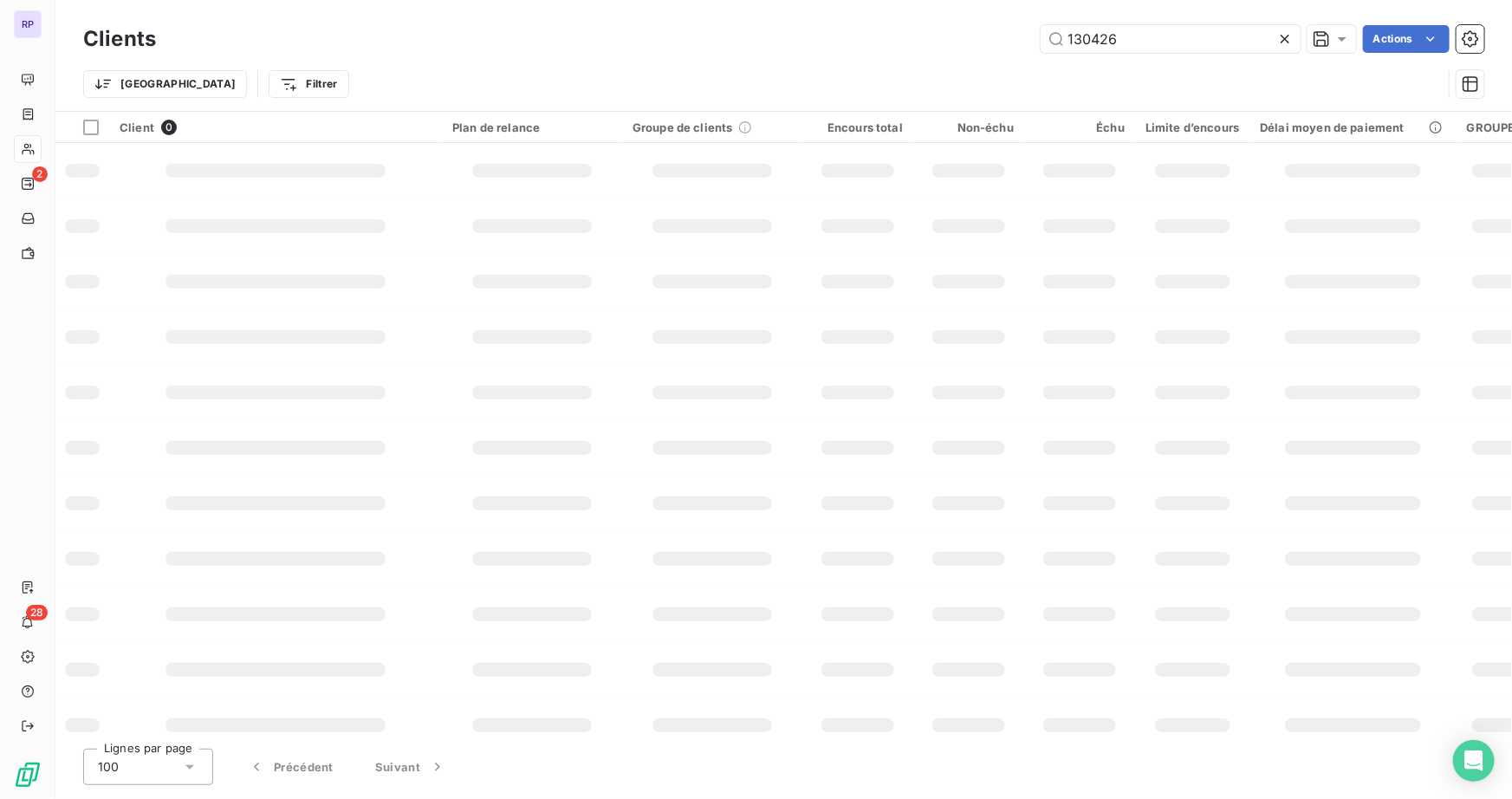
type input "130426"
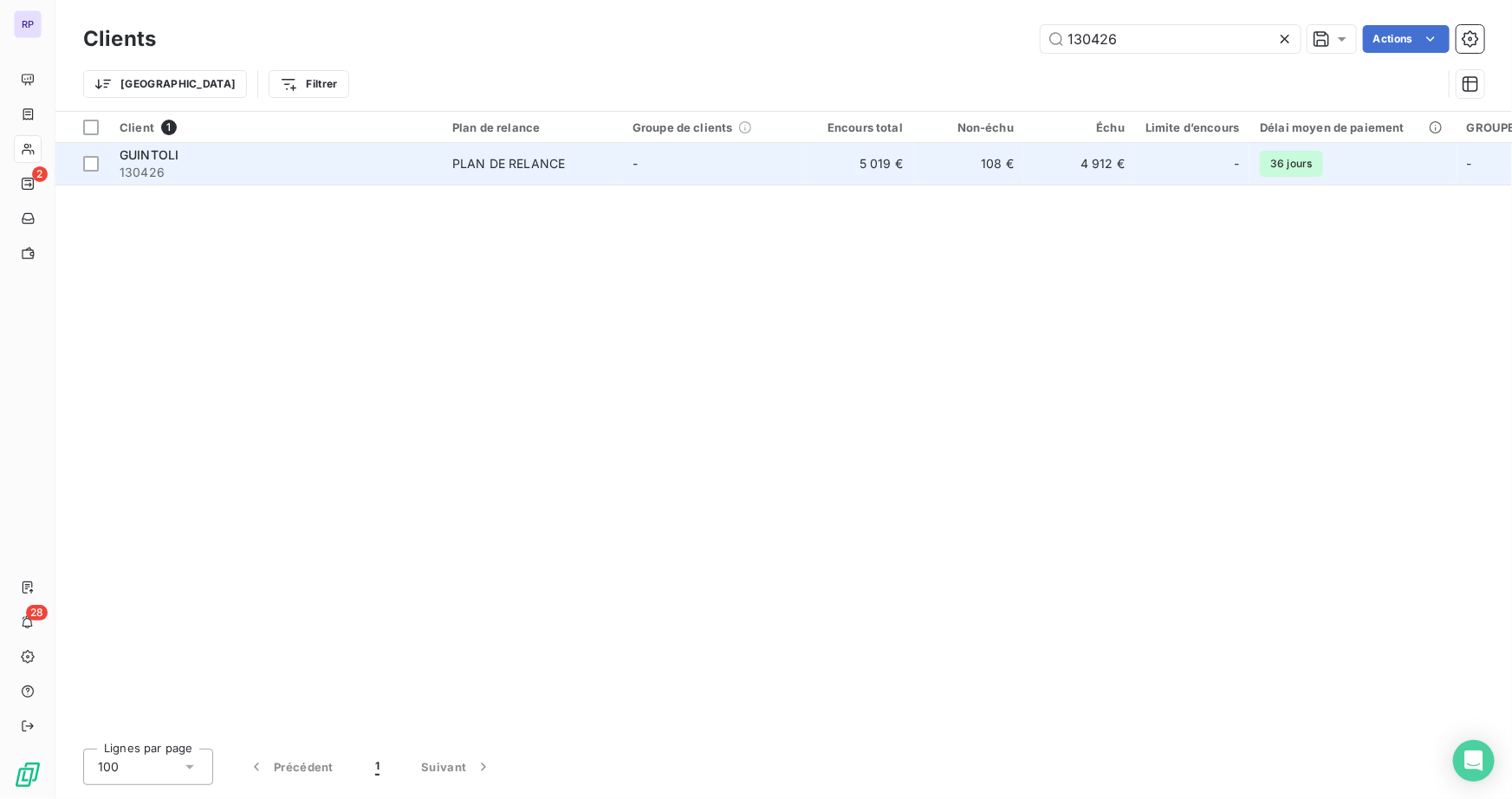
click at [207, 169] on span "130426" at bounding box center [276, 172] width 312 height 17
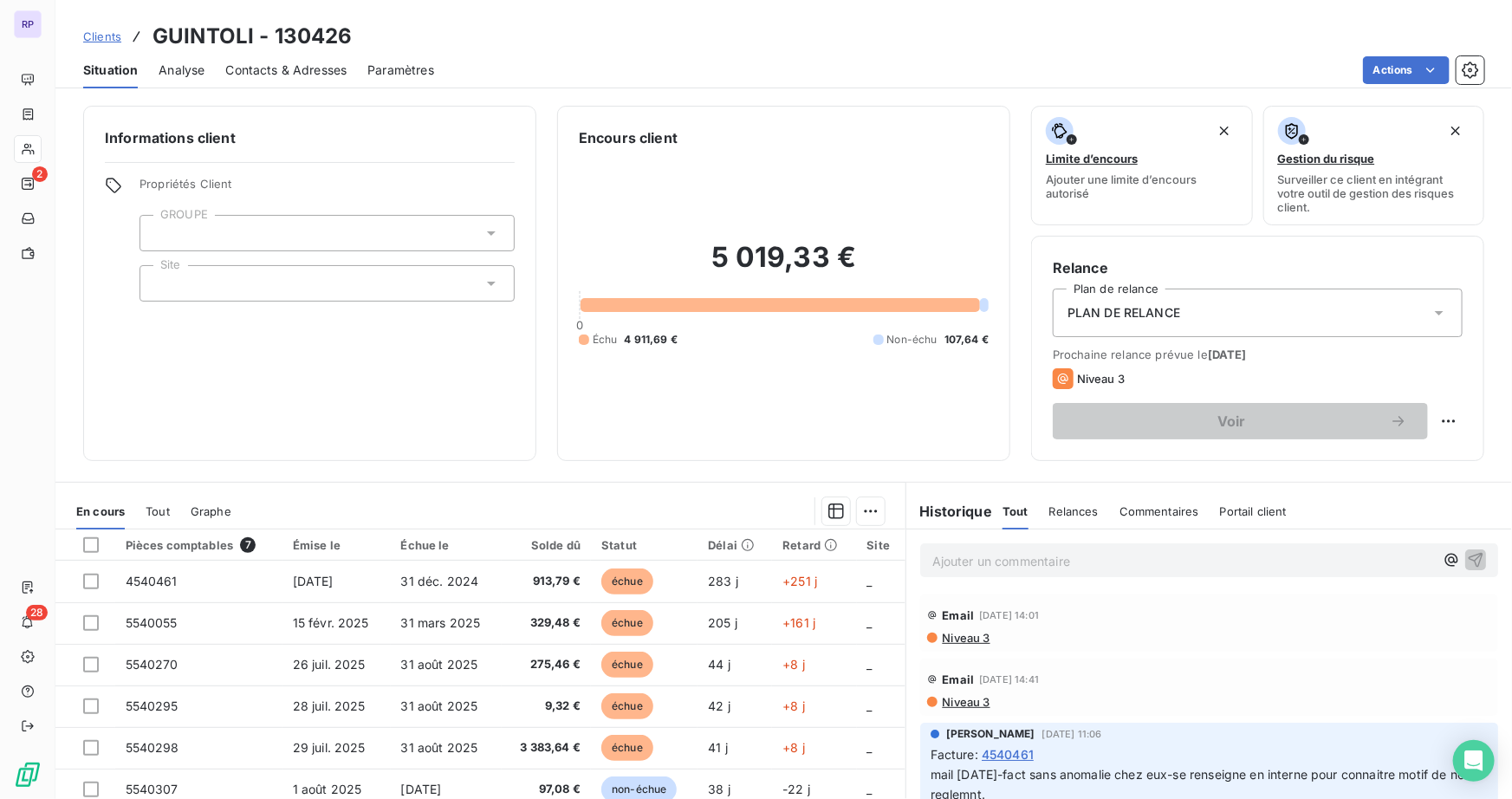
click at [251, 65] on span "Contacts & Adresses" at bounding box center [285, 70] width 122 height 17
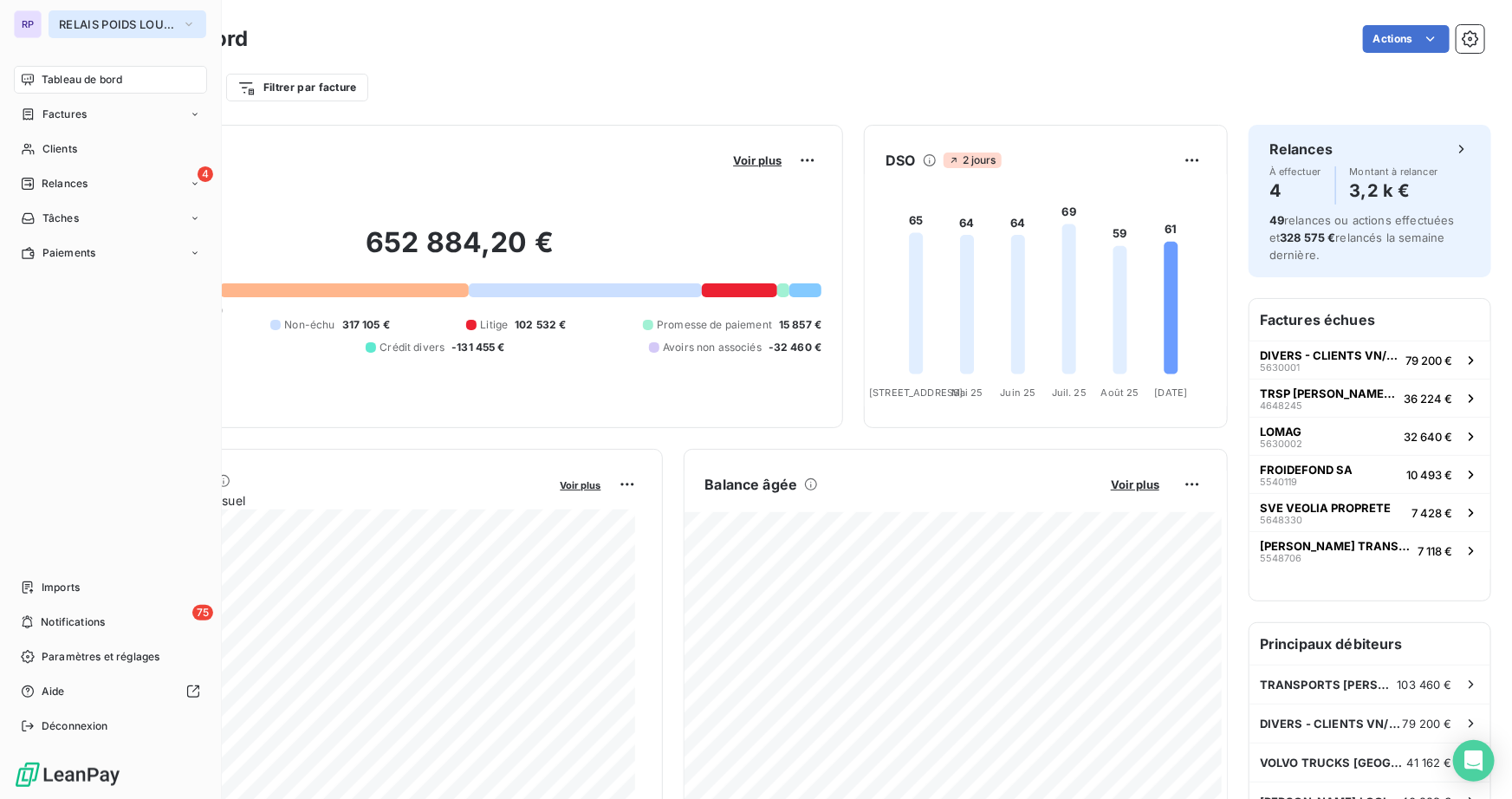
click at [70, 29] on span "RELAIS POIDS LOURDS LIMOUSIN" at bounding box center [117, 24] width 116 height 13
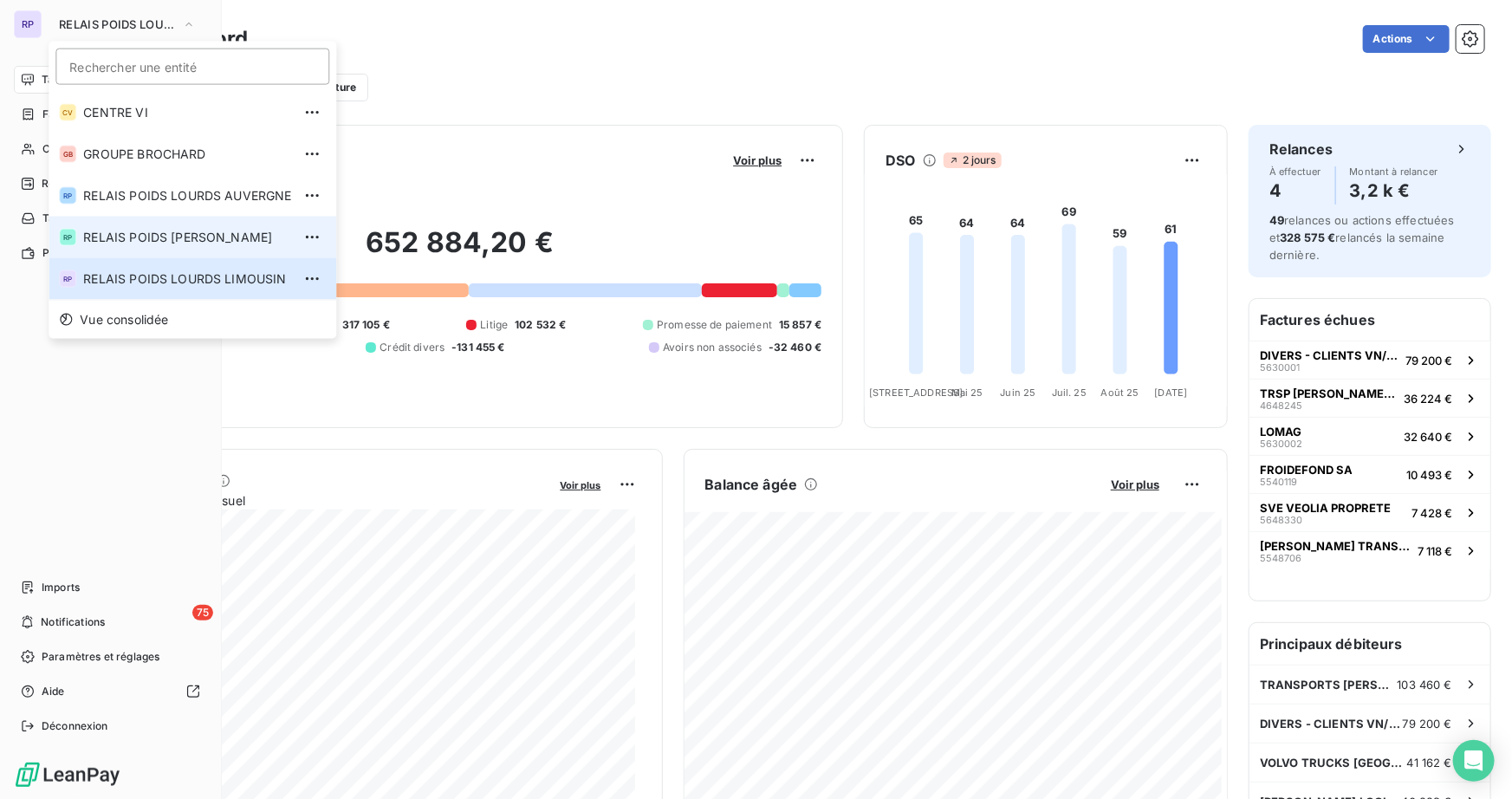
click at [166, 245] on li "RP RELAIS POIDS LOURDS BERRY" at bounding box center [192, 237] width 287 height 41
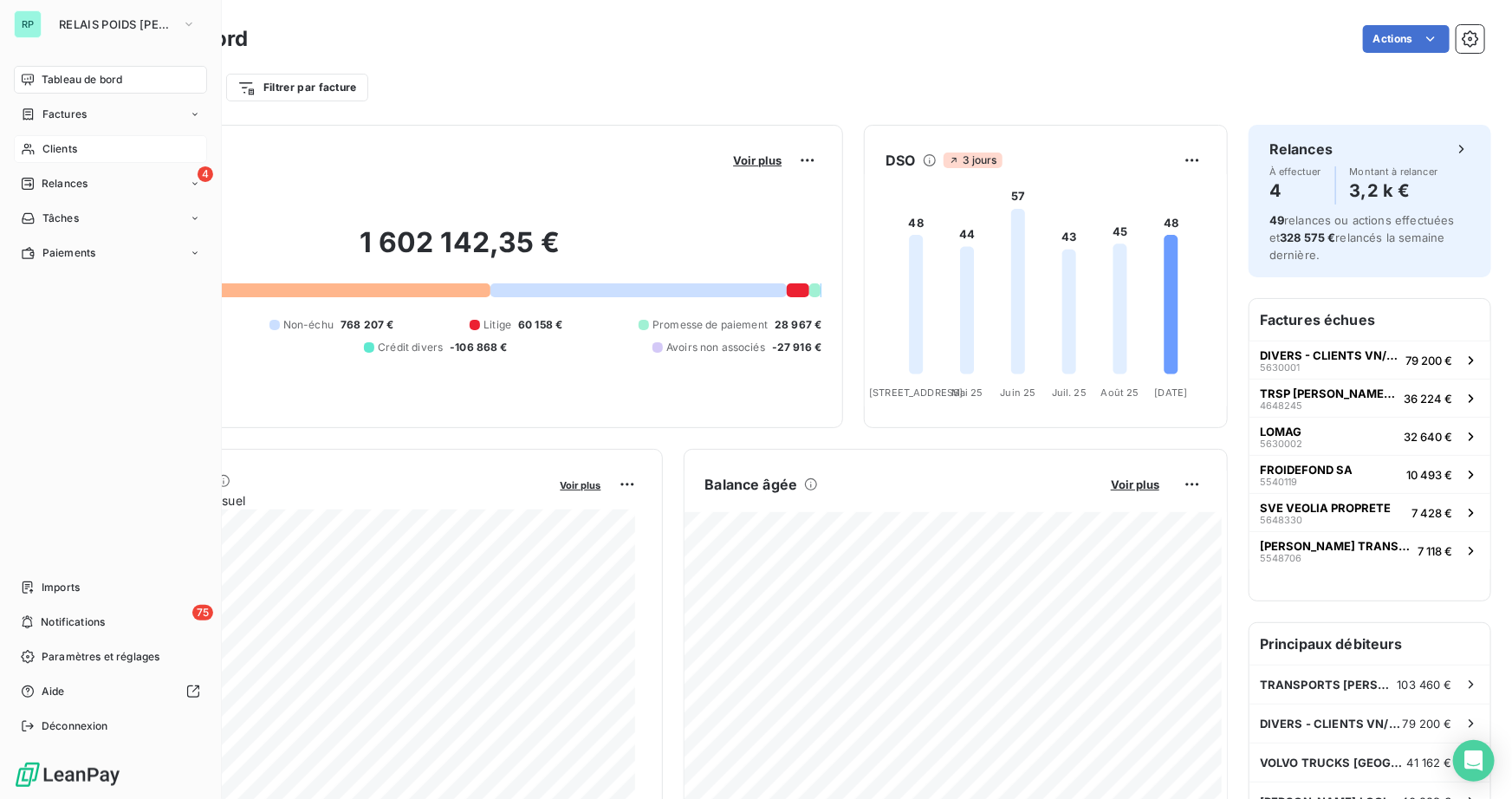
click at [61, 147] on span "Clients" at bounding box center [59, 149] width 34 height 15
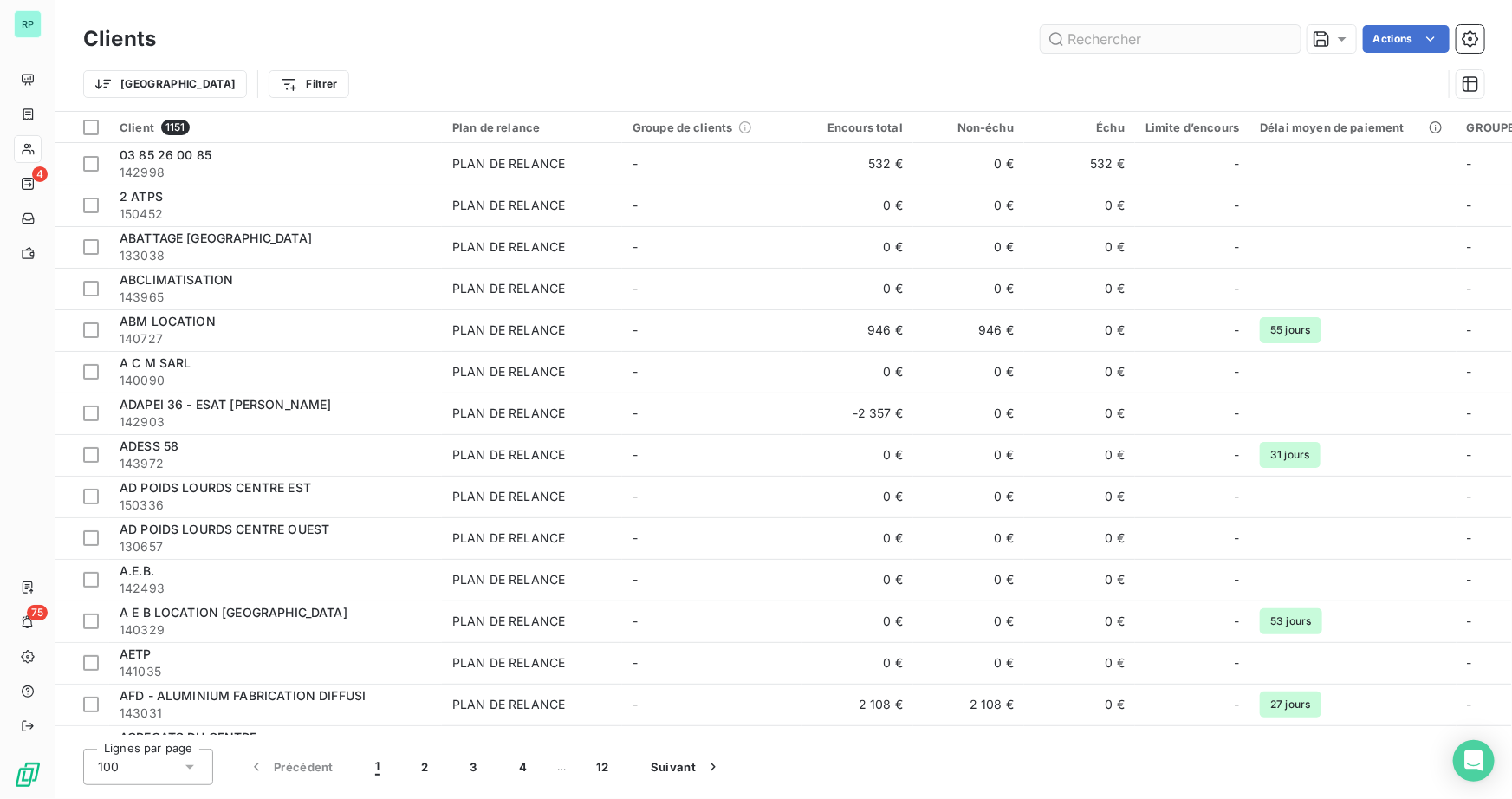
click at [1100, 39] on input "text" at bounding box center [1170, 38] width 260 height 28
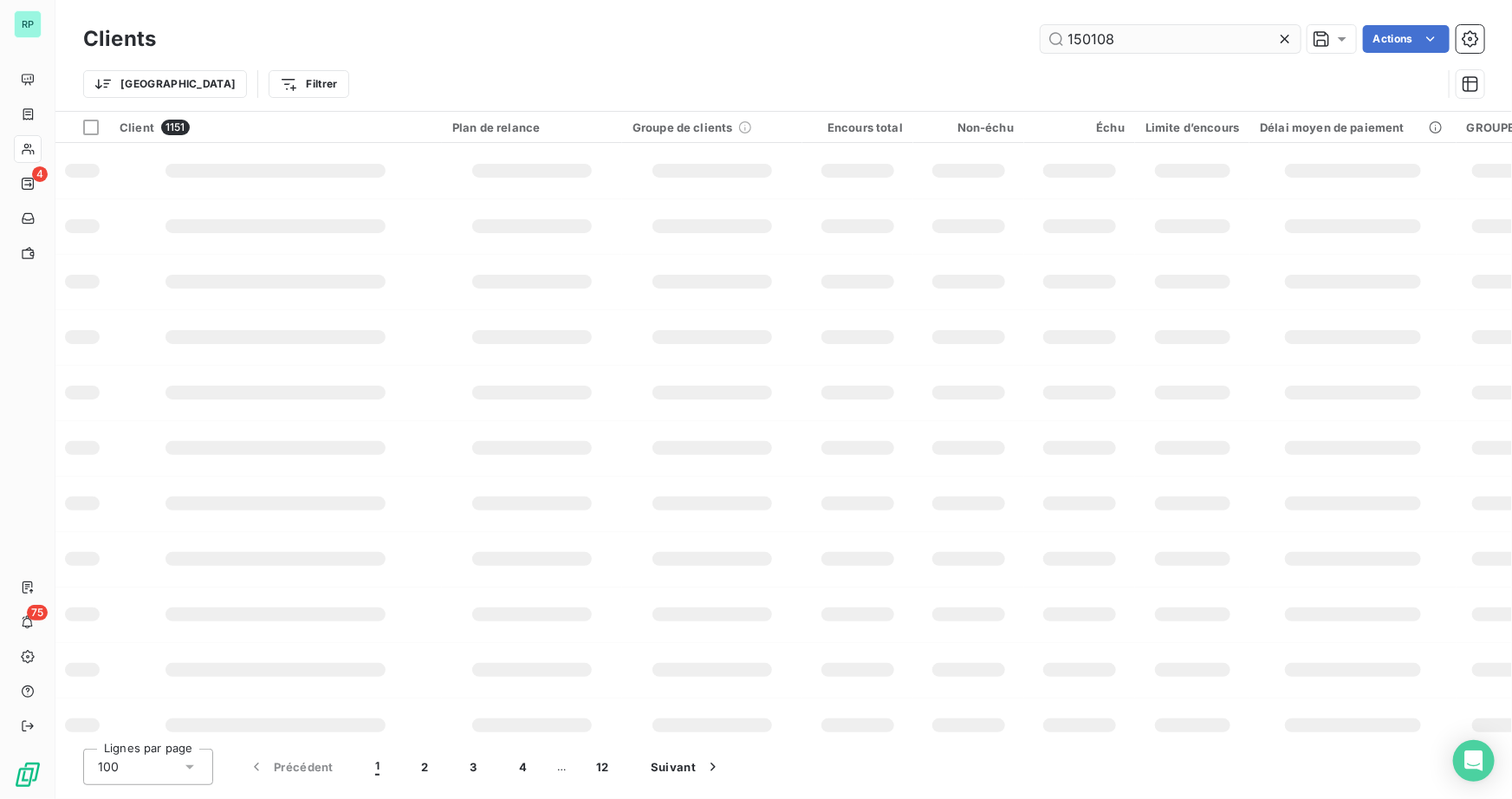
type input "150108"
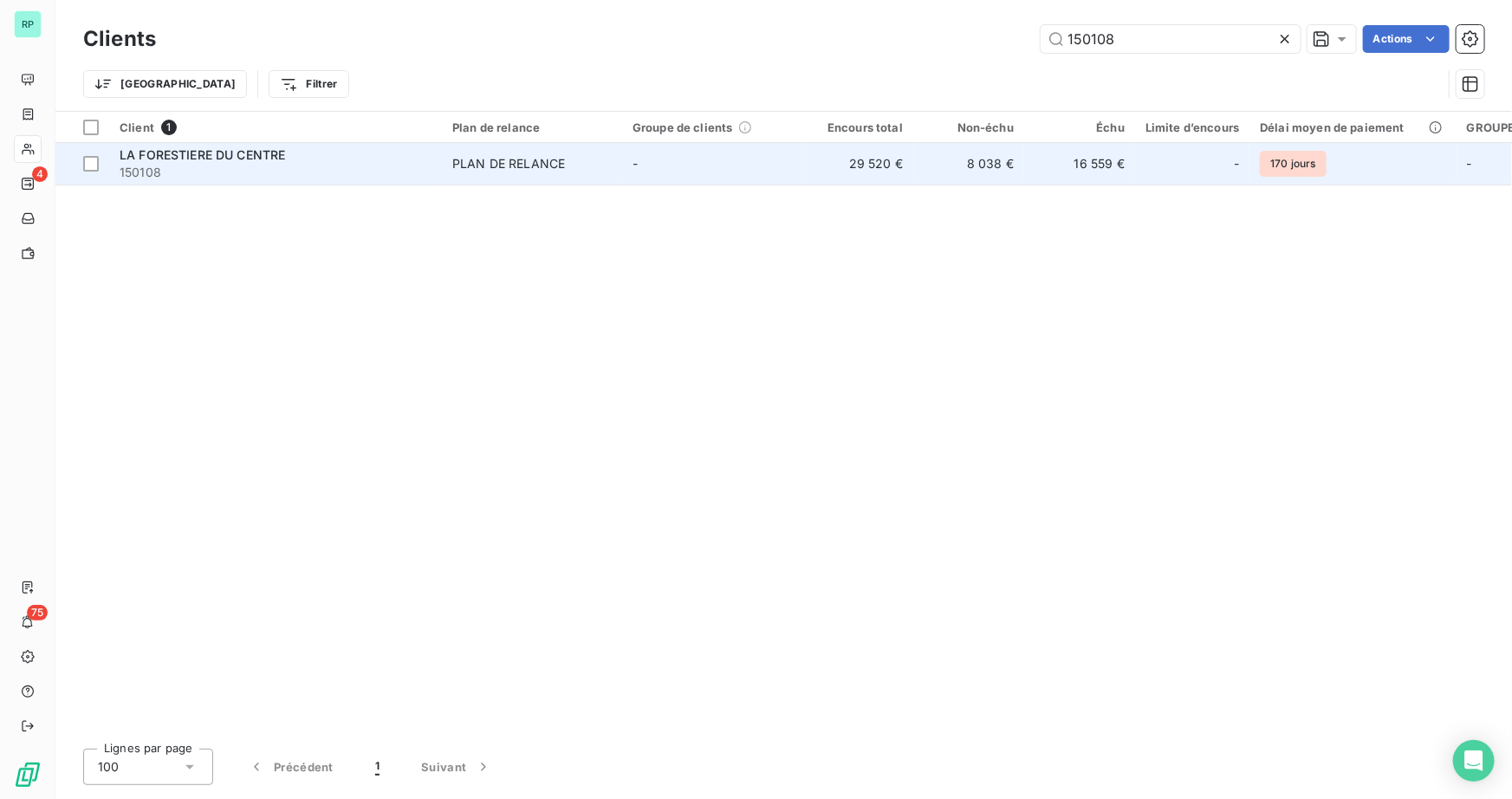
click at [226, 143] on td "LA FORESTIERE DU CENTRE 150108" at bounding box center [276, 163] width 333 height 41
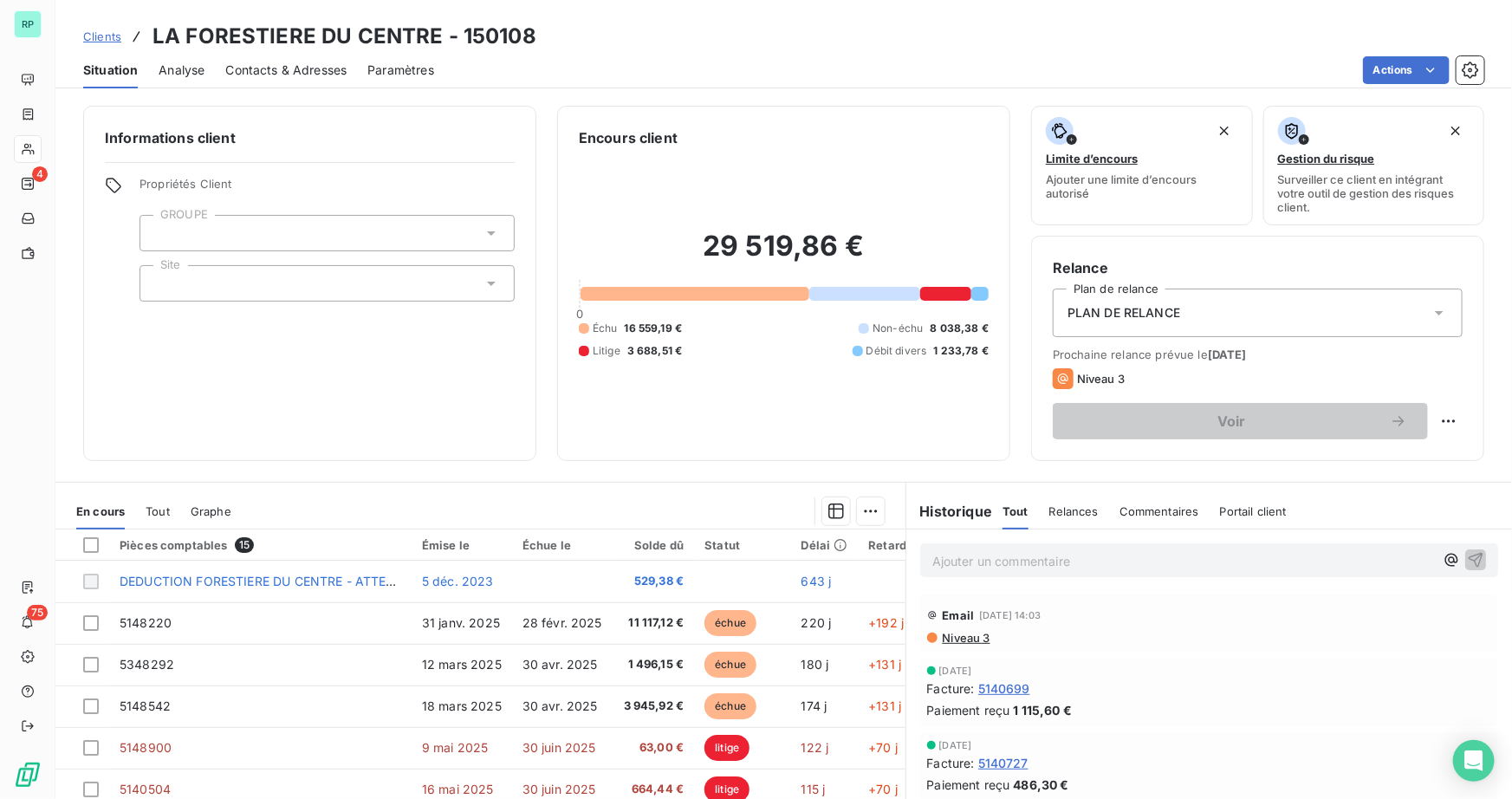
click at [976, 555] on p "Ajouter un commentaire ﻿" at bounding box center [1184, 561] width 502 height 22
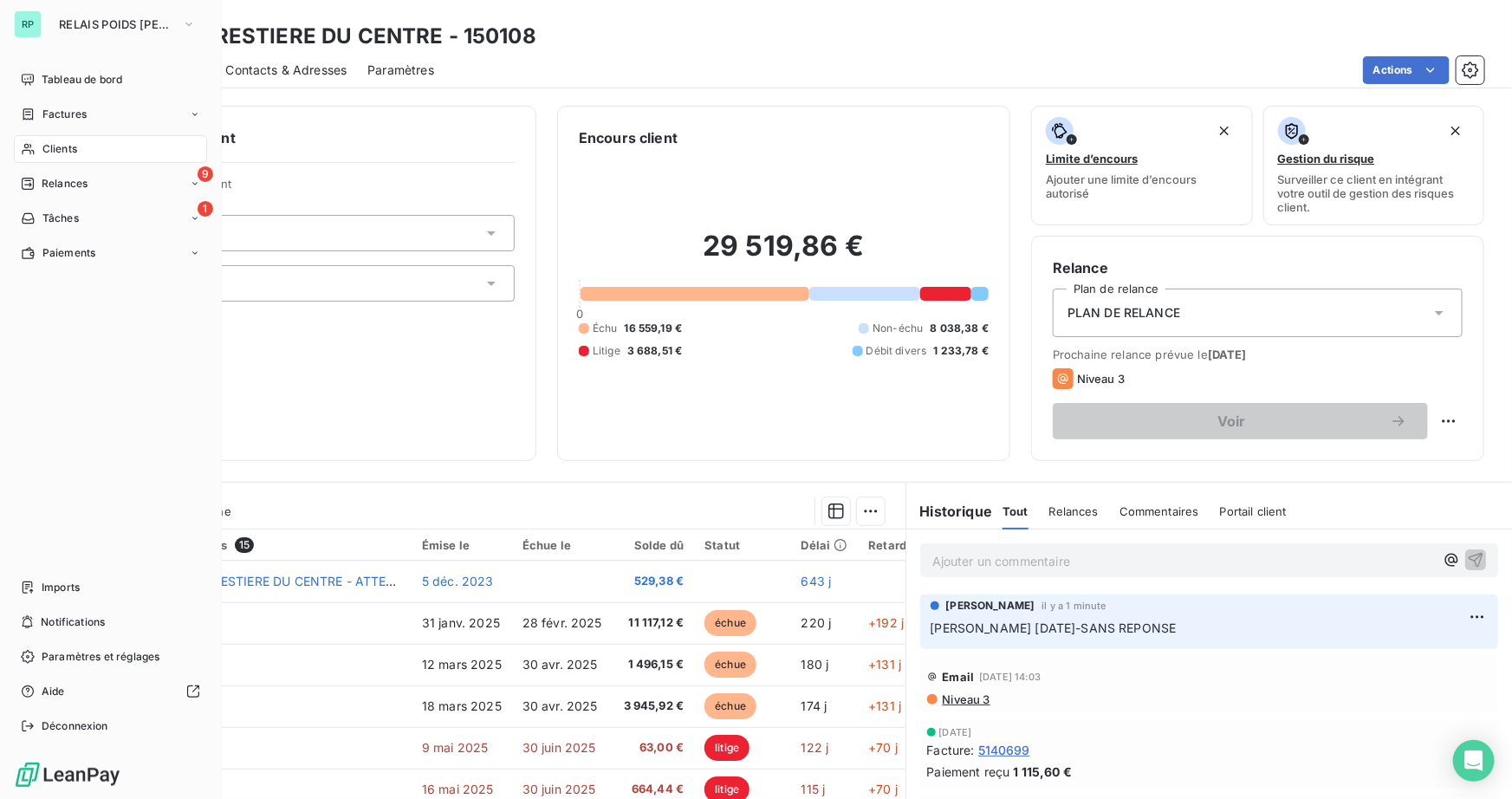
click at [56, 156] on span "Clients" at bounding box center [59, 149] width 34 height 15
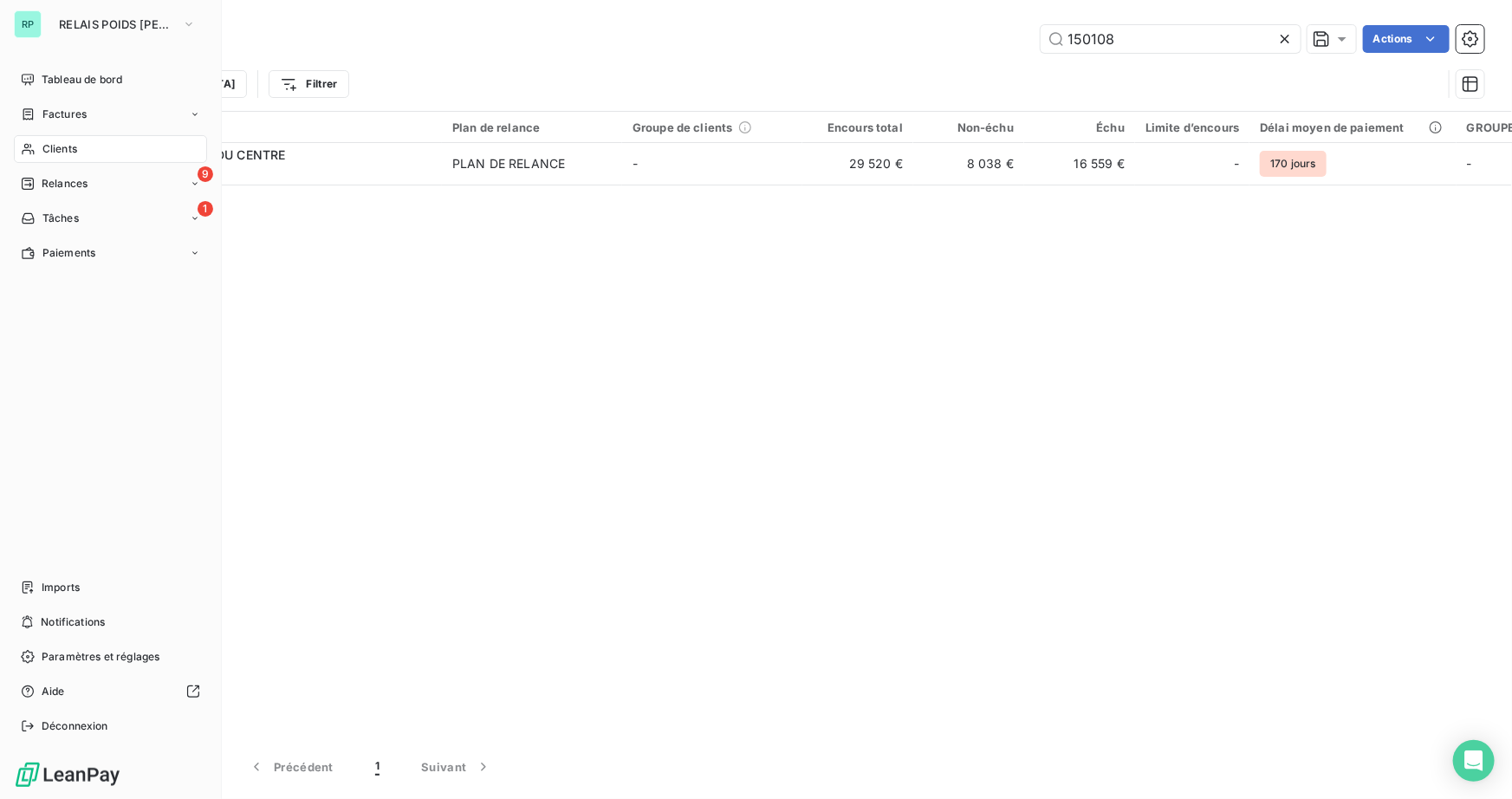
click at [41, 150] on div "Clients" at bounding box center [110, 148] width 193 height 28
click at [60, 150] on span "Clients" at bounding box center [59, 149] width 34 height 15
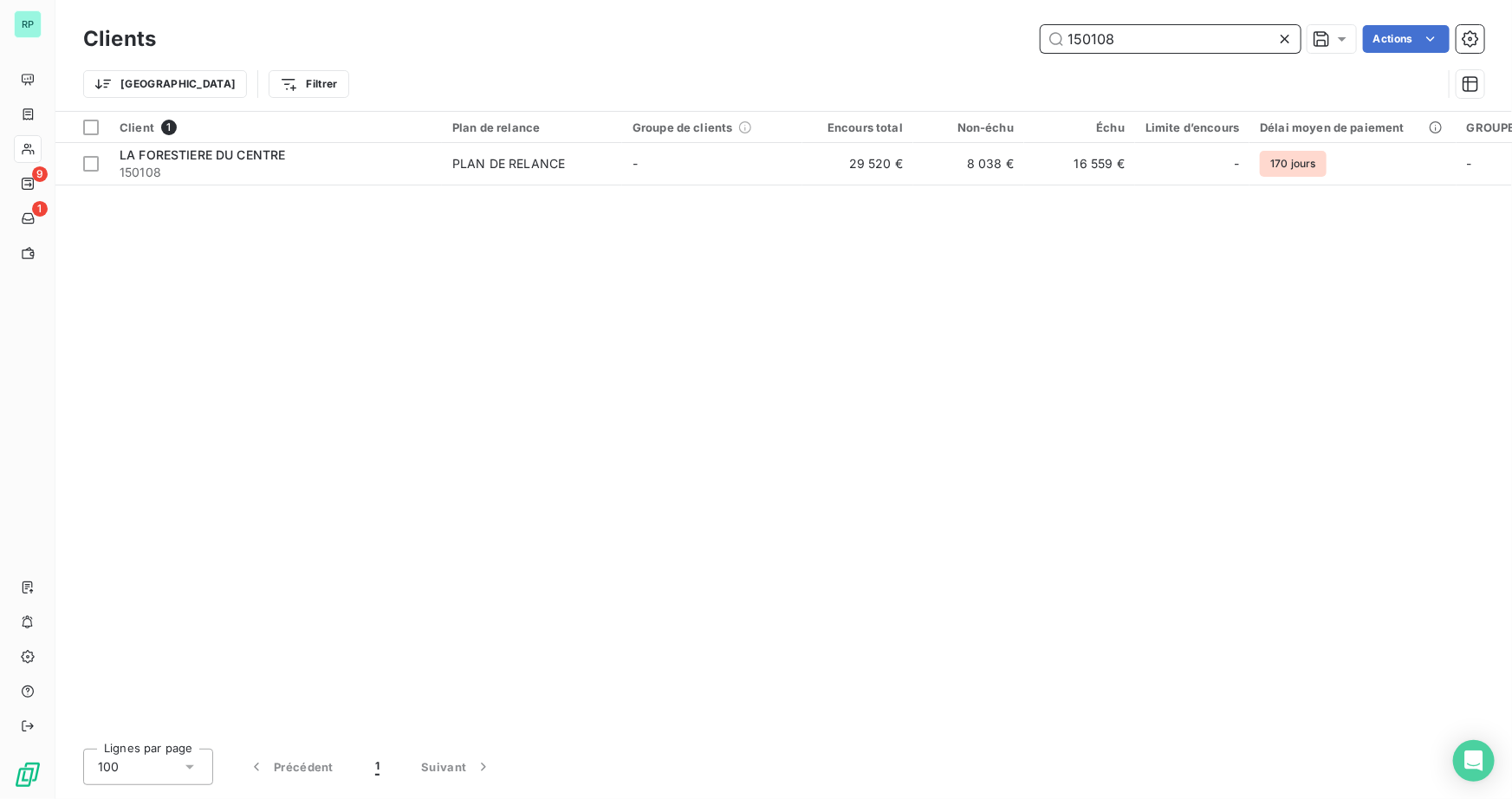
drag, startPoint x: 1117, startPoint y: 37, endPoint x: 922, endPoint y: 38, distance: 195.0
click at [922, 38] on div "150108 Actions" at bounding box center [831, 38] width 1308 height 28
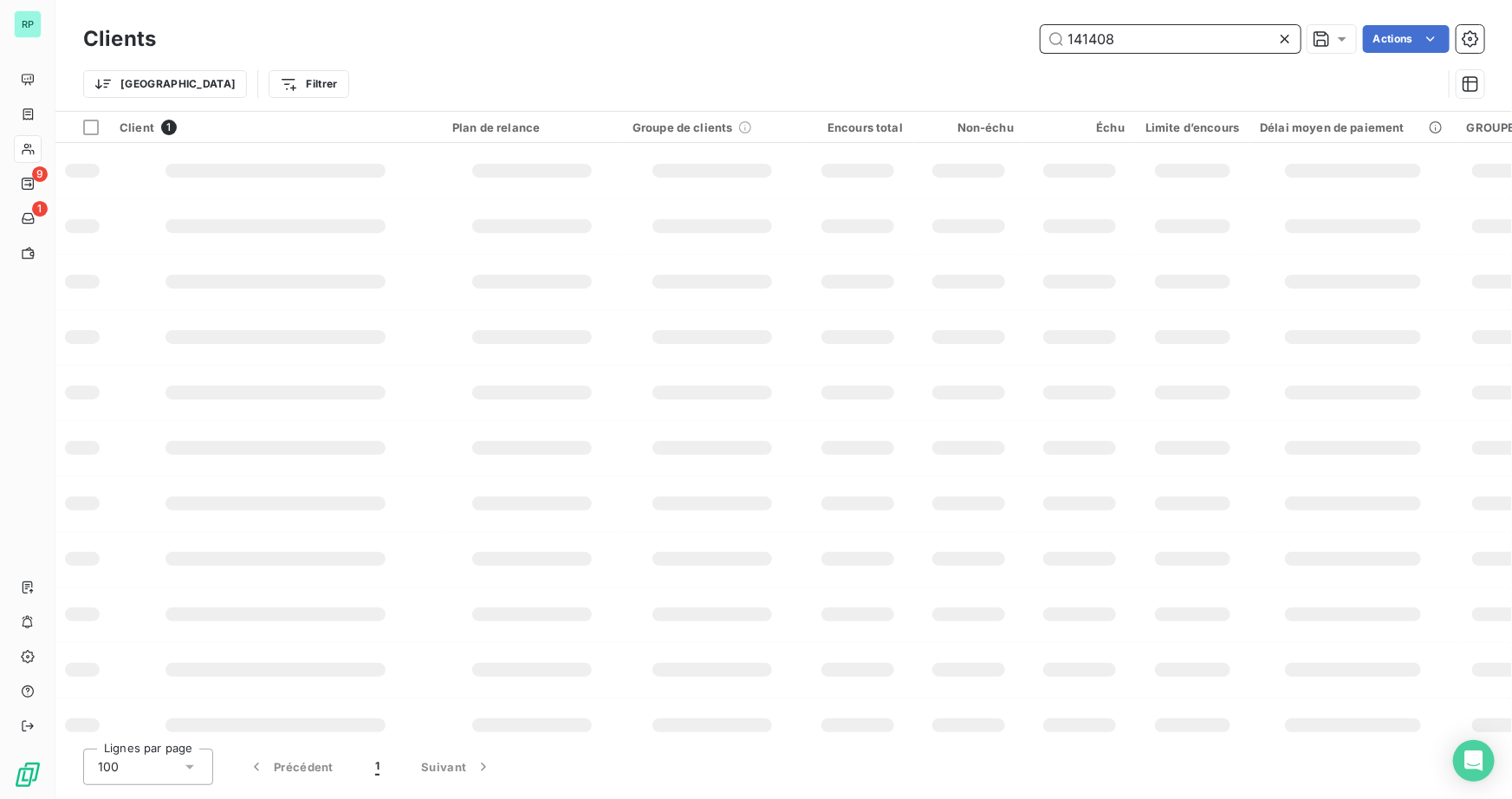
type input "141408"
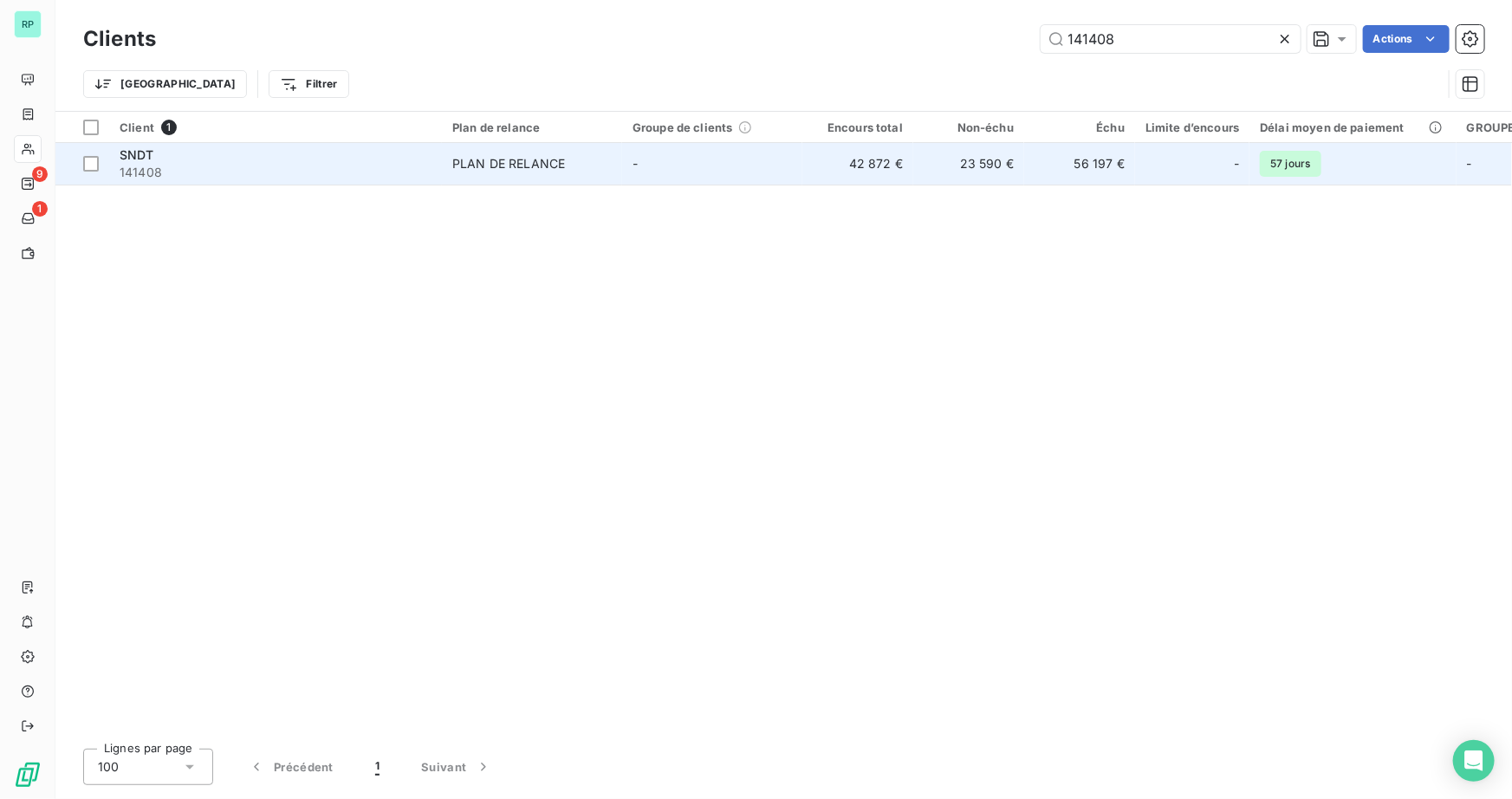
click at [353, 162] on div "SNDT" at bounding box center [276, 155] width 312 height 17
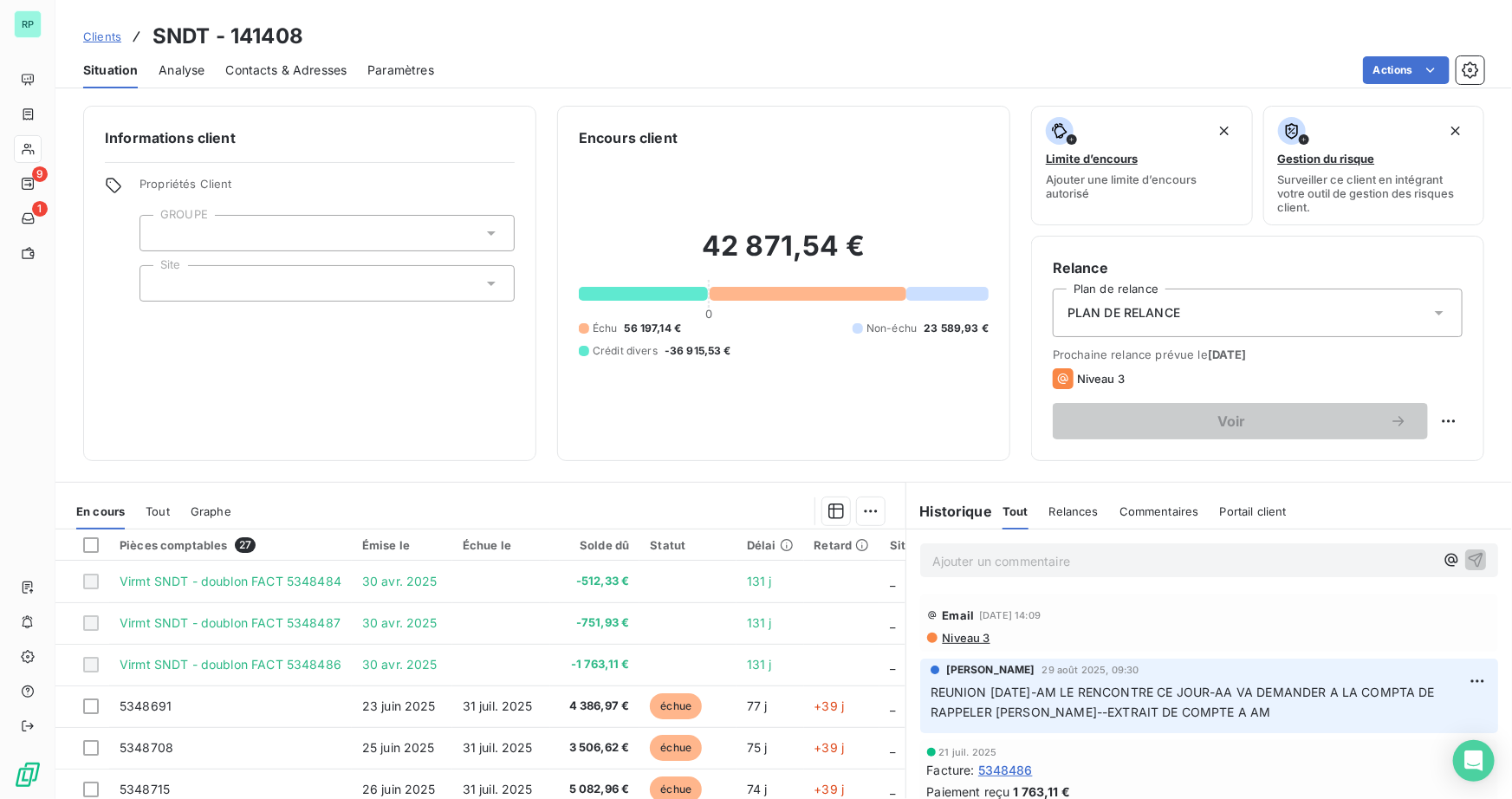
click at [1162, 315] on span "PLAN DE RELANCE" at bounding box center [1124, 313] width 113 height 17
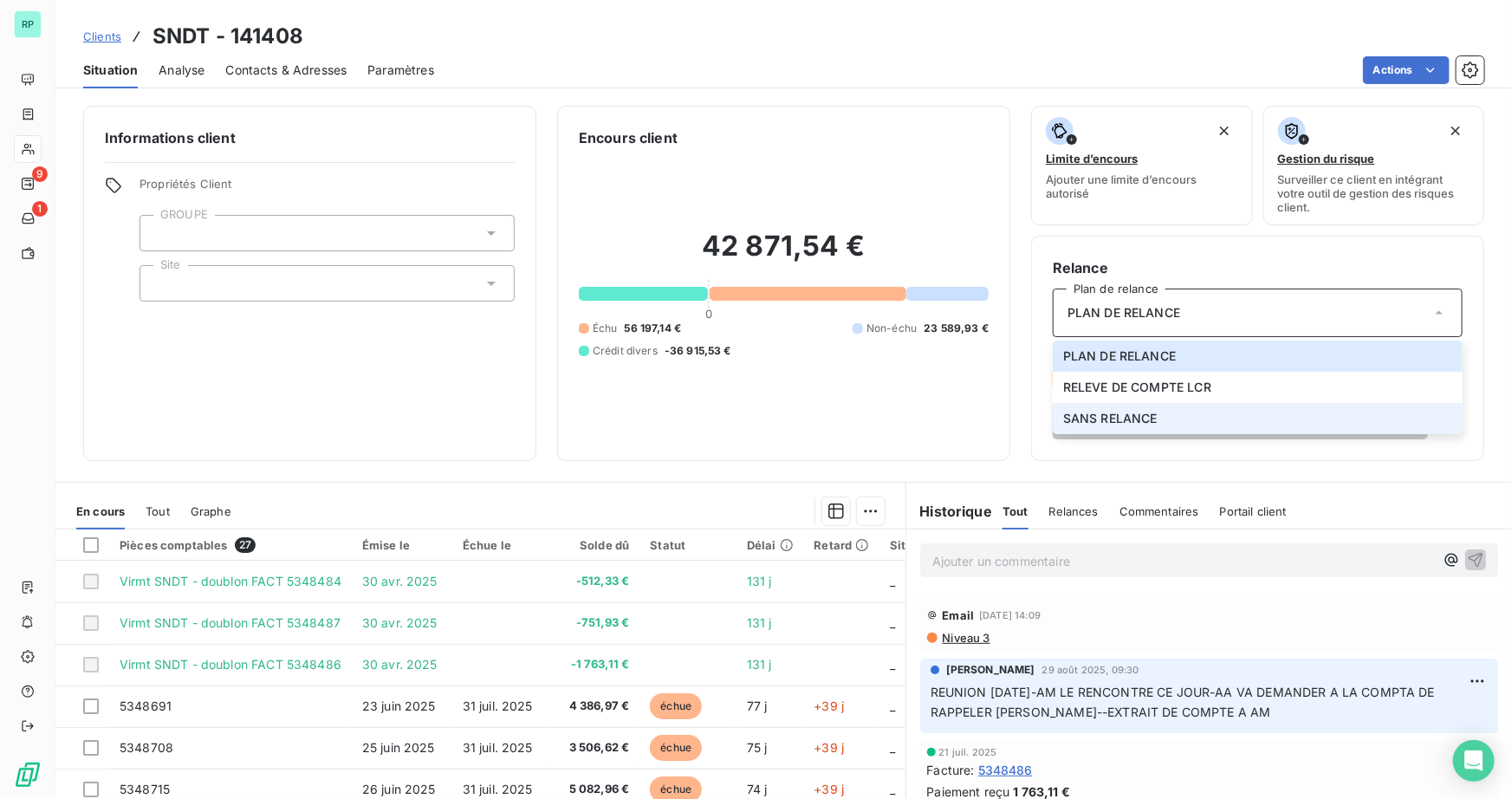
click at [1116, 422] on span "SANS RELANCE" at bounding box center [1110, 419] width 95 height 17
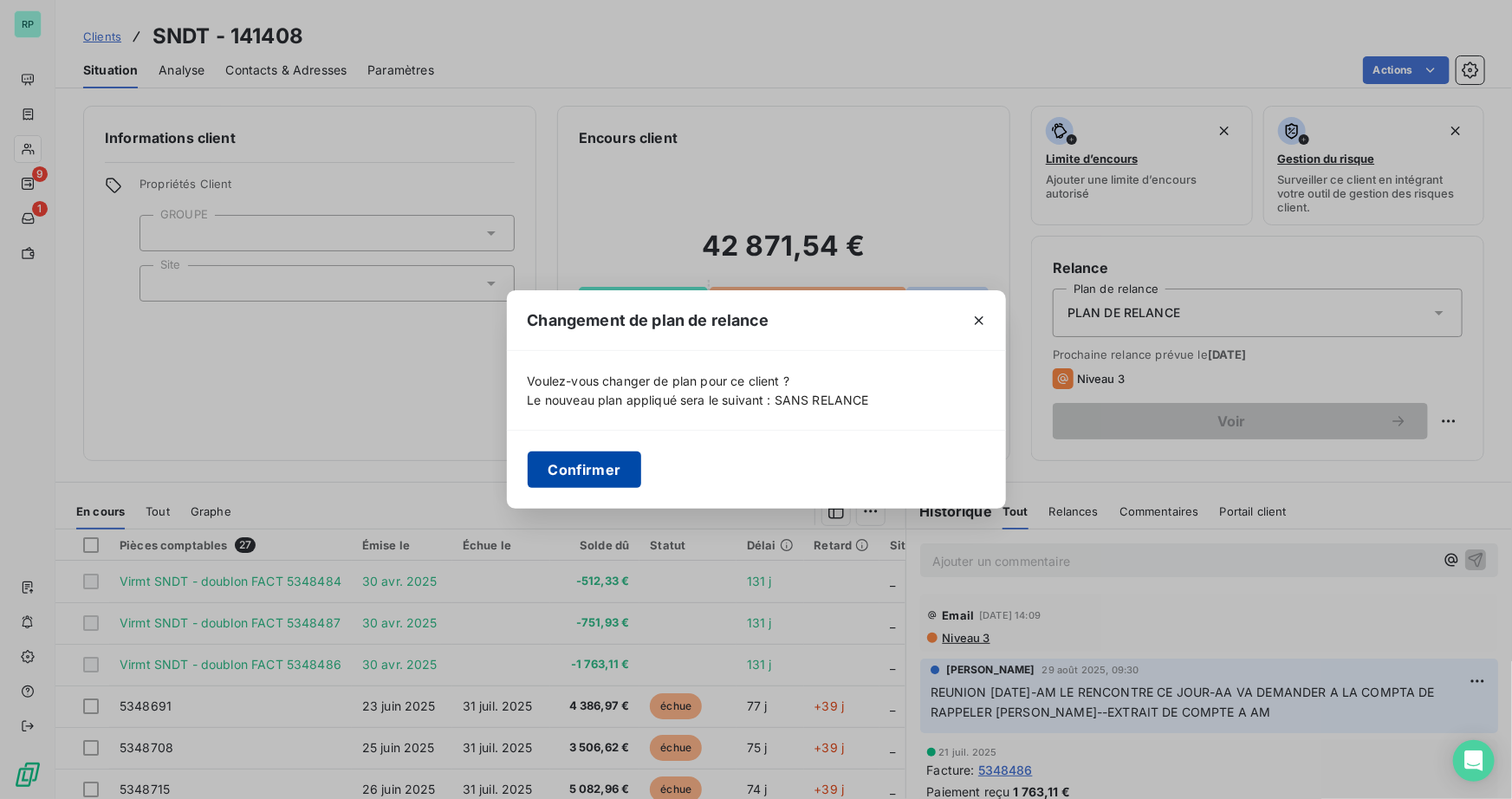
click at [593, 479] on button "Confirmer" at bounding box center [584, 469] width 114 height 36
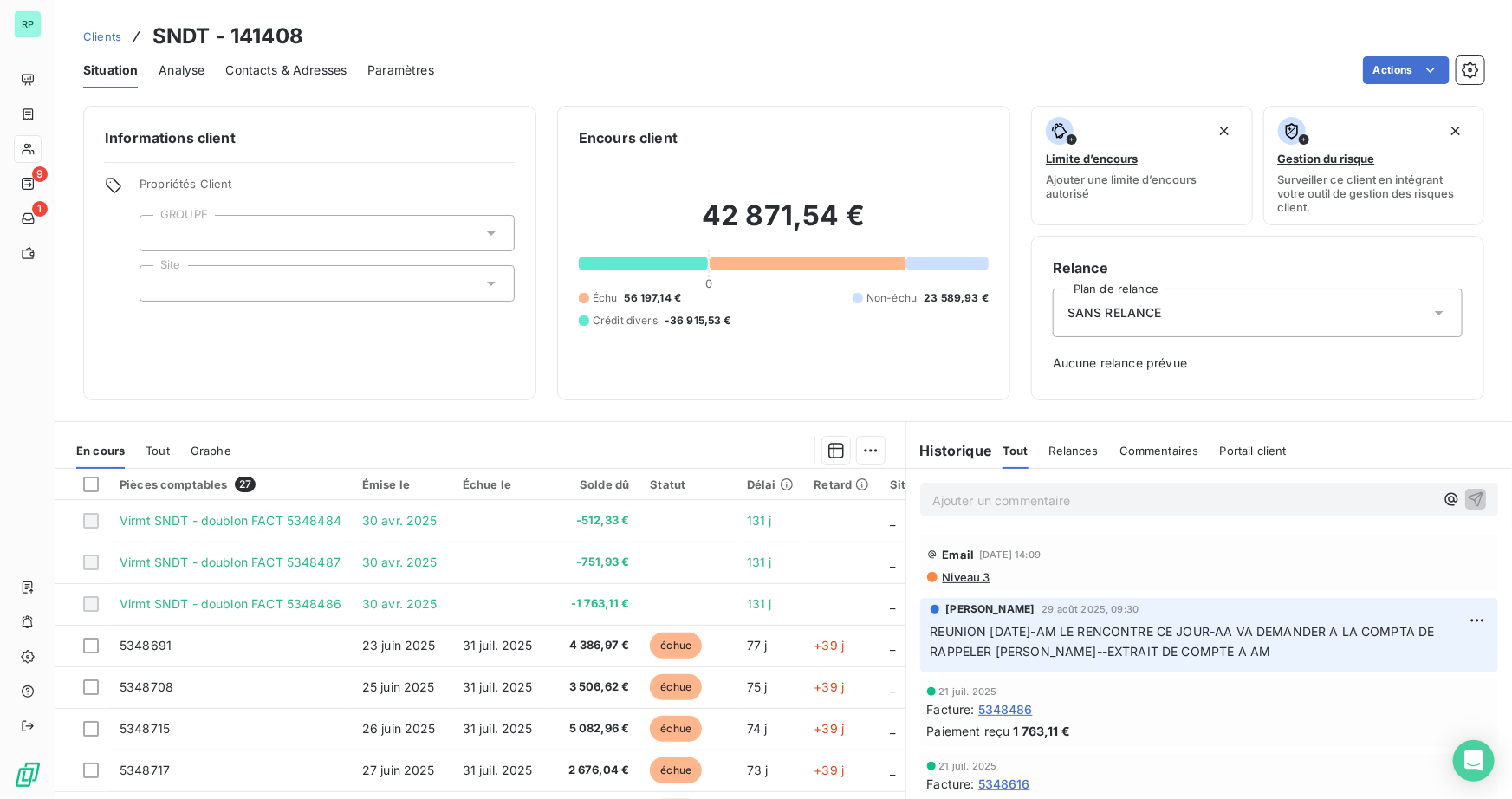
click at [474, 372] on div "Informations client Propriétés Client GROUPE Site" at bounding box center [309, 253] width 453 height 295
click at [941, 501] on p "Ajouter un commentaire ﻿" at bounding box center [1184, 500] width 502 height 22
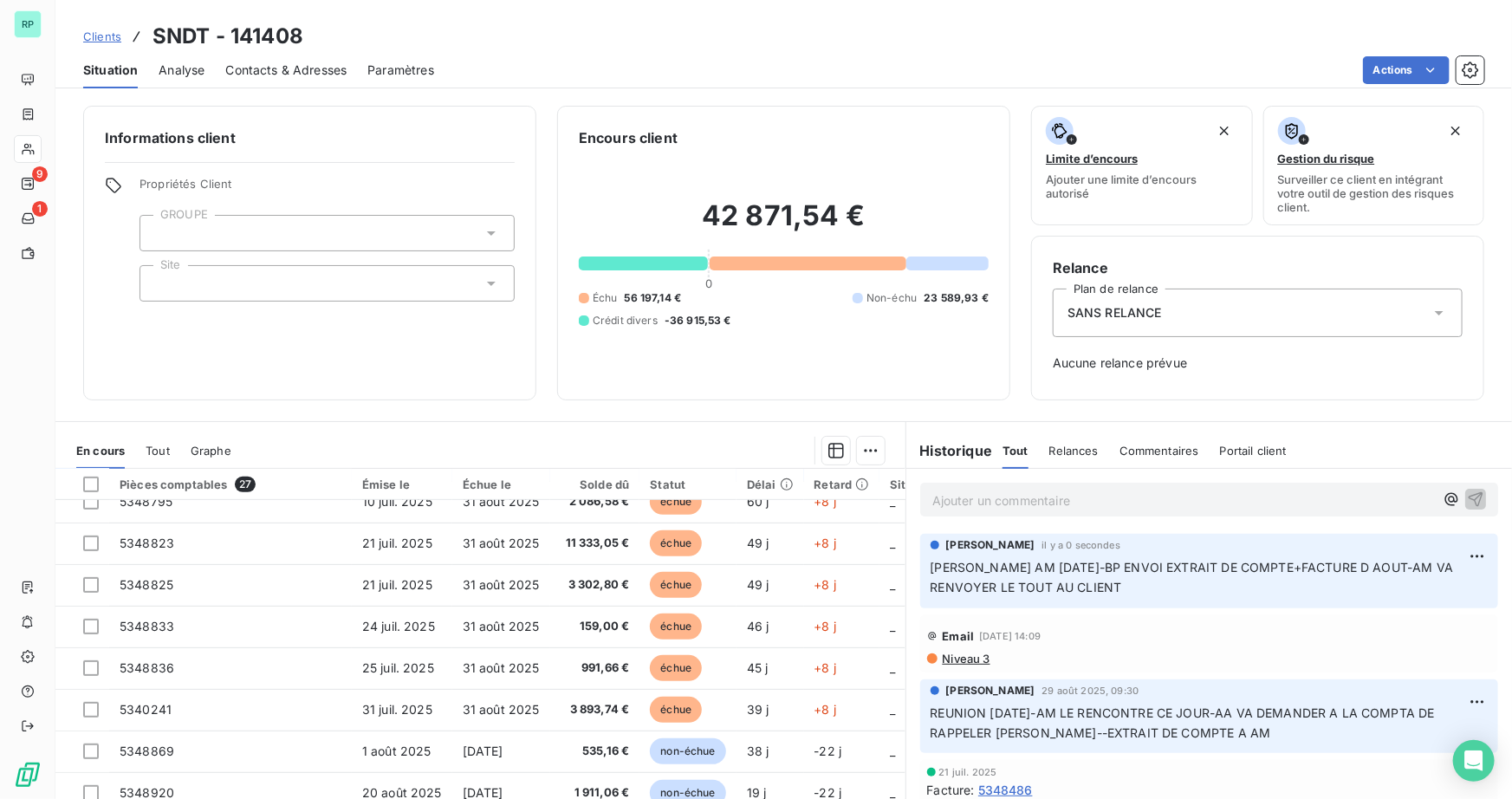
scroll to position [472, 0]
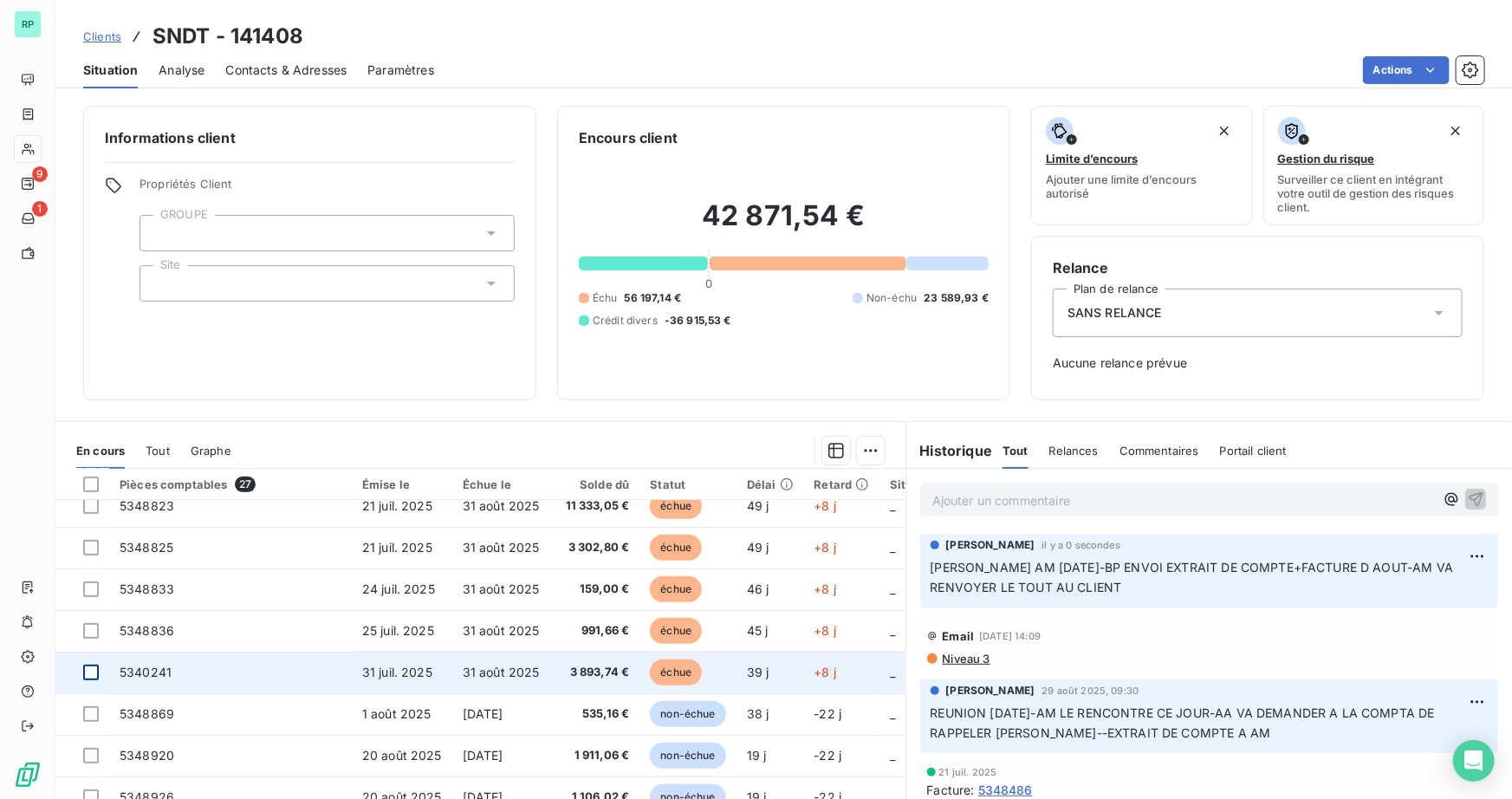
click at [88, 672] on div at bounding box center [91, 673] width 15 height 15
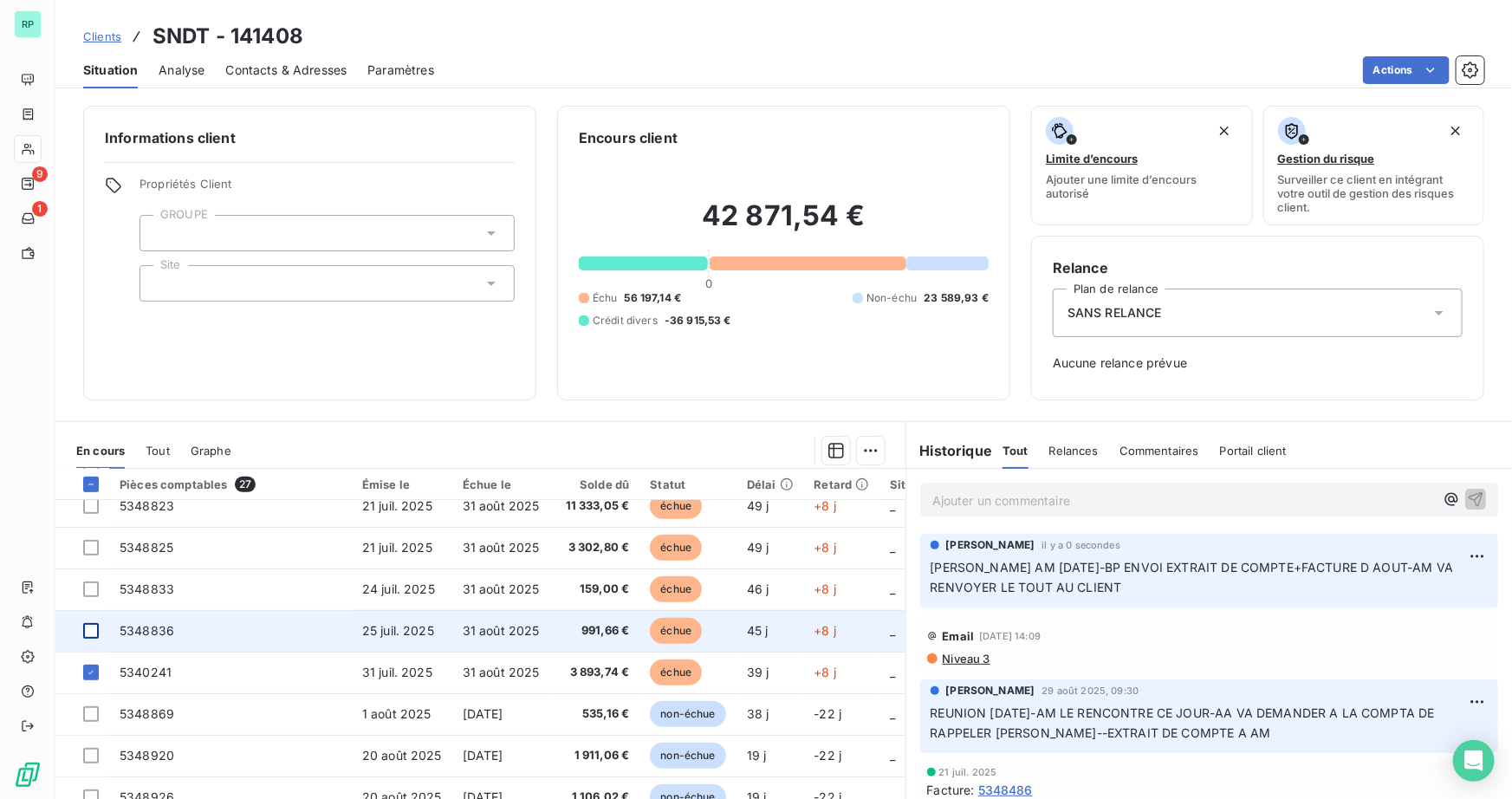
click at [86, 633] on div at bounding box center [91, 631] width 15 height 15
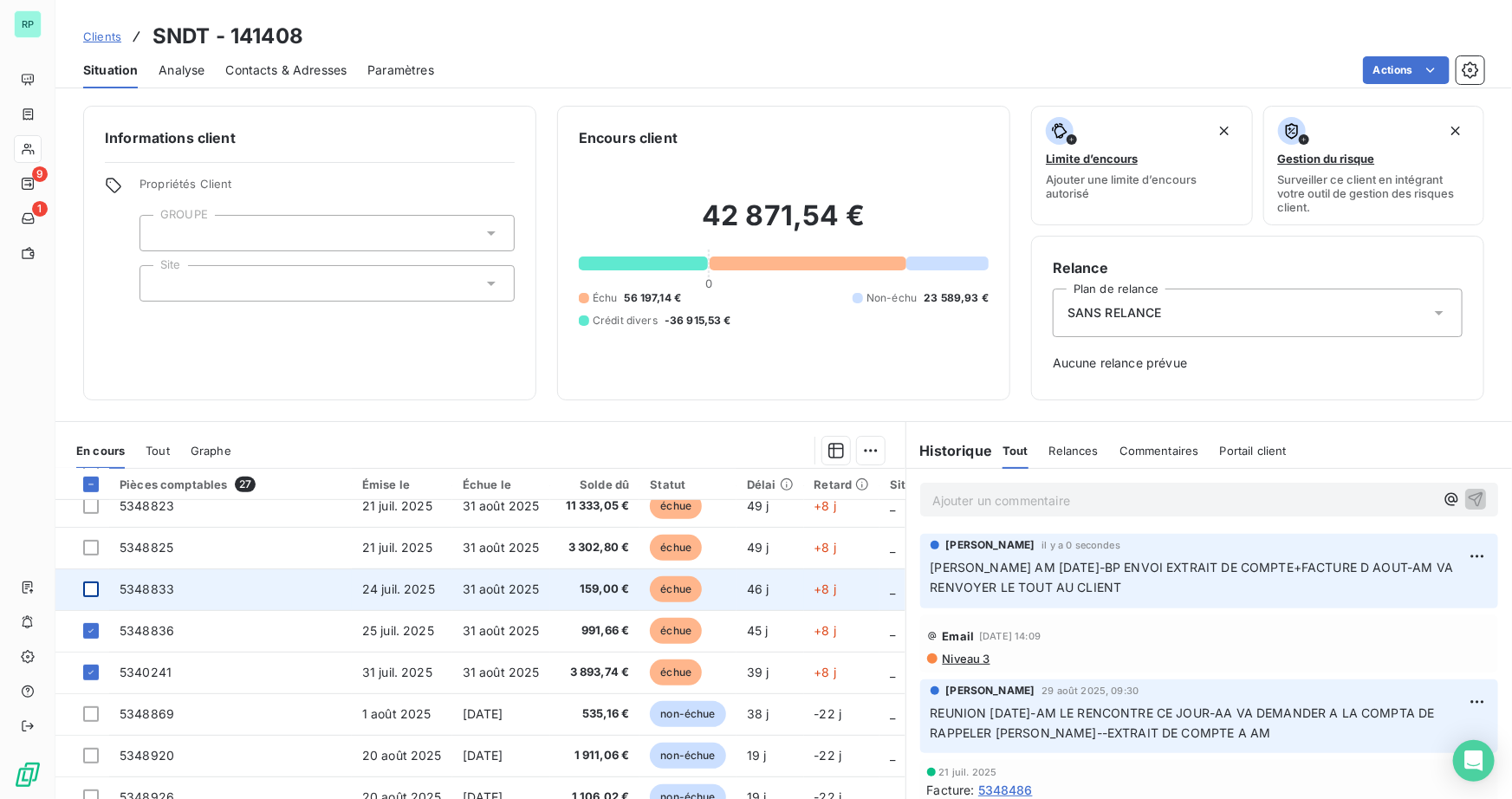
click at [87, 584] on div at bounding box center [91, 589] width 15 height 15
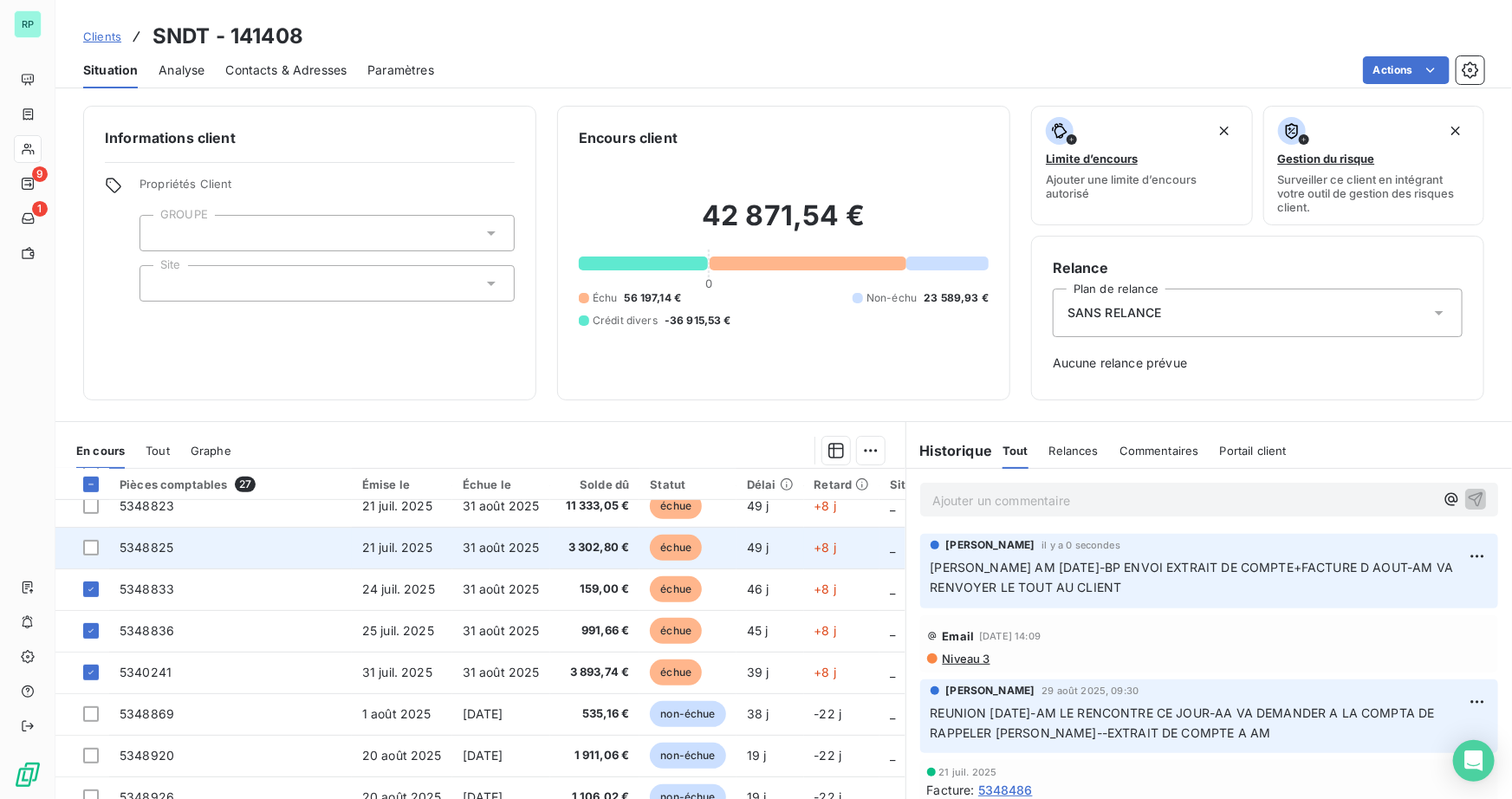
click at [87, 555] on td at bounding box center [82, 547] width 54 height 41
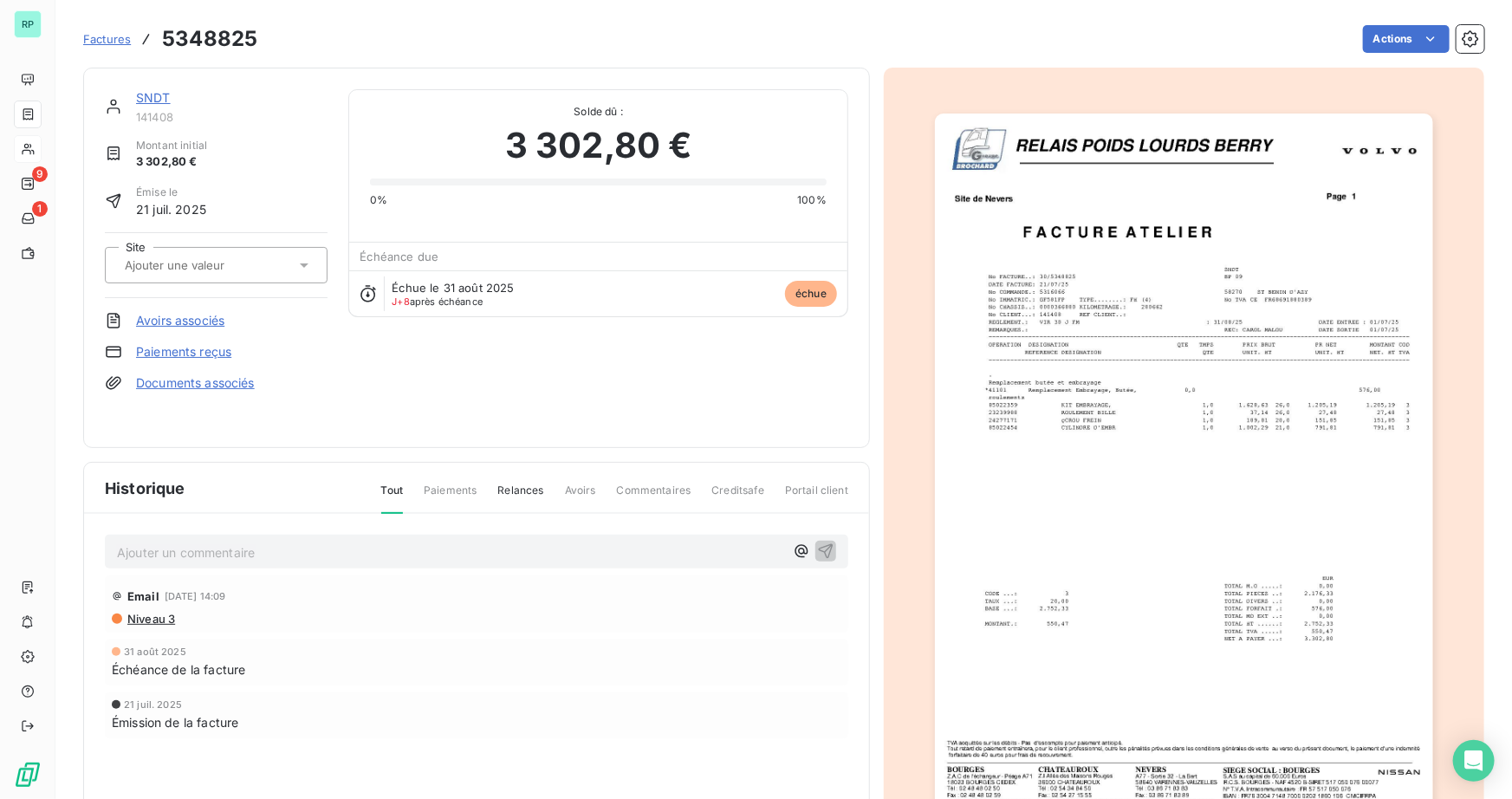
click at [155, 90] on link "SNDT" at bounding box center [153, 97] width 34 height 14
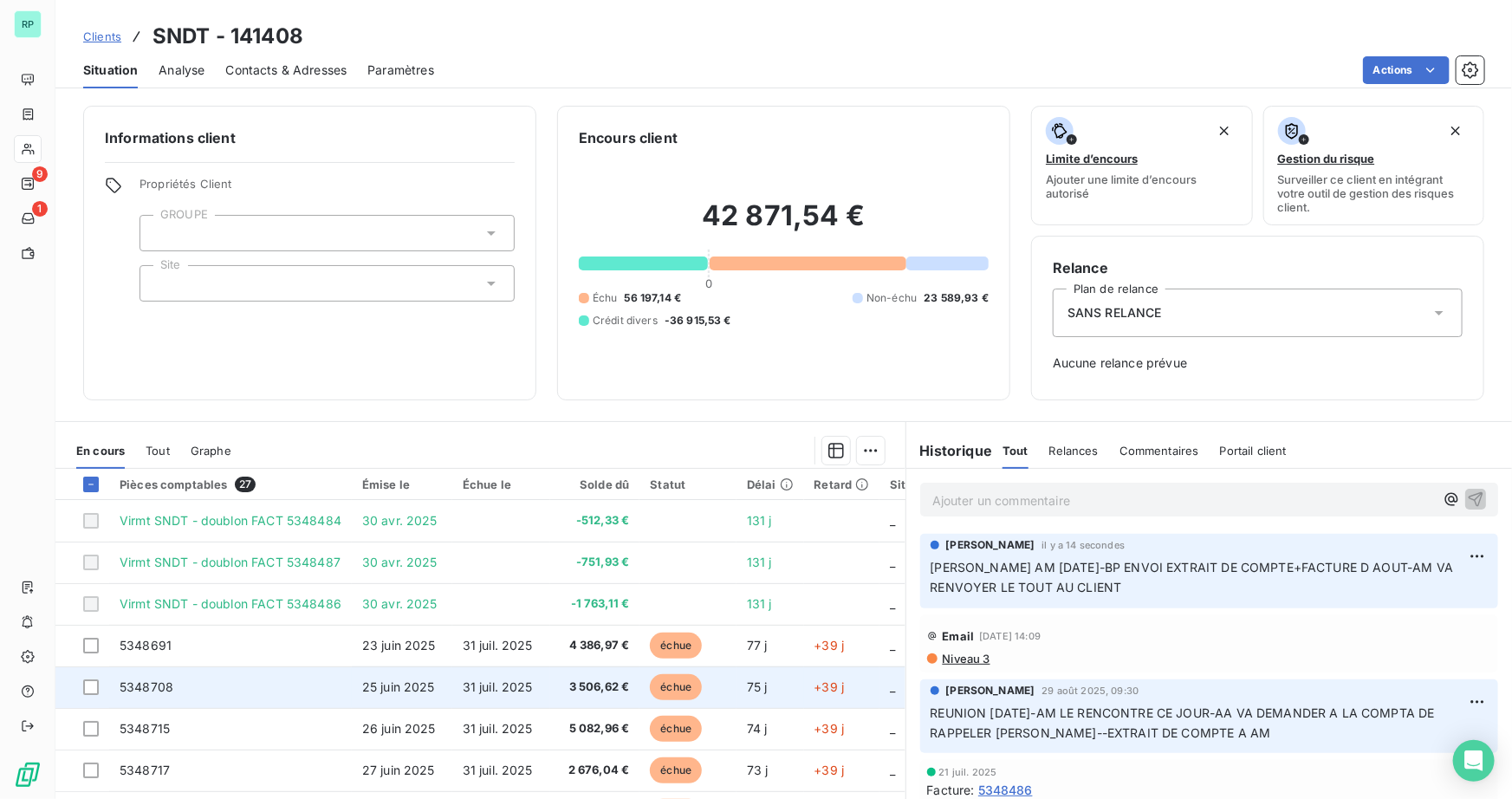
scroll to position [157, 0]
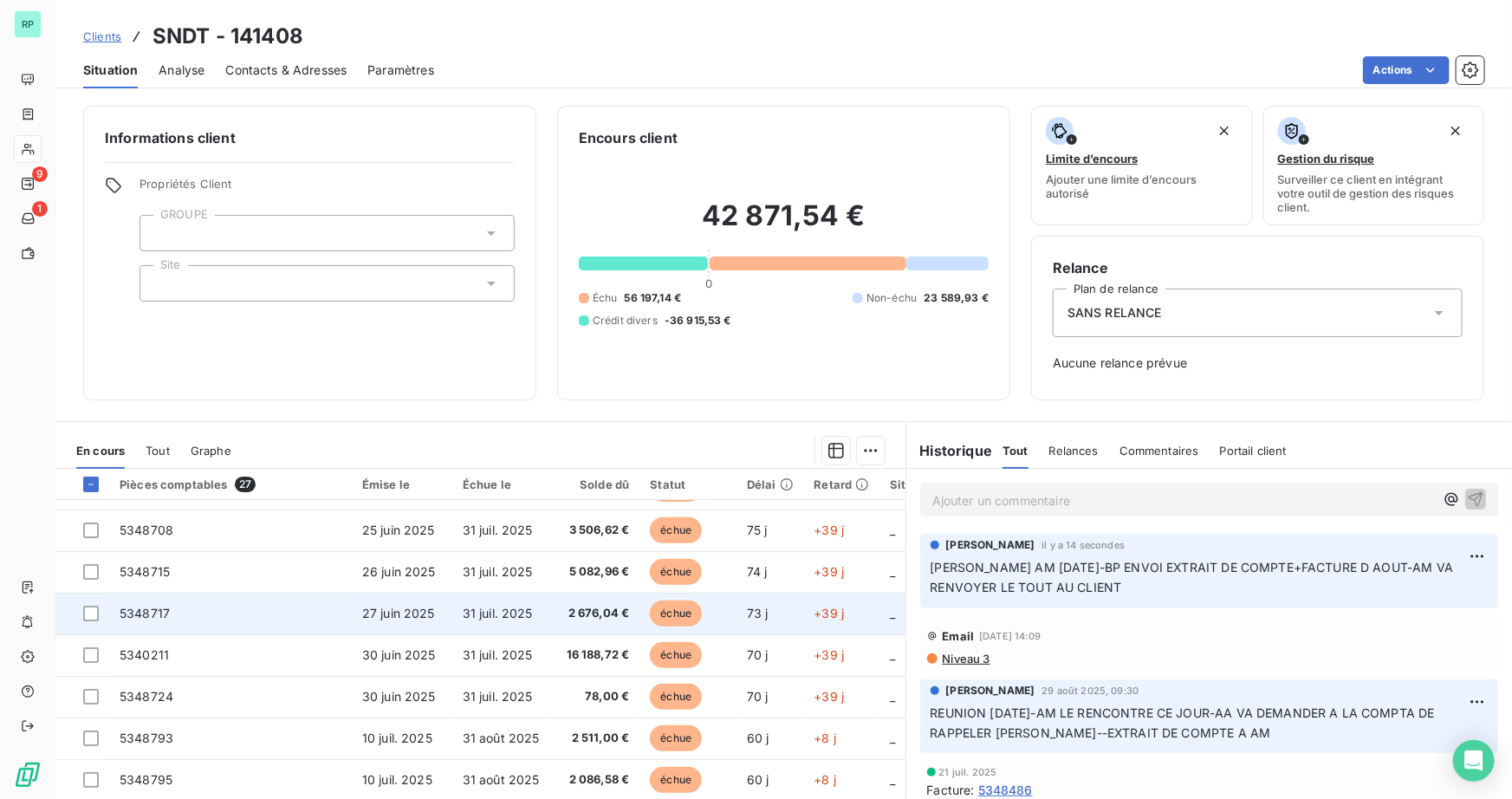
click at [88, 625] on td at bounding box center [82, 613] width 54 height 41
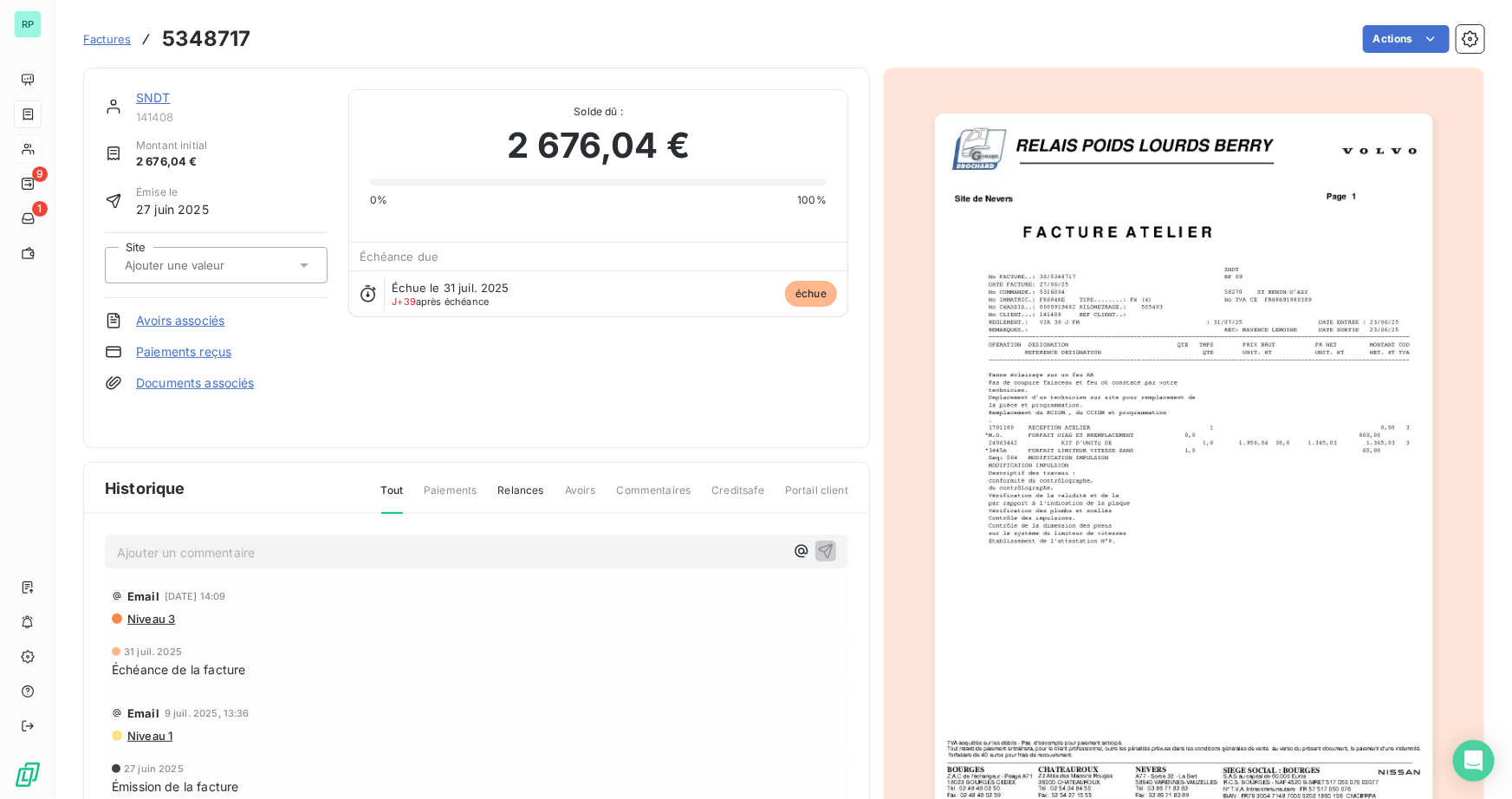
click at [160, 95] on link "SNDT" at bounding box center [153, 97] width 34 height 14
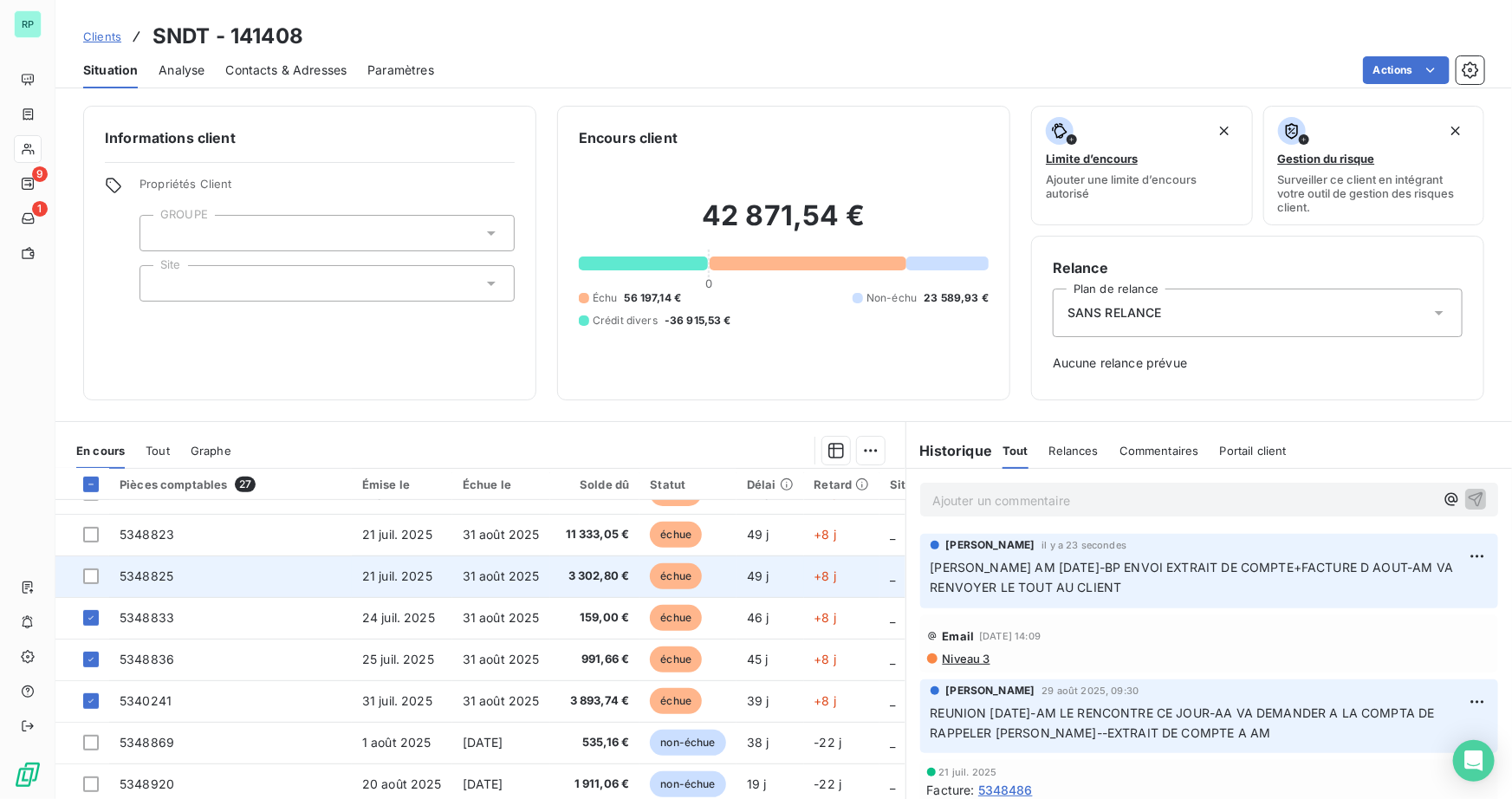
scroll to position [472, 0]
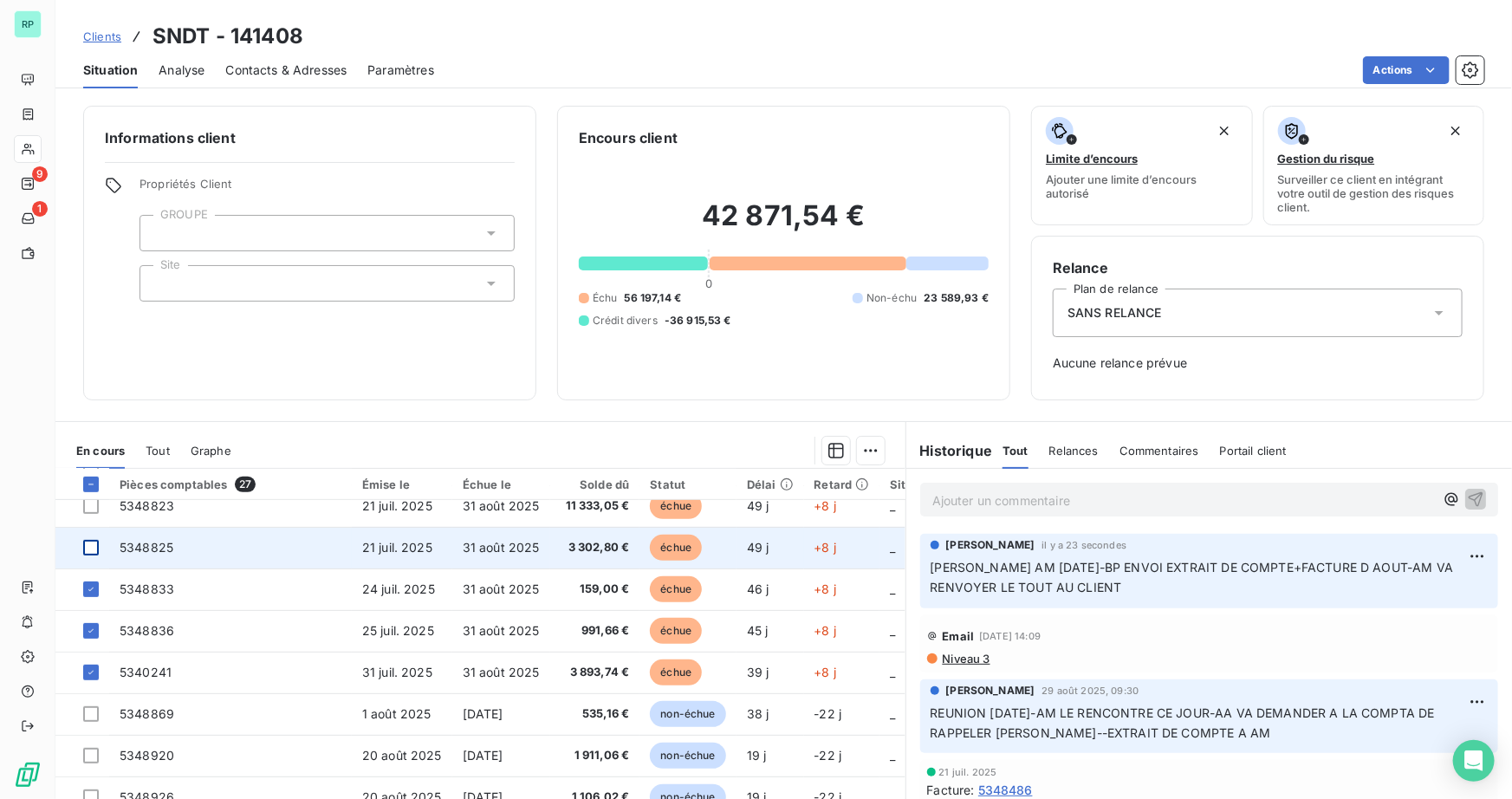
click at [90, 549] on div at bounding box center [91, 548] width 15 height 15
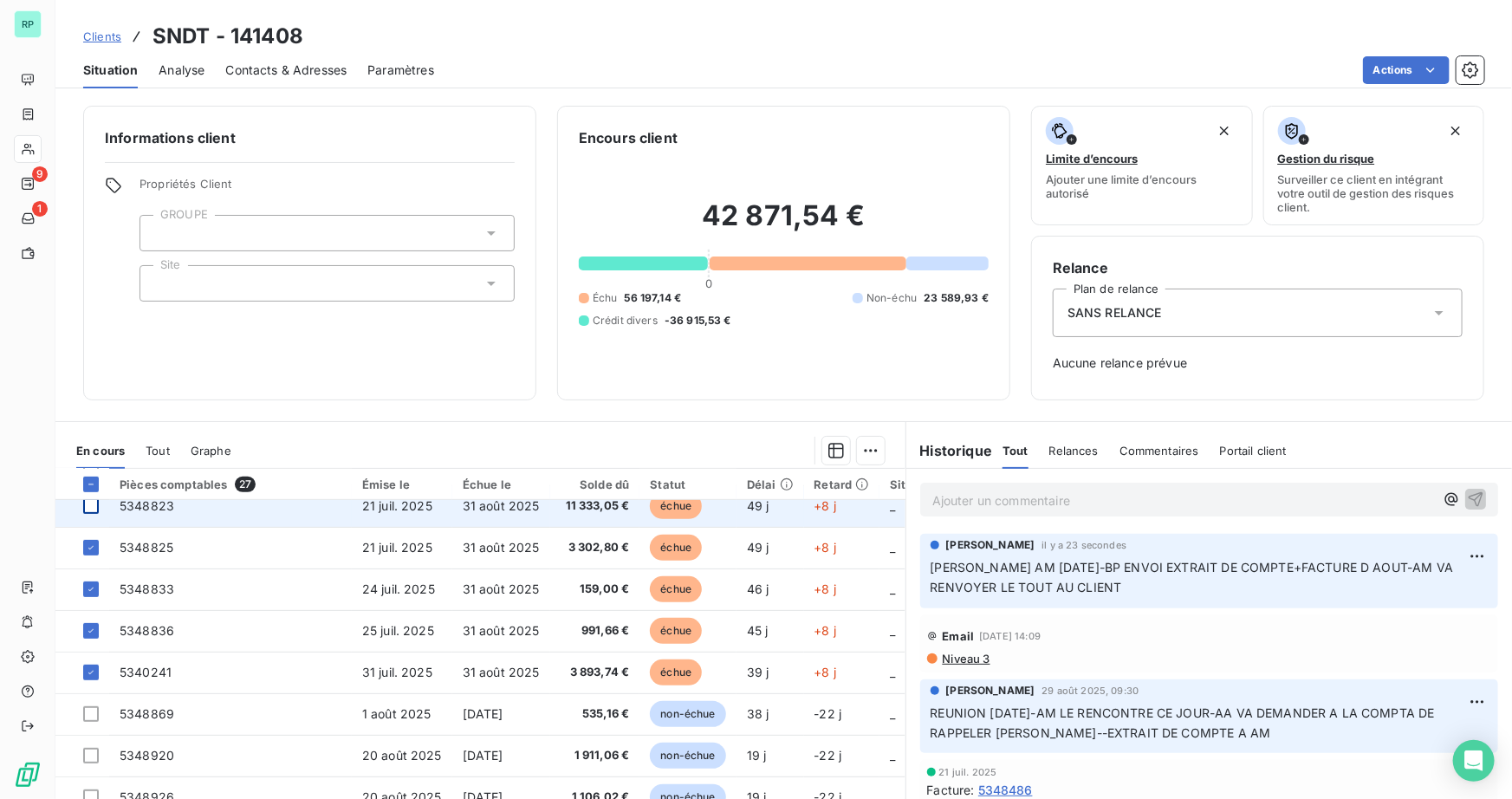
click at [86, 507] on div at bounding box center [91, 506] width 15 height 15
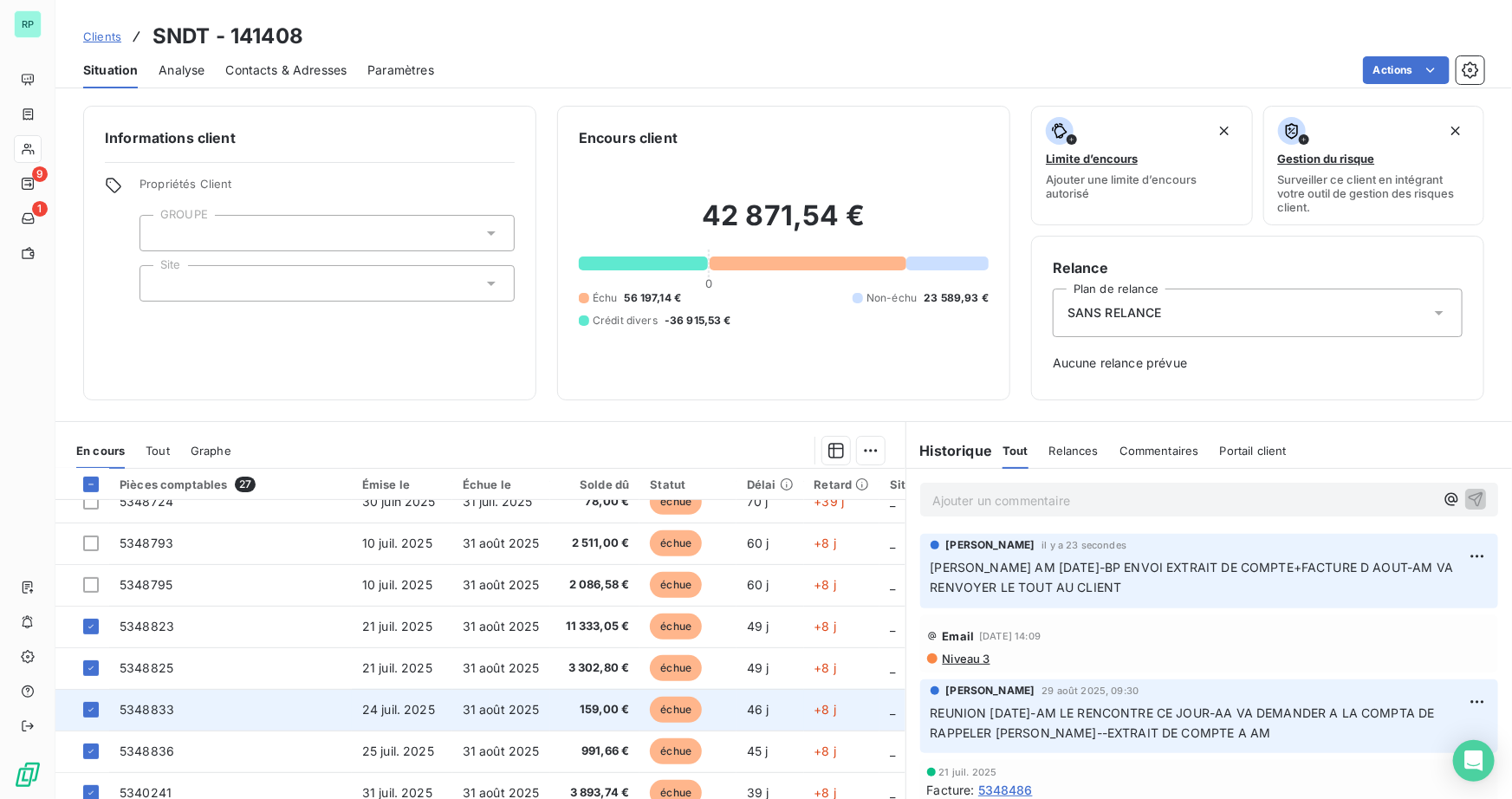
scroll to position [315, 0]
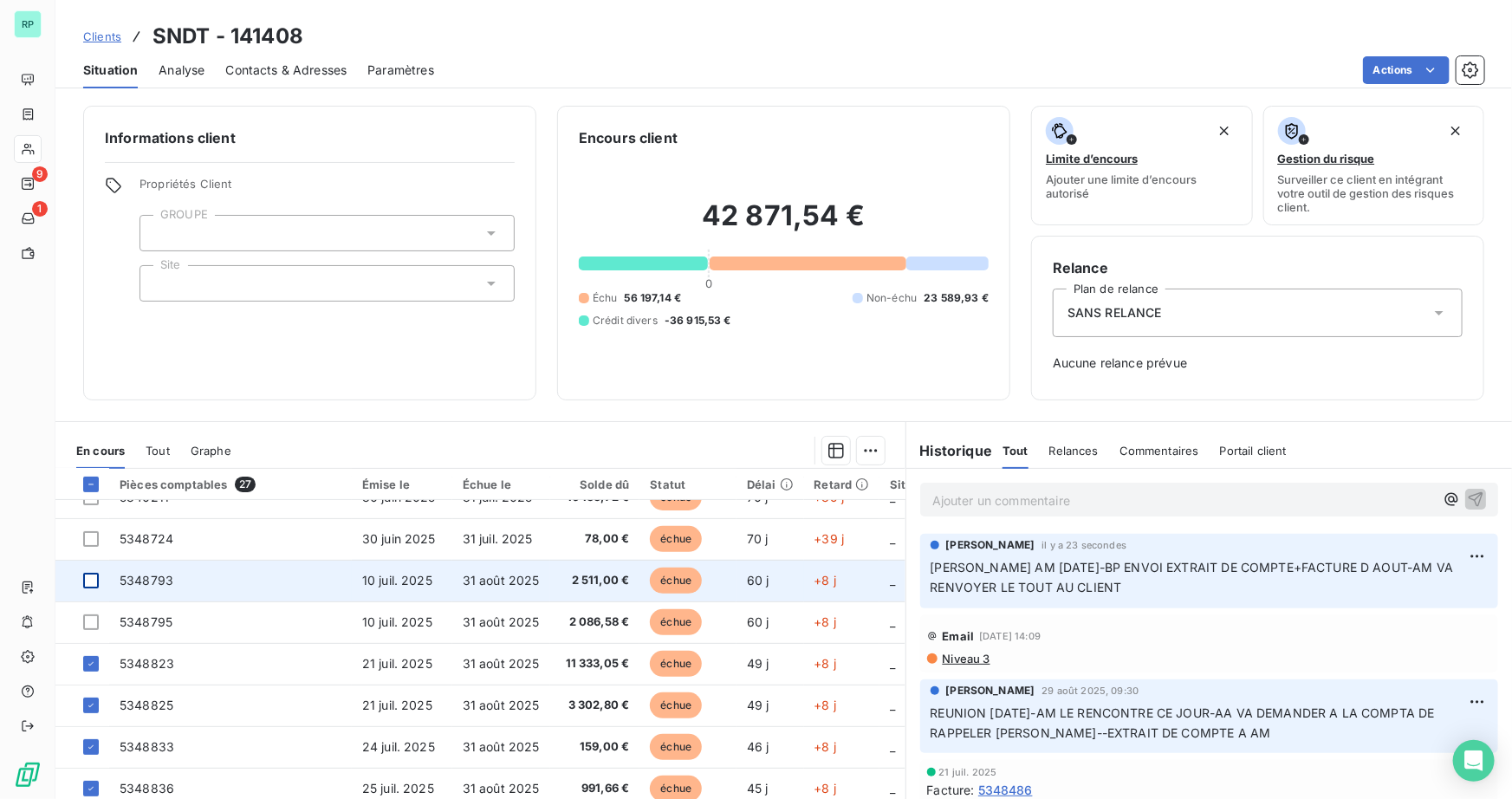
click at [93, 580] on div at bounding box center [91, 581] width 15 height 15
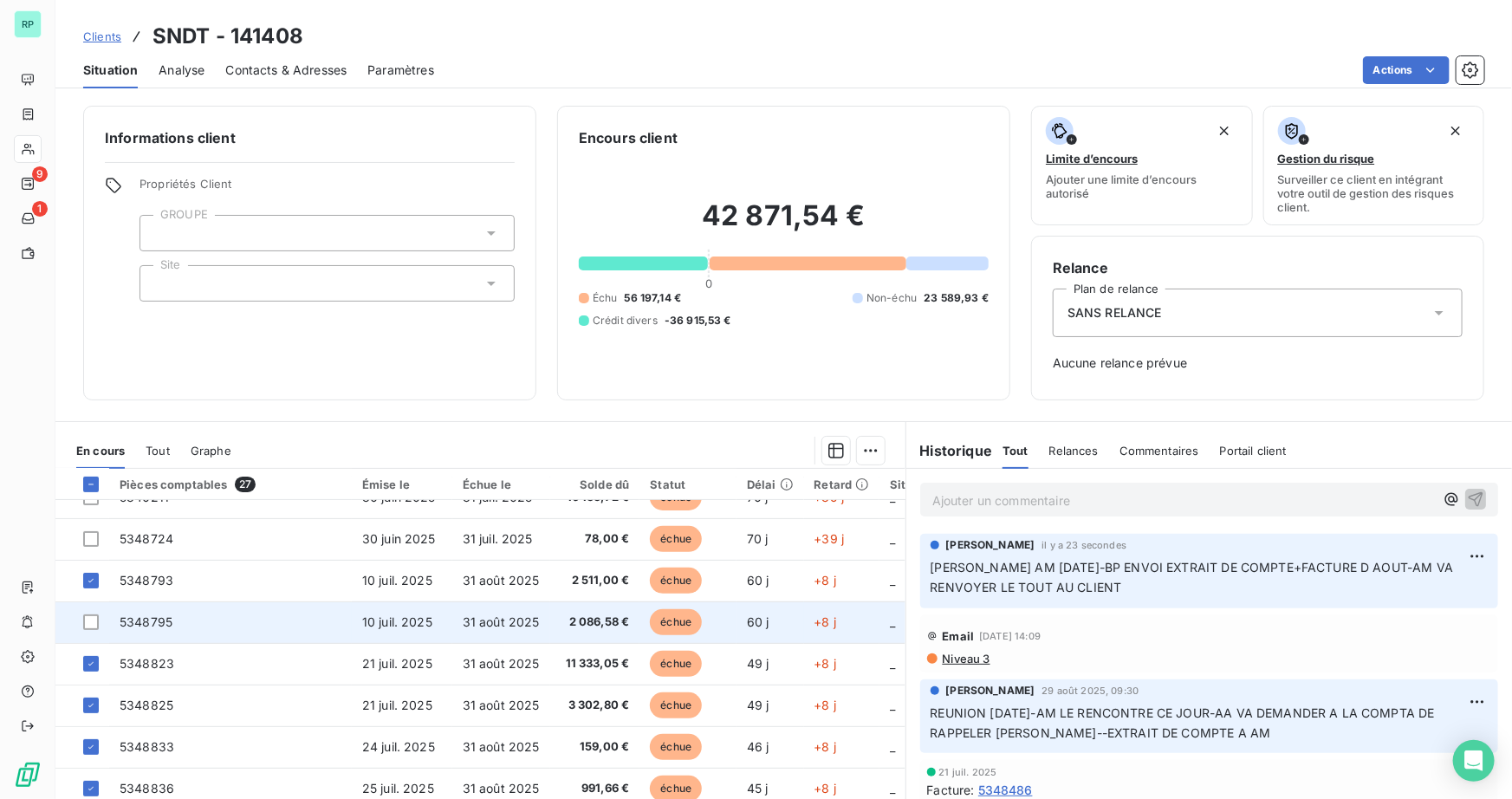
click at [94, 629] on td at bounding box center [82, 622] width 54 height 41
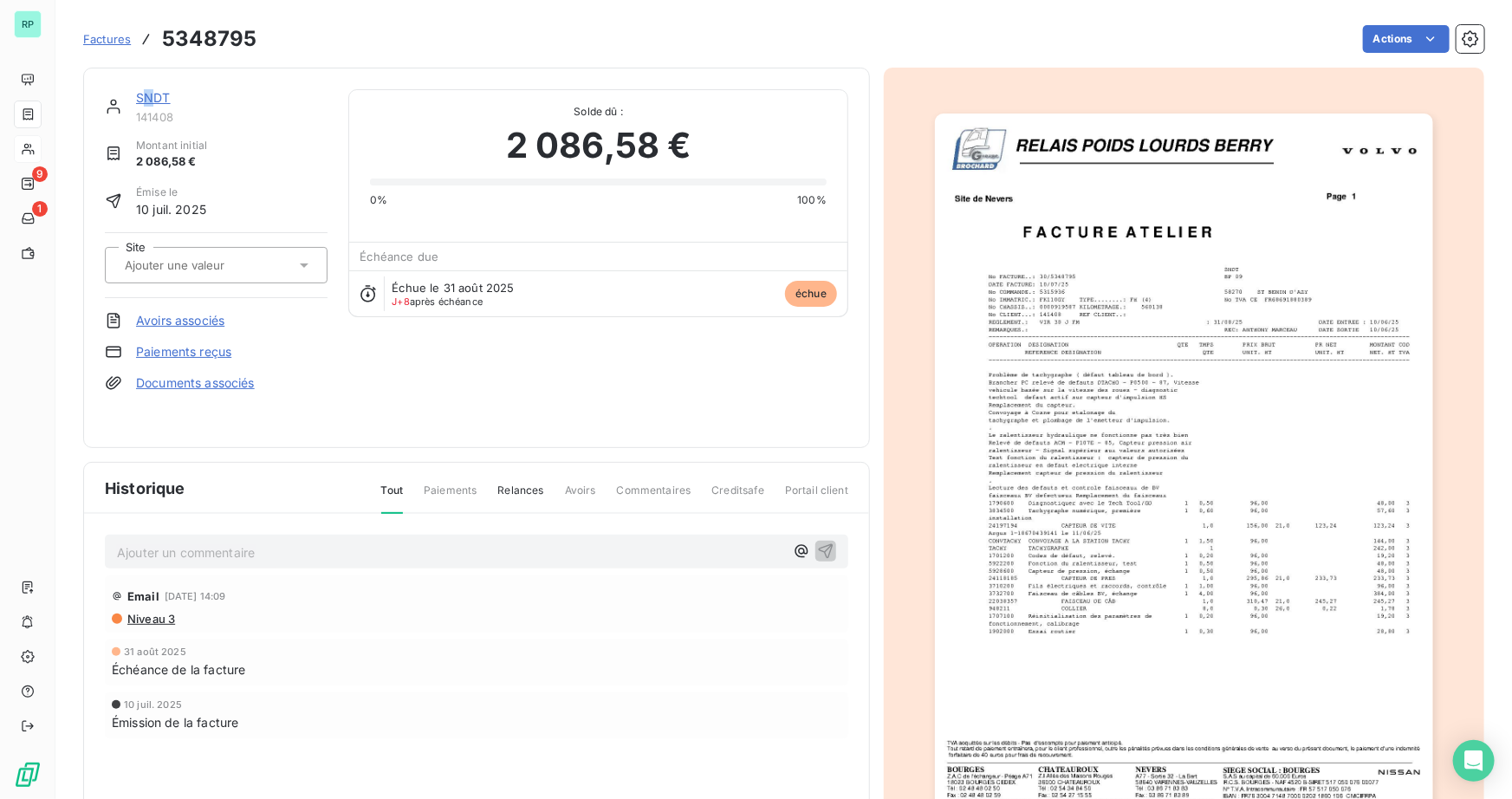
click at [149, 91] on link "SNDT" at bounding box center [153, 97] width 34 height 14
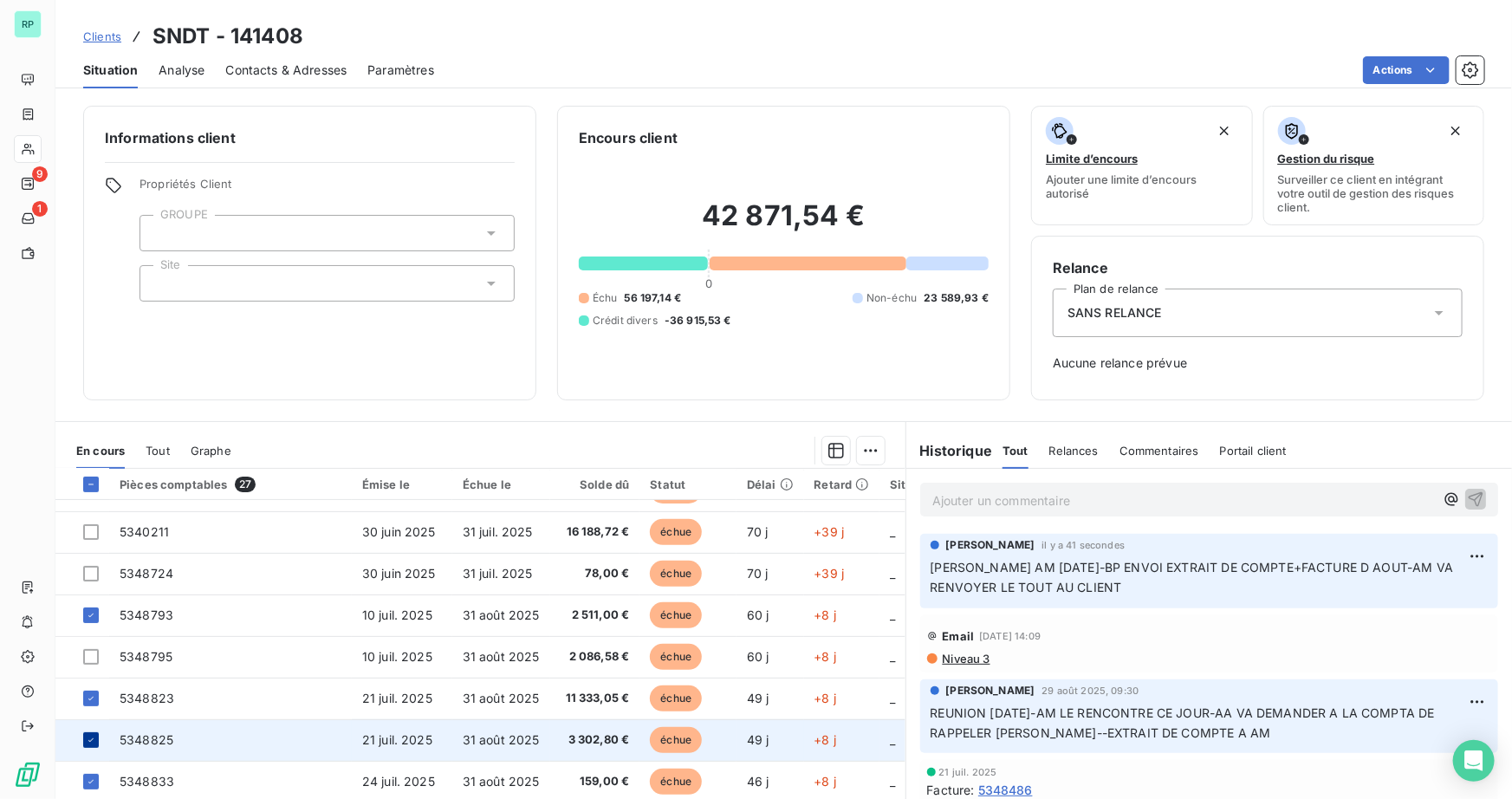
scroll to position [315, 0]
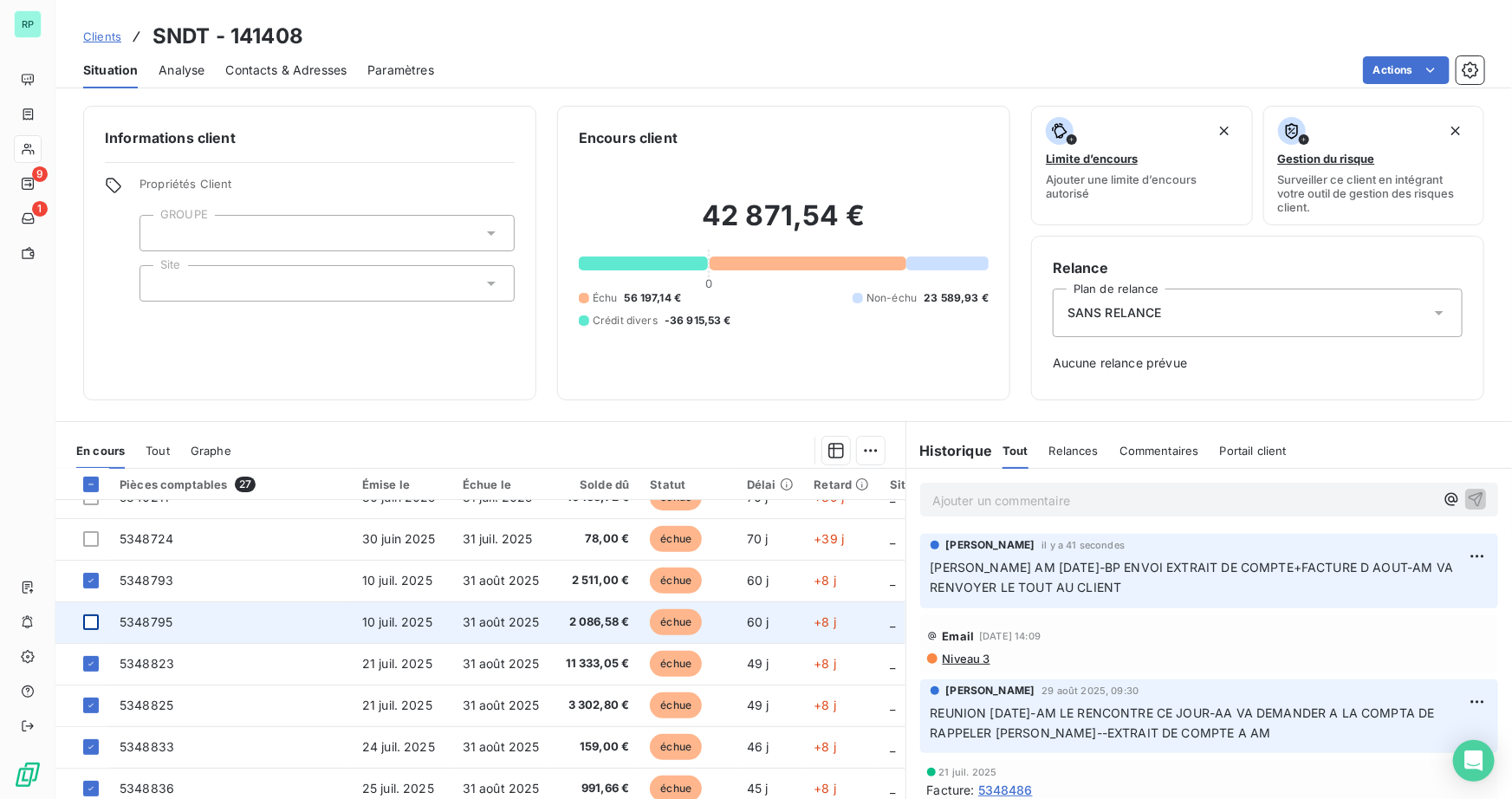
click at [92, 622] on div at bounding box center [91, 623] width 15 height 15
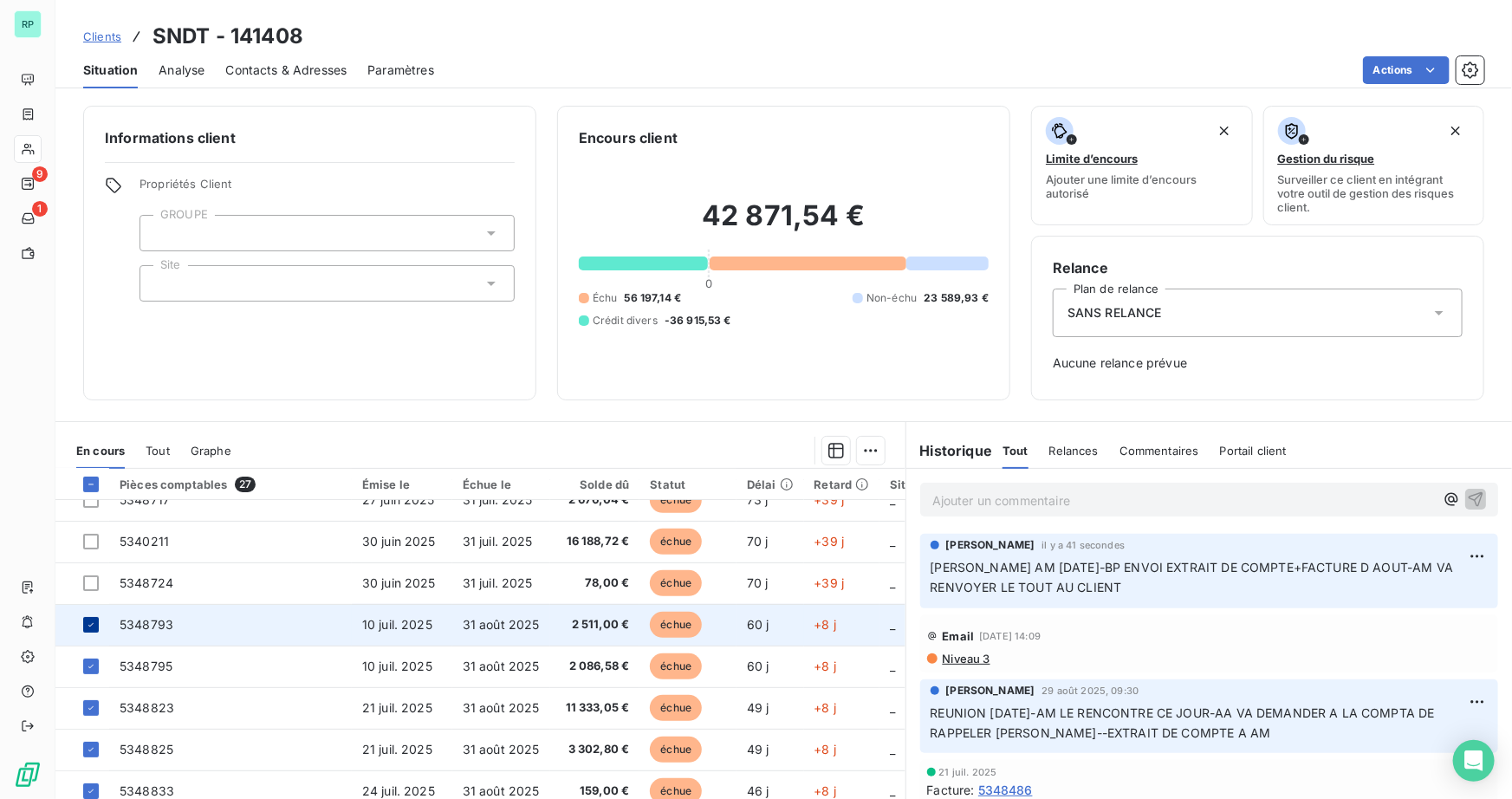
scroll to position [113, 0]
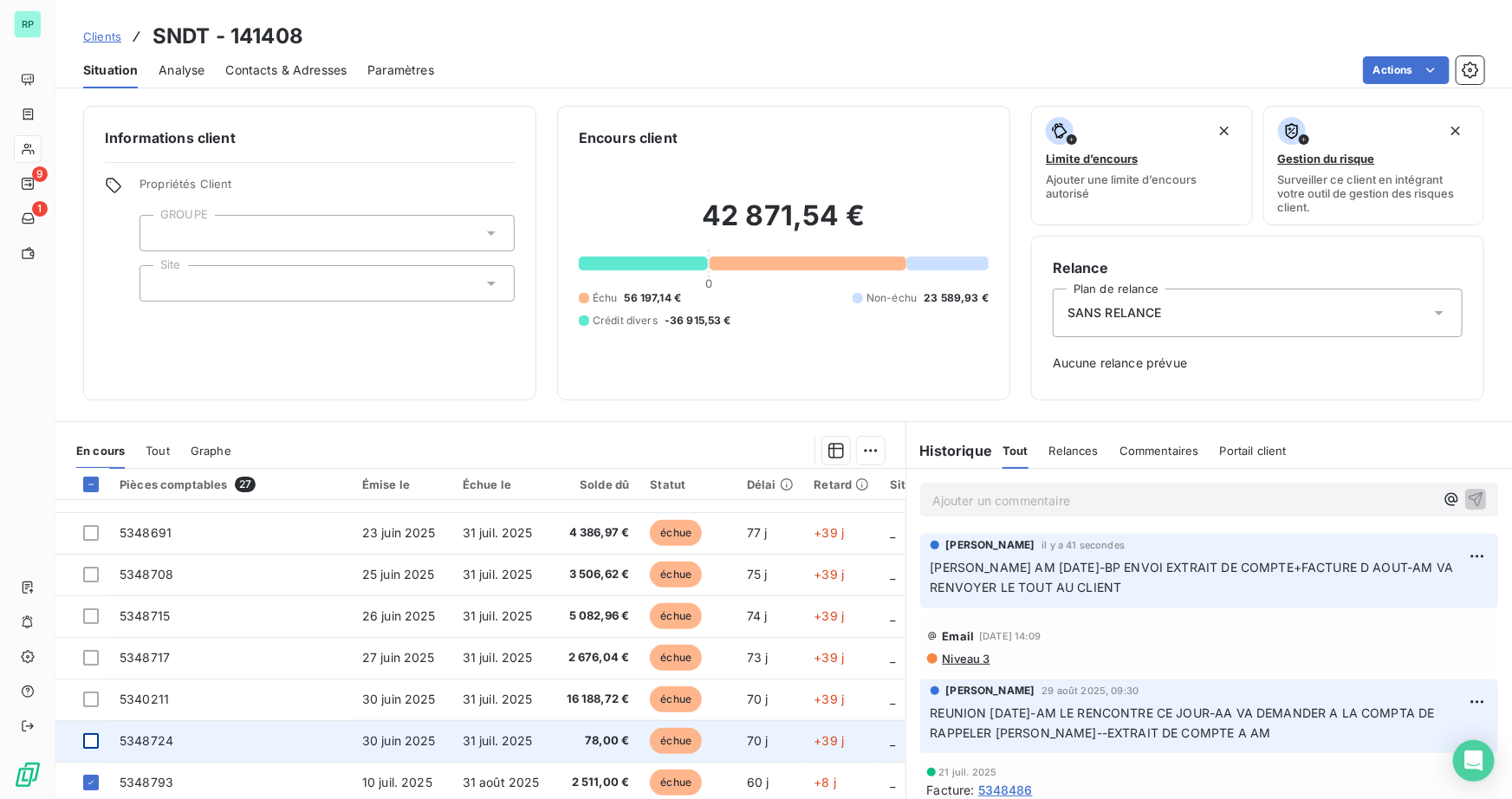
click at [89, 738] on div at bounding box center [91, 742] width 15 height 15
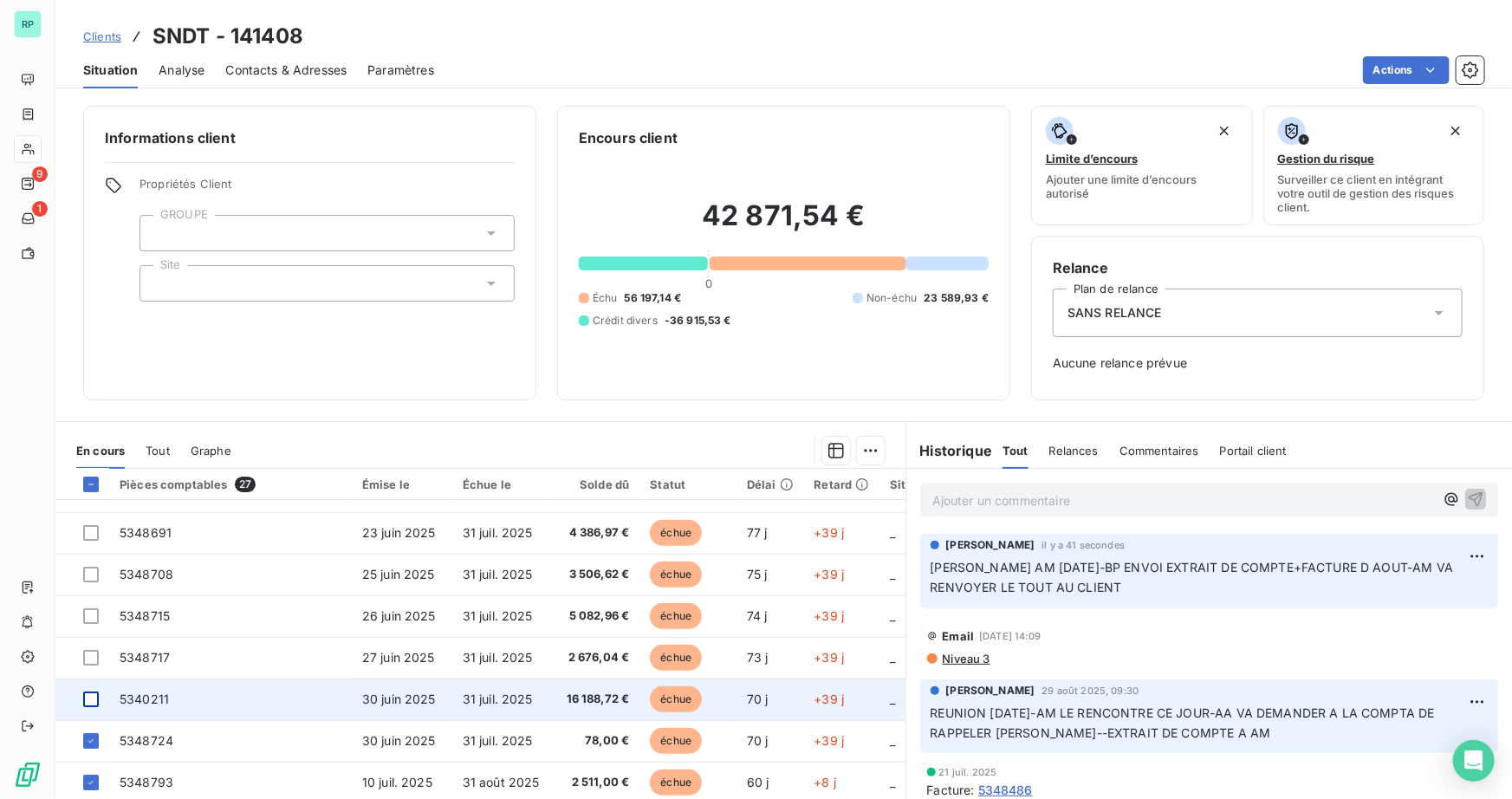
click at [90, 702] on div at bounding box center [91, 699] width 15 height 15
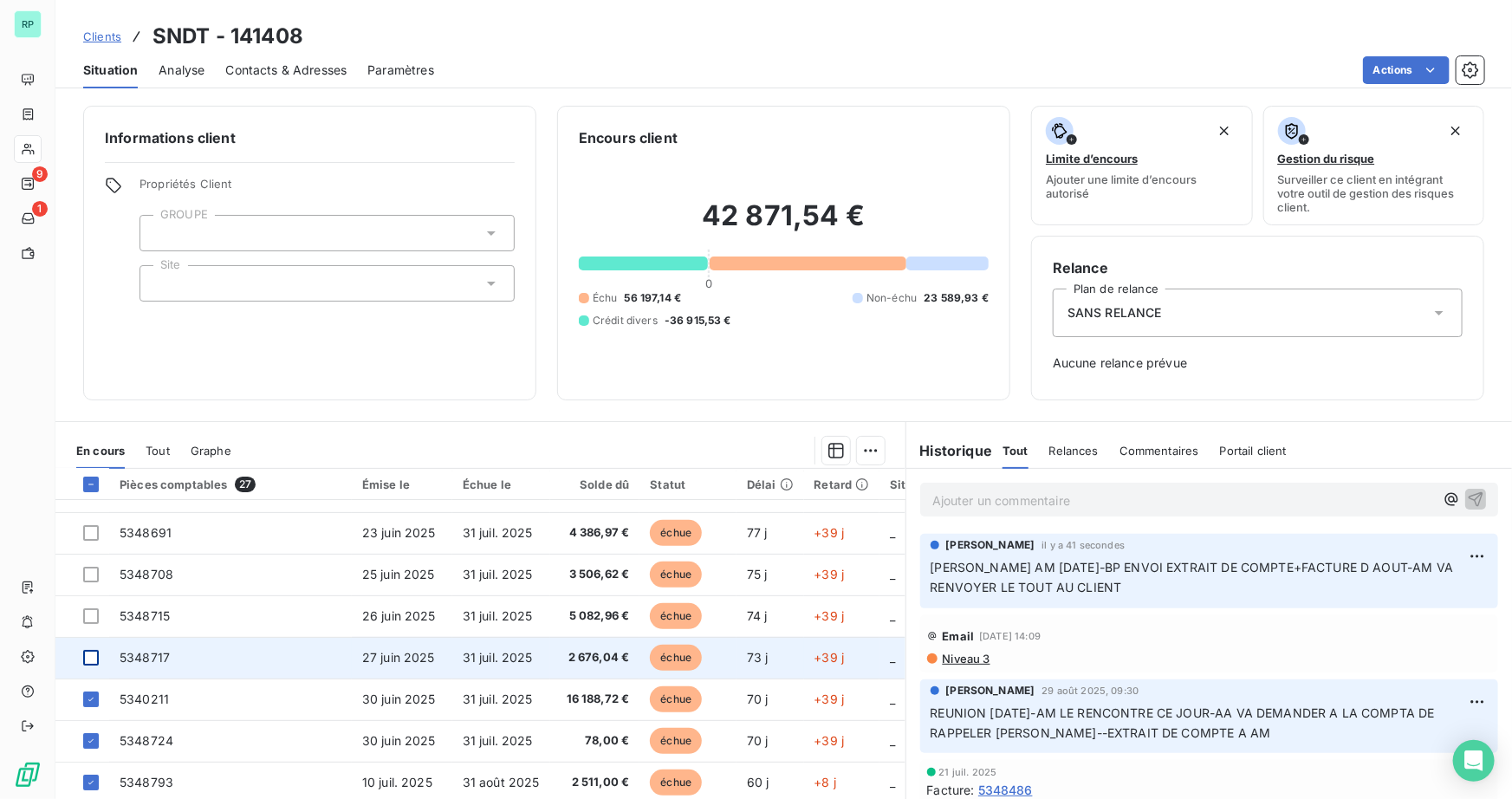
click at [90, 660] on div at bounding box center [91, 658] width 15 height 15
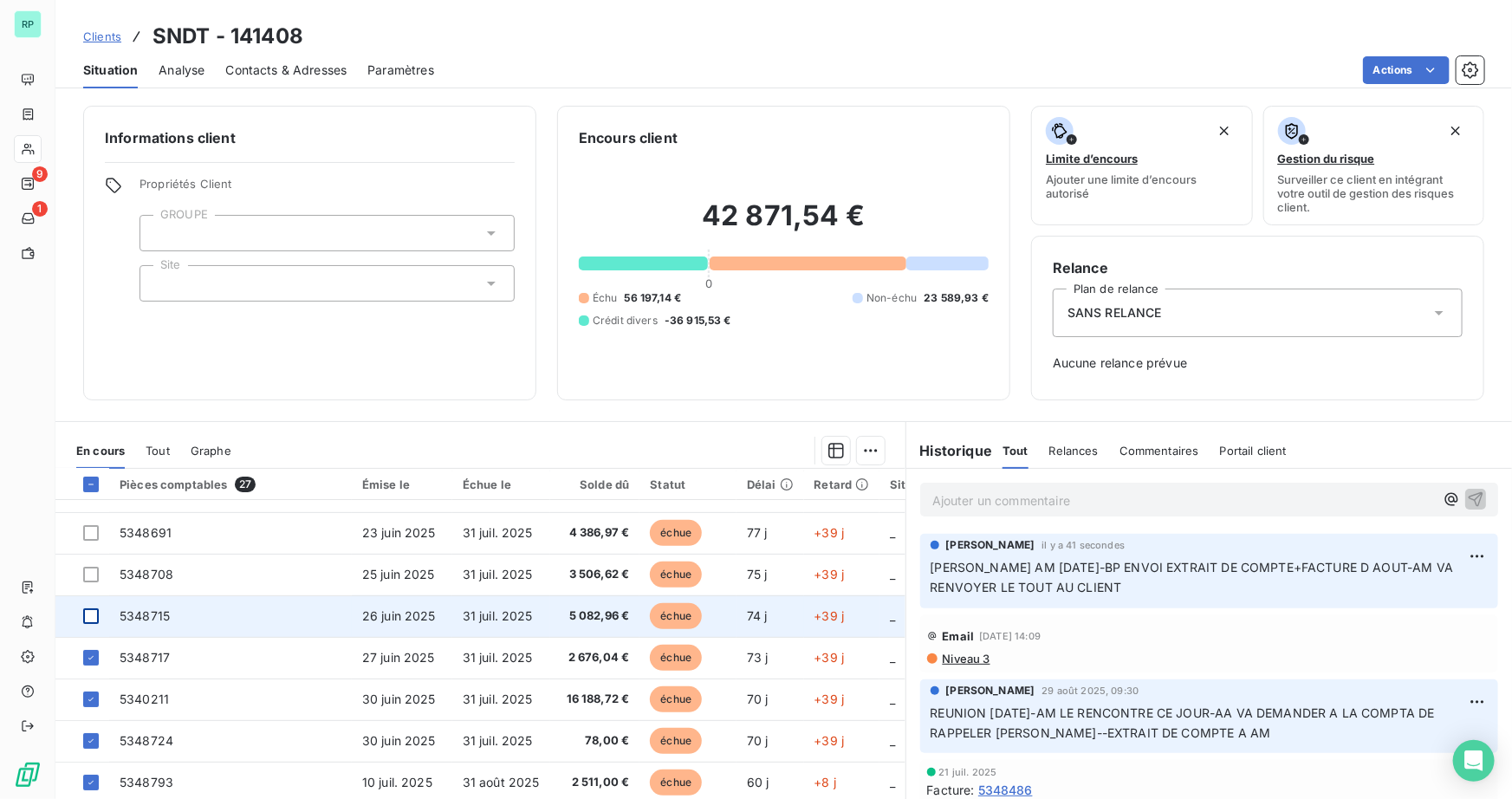
click at [85, 618] on div at bounding box center [91, 616] width 15 height 15
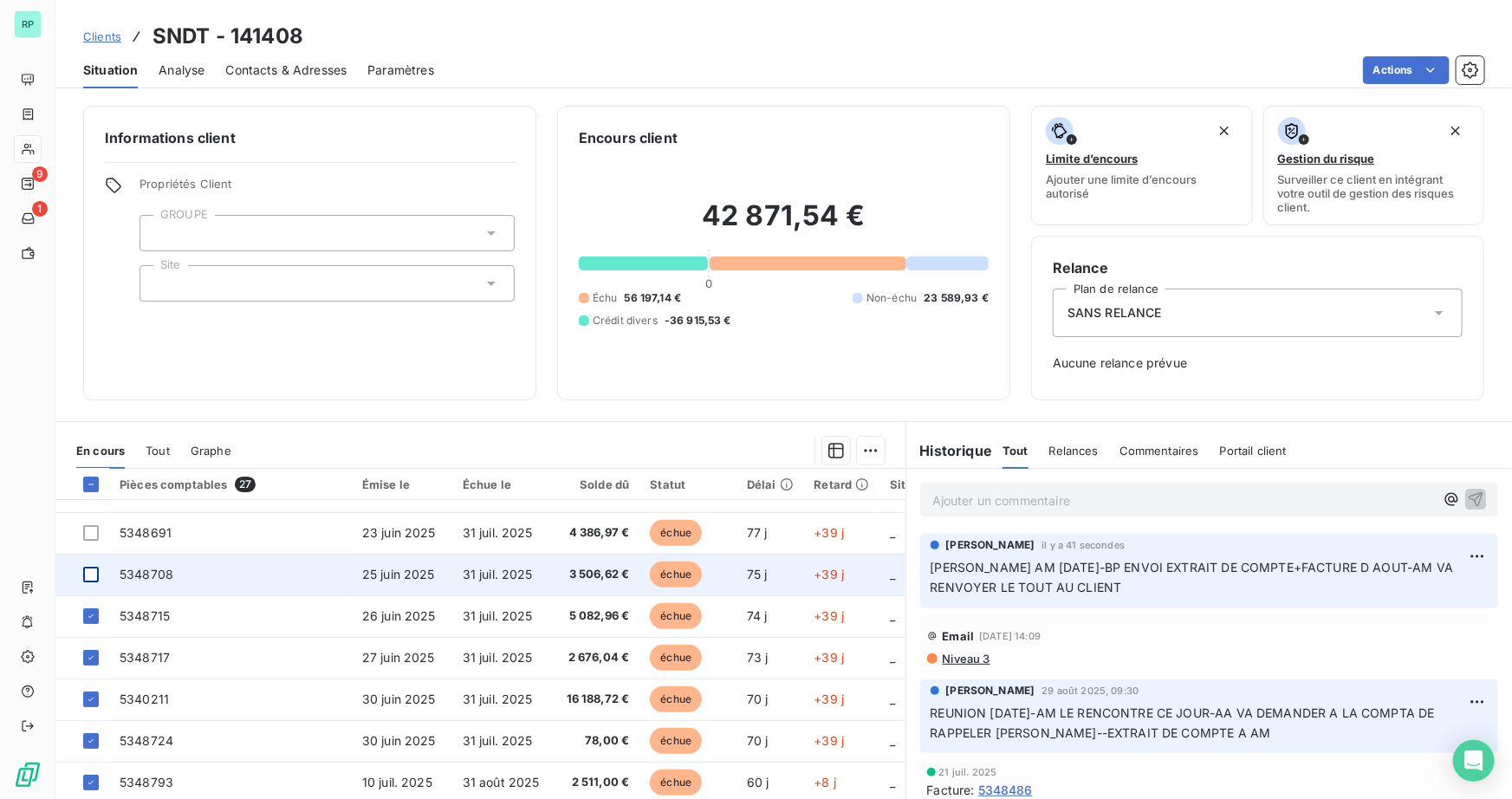
click at [88, 572] on div at bounding box center [91, 575] width 15 height 15
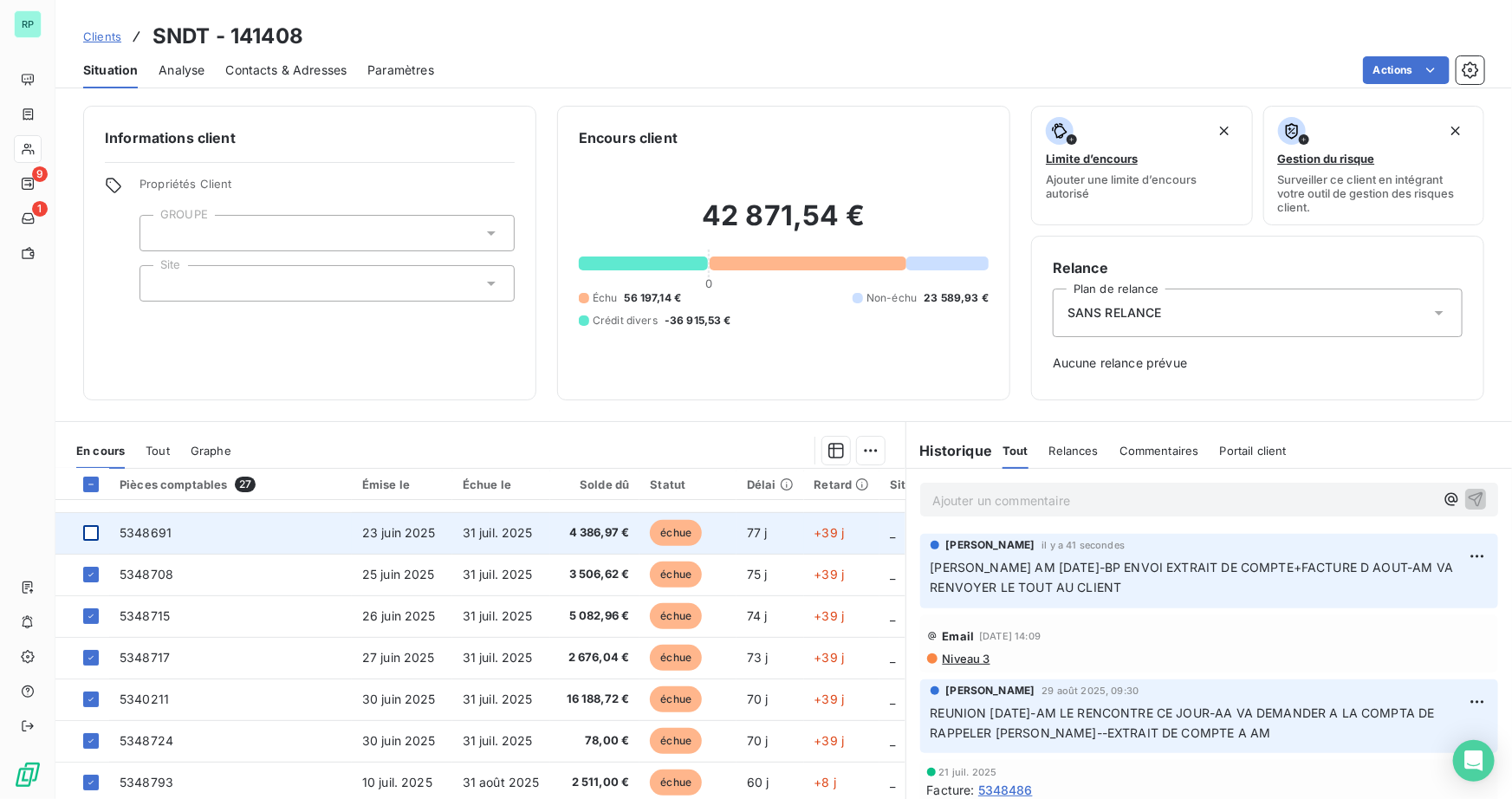
click at [89, 537] on div at bounding box center [91, 533] width 15 height 15
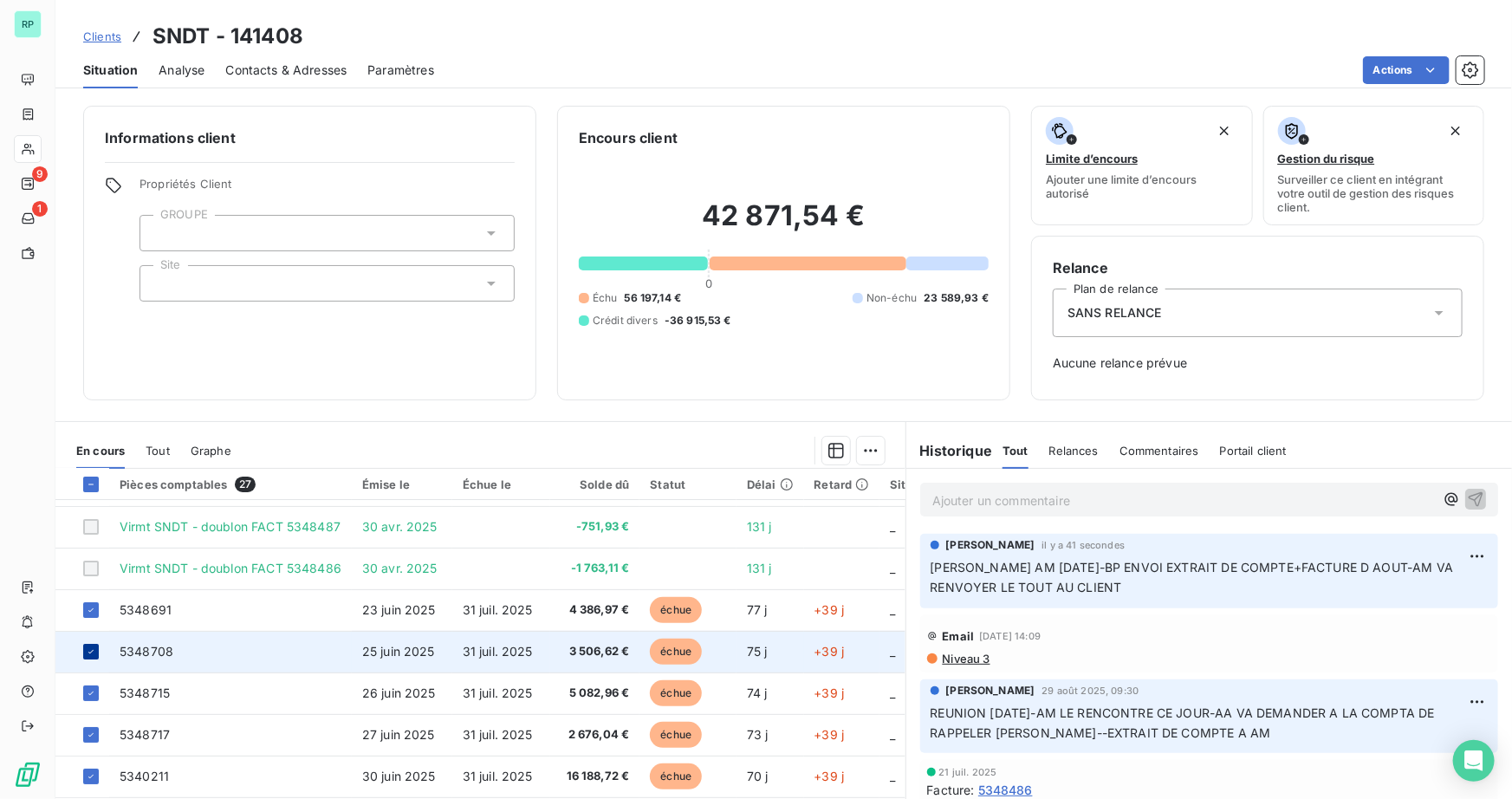
scroll to position [0, 0]
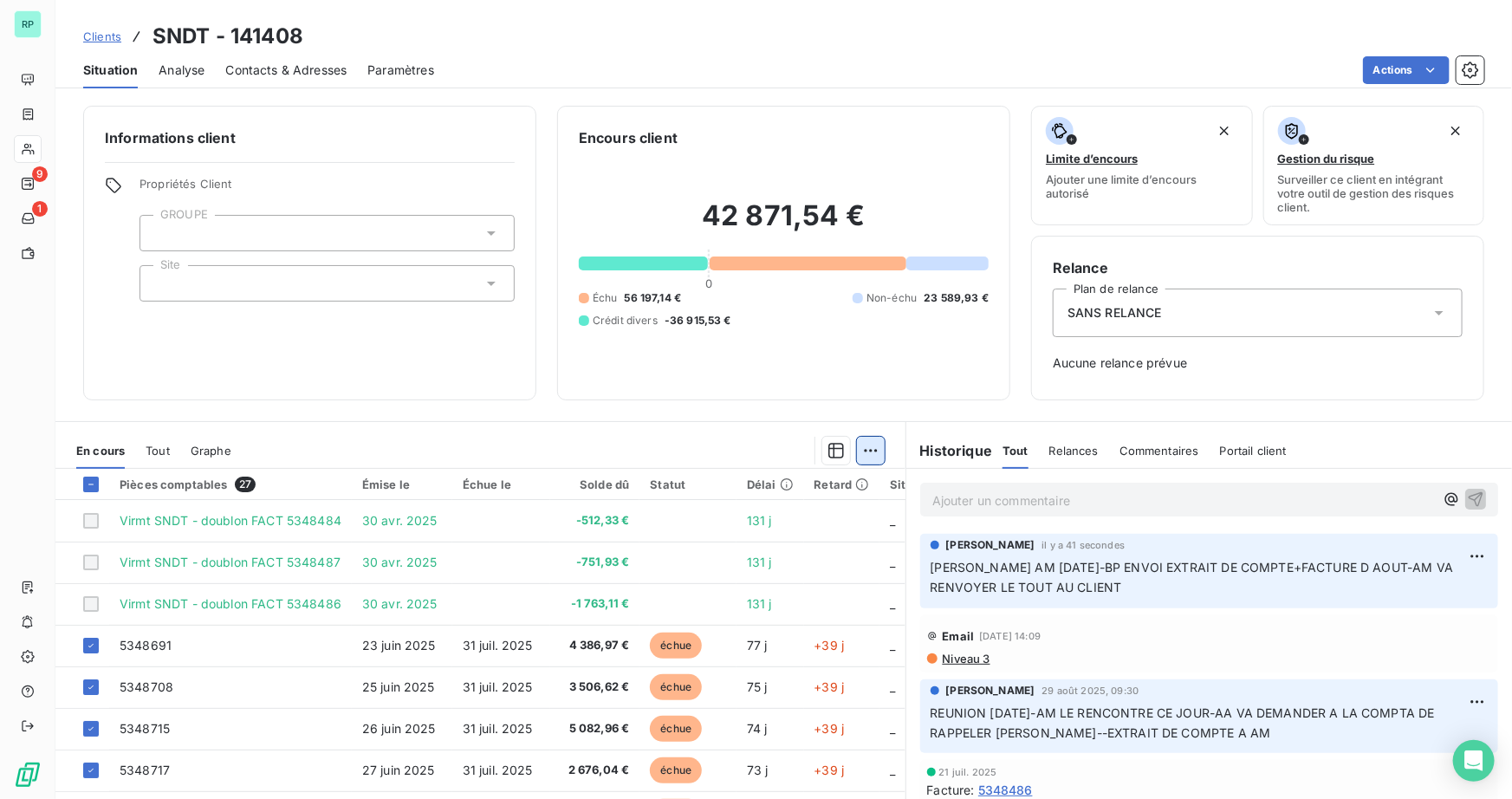
click at [864, 453] on html "RP 9 1 Clients SNDT - 141408 Situation Analyse Contacts & Adresses Paramètres A…" at bounding box center [756, 400] width 1512 height 799
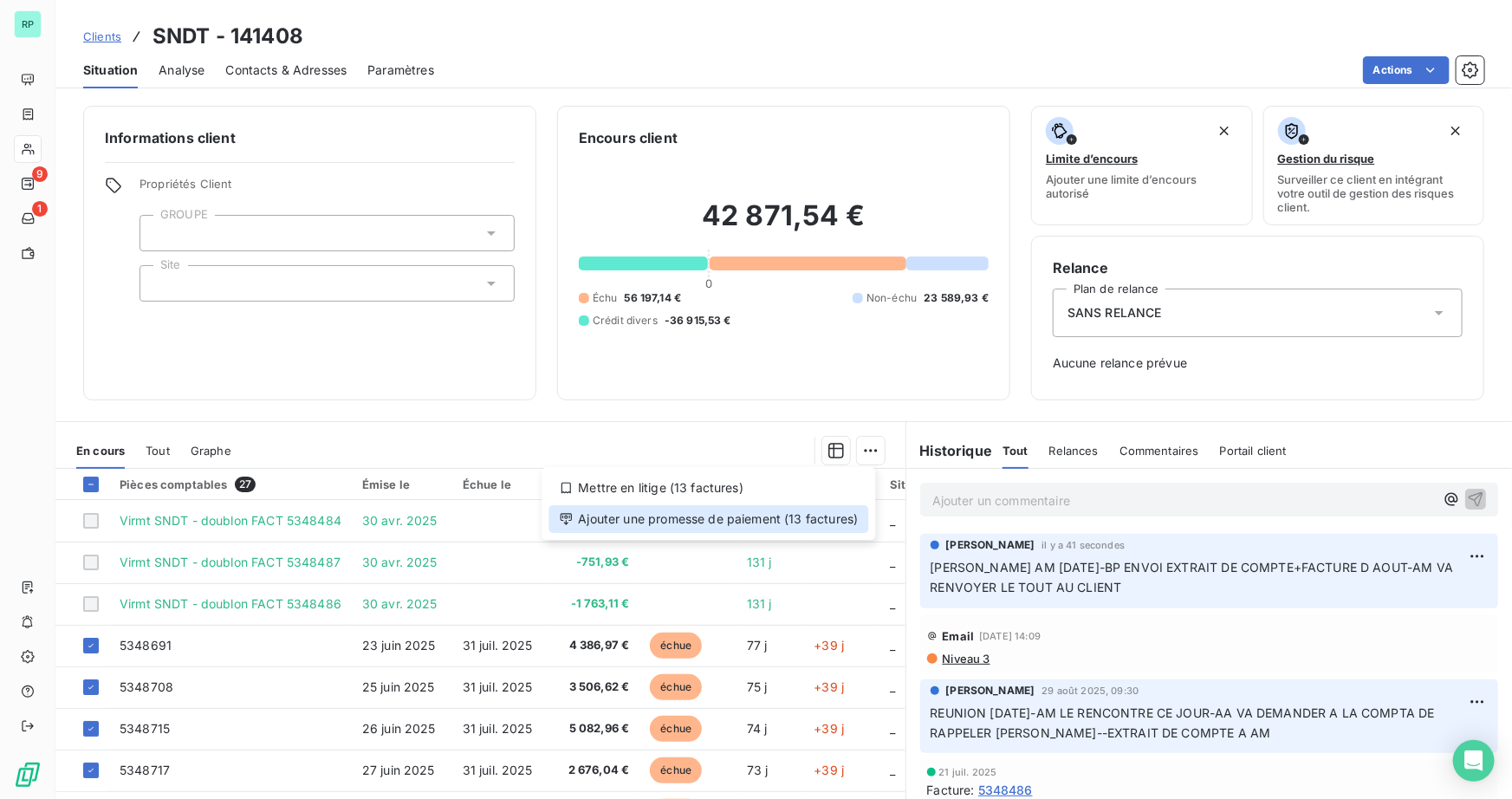
click at [734, 518] on div "Ajouter une promesse de paiement (13 factures)" at bounding box center [709, 519] width 320 height 28
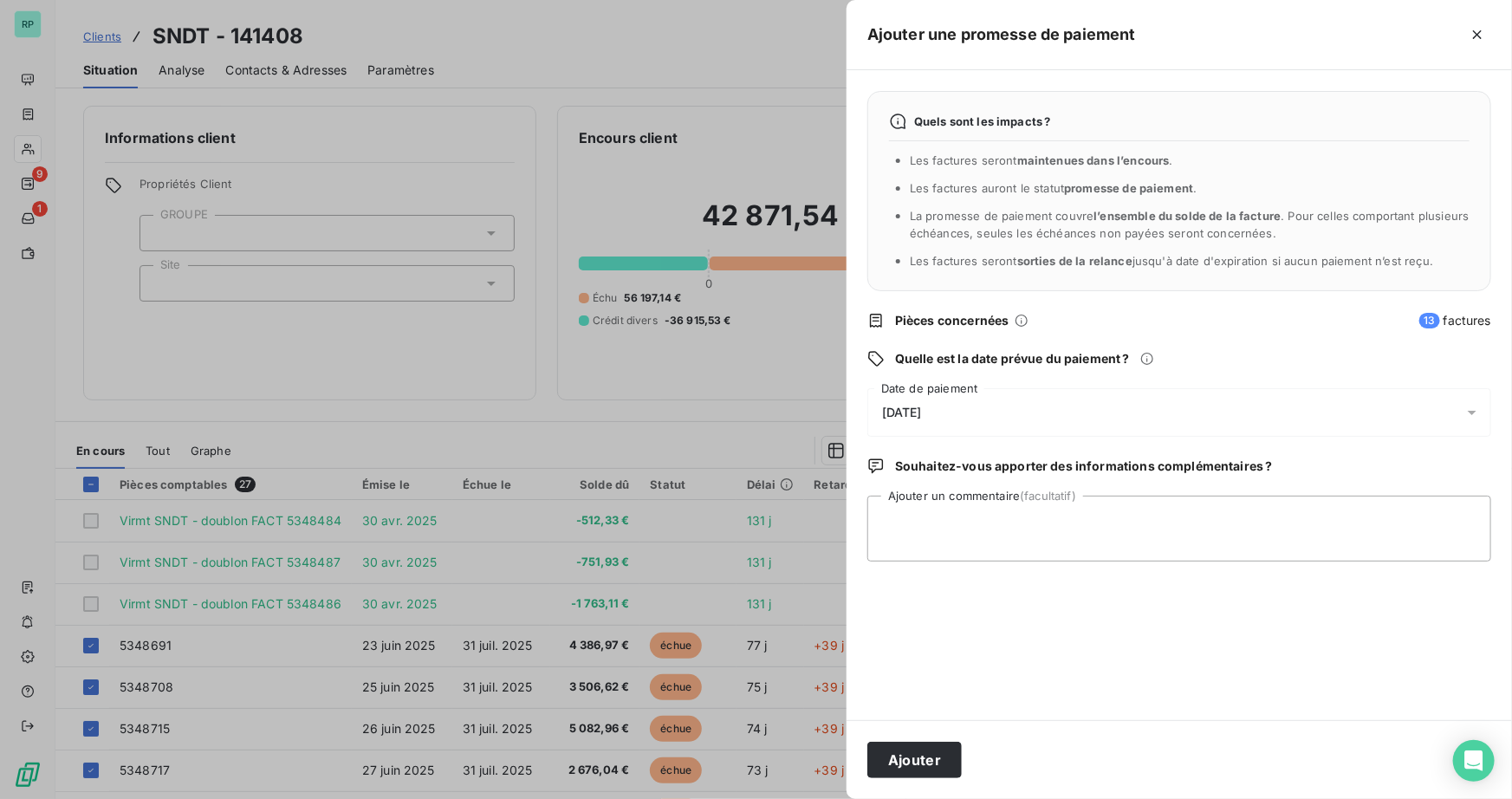
click at [922, 417] on span "[DATE]" at bounding box center [902, 413] width 40 height 13
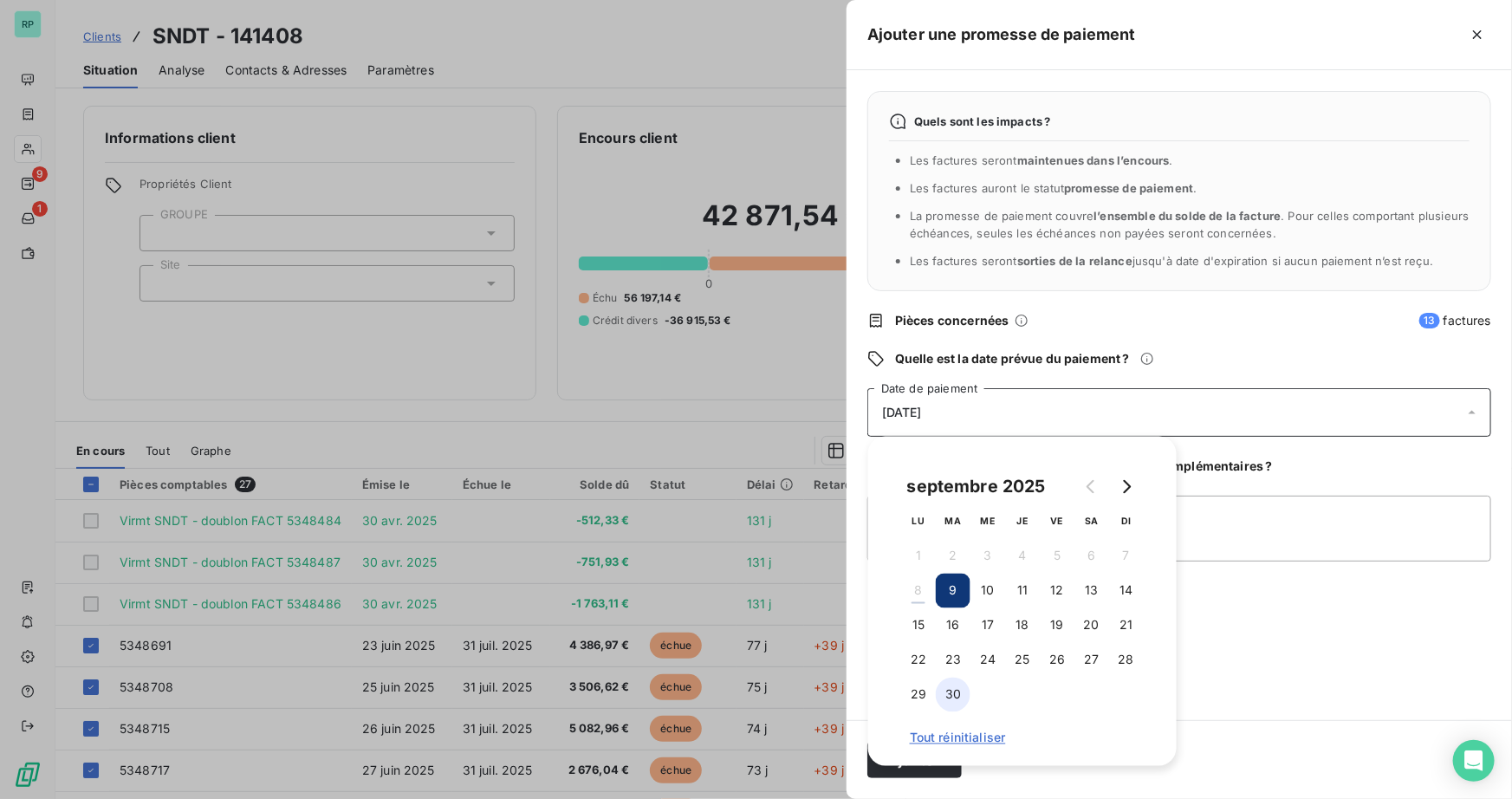
click at [951, 689] on button "30" at bounding box center [953, 696] width 34 height 34
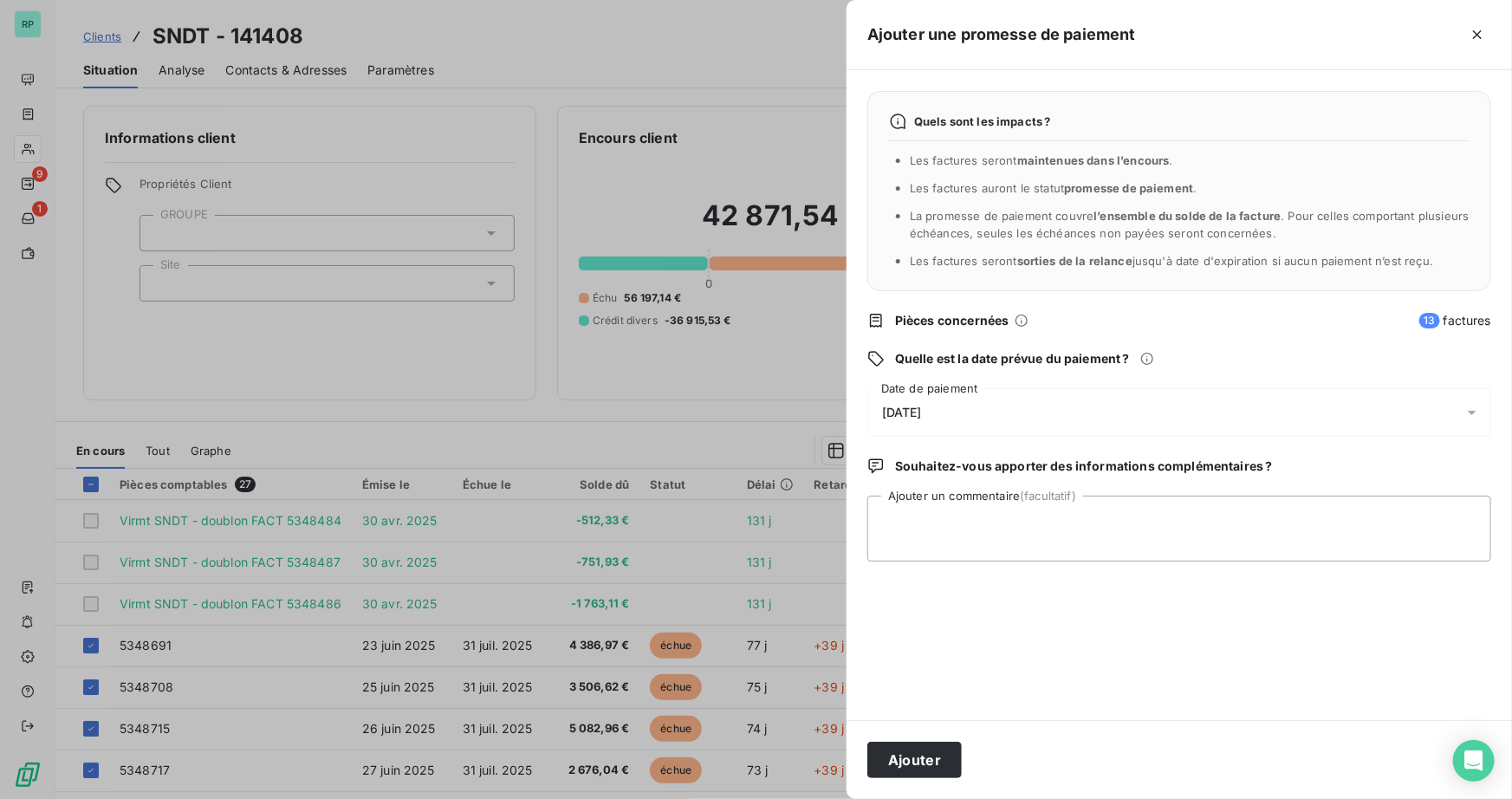
click at [1282, 667] on div "Quels sont les impacts ? Les factures seront maintenues dans l’encours . Les fa…" at bounding box center [1179, 395] width 666 height 651
click at [1020, 531] on textarea "Ajouter un commentaire (facultatif)" at bounding box center [1180, 529] width 624 height 66
type textarea "REGLMT EN COURS"
click at [949, 753] on button "Ajouter" at bounding box center [914, 761] width 95 height 36
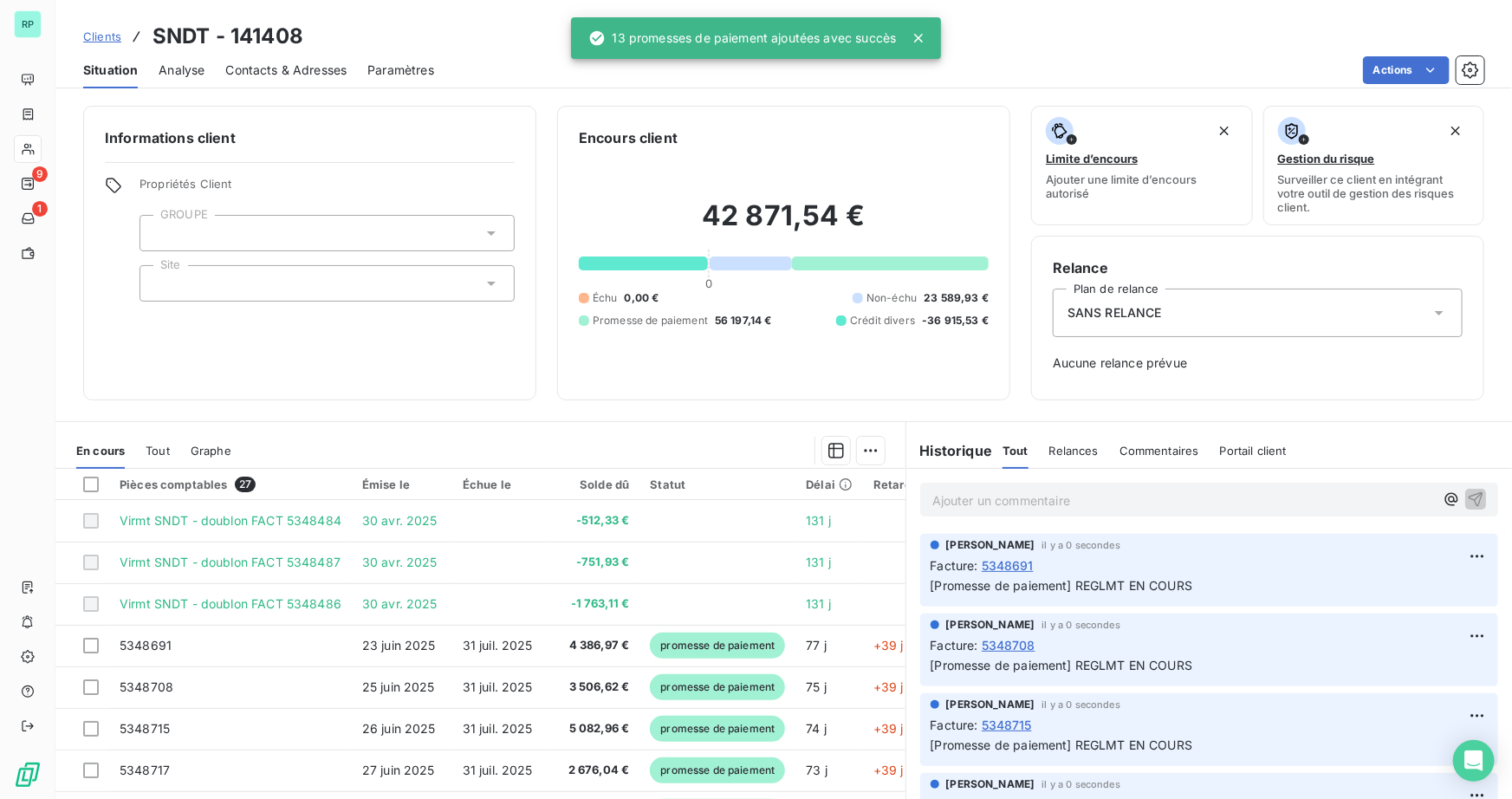
click at [1476, 798] on div "Ajouter une promesse de paiement Quels sont les impacts ? Les factures seront m…" at bounding box center [756, 799] width 1512 height 0
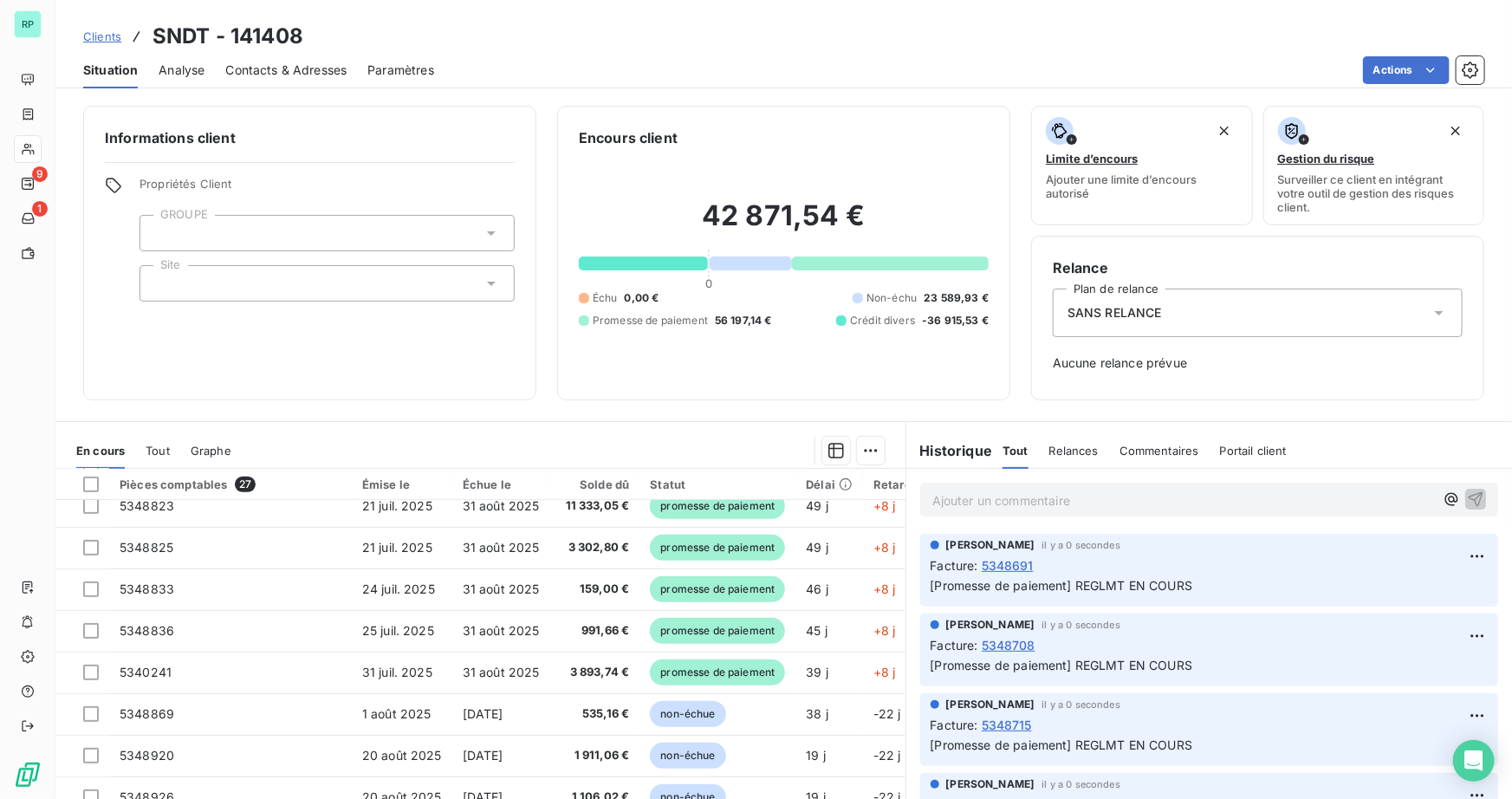
scroll to position [630, 0]
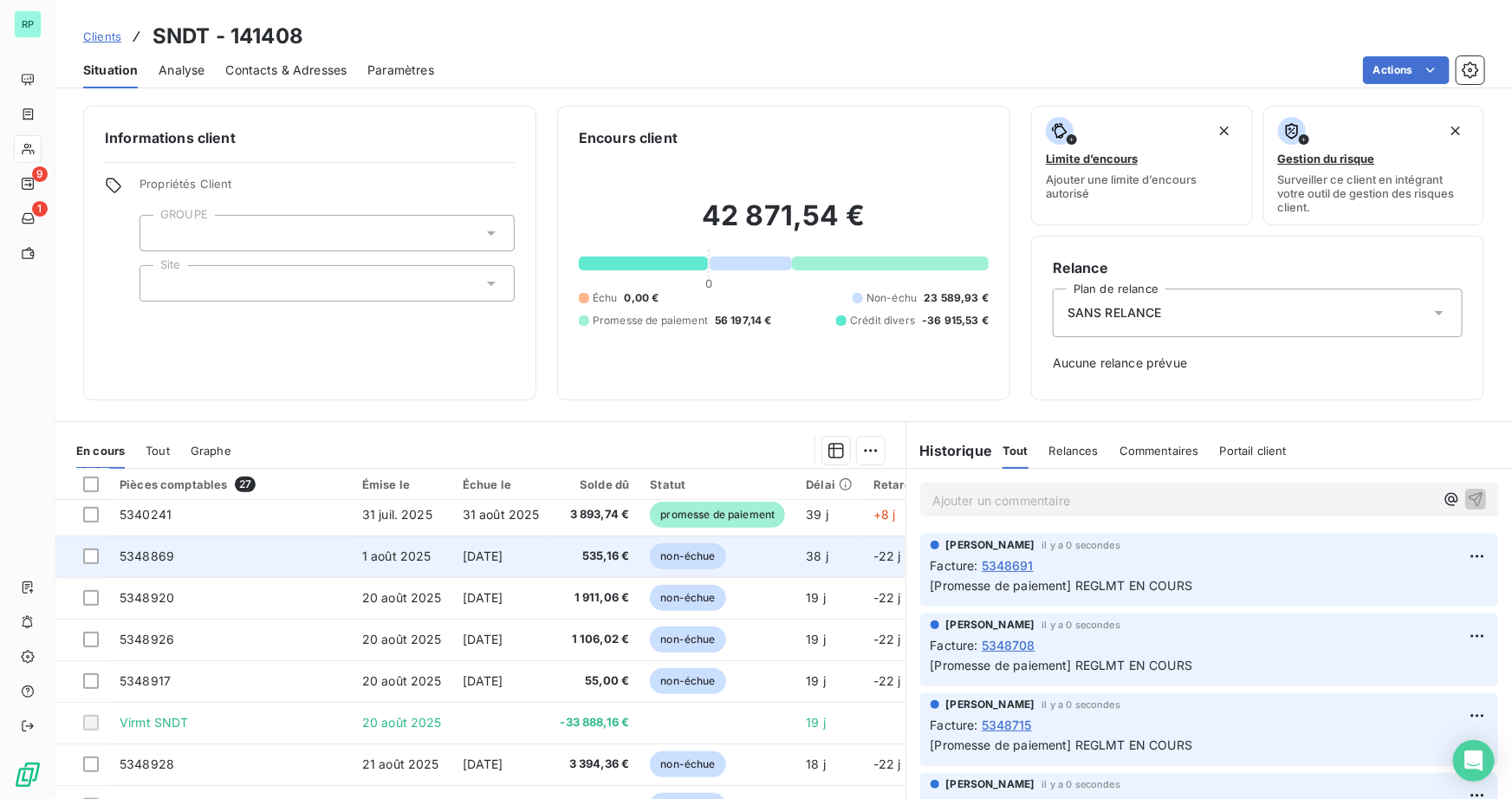
click at [139, 556] on span "5348869" at bounding box center [147, 556] width 55 height 14
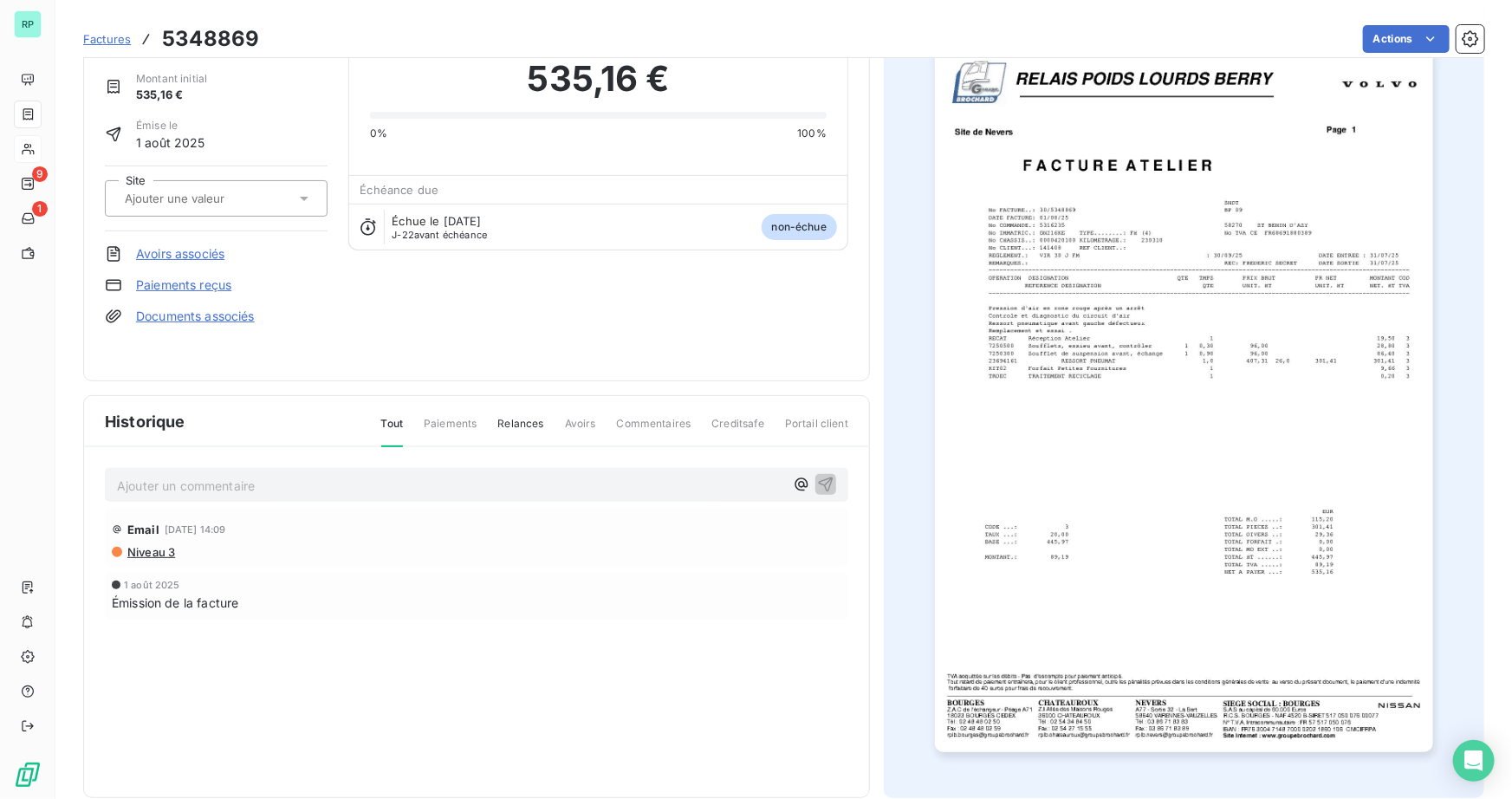
scroll to position [95, 0]
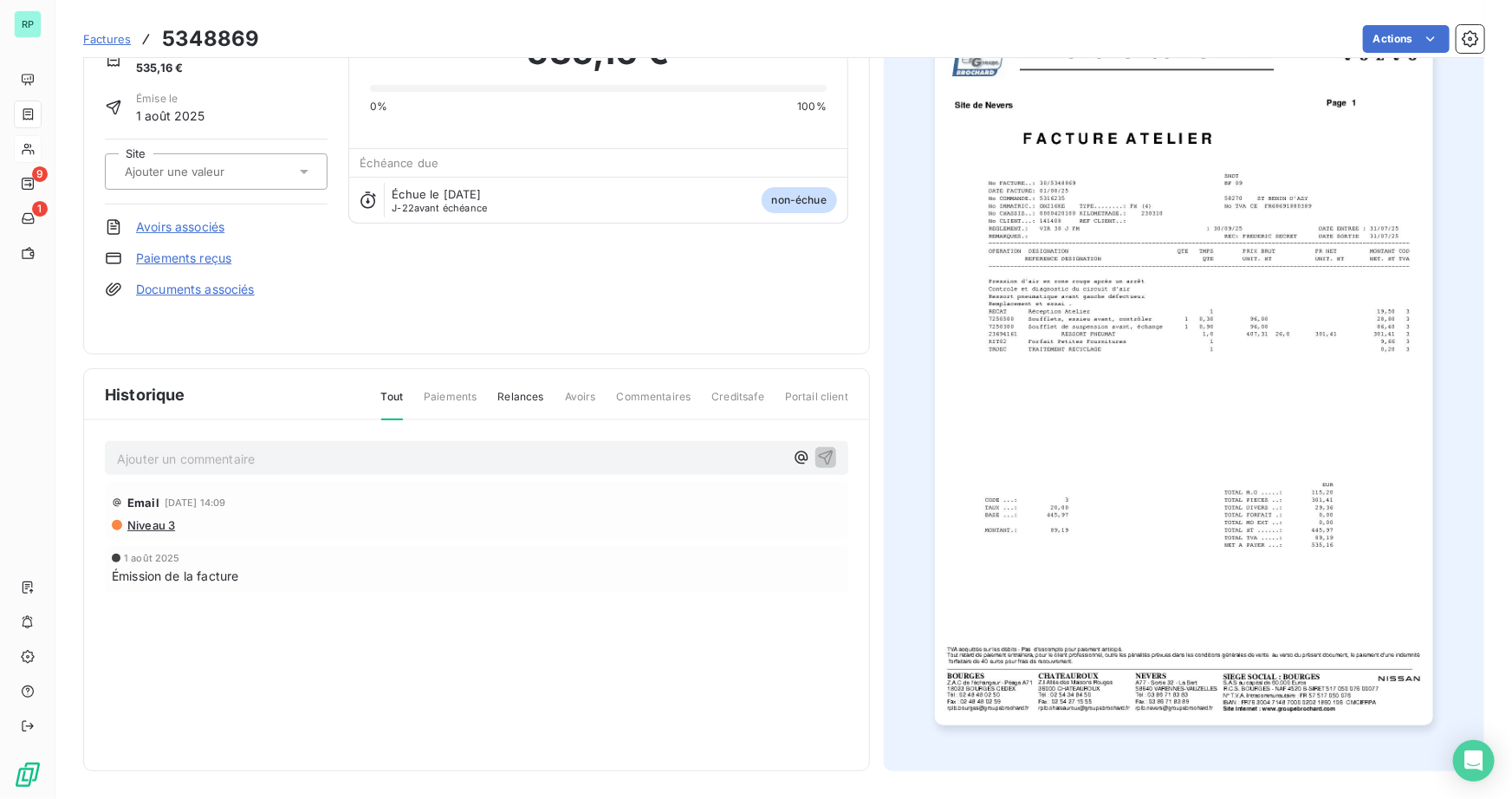
click at [1278, 506] on img "button" at bounding box center [1184, 373] width 498 height 706
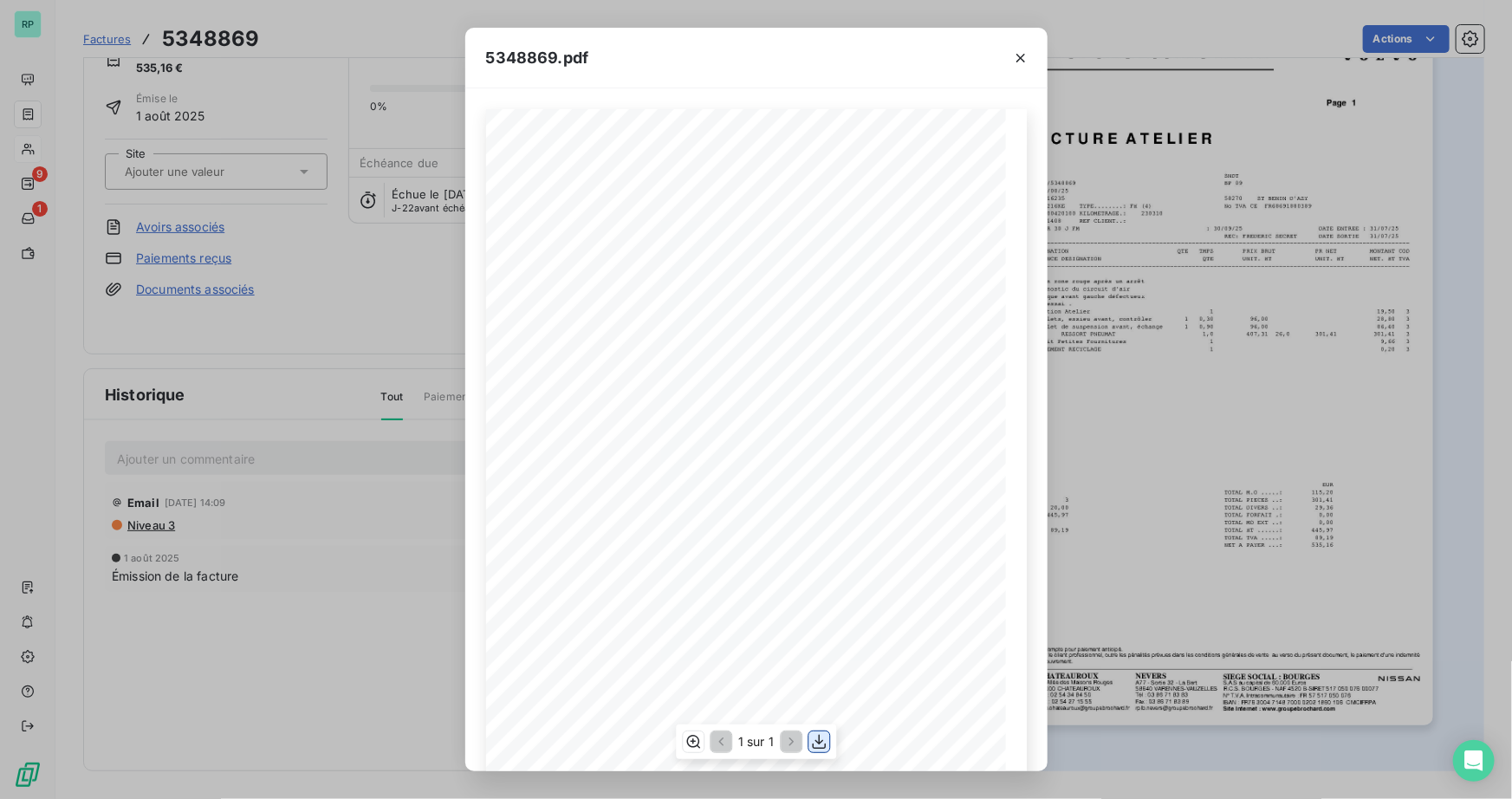
click at [813, 739] on icon "button" at bounding box center [819, 742] width 17 height 17
click at [1012, 59] on icon "button" at bounding box center [1021, 58] width 17 height 17
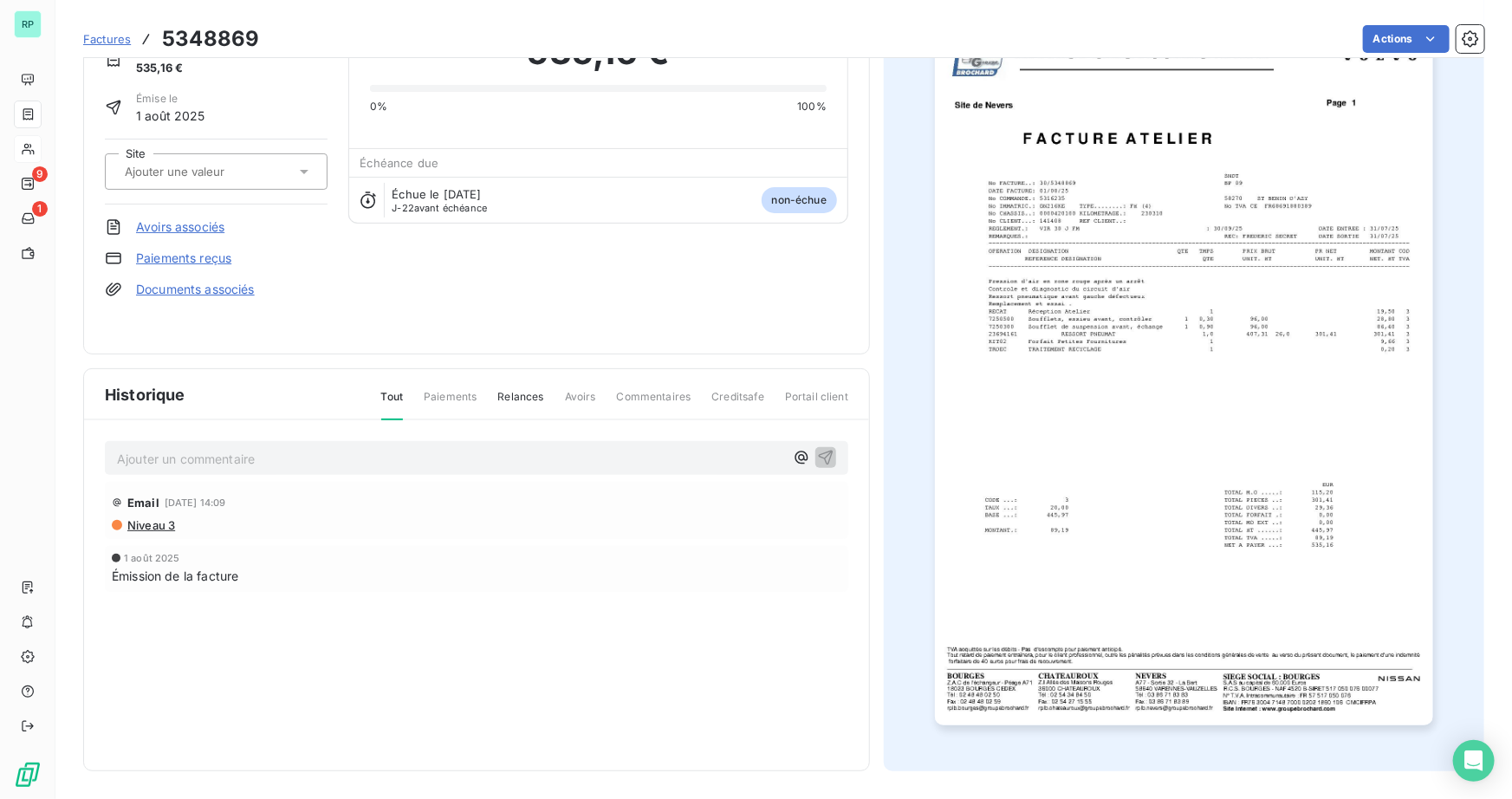
scroll to position [0, 0]
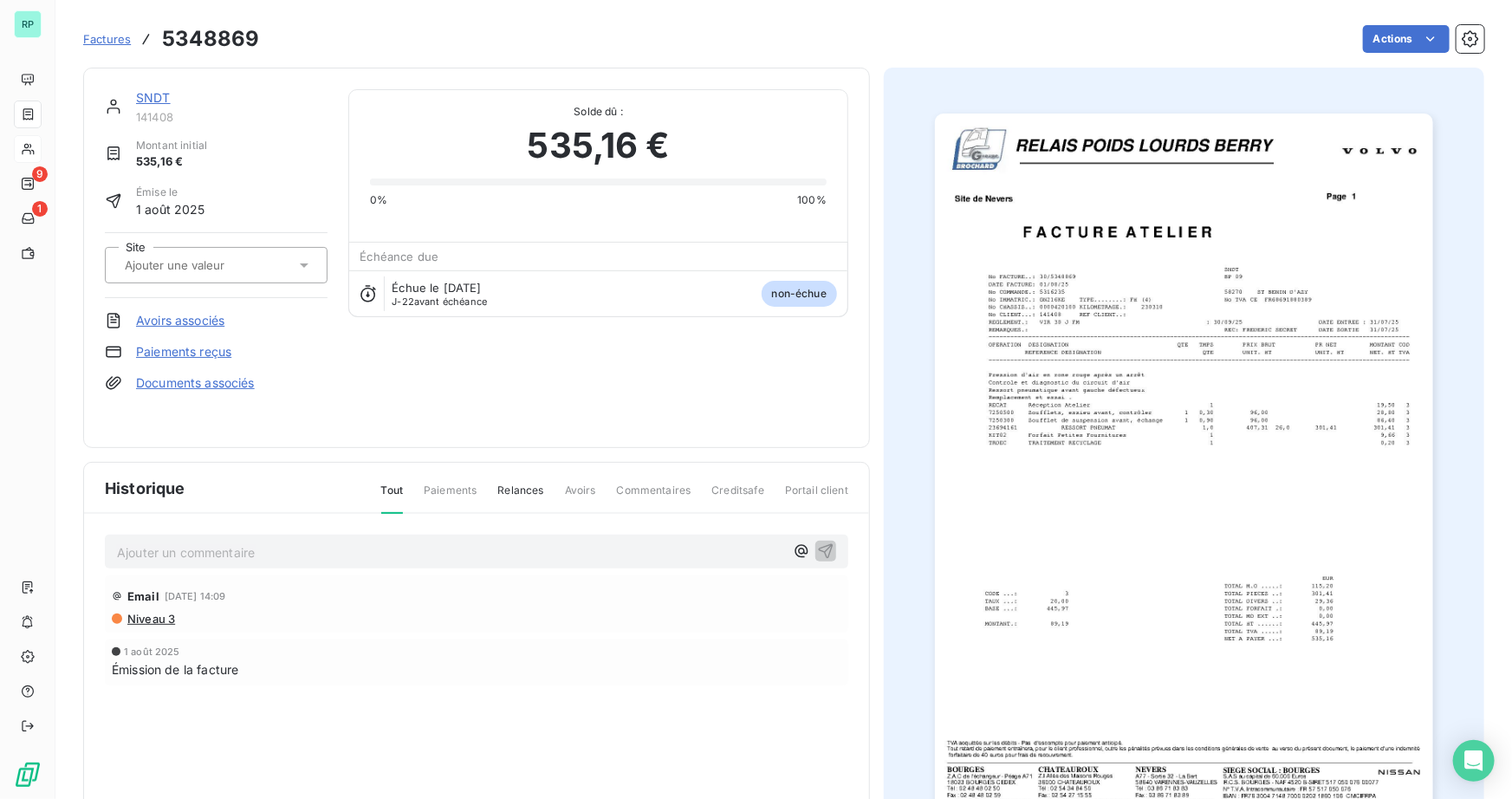
click at [158, 94] on link "SNDT" at bounding box center [153, 97] width 34 height 14
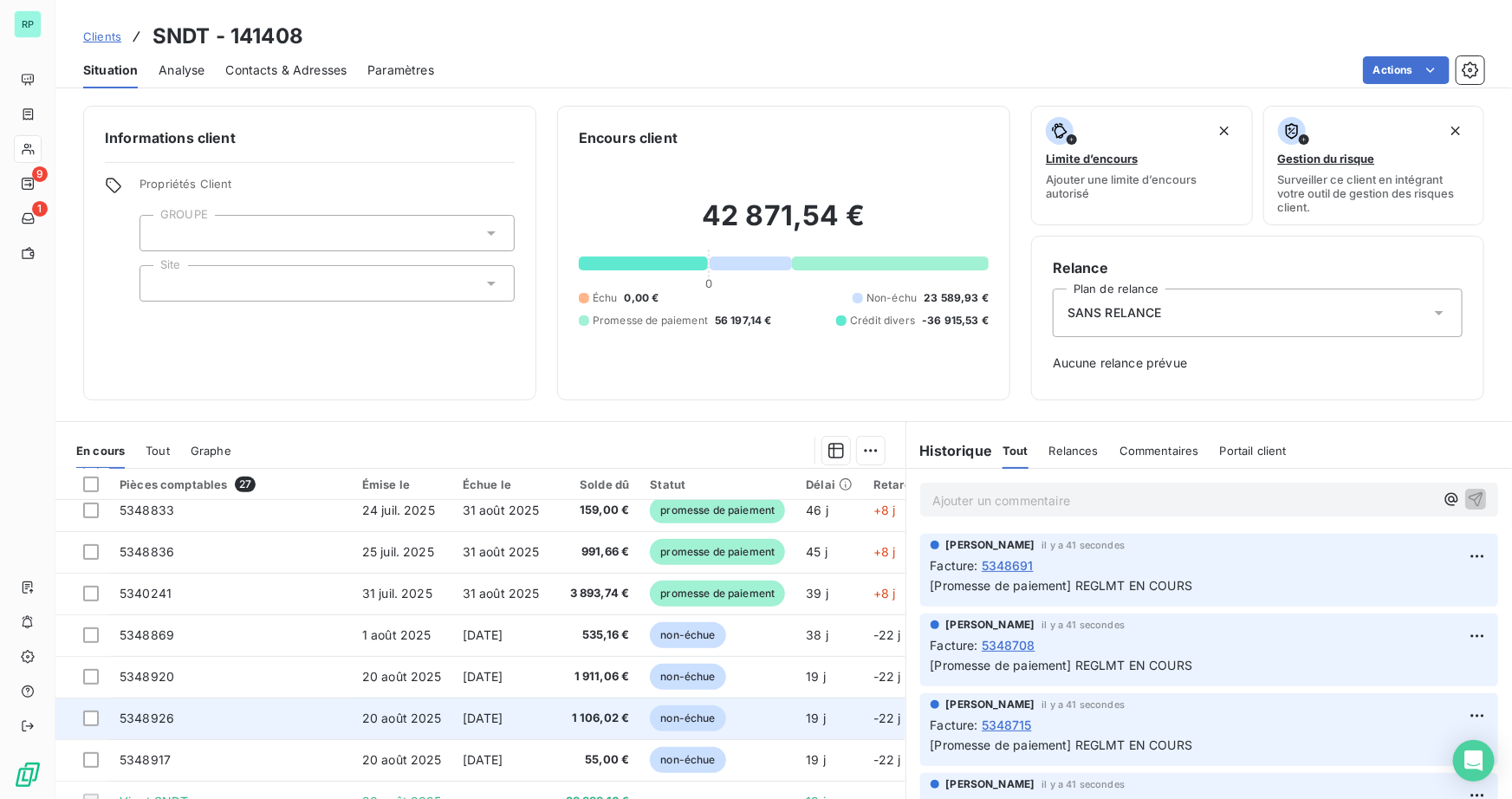
scroll to position [630, 0]
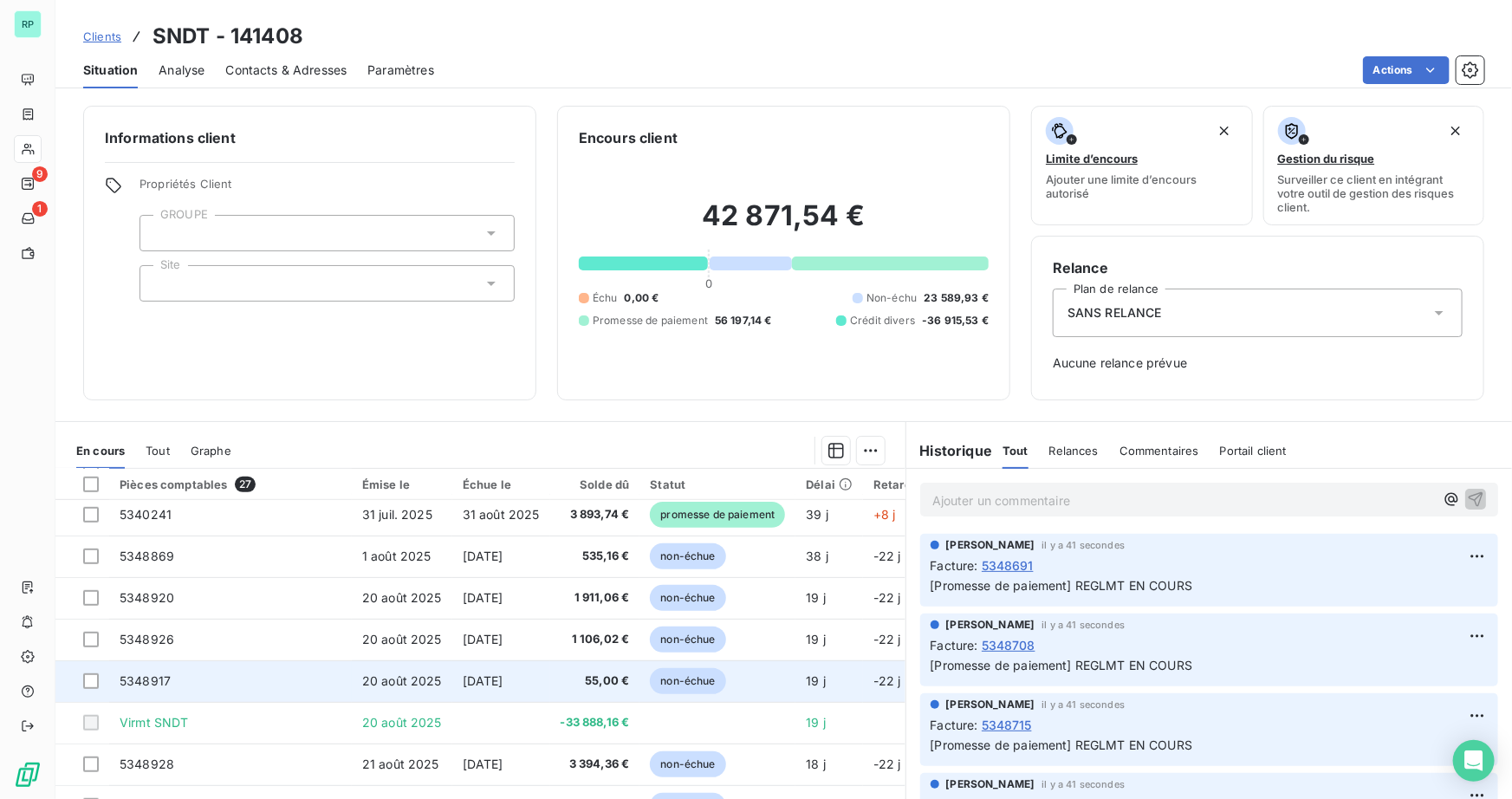
click at [141, 677] on span "5348917" at bounding box center [145, 680] width 51 height 14
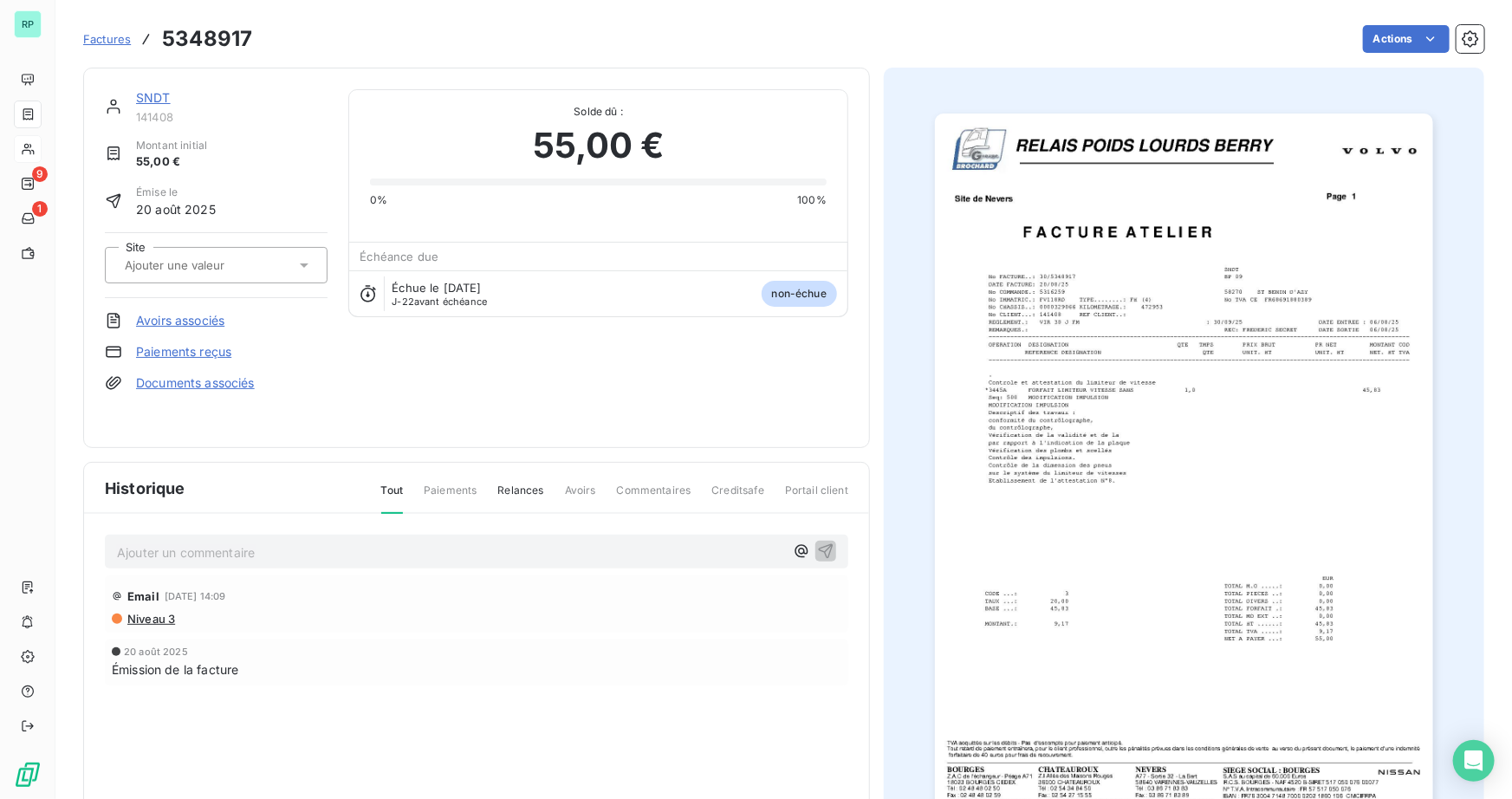
click at [1221, 550] on img "button" at bounding box center [1184, 467] width 498 height 706
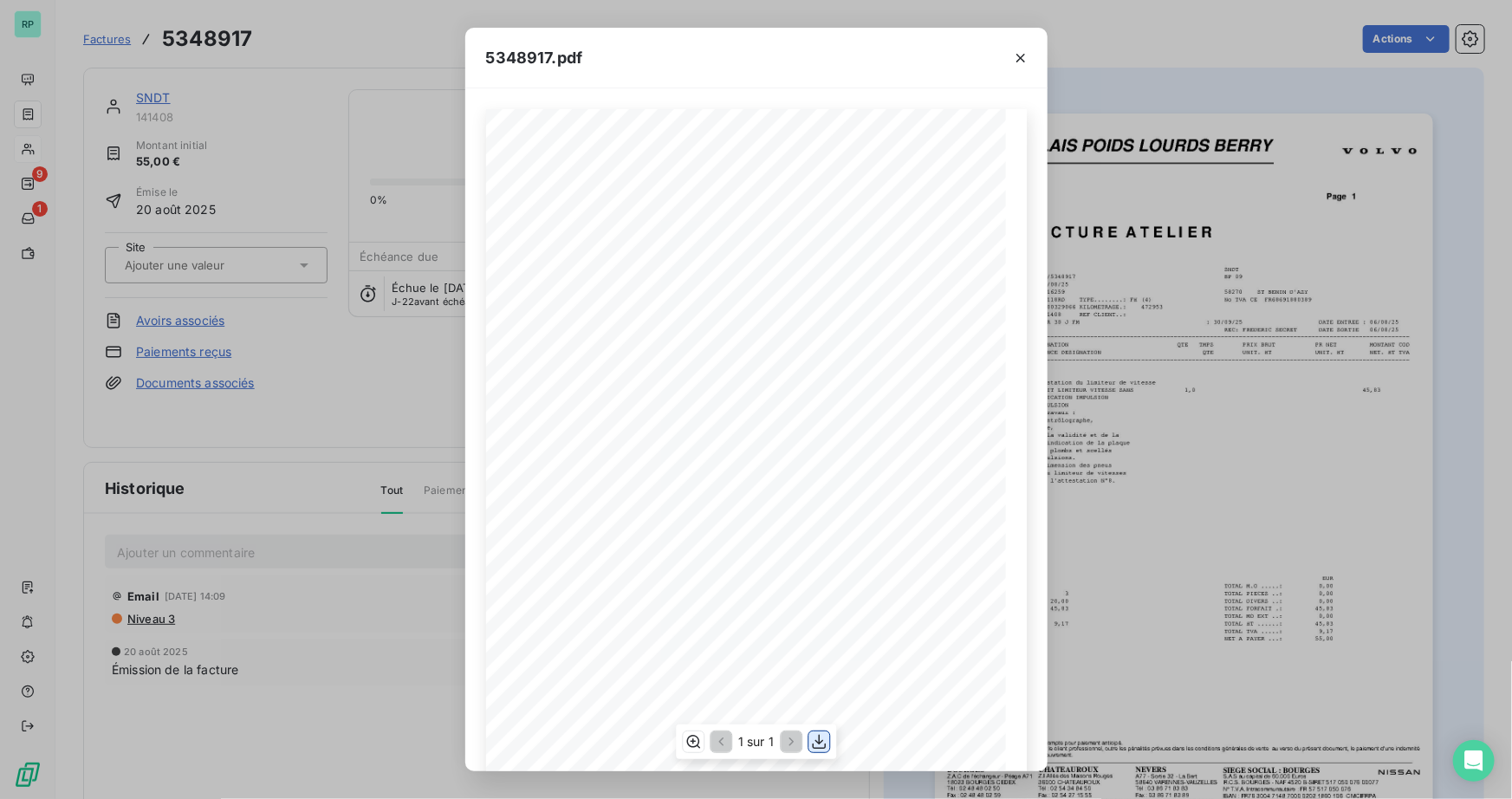
click at [817, 745] on icon "button" at bounding box center [819, 742] width 17 height 17
click at [1026, 56] on icon "button" at bounding box center [1021, 58] width 17 height 17
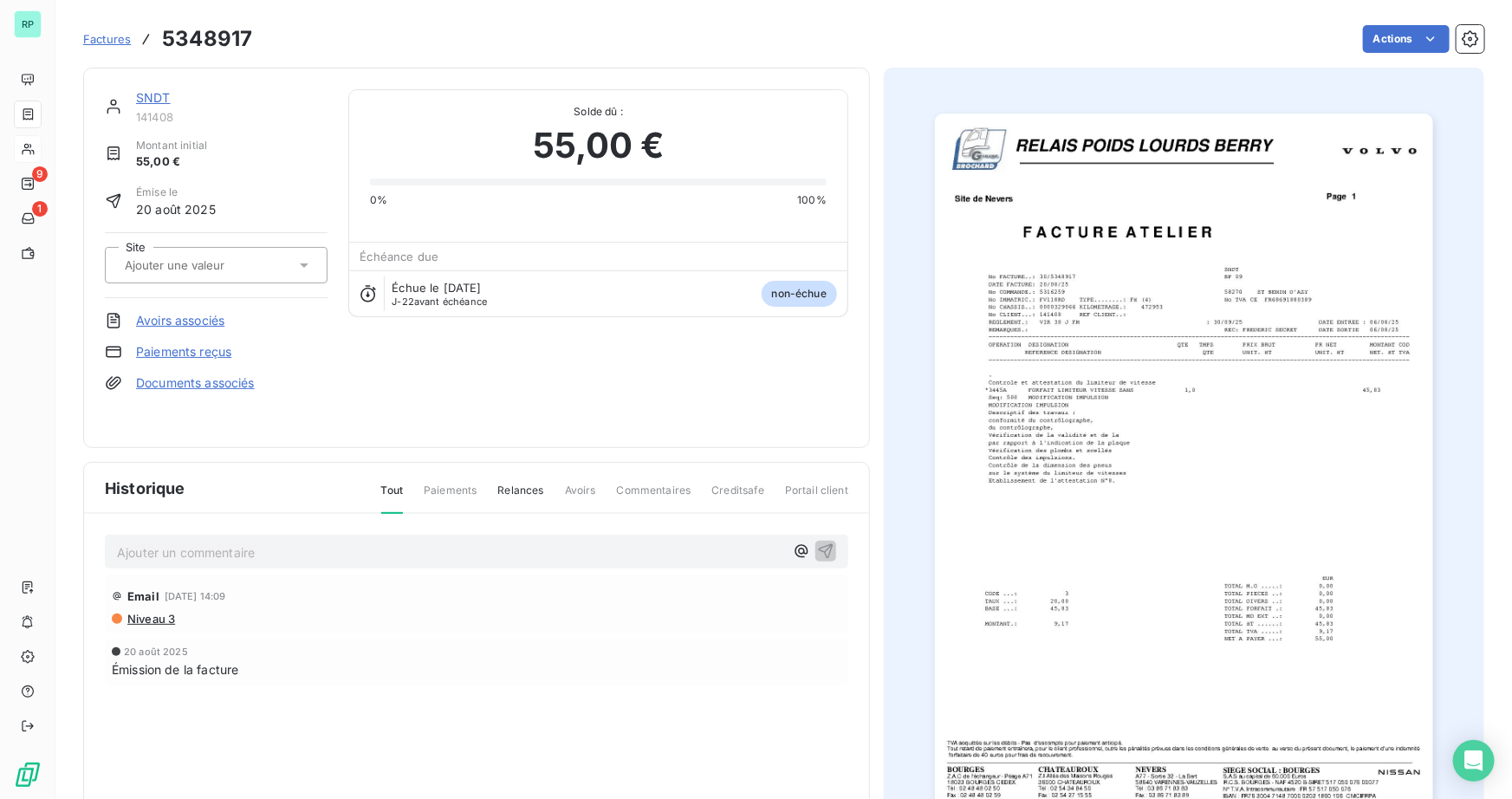
click at [150, 98] on link "SNDT" at bounding box center [153, 97] width 34 height 14
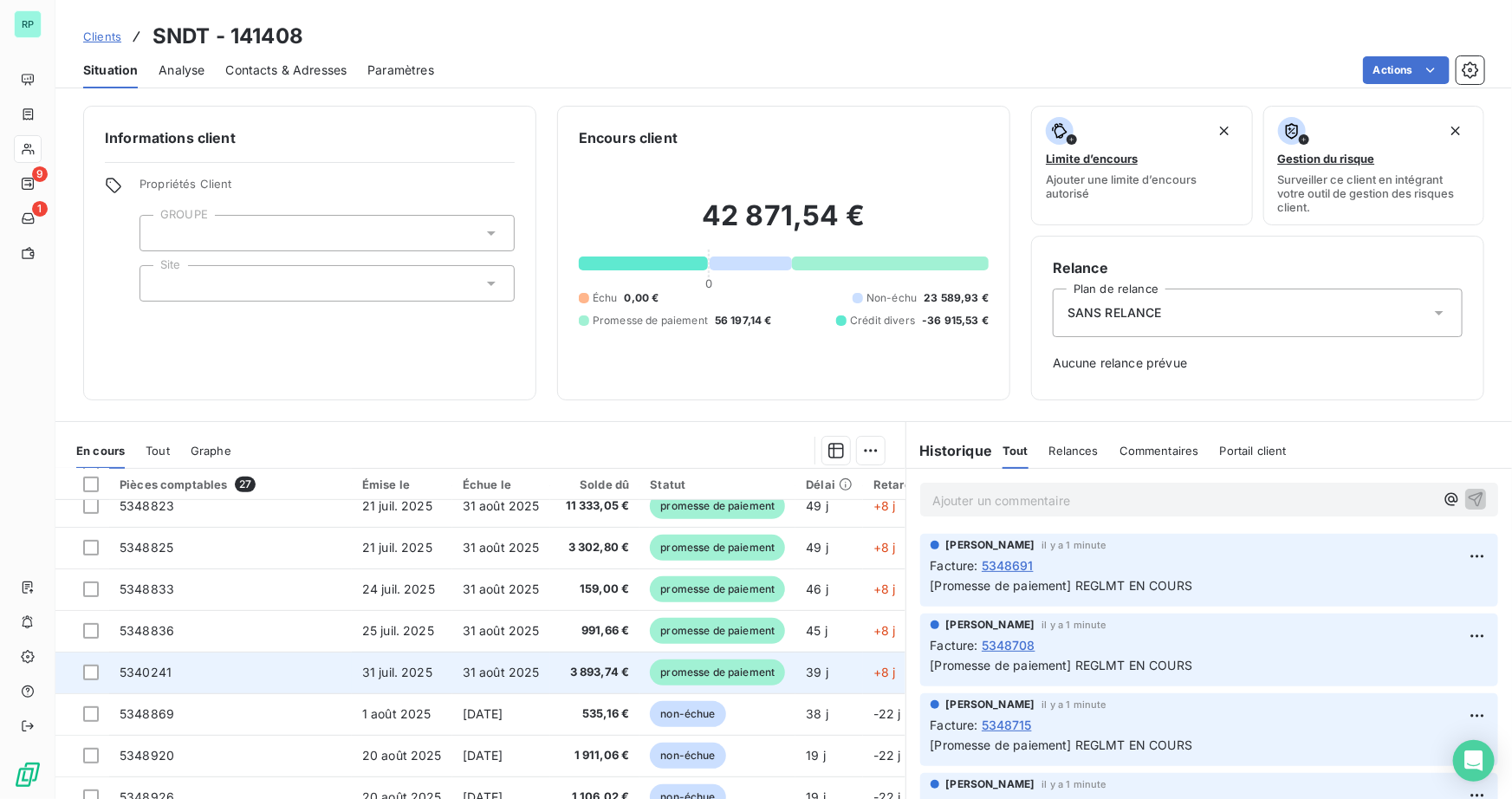
scroll to position [630, 0]
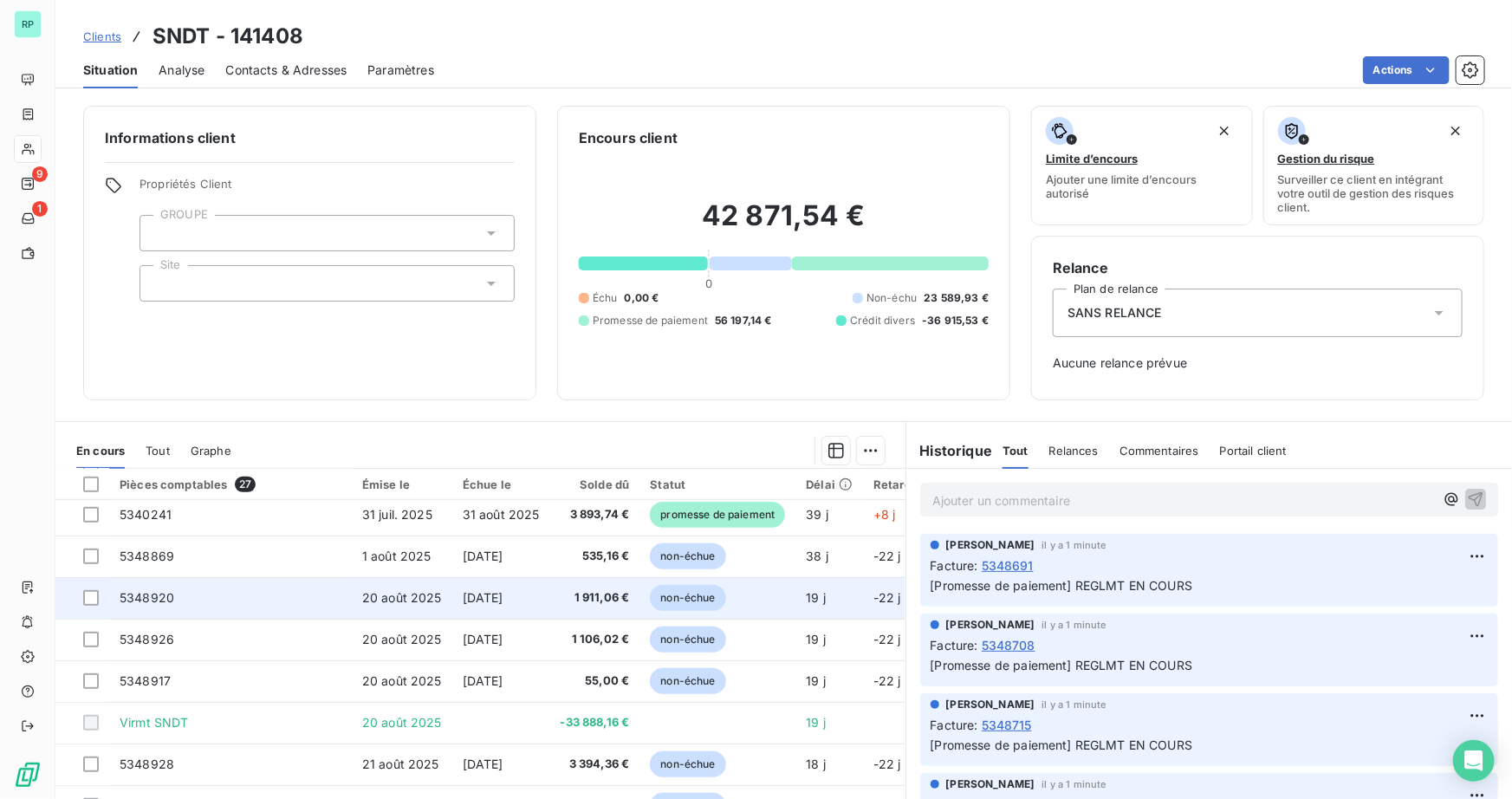
click at [134, 596] on span "5348920" at bounding box center [147, 597] width 55 height 14
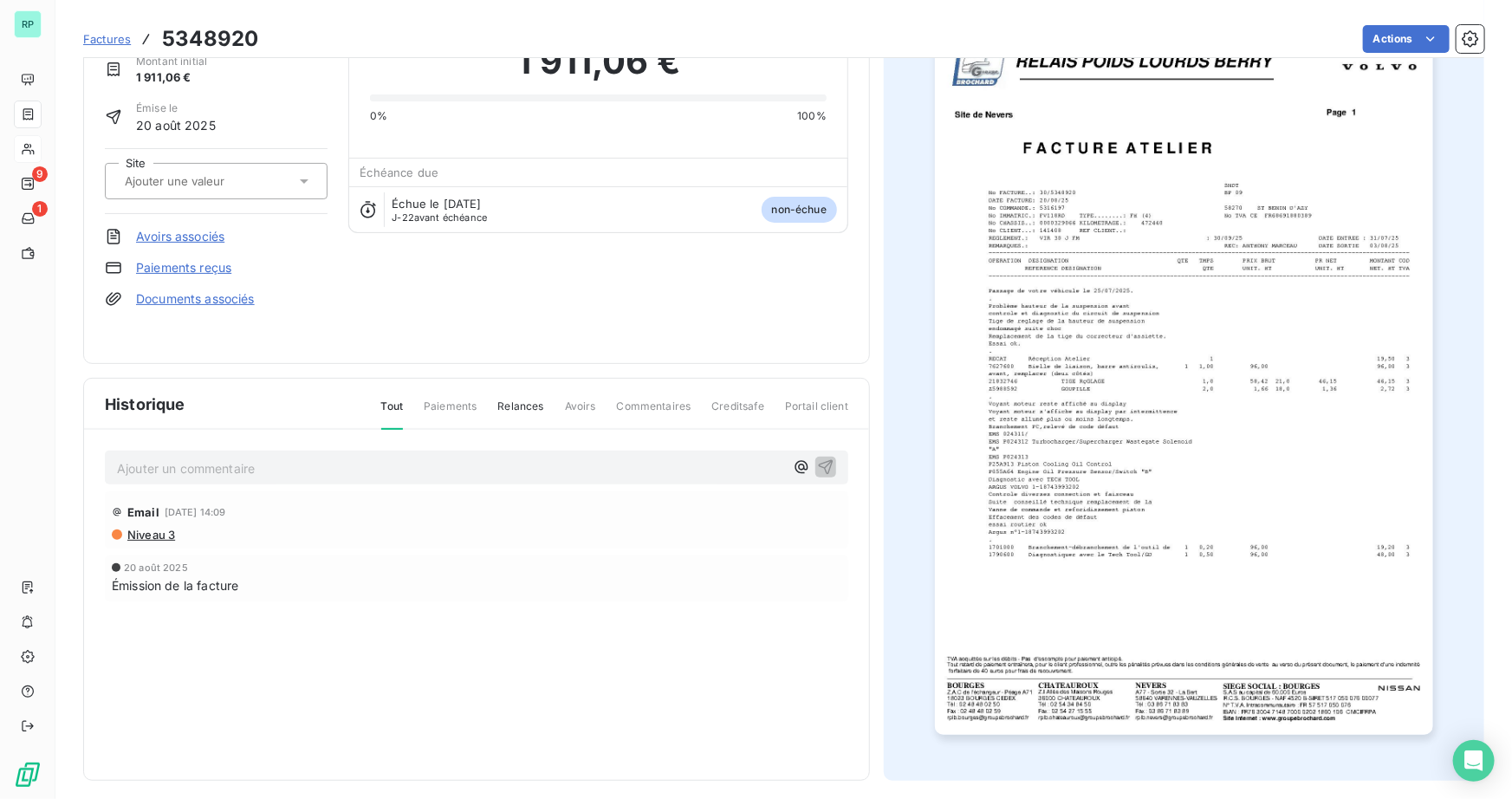
scroll to position [95, 0]
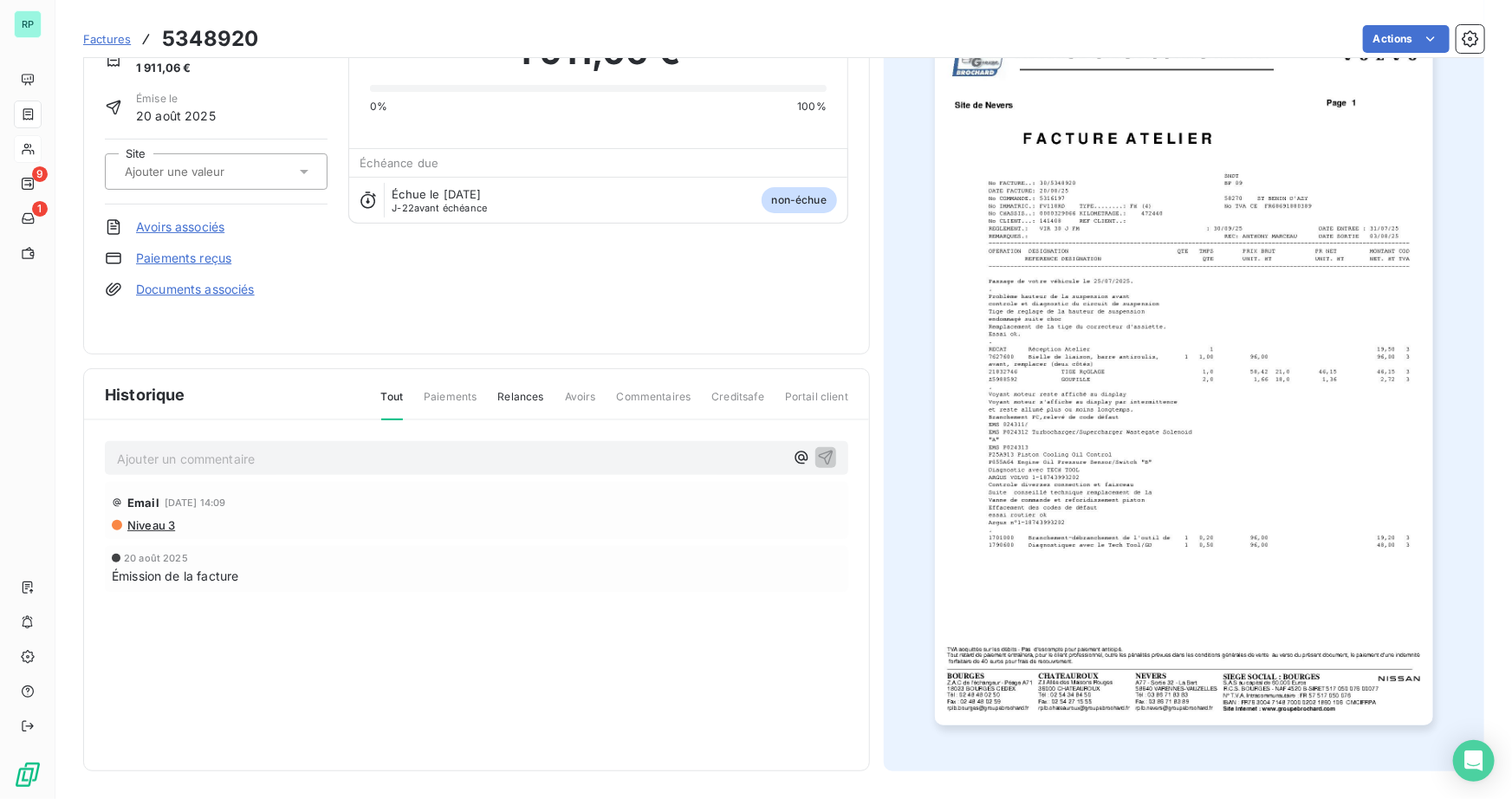
click at [1254, 536] on img "button" at bounding box center [1184, 373] width 498 height 706
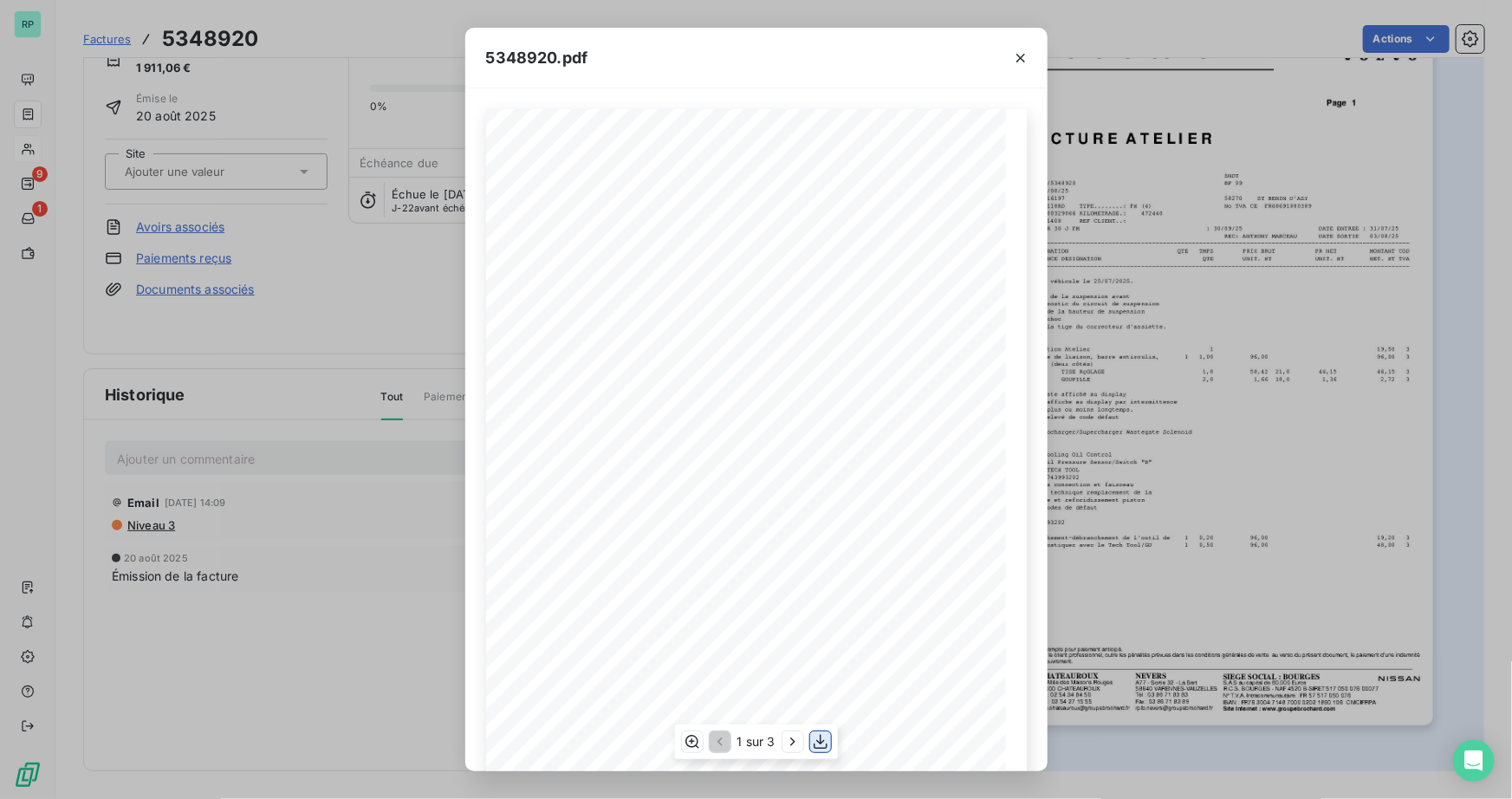
click at [822, 742] on icon "button" at bounding box center [821, 742] width 13 height 14
click at [1023, 60] on icon "button" at bounding box center [1021, 58] width 17 height 17
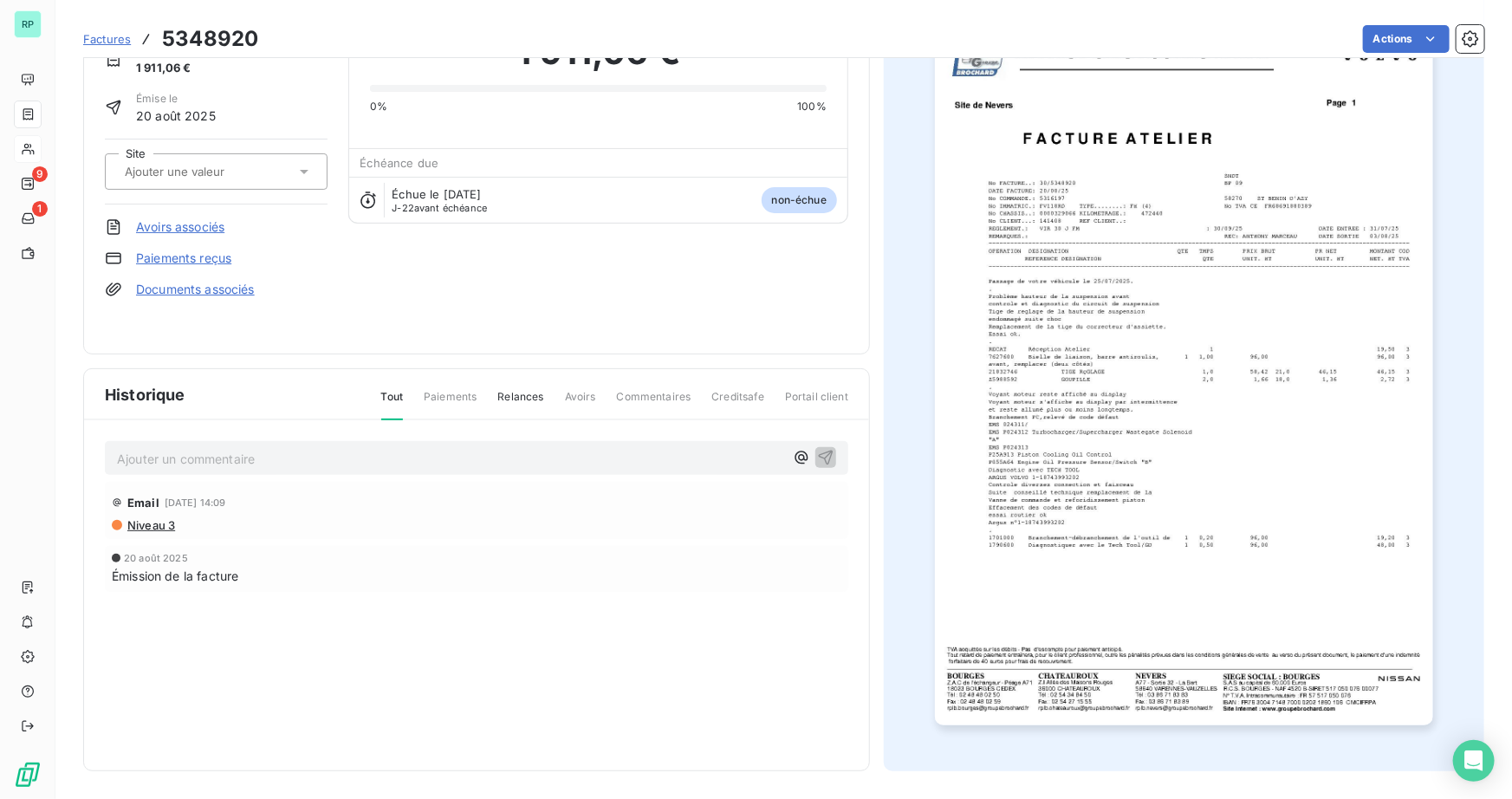
scroll to position [0, 0]
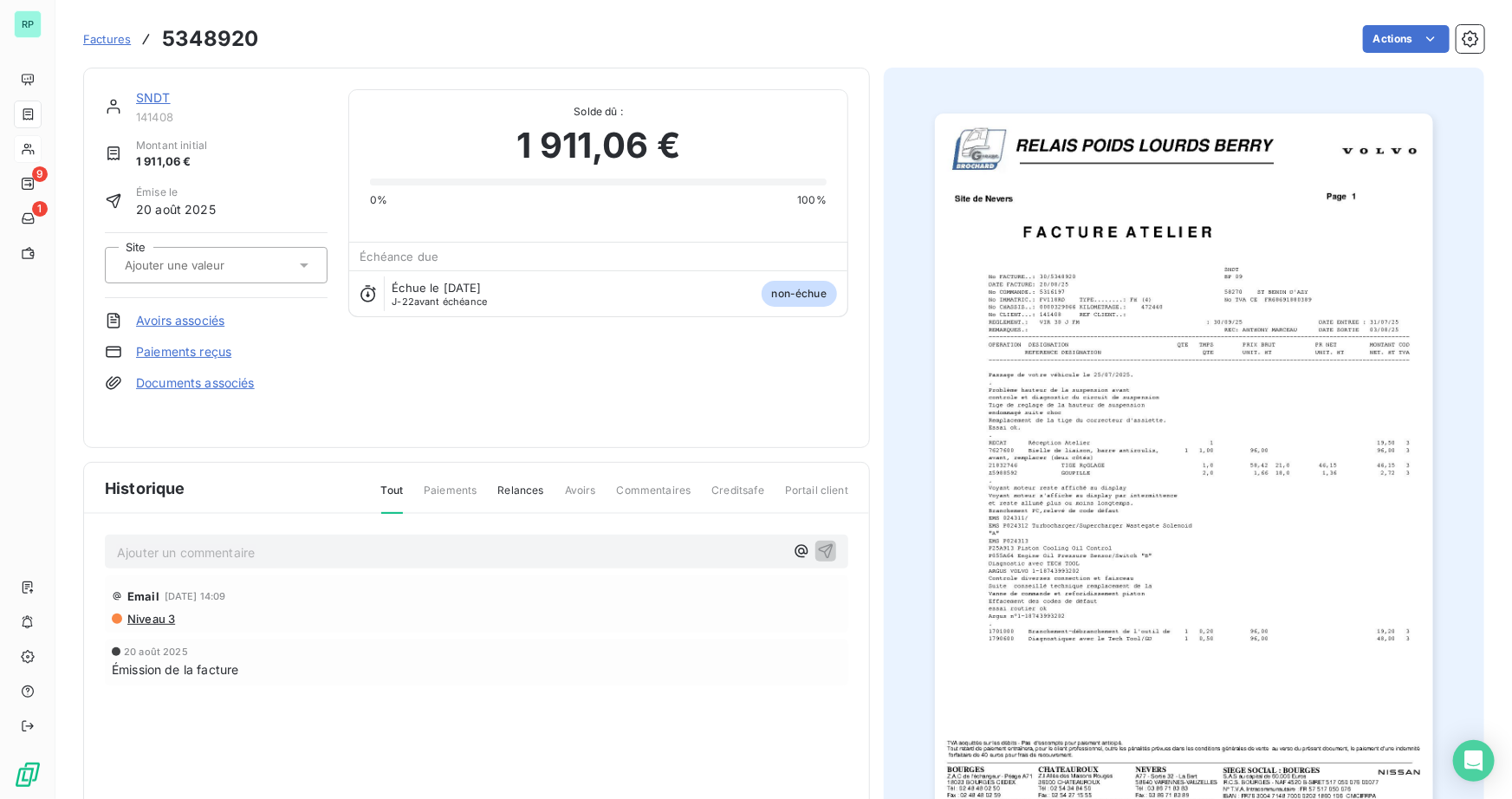
click at [161, 101] on link "SNDT" at bounding box center [153, 97] width 34 height 14
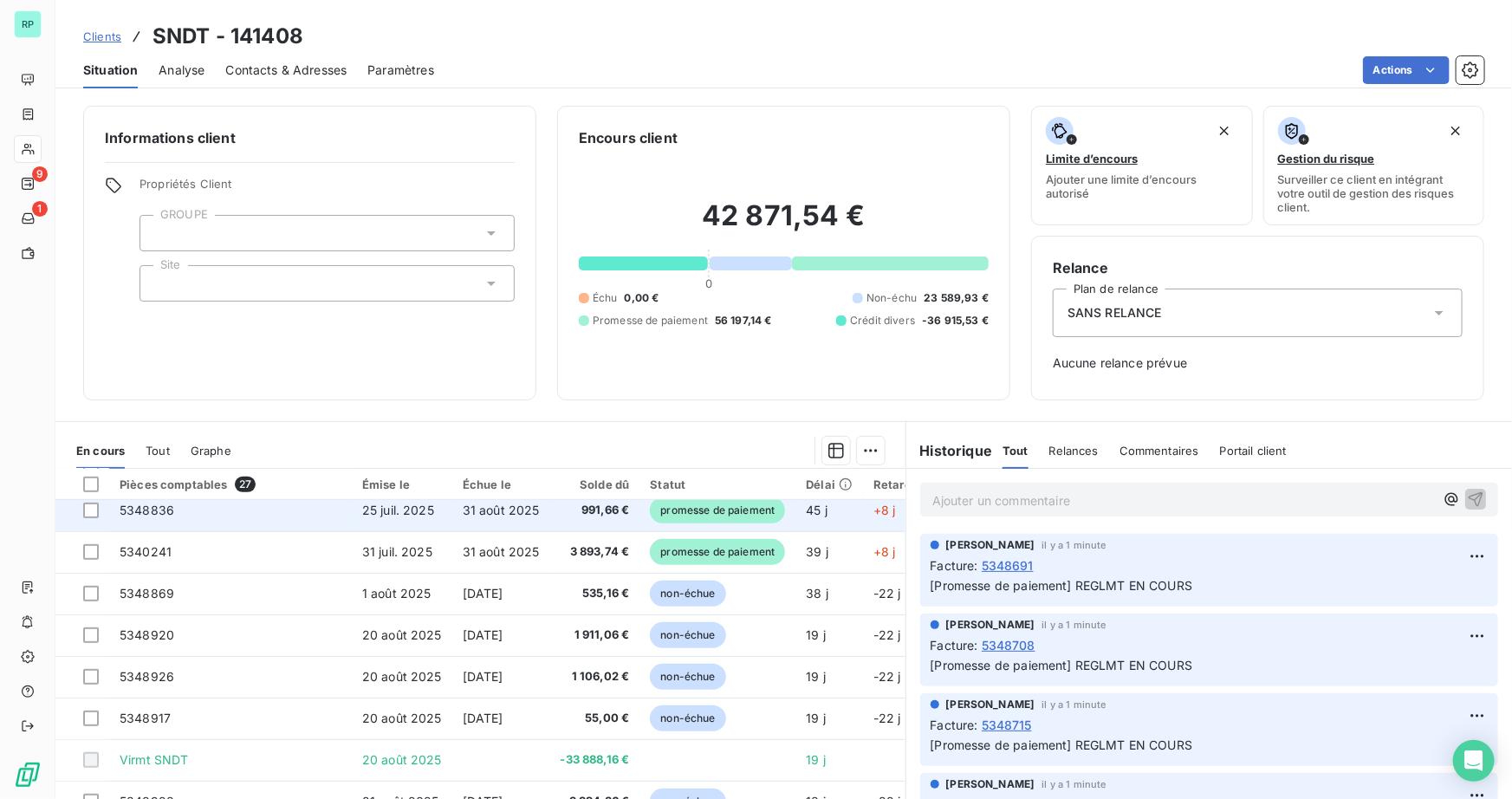
scroll to position [630, 0]
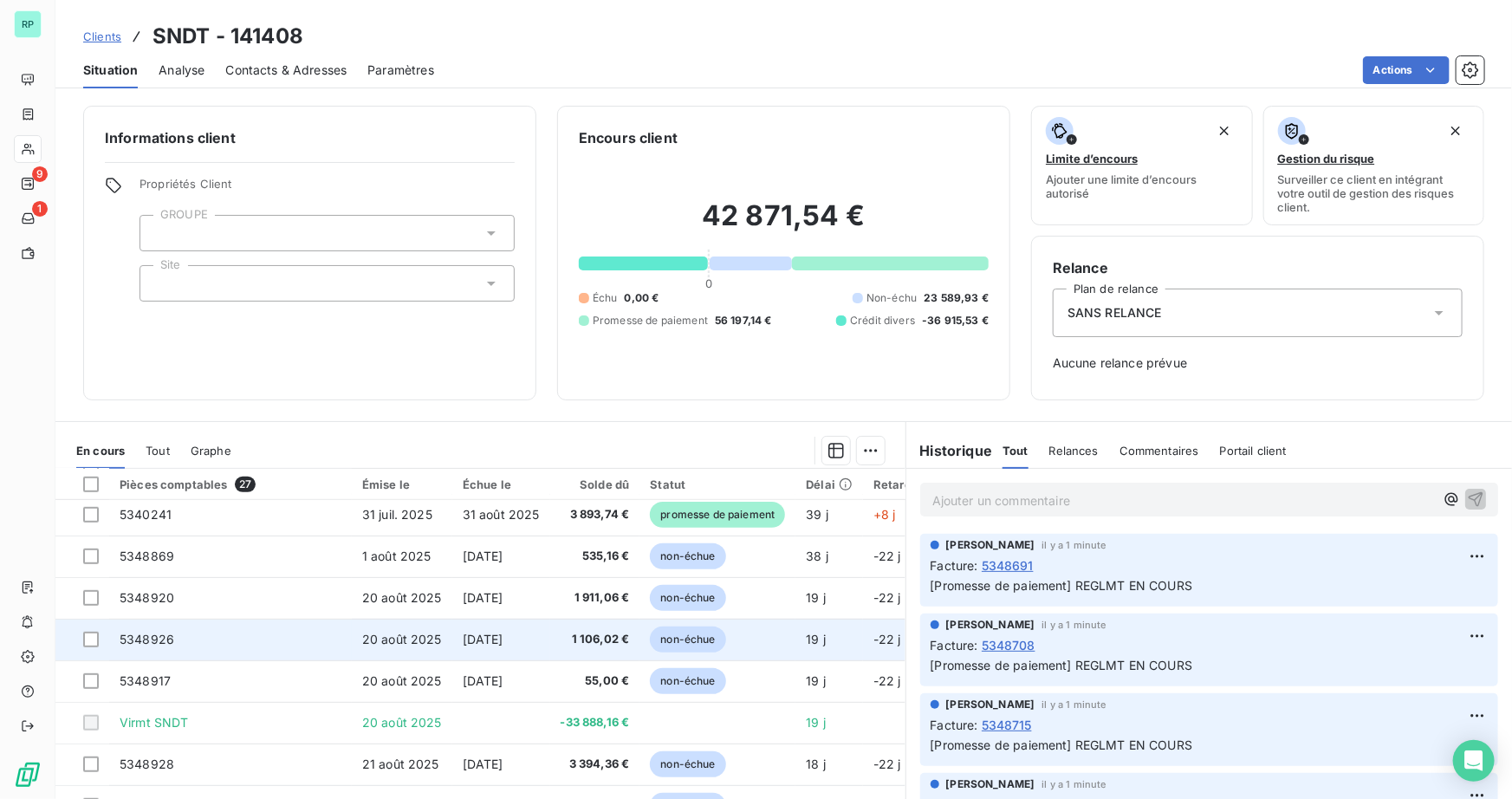
click at [153, 642] on span "5348926" at bounding box center [147, 639] width 55 height 14
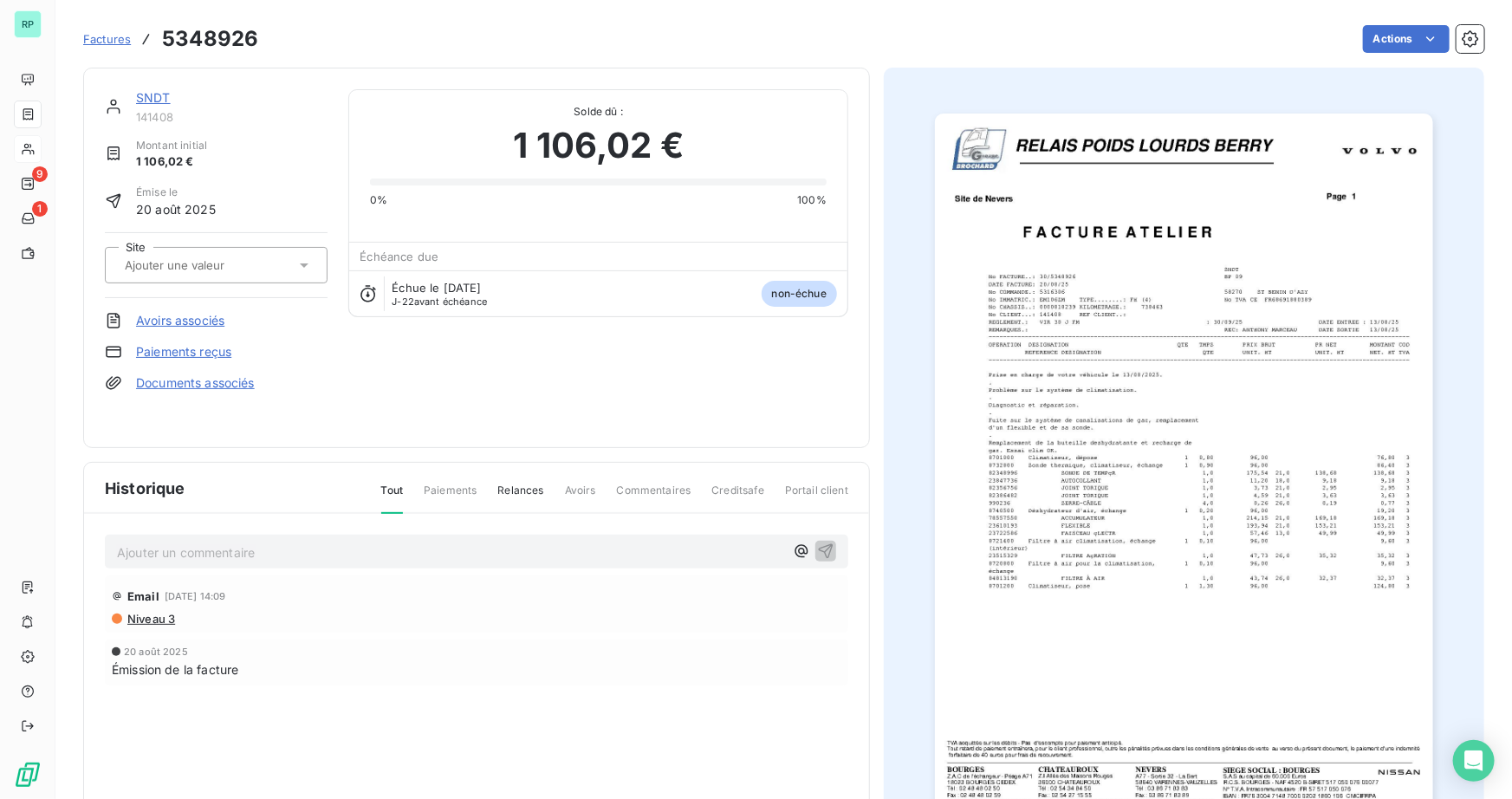
click at [1291, 605] on img "button" at bounding box center [1184, 467] width 498 height 706
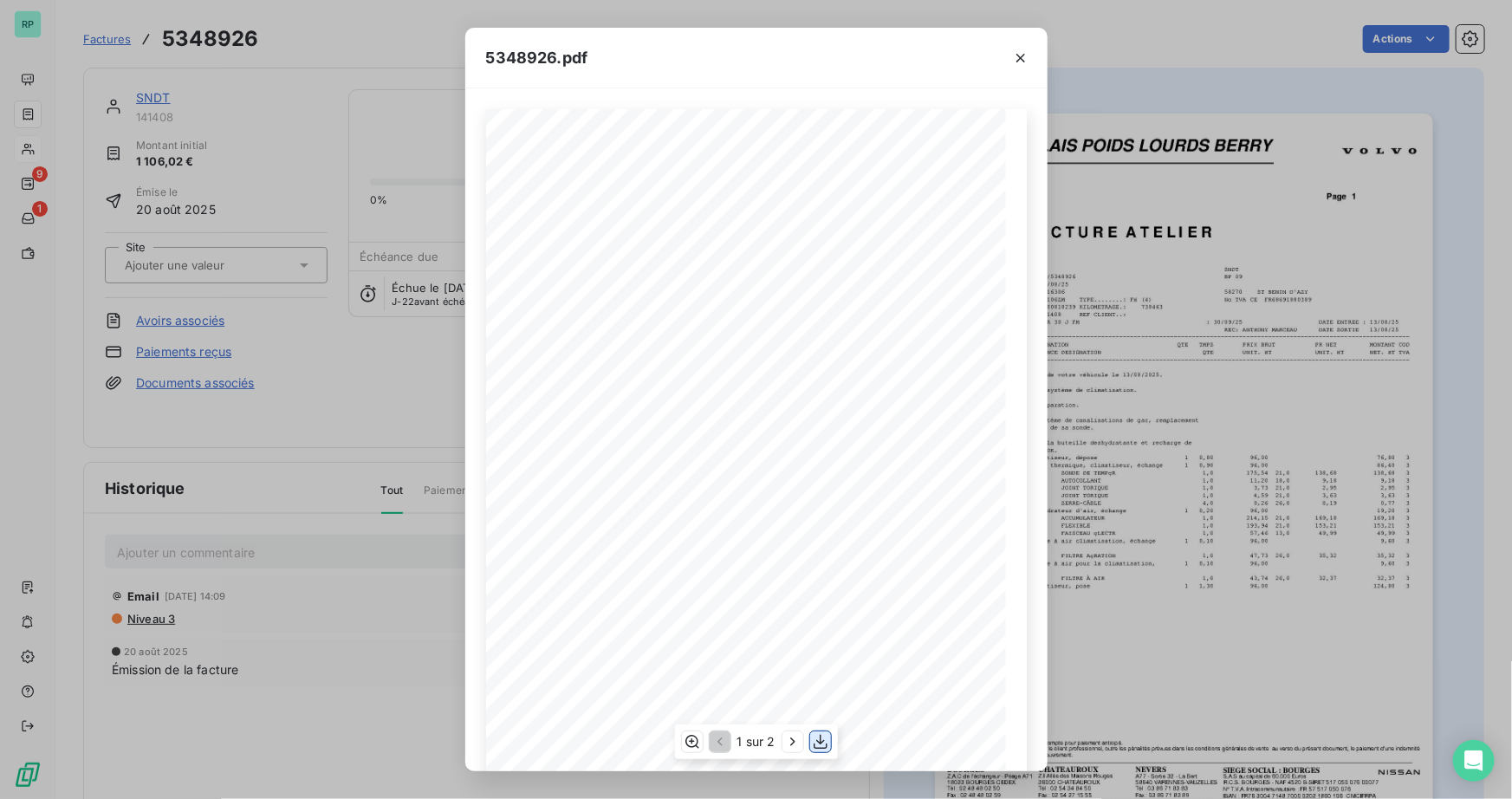
click at [814, 750] on icon "button" at bounding box center [821, 742] width 17 height 17
click at [1020, 62] on icon "button" at bounding box center [1021, 58] width 17 height 17
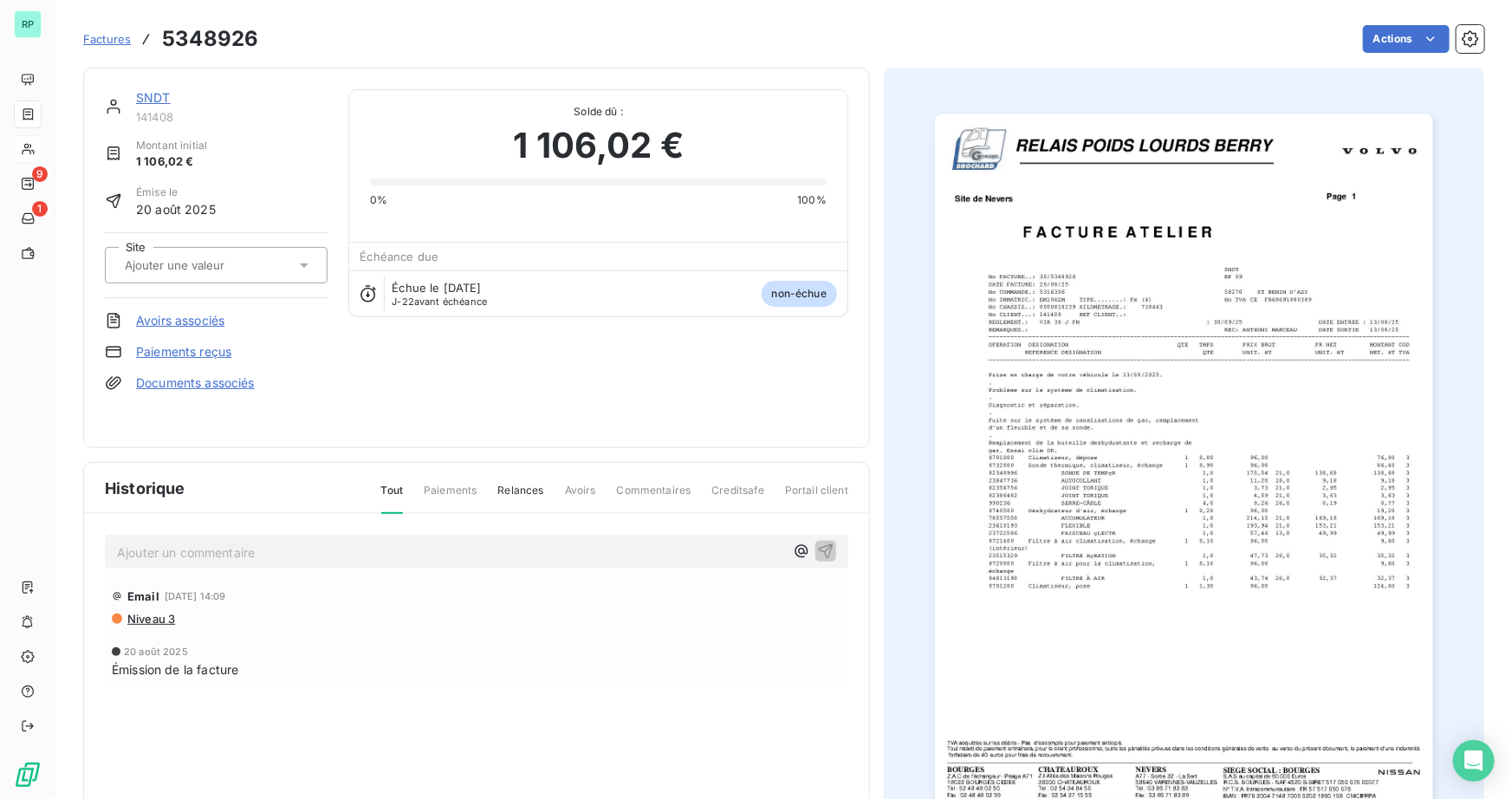
click at [157, 97] on link "SNDT" at bounding box center [153, 97] width 34 height 14
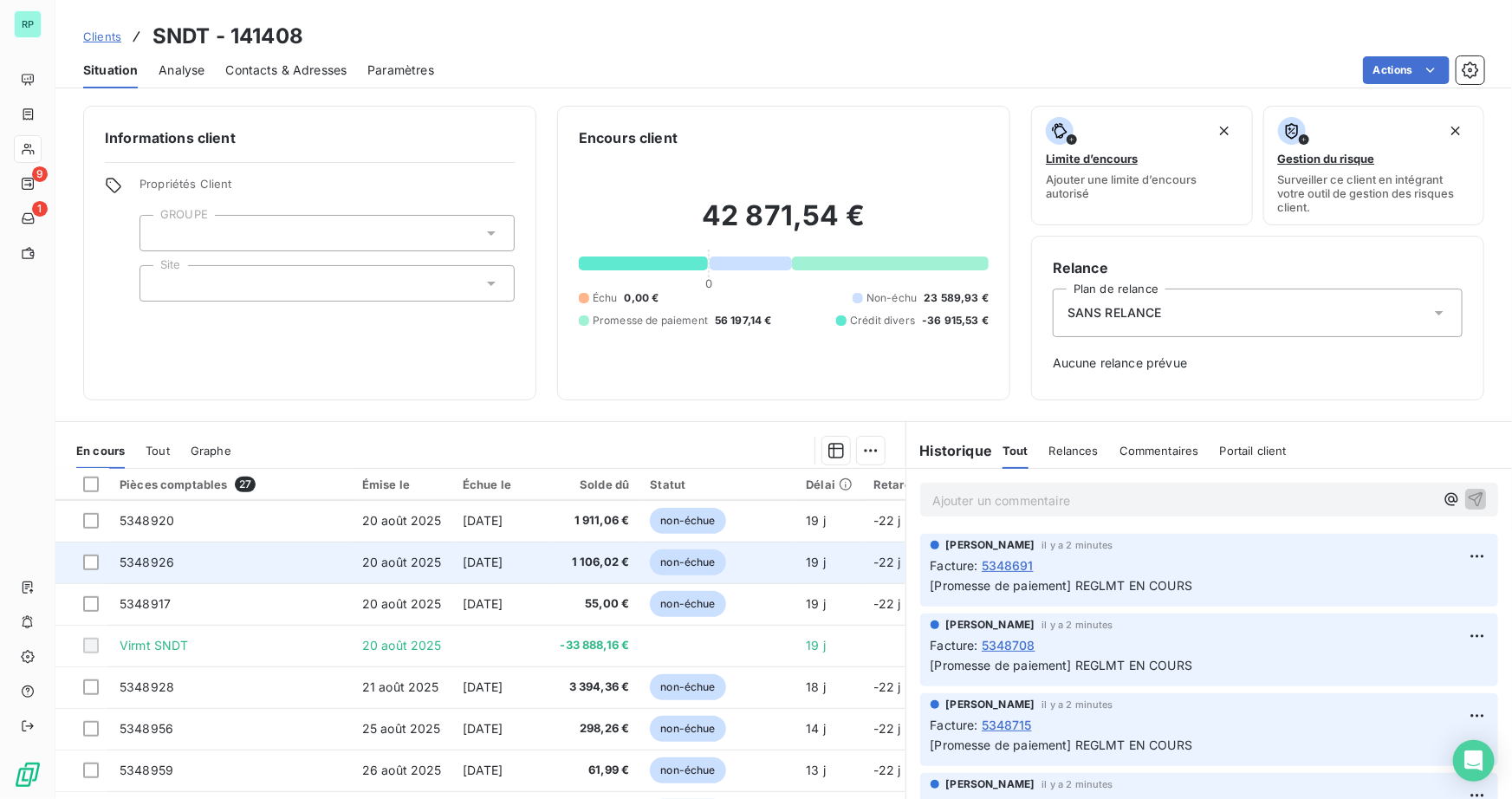
scroll to position [743, 0]
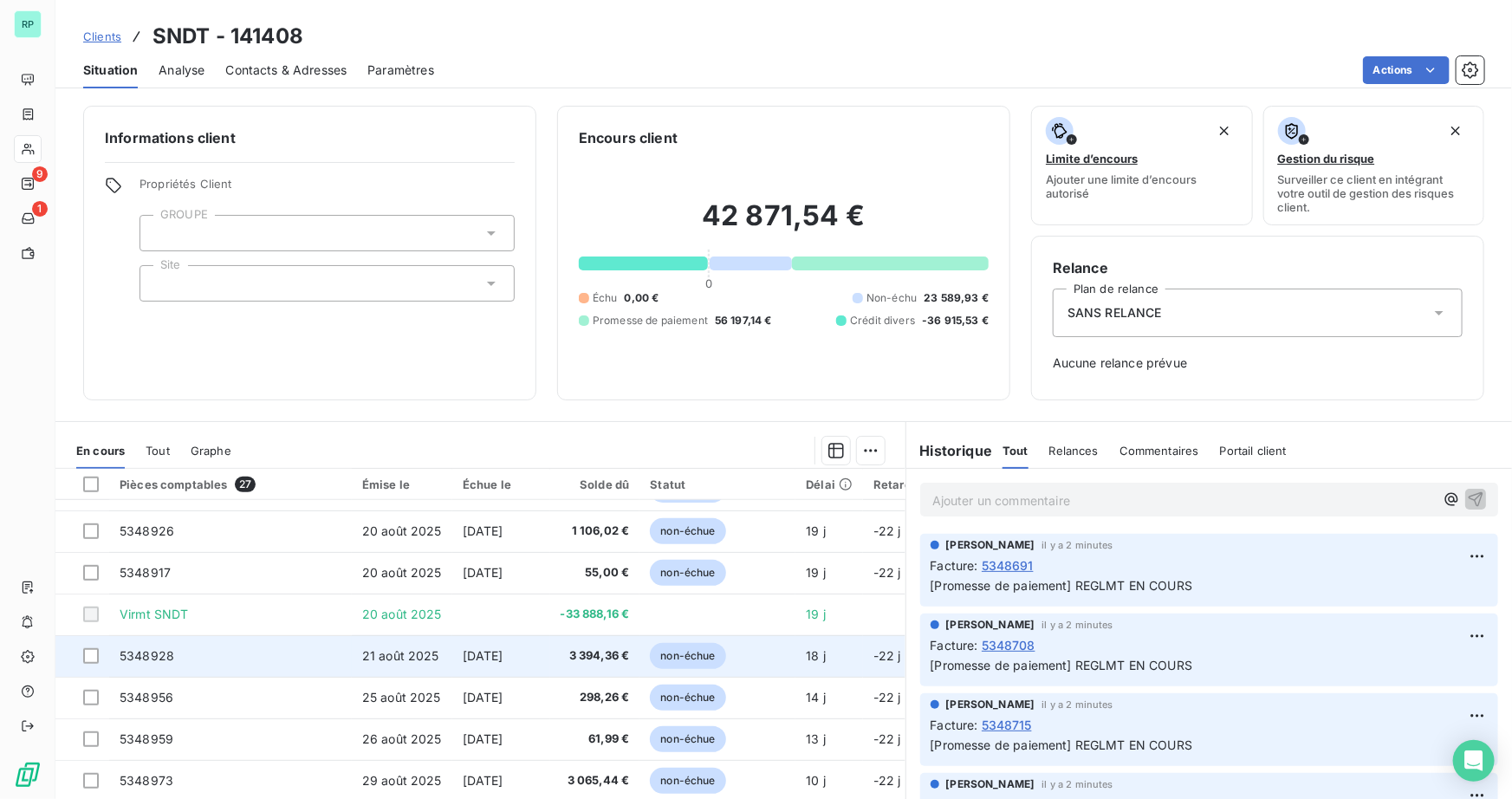
click at [152, 656] on span "5348928" at bounding box center [147, 655] width 55 height 14
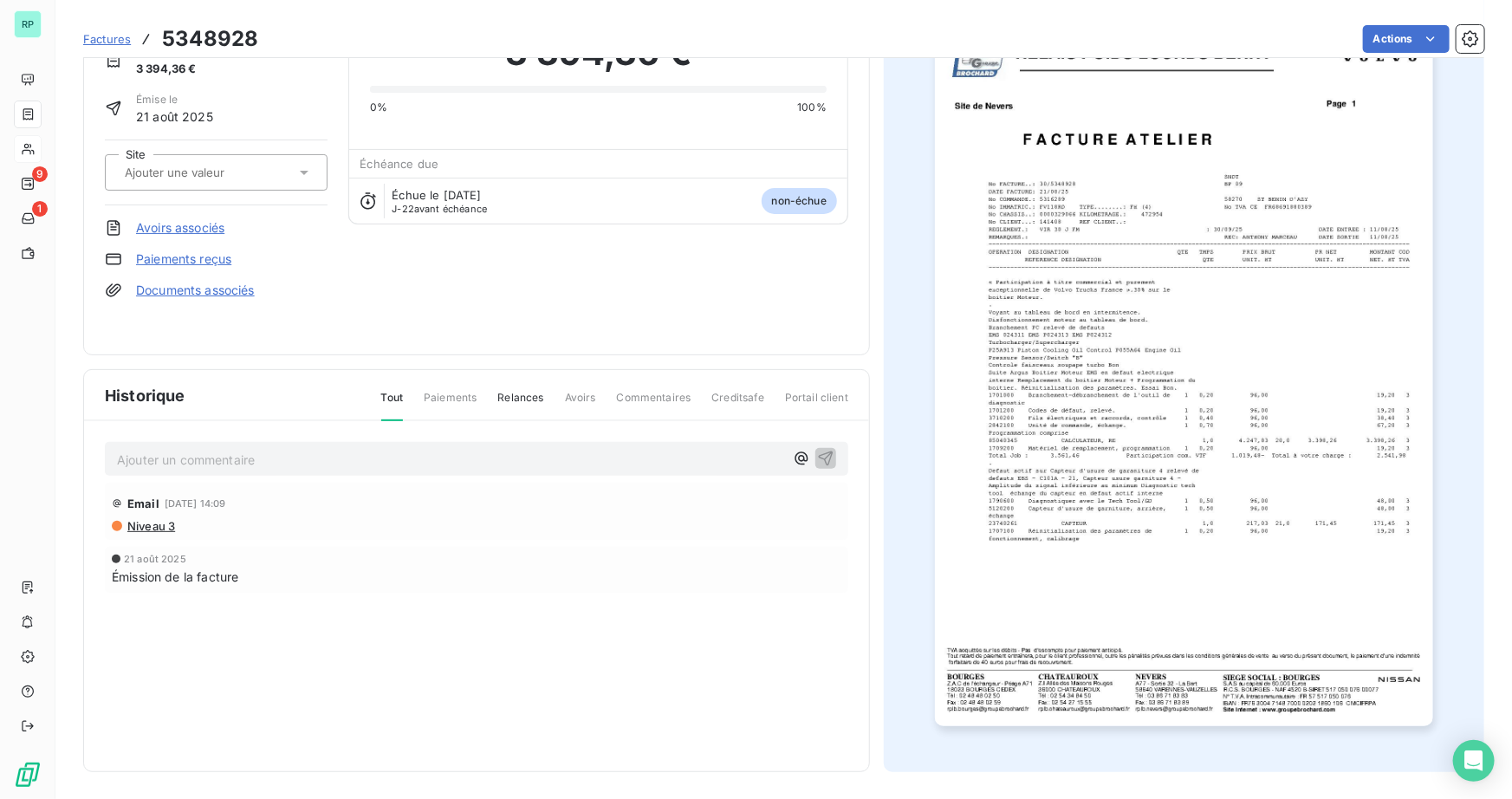
scroll to position [95, 0]
click at [1200, 563] on img "button" at bounding box center [1184, 373] width 498 height 706
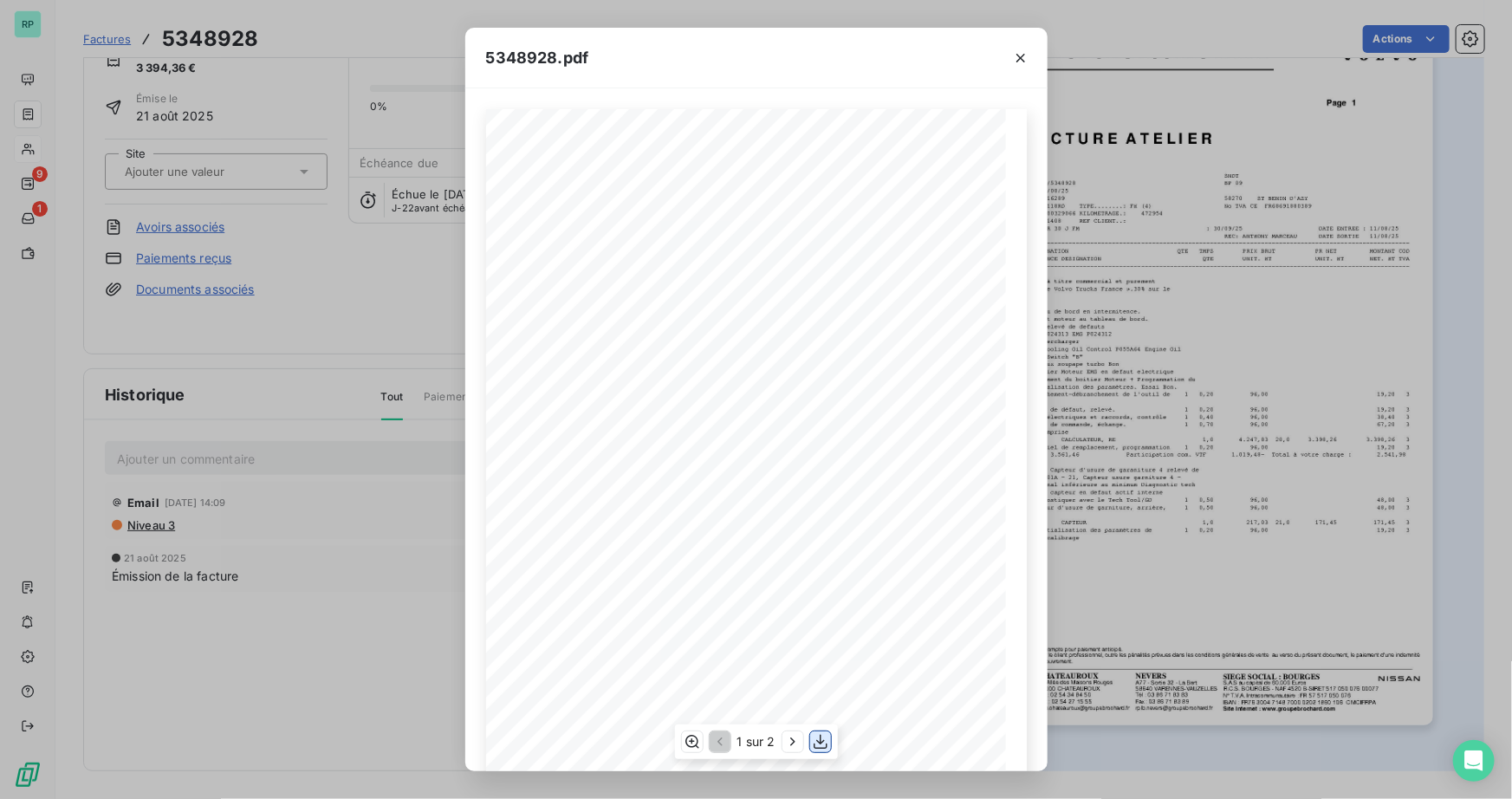
click at [819, 743] on icon "button" at bounding box center [821, 742] width 13 height 14
click at [1022, 60] on icon "button" at bounding box center [1021, 58] width 17 height 17
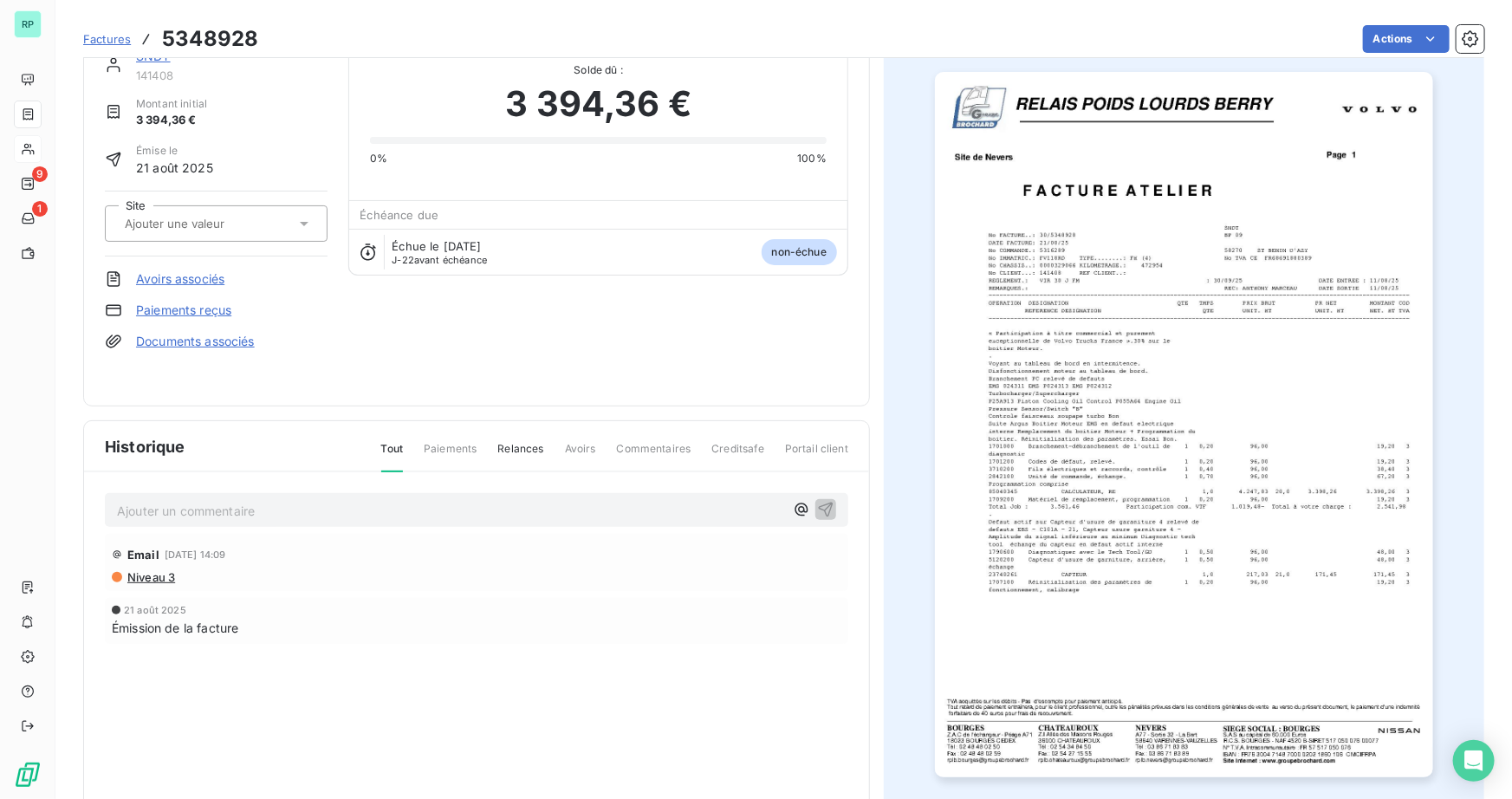
scroll to position [0, 0]
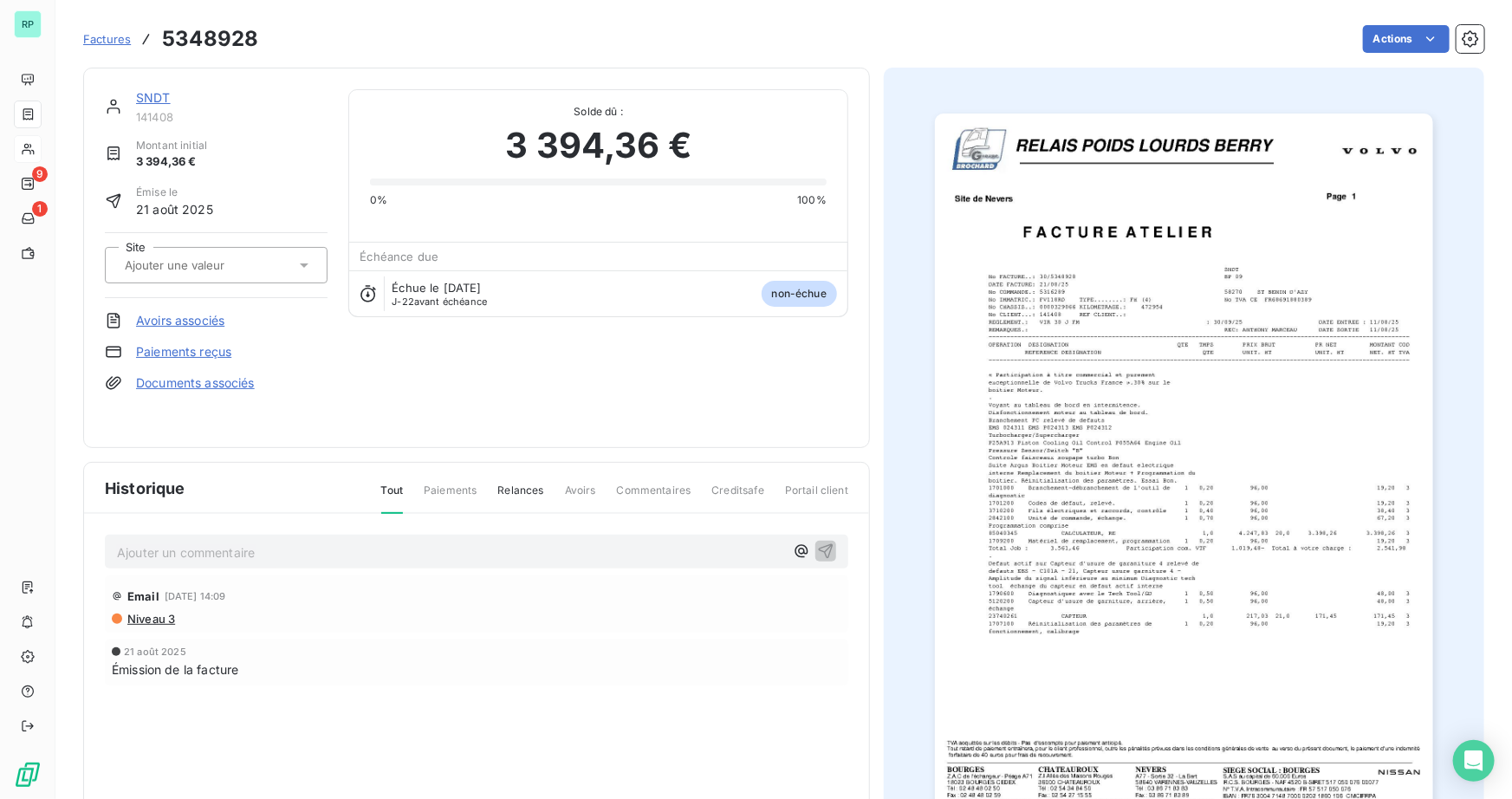
click at [155, 93] on link "SNDT" at bounding box center [153, 97] width 34 height 14
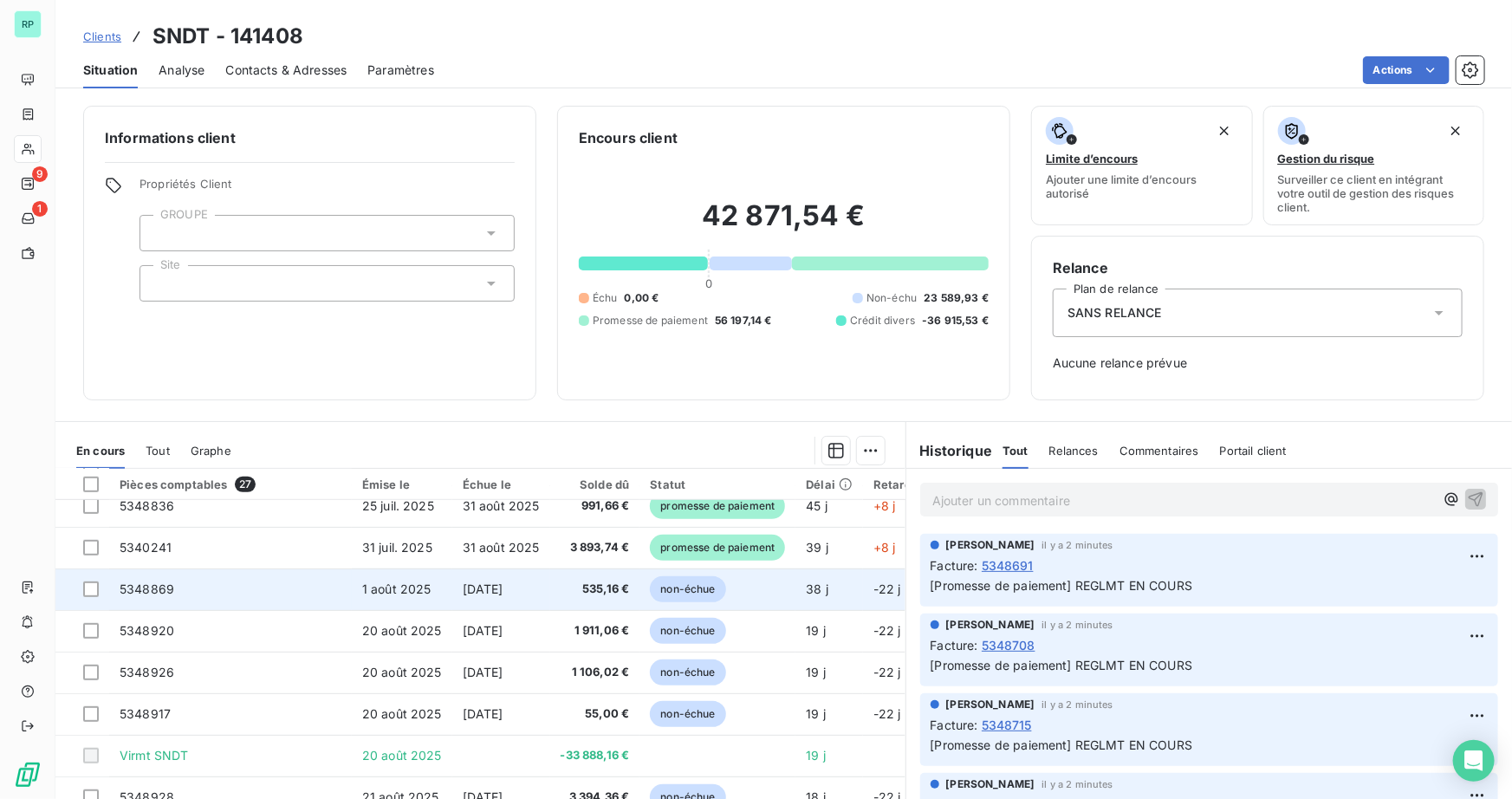
scroll to position [743, 0]
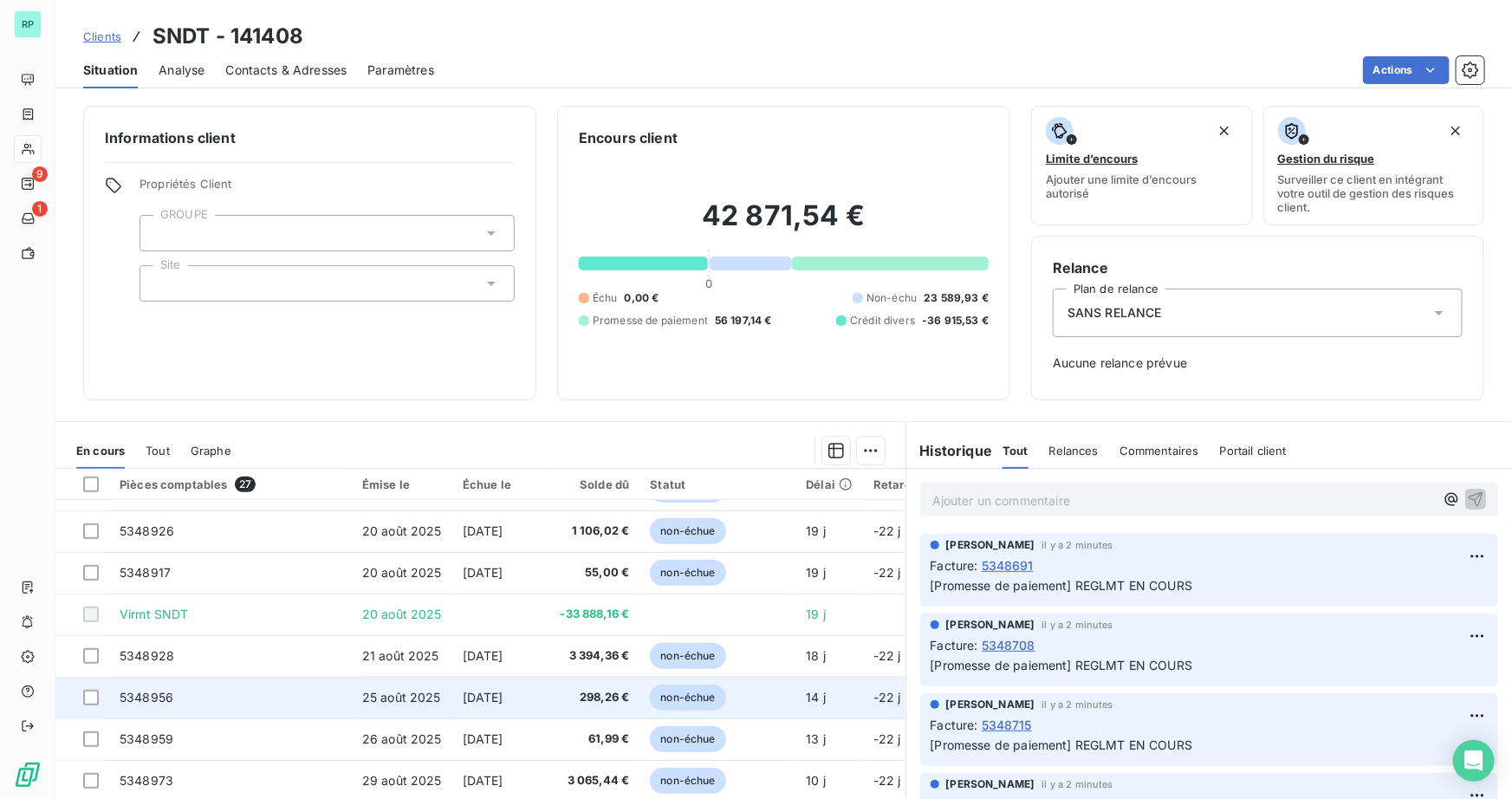
click at [131, 693] on span "5348956" at bounding box center [147, 696] width 54 height 14
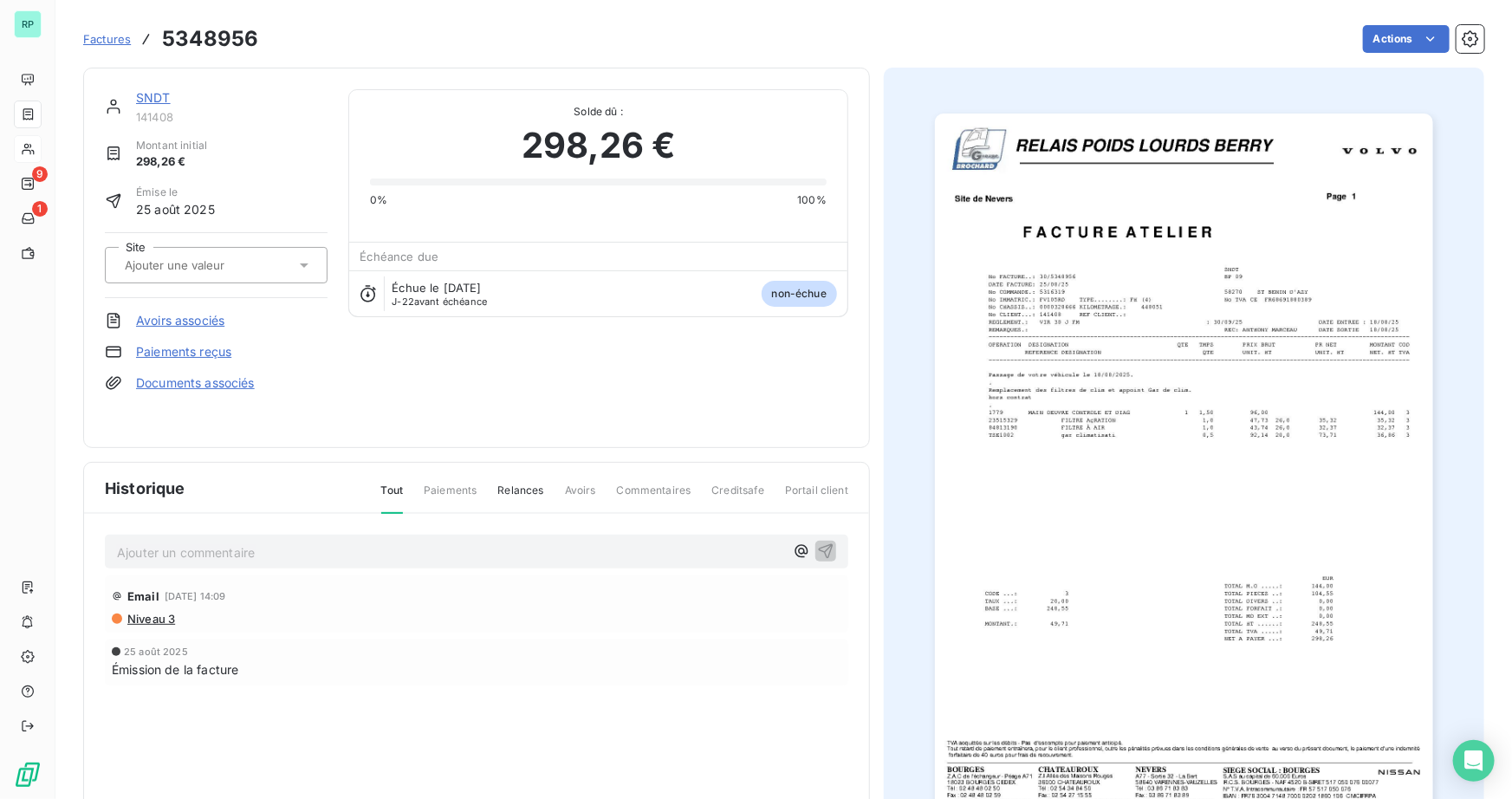
click at [1114, 564] on img "button" at bounding box center [1184, 467] width 498 height 706
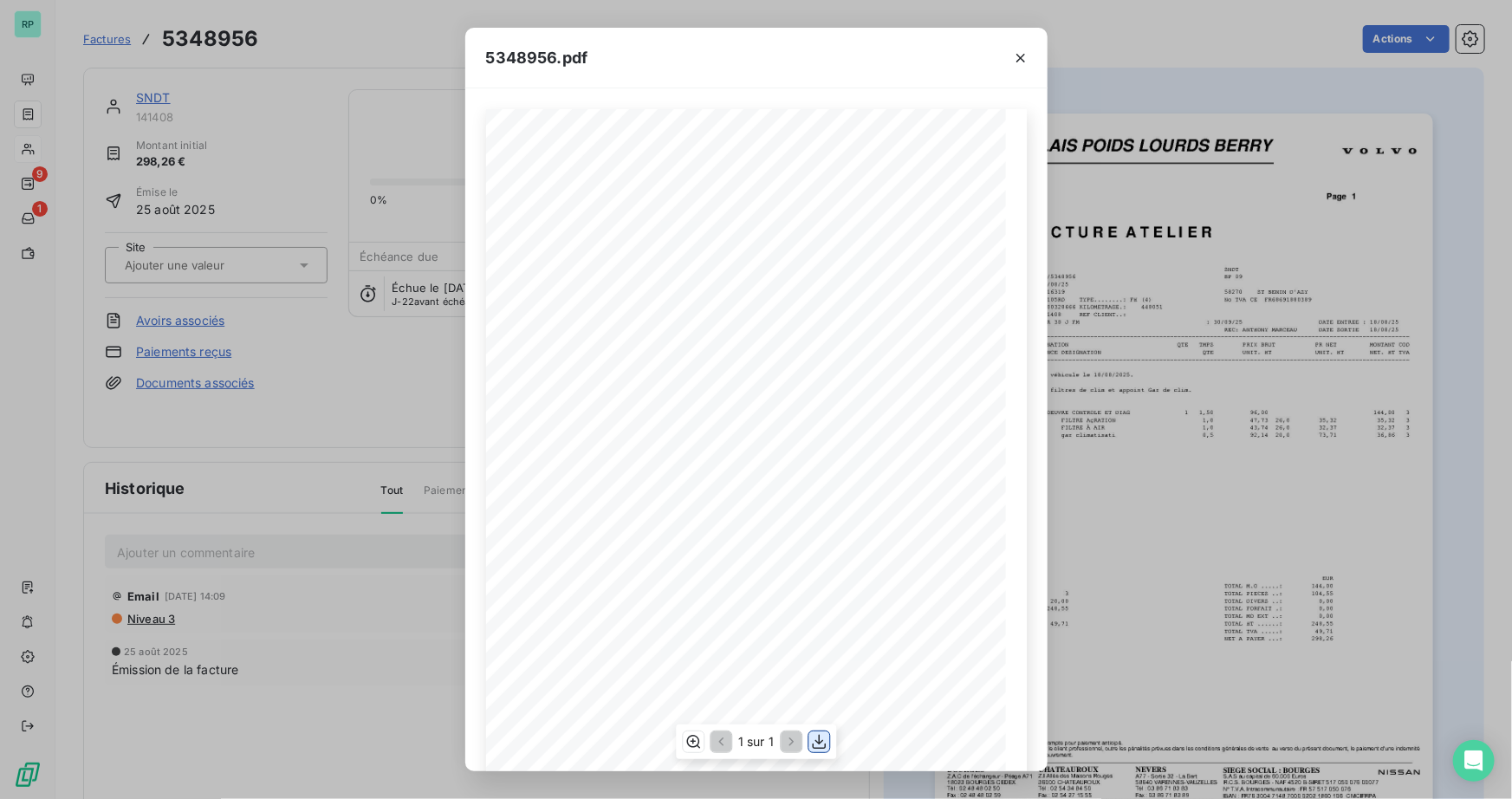
click at [822, 744] on icon "button" at bounding box center [819, 742] width 17 height 17
click at [1026, 61] on icon "button" at bounding box center [1021, 58] width 17 height 17
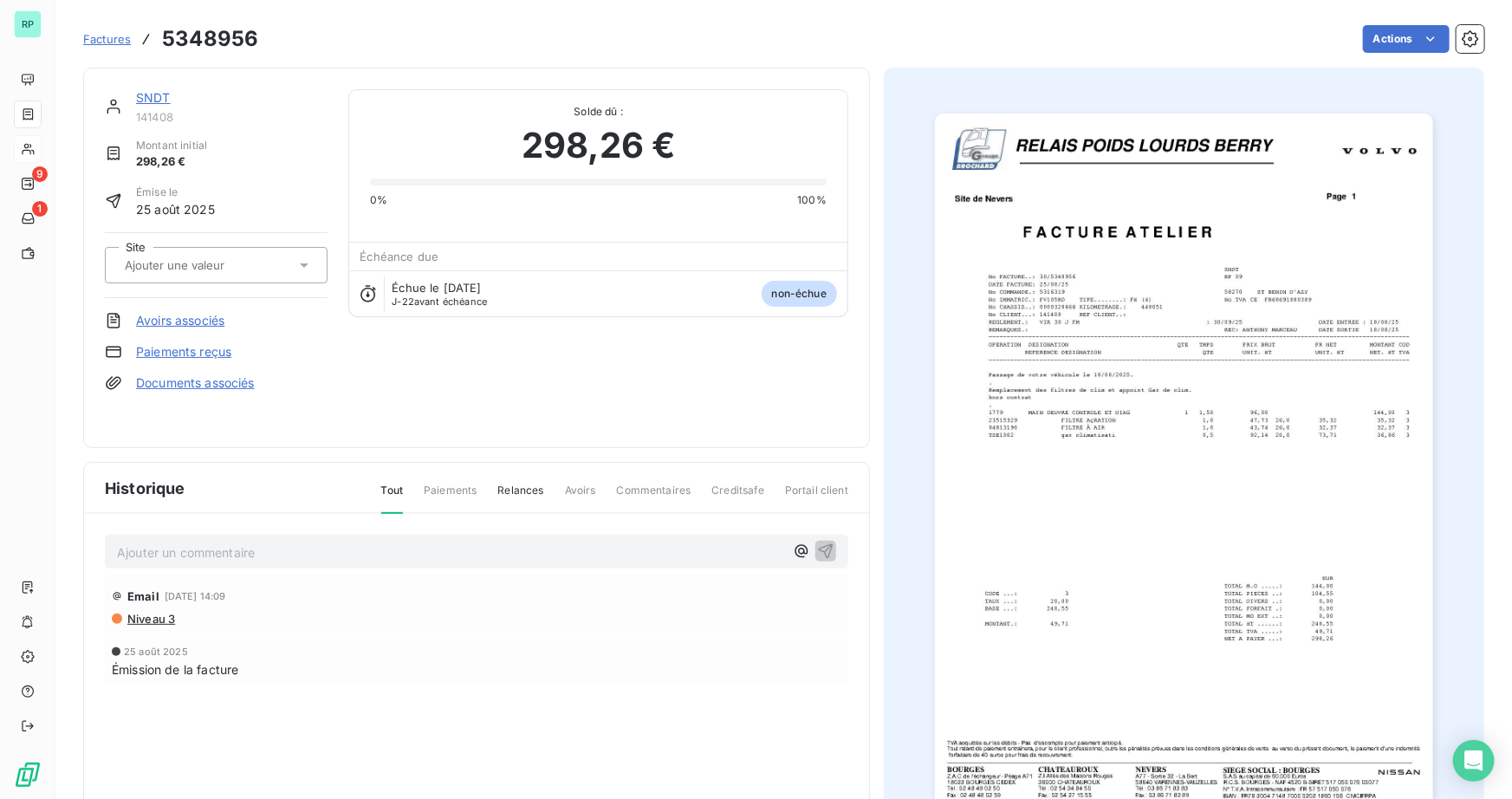
click at [150, 100] on link "SNDT" at bounding box center [153, 97] width 34 height 14
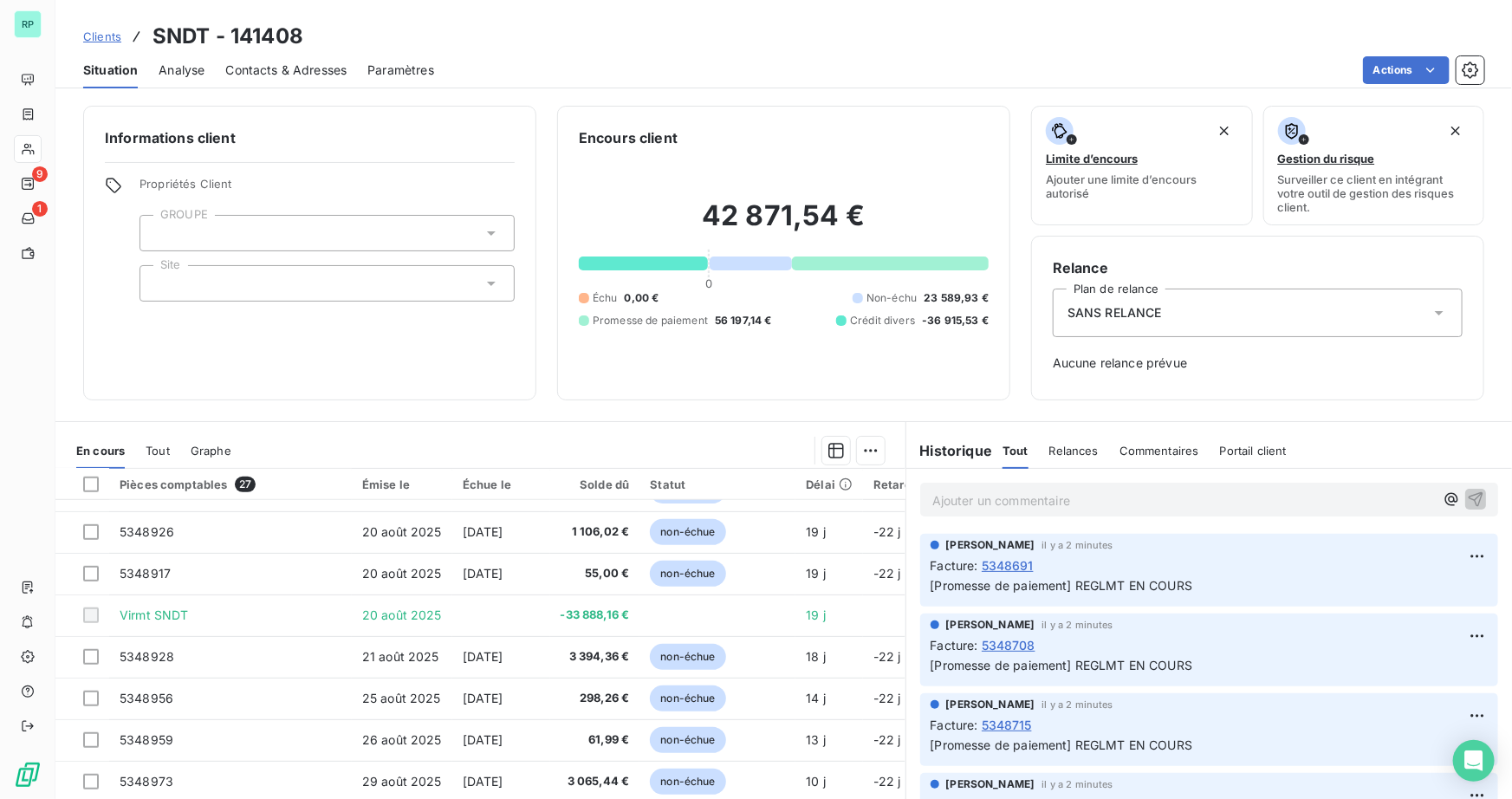
scroll to position [743, 0]
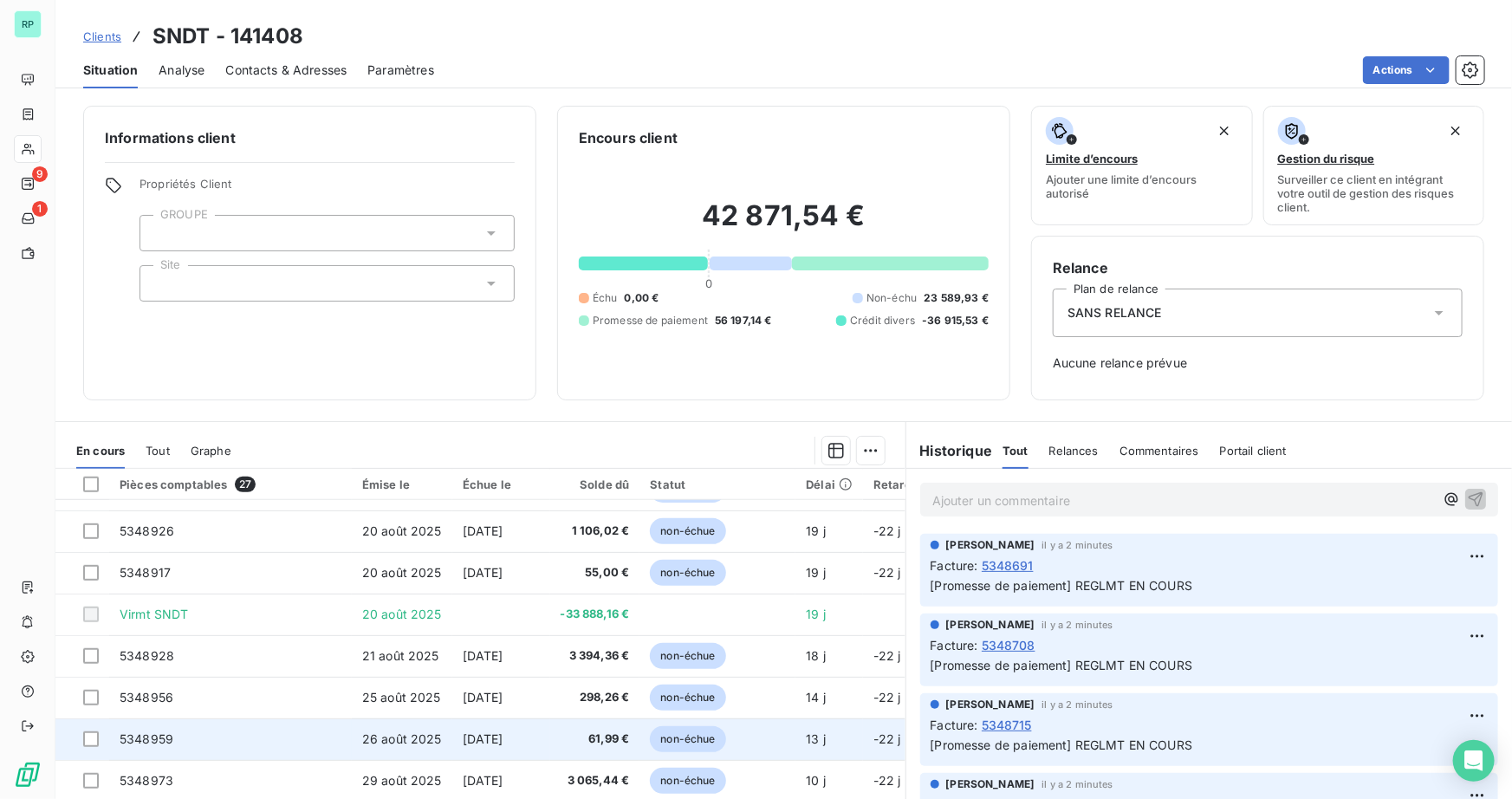
click at [207, 728] on td "5348959" at bounding box center [230, 739] width 242 height 41
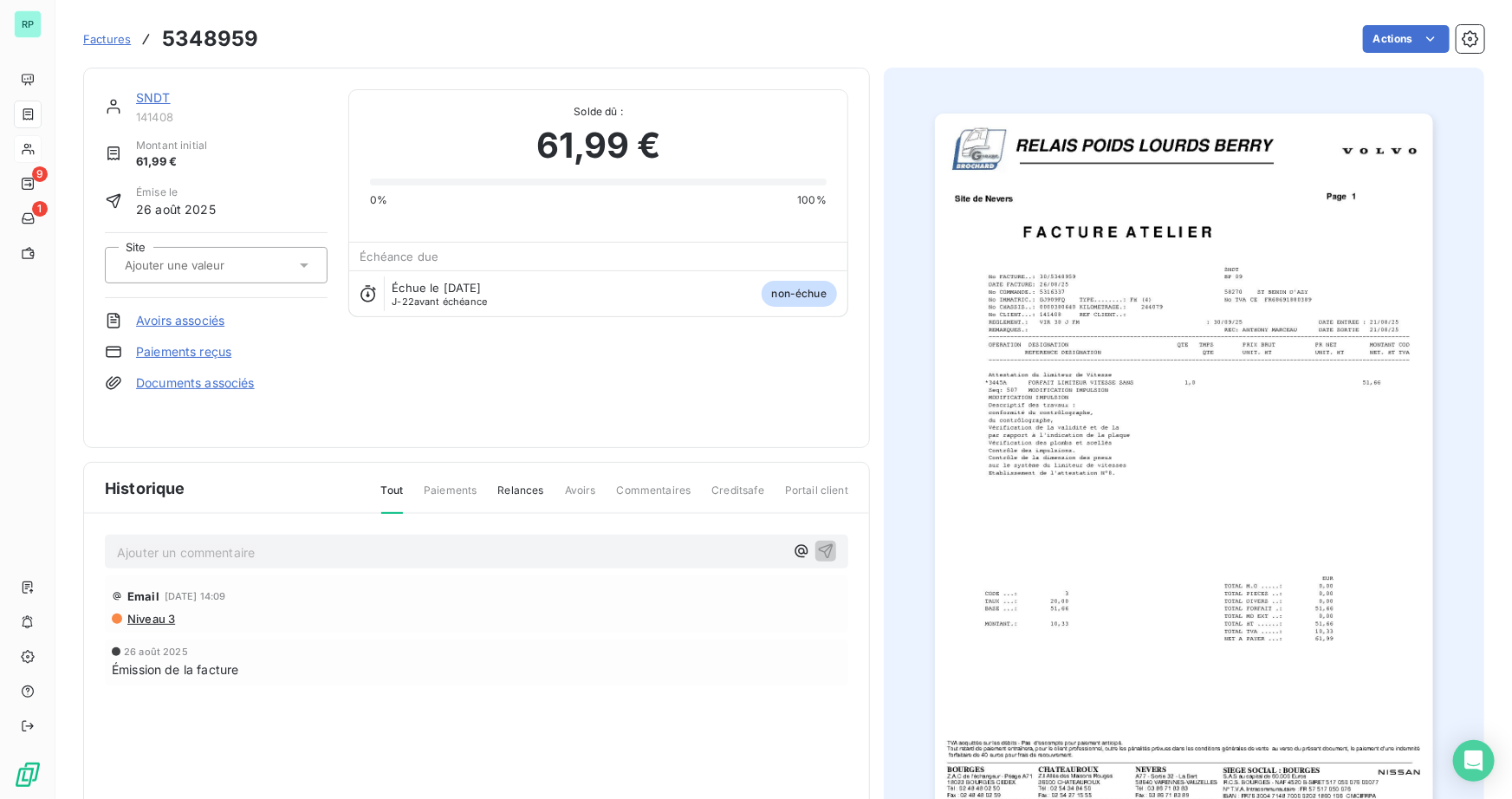
click at [1210, 547] on img "button" at bounding box center [1184, 467] width 498 height 706
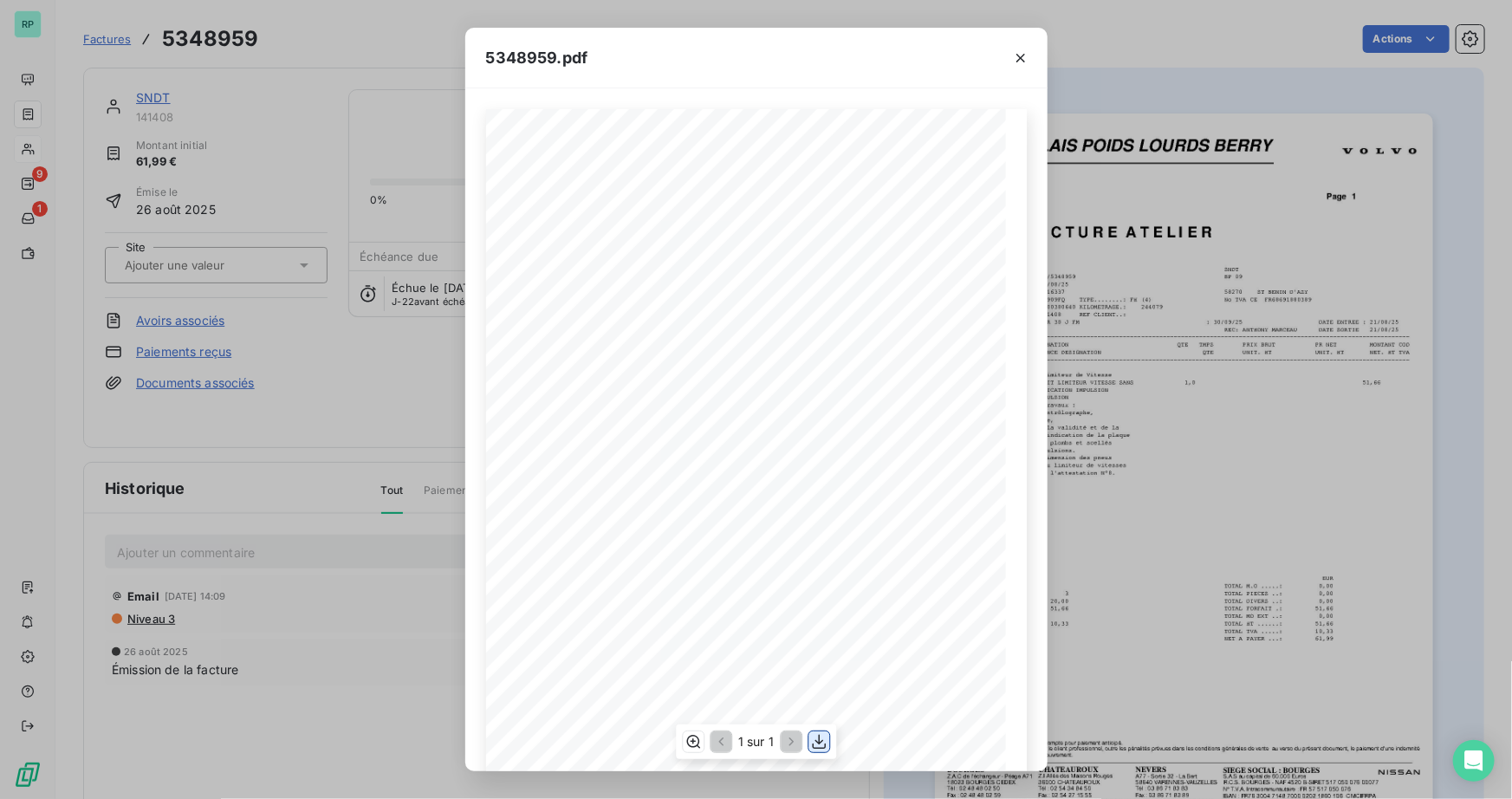
click at [817, 744] on icon "button" at bounding box center [819, 742] width 17 height 17
click at [1016, 57] on icon "button" at bounding box center [1021, 58] width 17 height 17
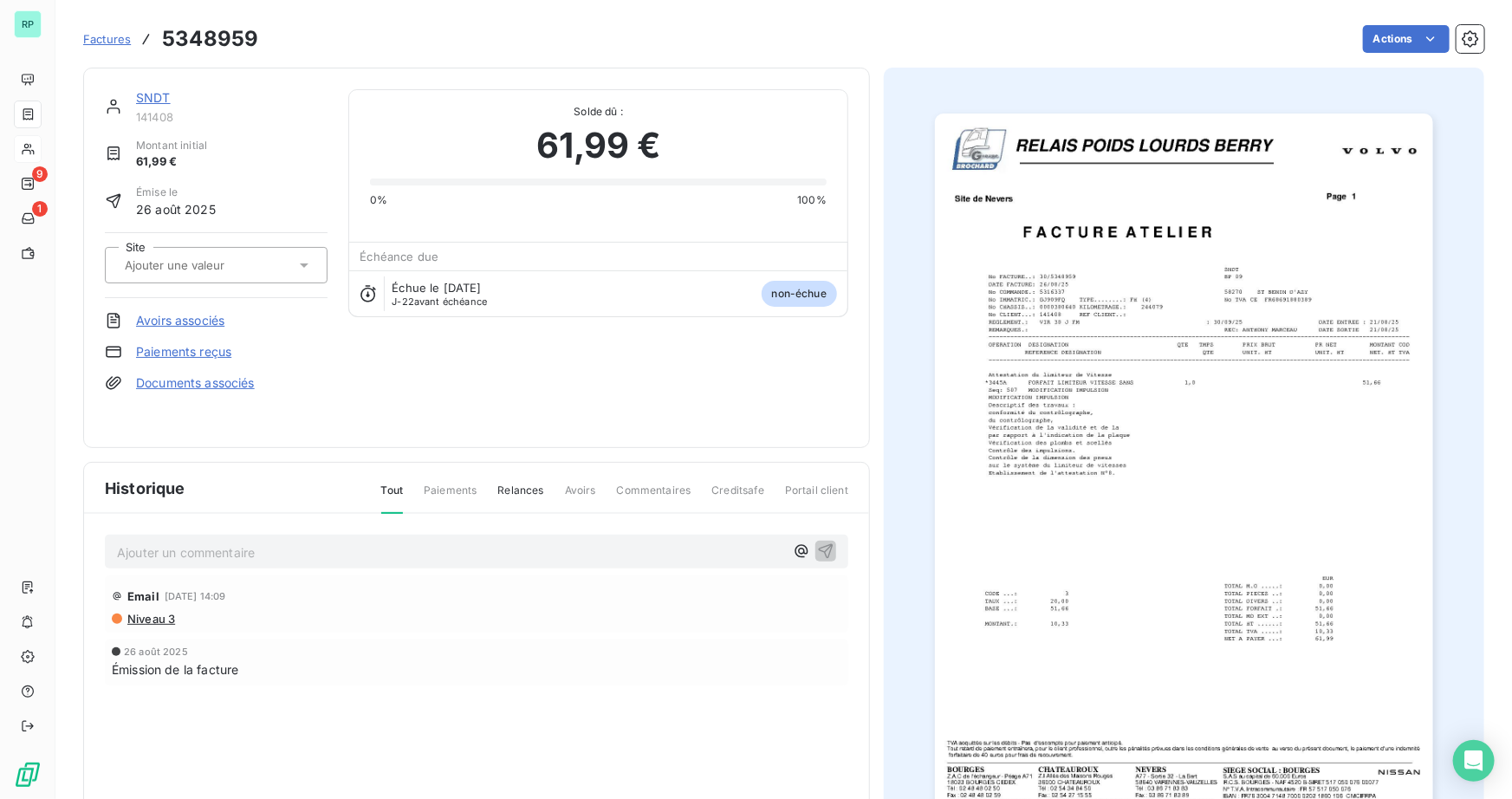
click at [160, 102] on link "SNDT" at bounding box center [153, 97] width 34 height 14
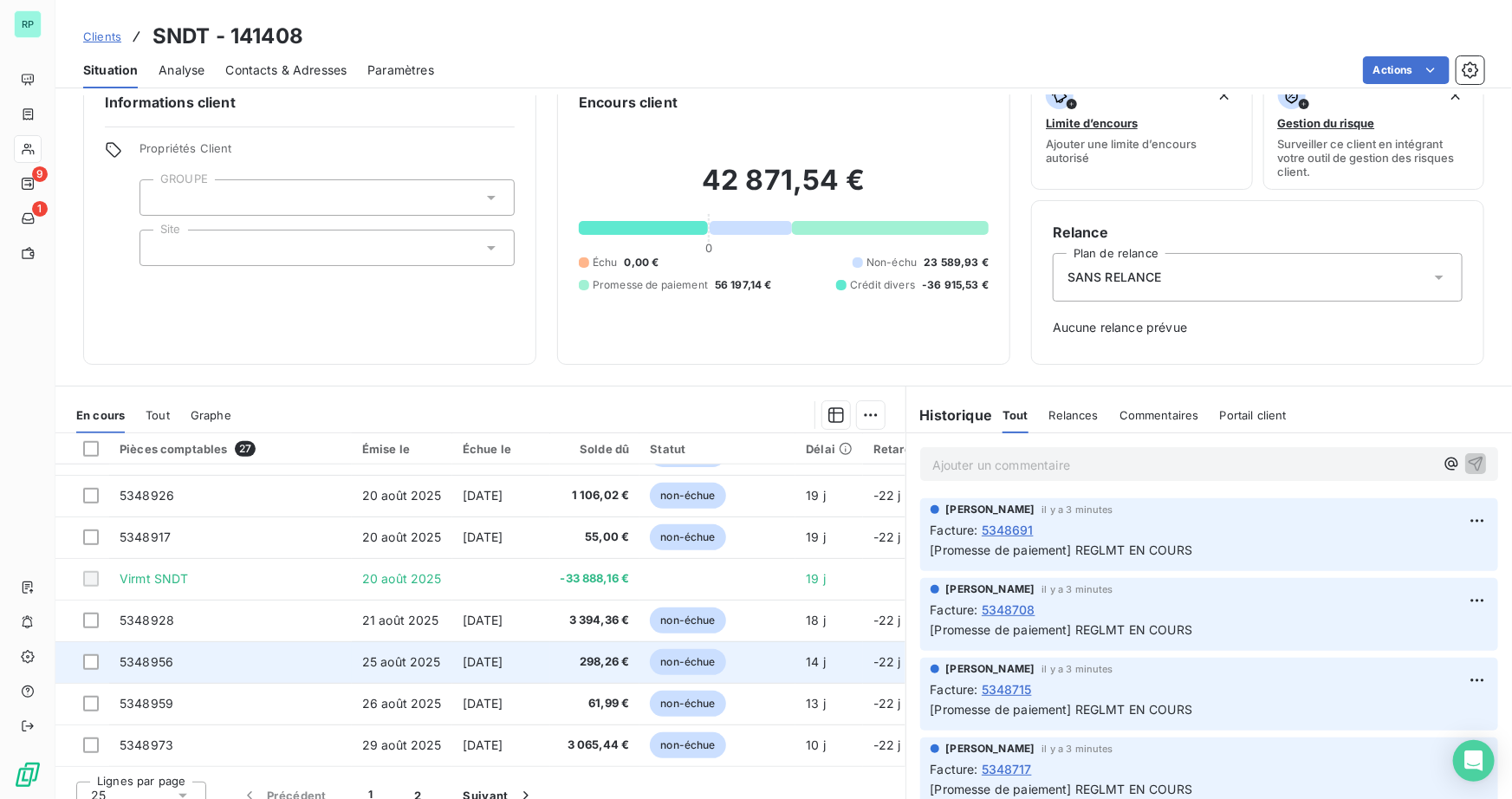
scroll to position [55, 0]
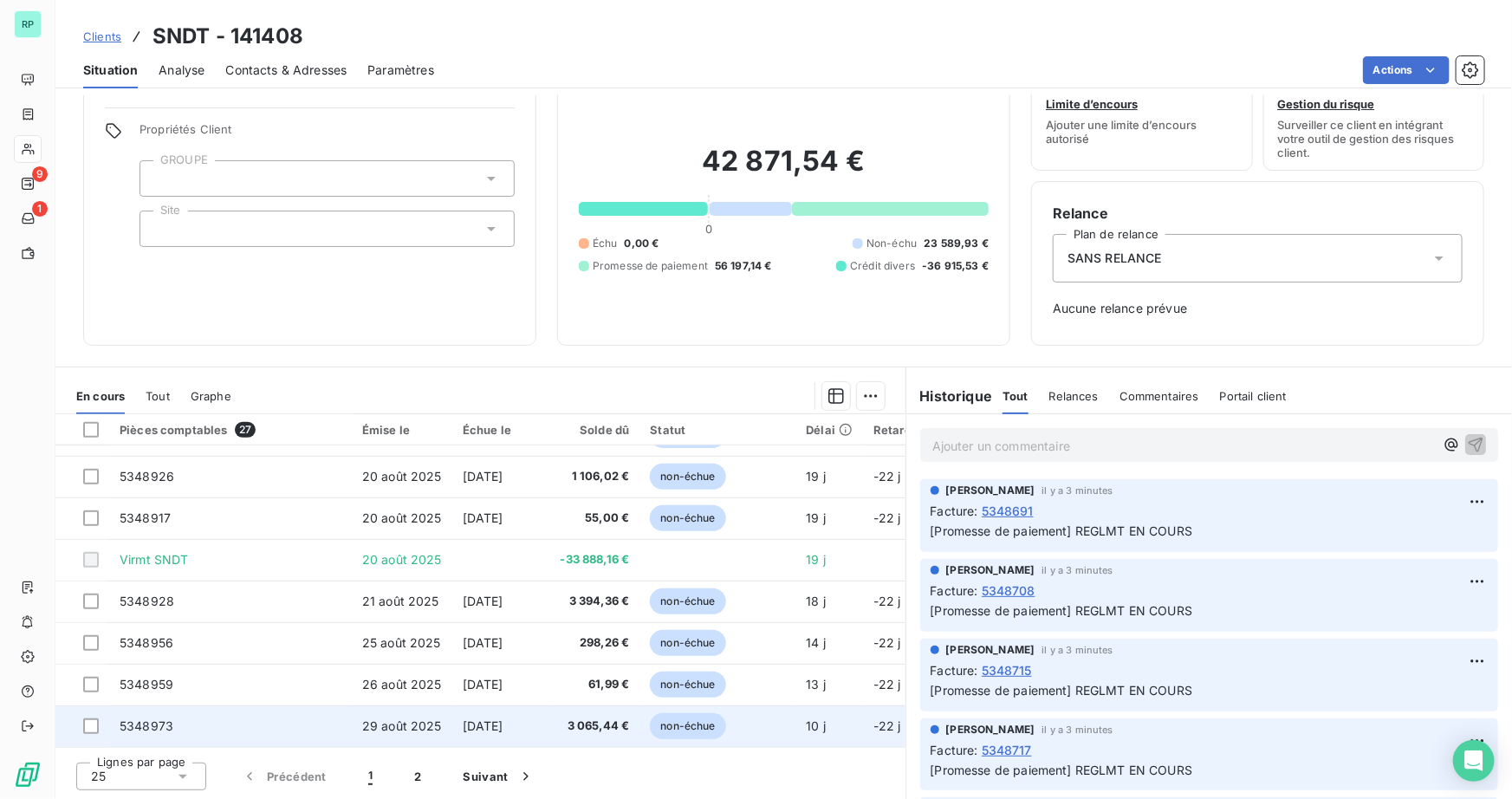
click at [160, 719] on span "5348973" at bounding box center [147, 725] width 54 height 14
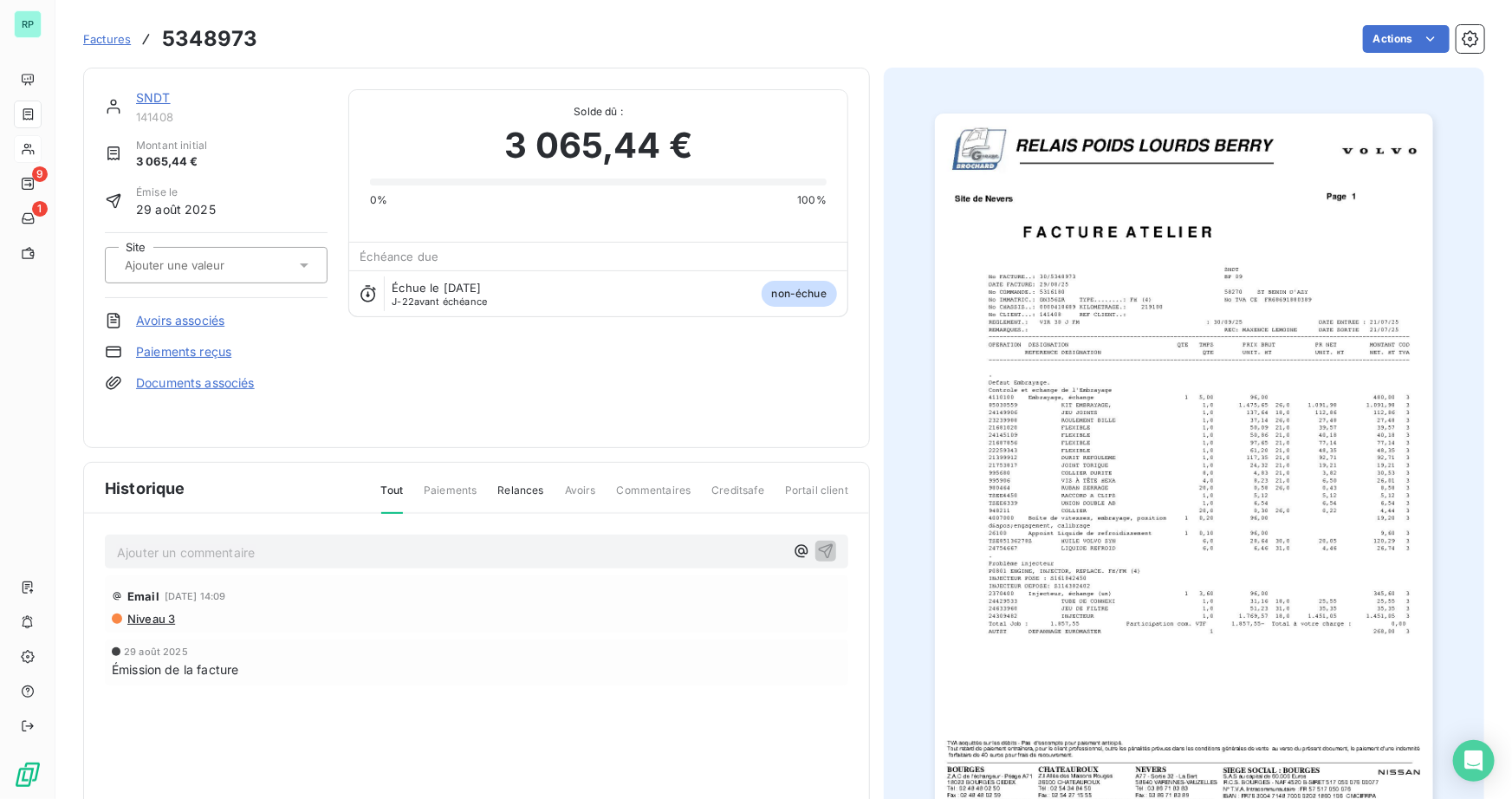
click at [1163, 588] on img "button" at bounding box center [1184, 467] width 498 height 706
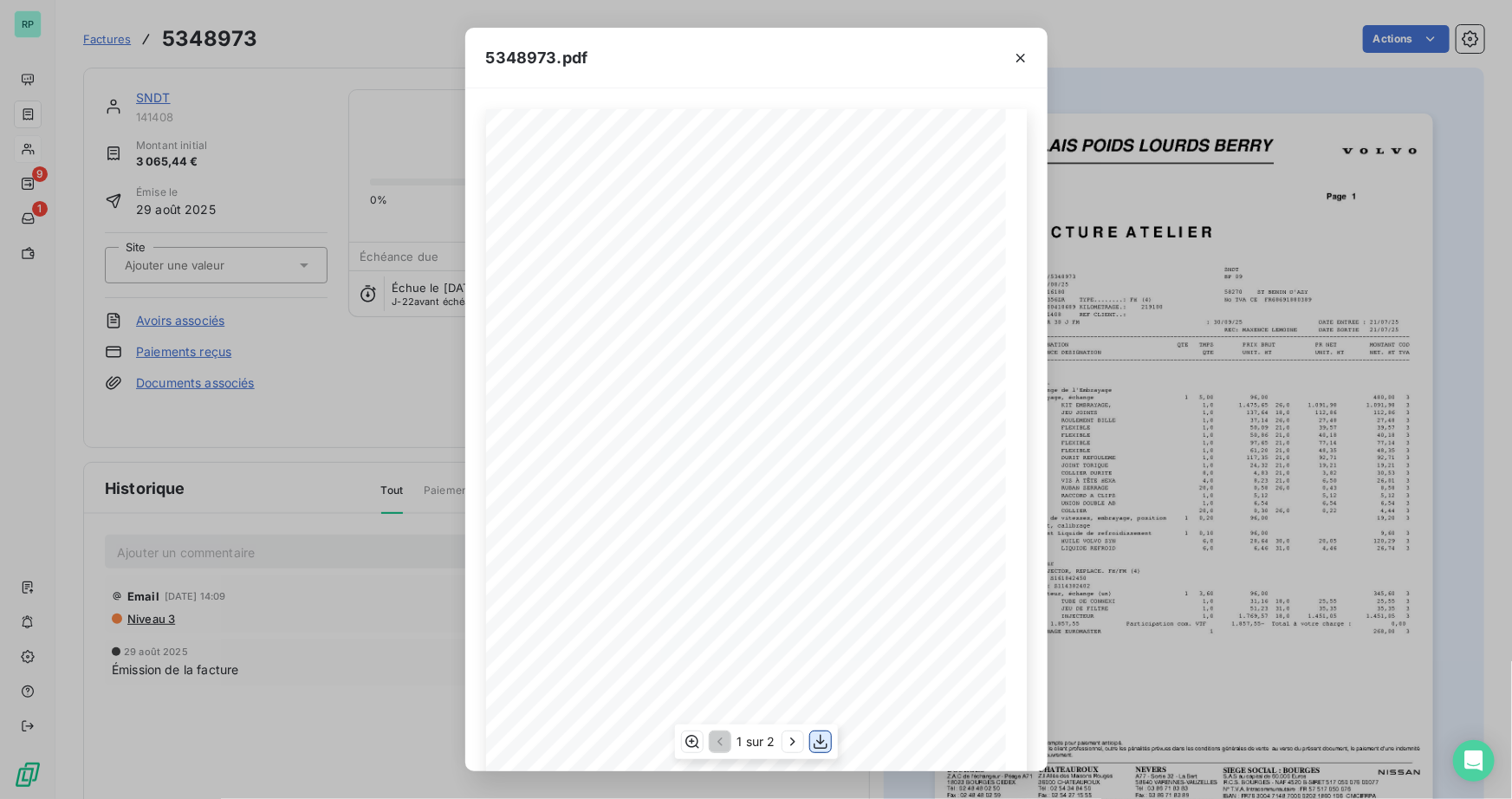
click at [821, 741] on icon "button" at bounding box center [821, 742] width 13 height 14
click at [1025, 60] on icon "button" at bounding box center [1021, 58] width 17 height 17
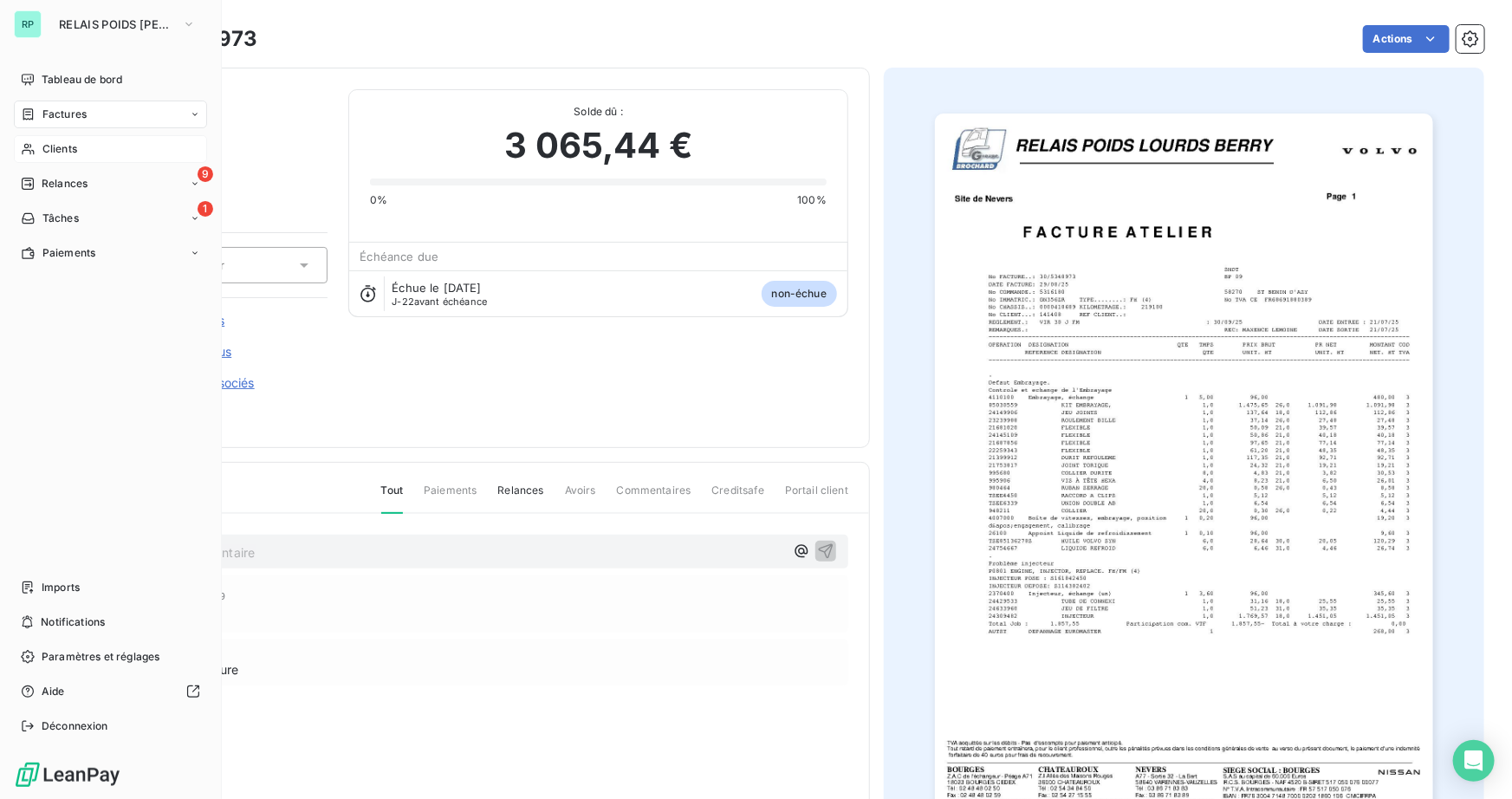
click at [53, 151] on span "Clients" at bounding box center [59, 149] width 34 height 15
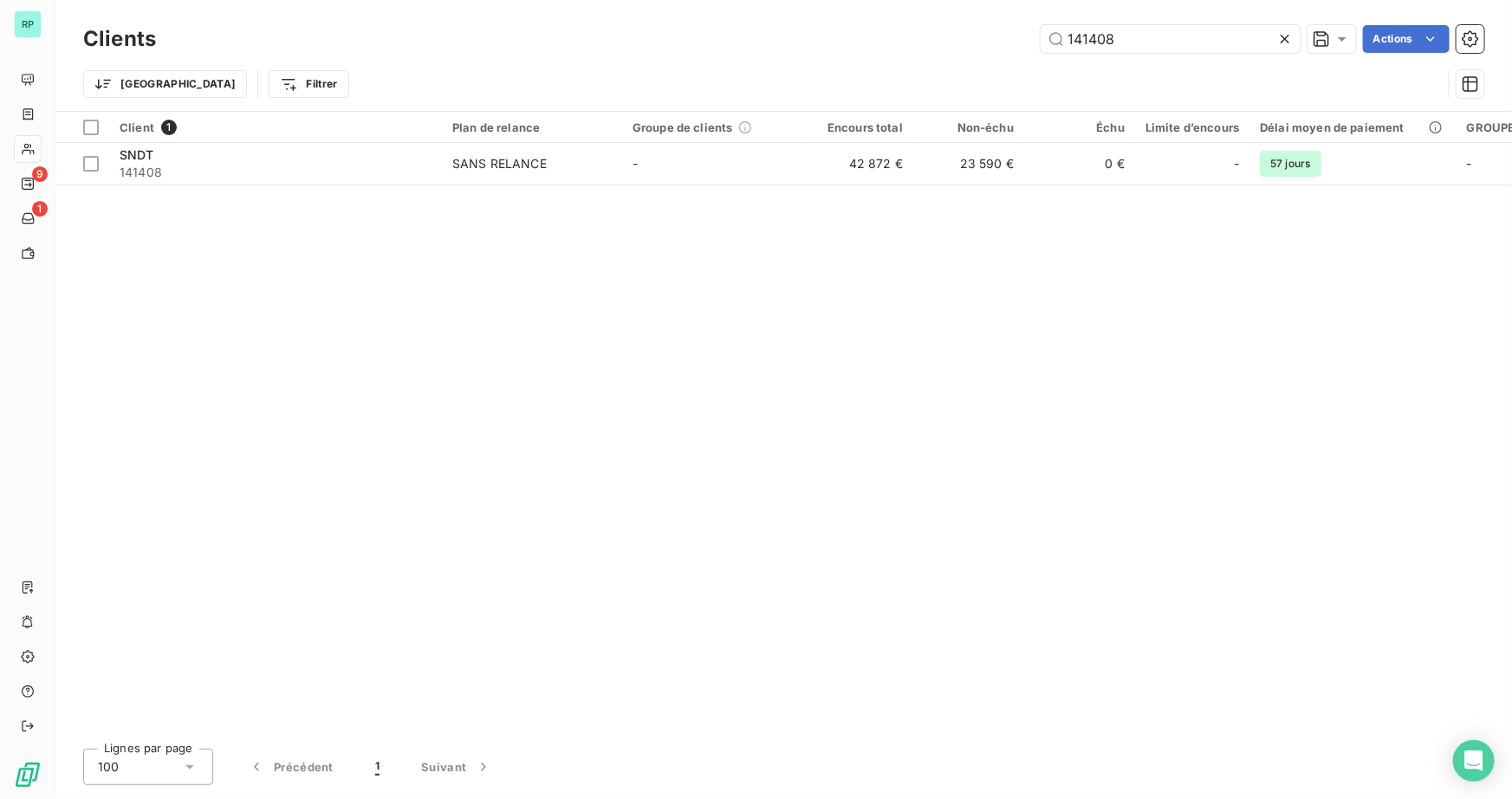
drag, startPoint x: 1122, startPoint y: 43, endPoint x: 775, endPoint y: 57, distance: 347.3
click at [781, 57] on div "Clients 141408 Actions Trier Filtrer" at bounding box center [783, 66] width 1401 height 90
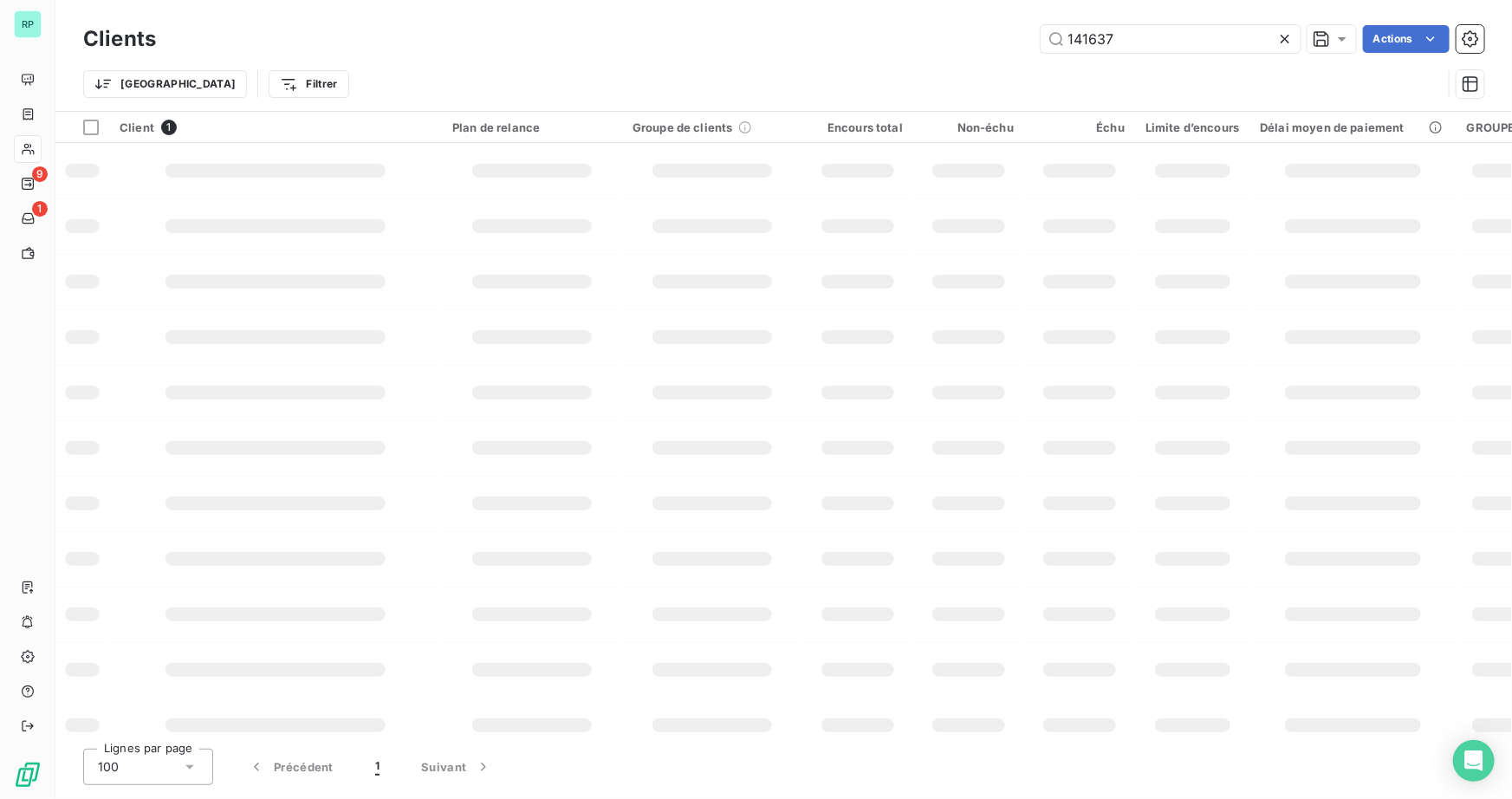
type input "141637"
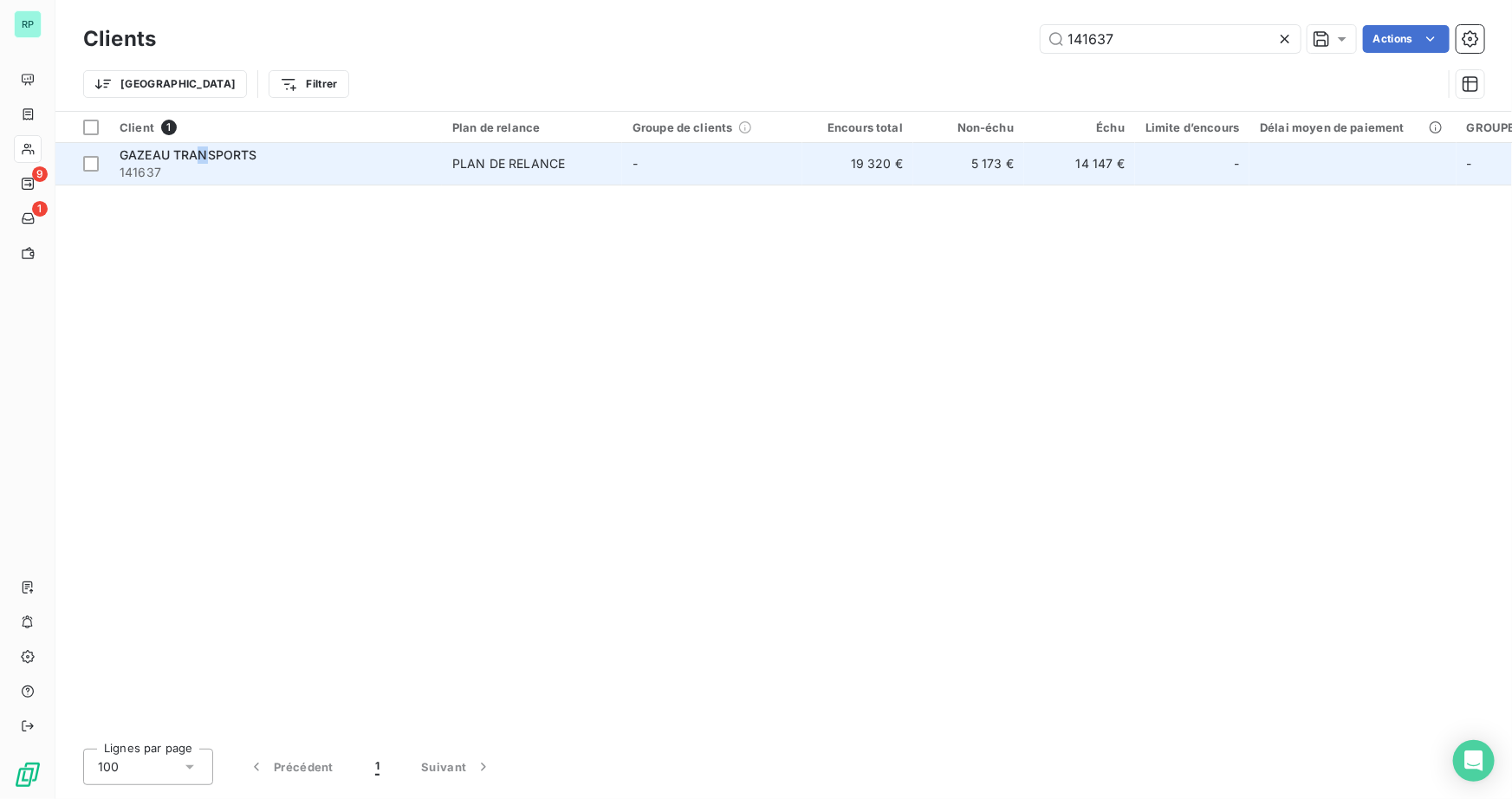
click at [204, 156] on span "GAZEAU TRANSPORTS" at bounding box center [189, 154] width 138 height 14
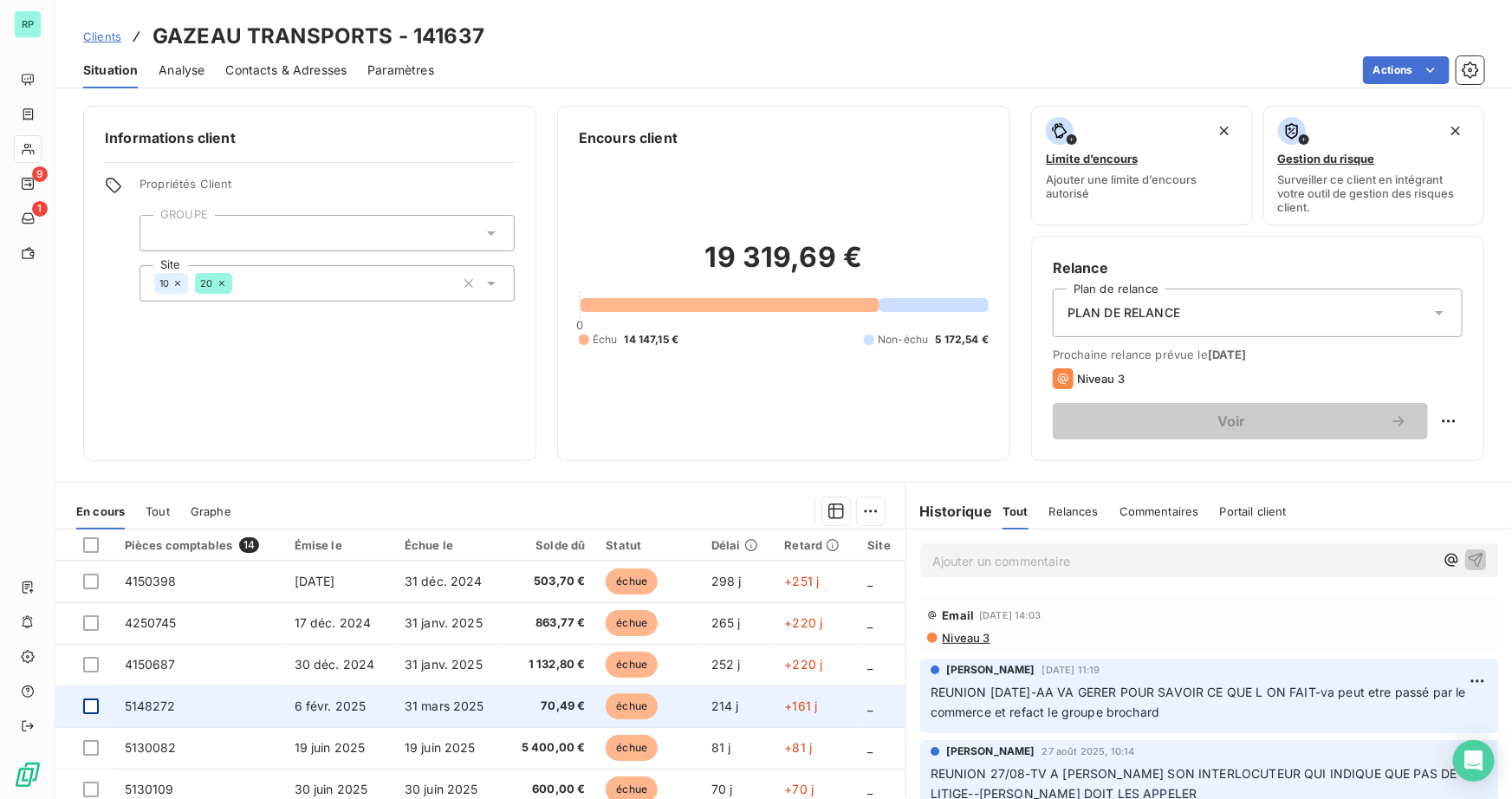
click at [96, 705] on div at bounding box center [91, 706] width 15 height 15
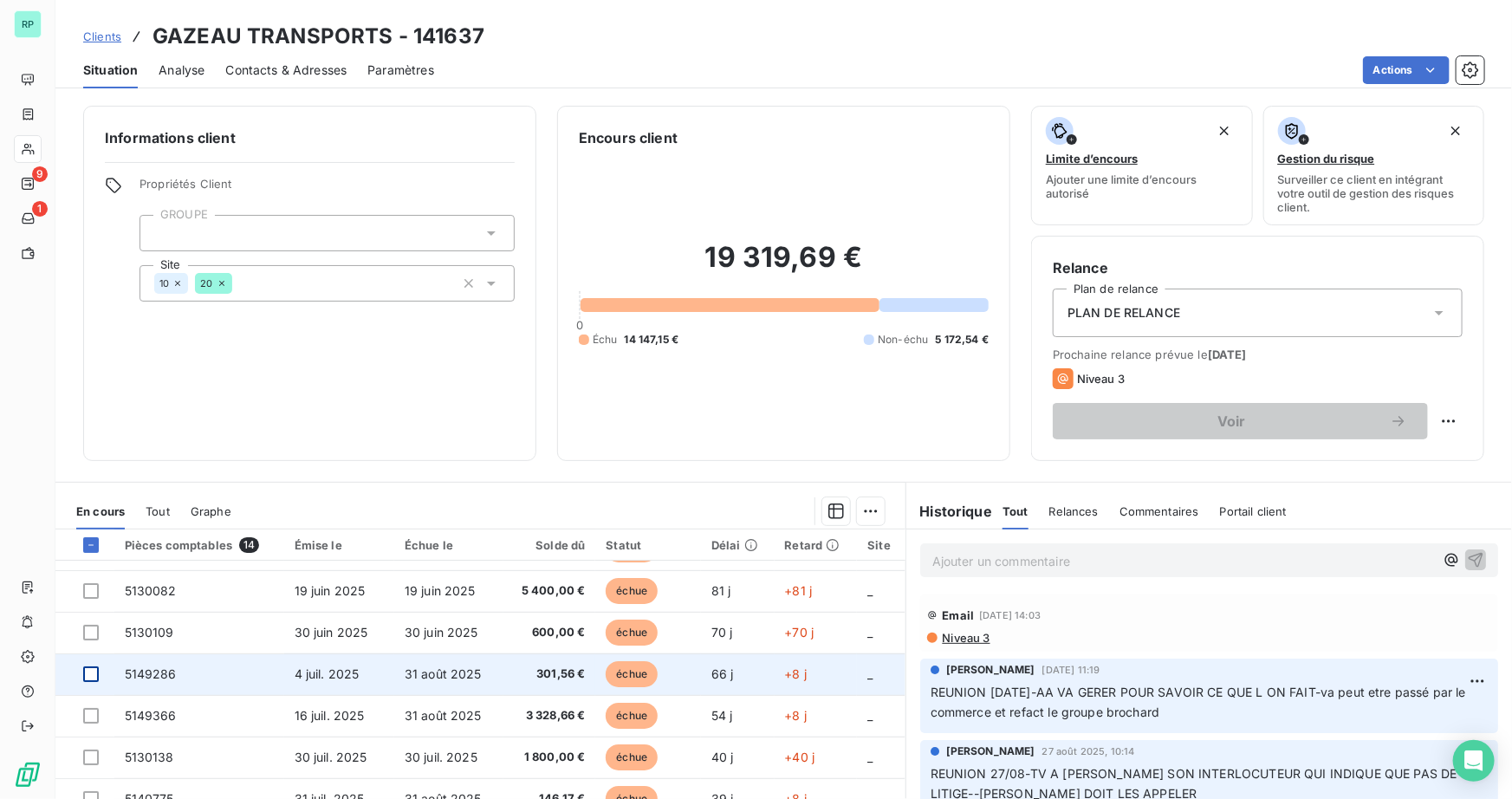
click at [95, 673] on div at bounding box center [91, 674] width 15 height 15
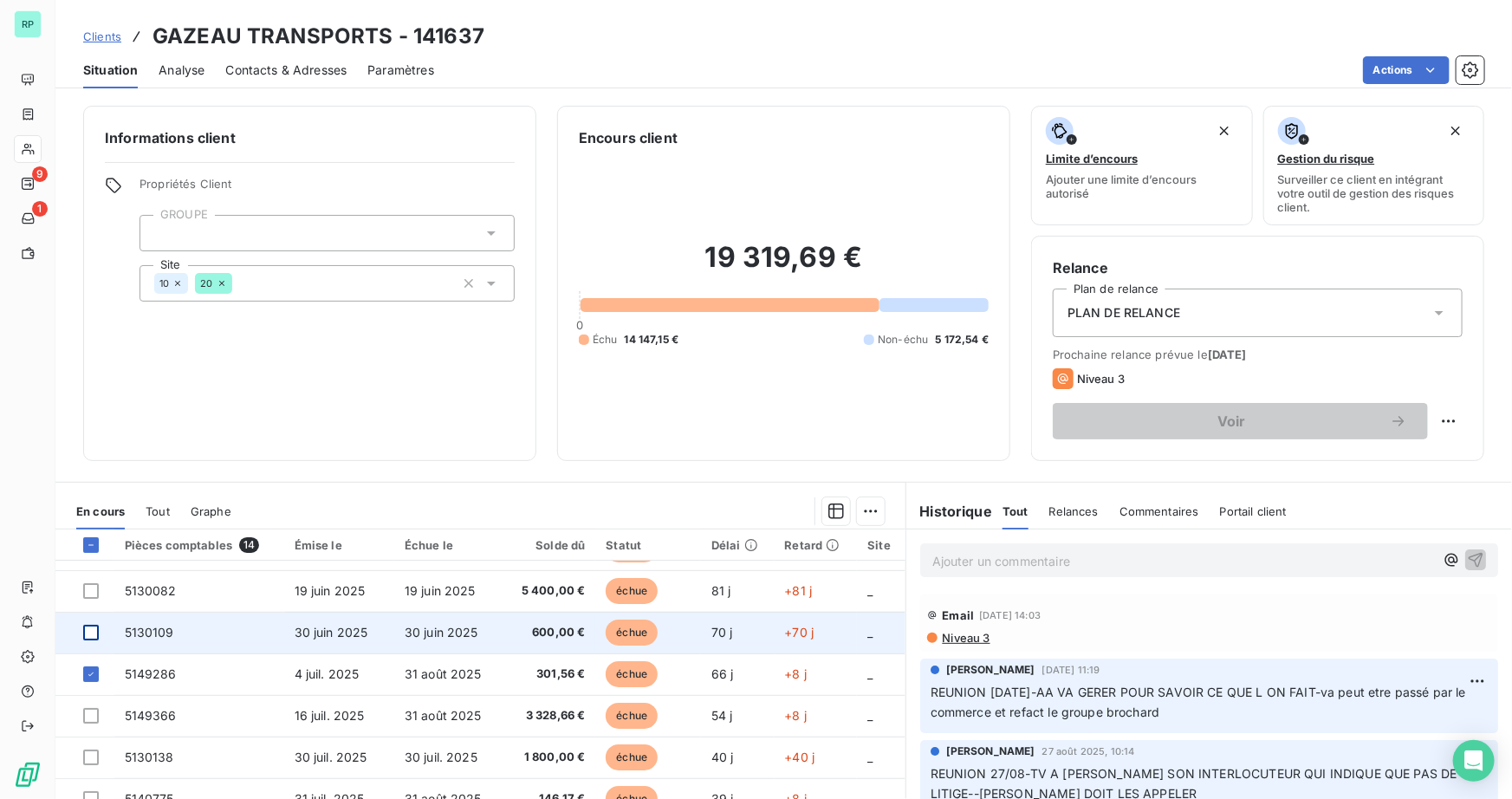
click at [87, 634] on div at bounding box center [91, 632] width 15 height 15
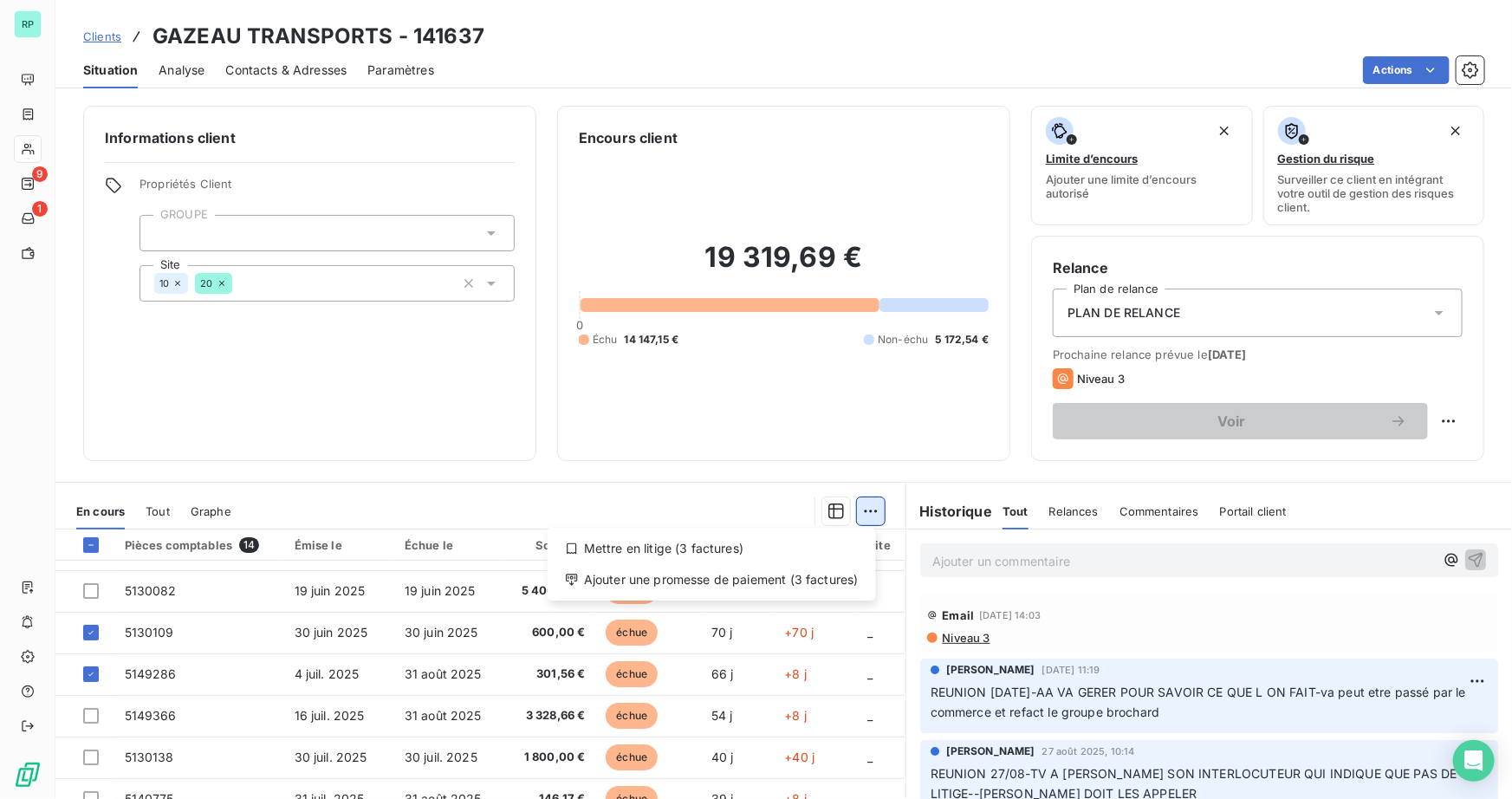
click at [868, 516] on html "RP 9 1 Clients GAZEAU TRANSPORTS - 141637 Situation Analyse Contacts & Adresses…" at bounding box center [756, 400] width 1512 height 799
click at [759, 581] on div "Ajouter une promesse de paiement (3 factures)" at bounding box center [711, 580] width 315 height 28
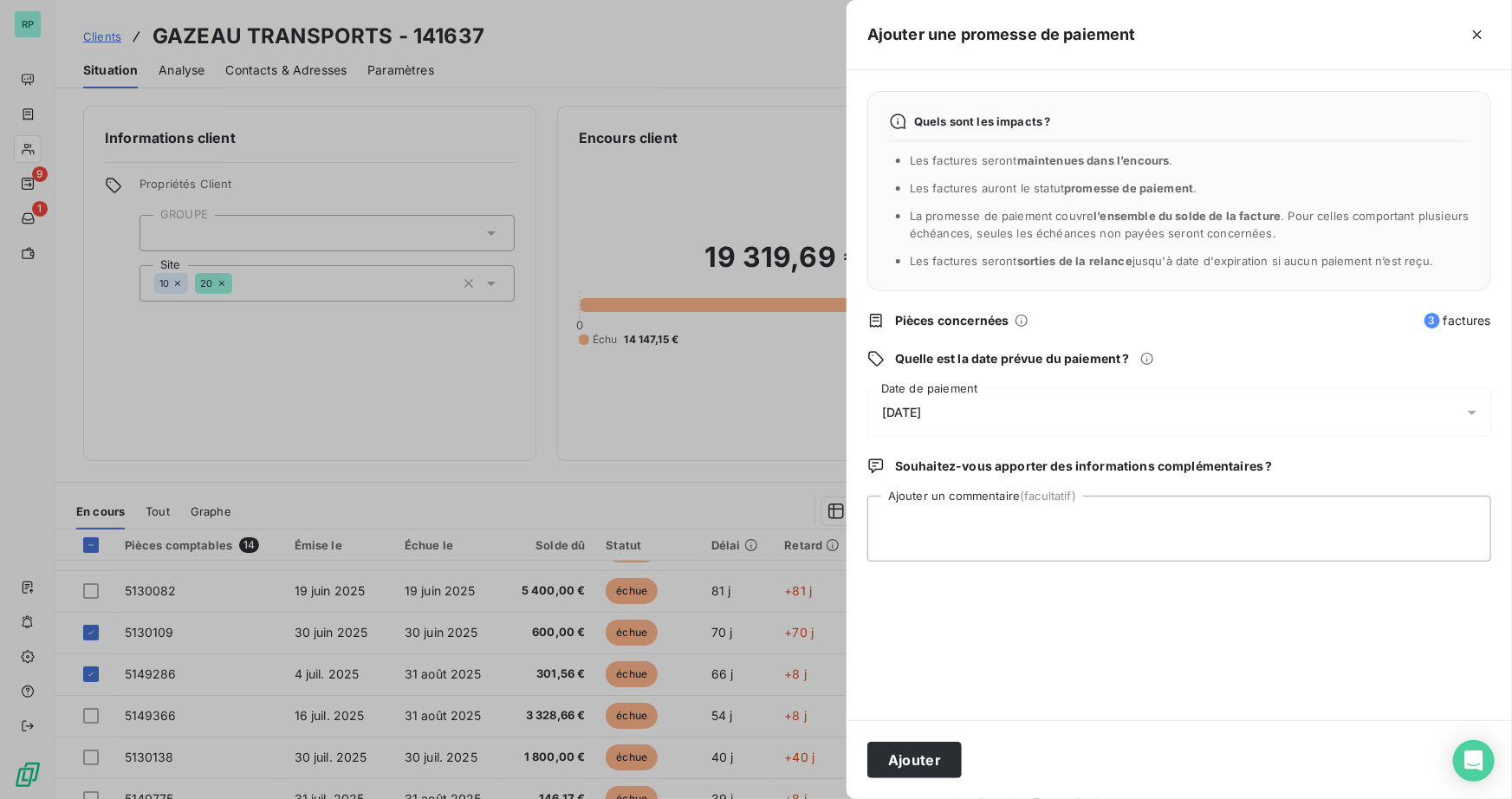
click at [922, 413] on span "[DATE]" at bounding box center [902, 413] width 40 height 13
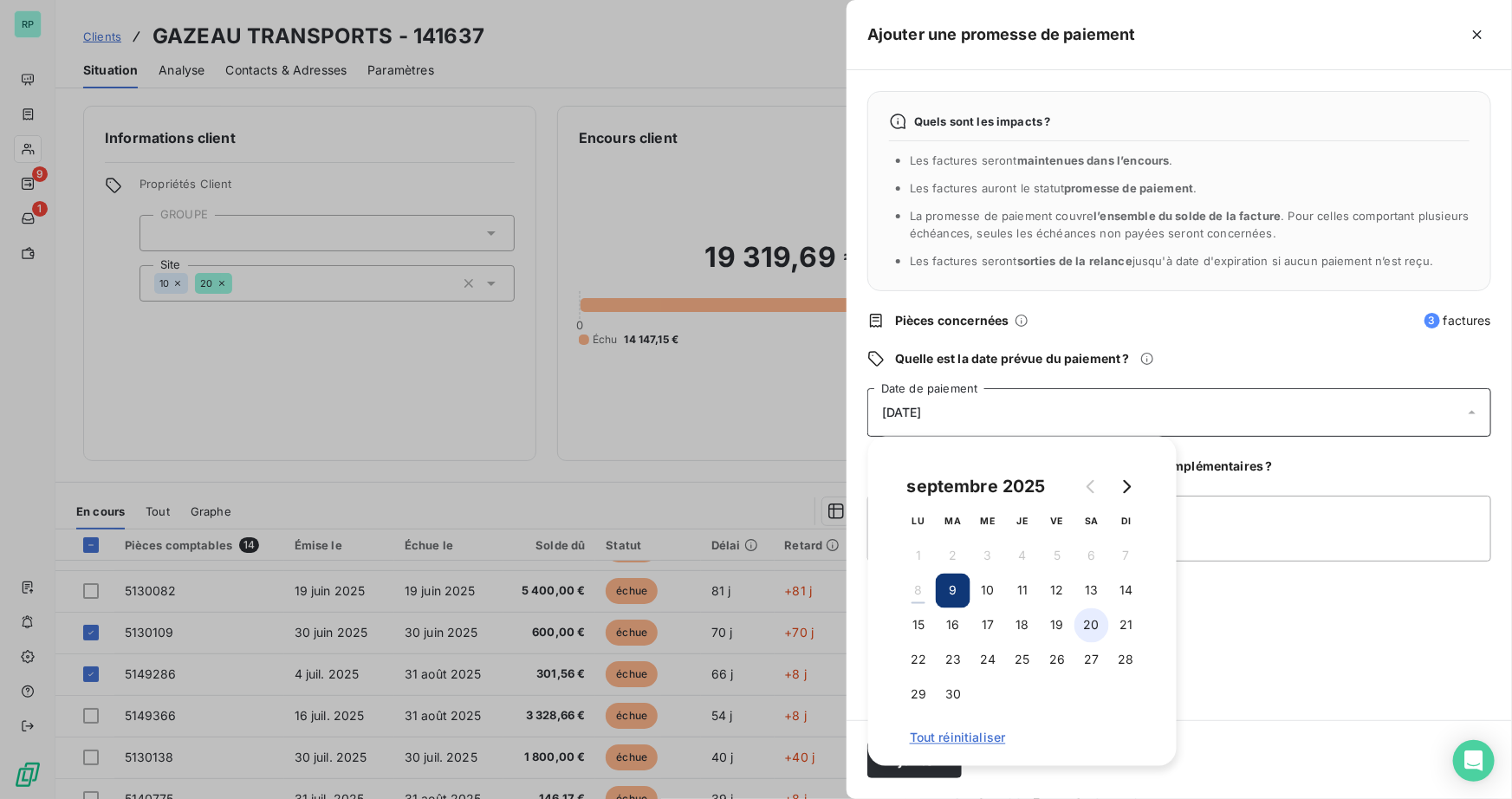
click at [1087, 625] on button "20" at bounding box center [1092, 626] width 34 height 34
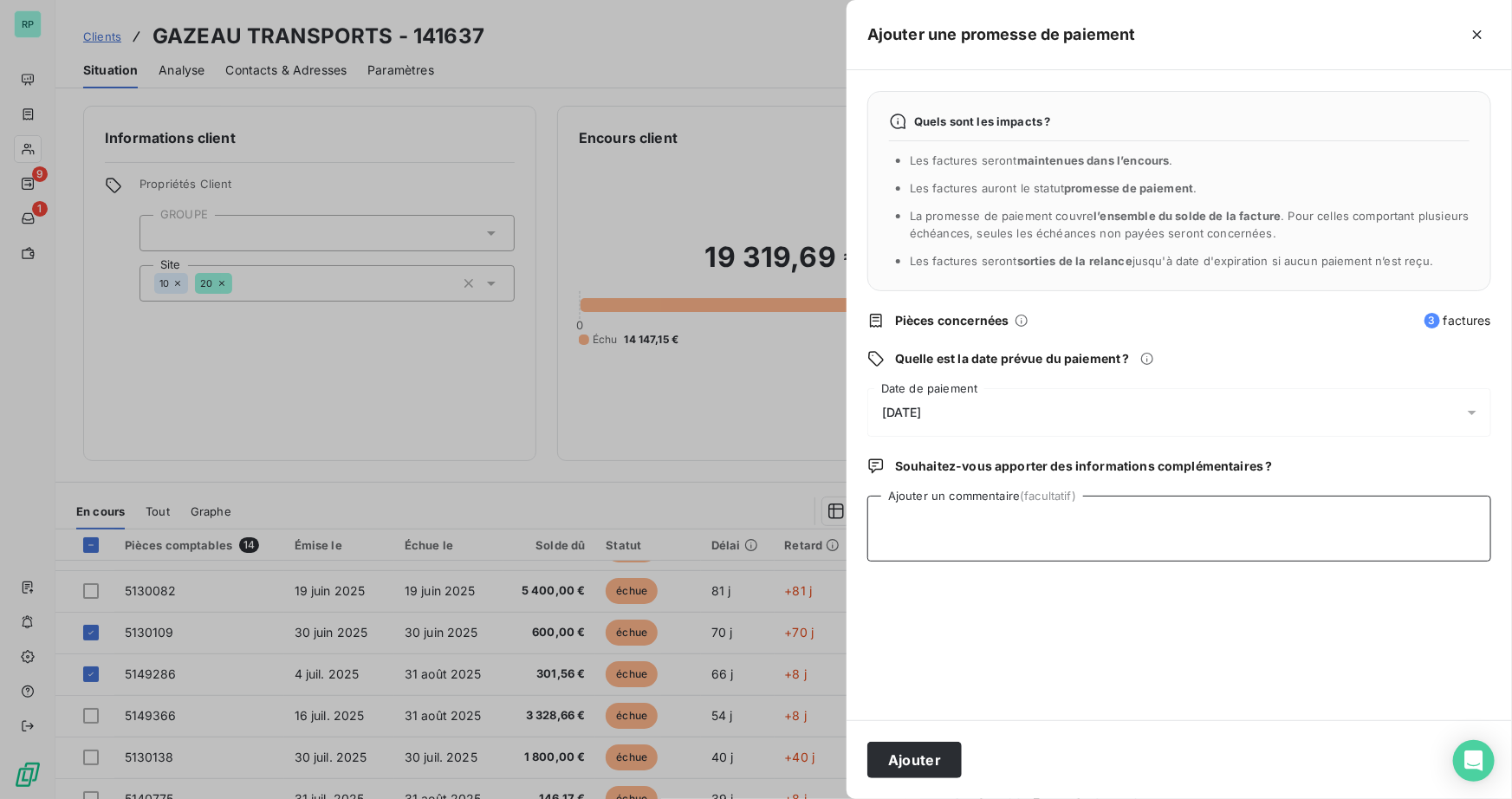
click at [1237, 544] on textarea "Ajouter un commentaire (facultatif)" at bounding box center [1180, 529] width 624 height 66
type textarea "MAIL 08/09/25-reglmt en cours"
click at [927, 760] on button "Ajouter" at bounding box center [914, 761] width 95 height 36
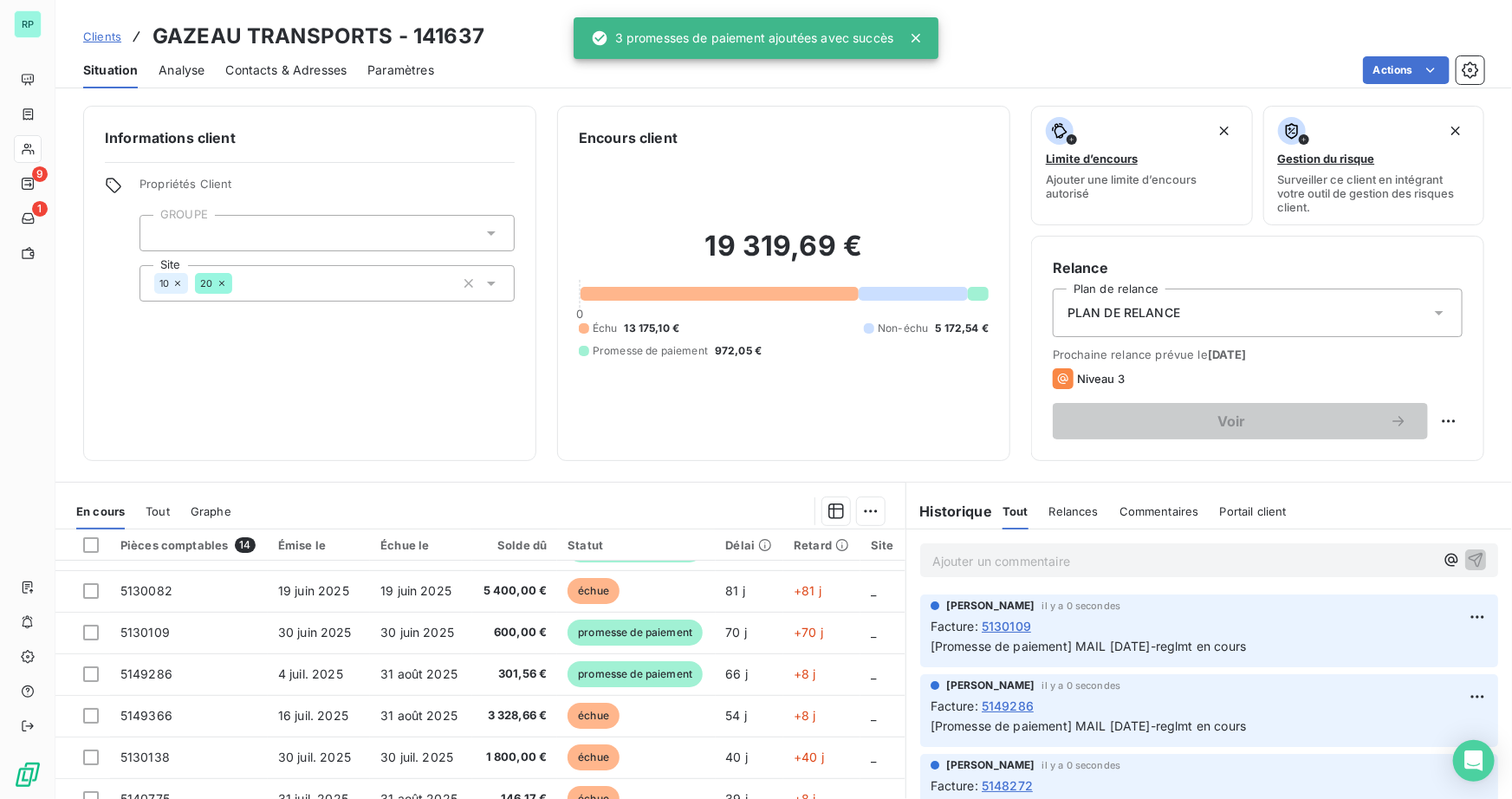
drag, startPoint x: 409, startPoint y: 392, endPoint x: 399, endPoint y: 390, distance: 10.2
click at [404, 393] on div "Informations client Propriétés Client GROUPE Site 10 20" at bounding box center [309, 283] width 453 height 355
